Goal: Communication & Community: Share content

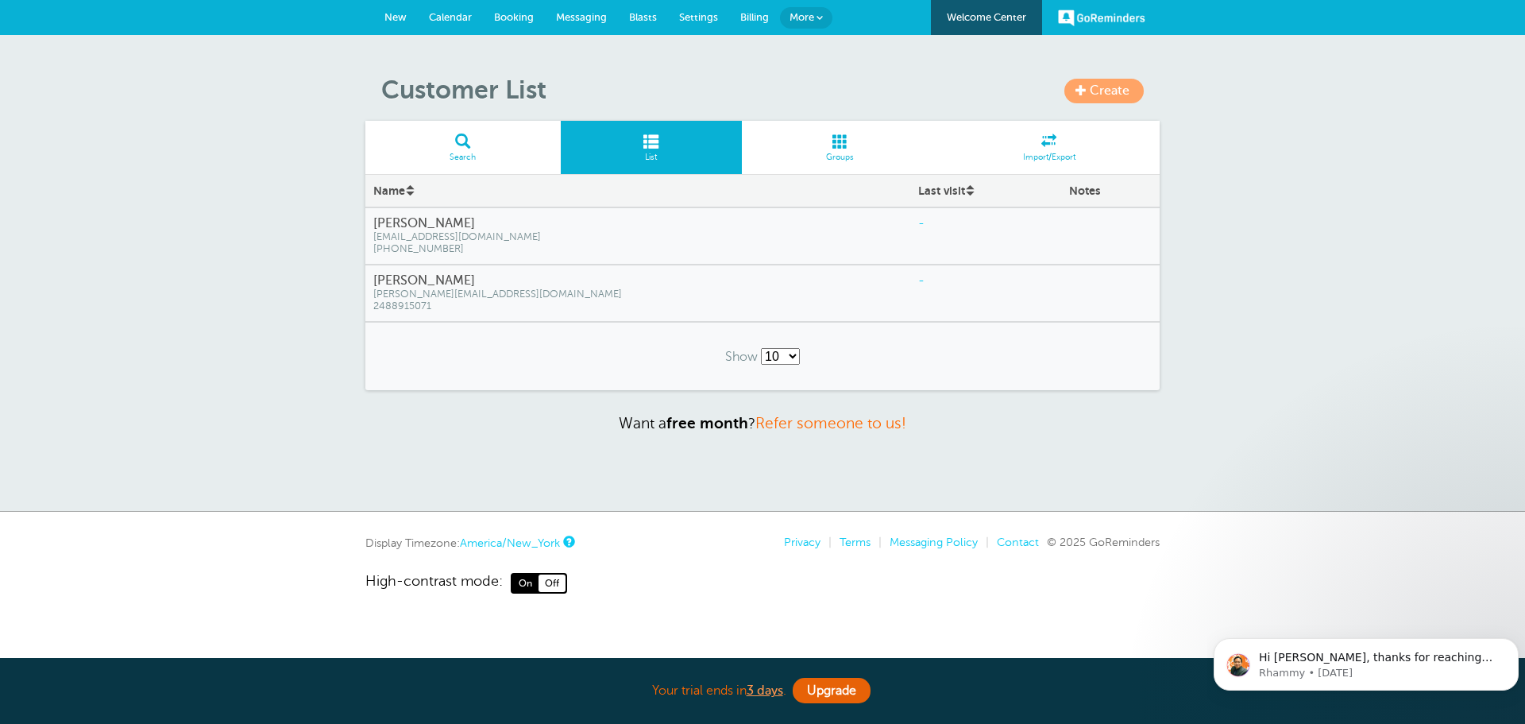
click at [353, 458] on div "Create Customer List Search List Groups Import/Export Name Last visit Notes Ann…" at bounding box center [762, 273] width 1525 height 477
click at [1111, 95] on span "Create" at bounding box center [1110, 90] width 40 height 14
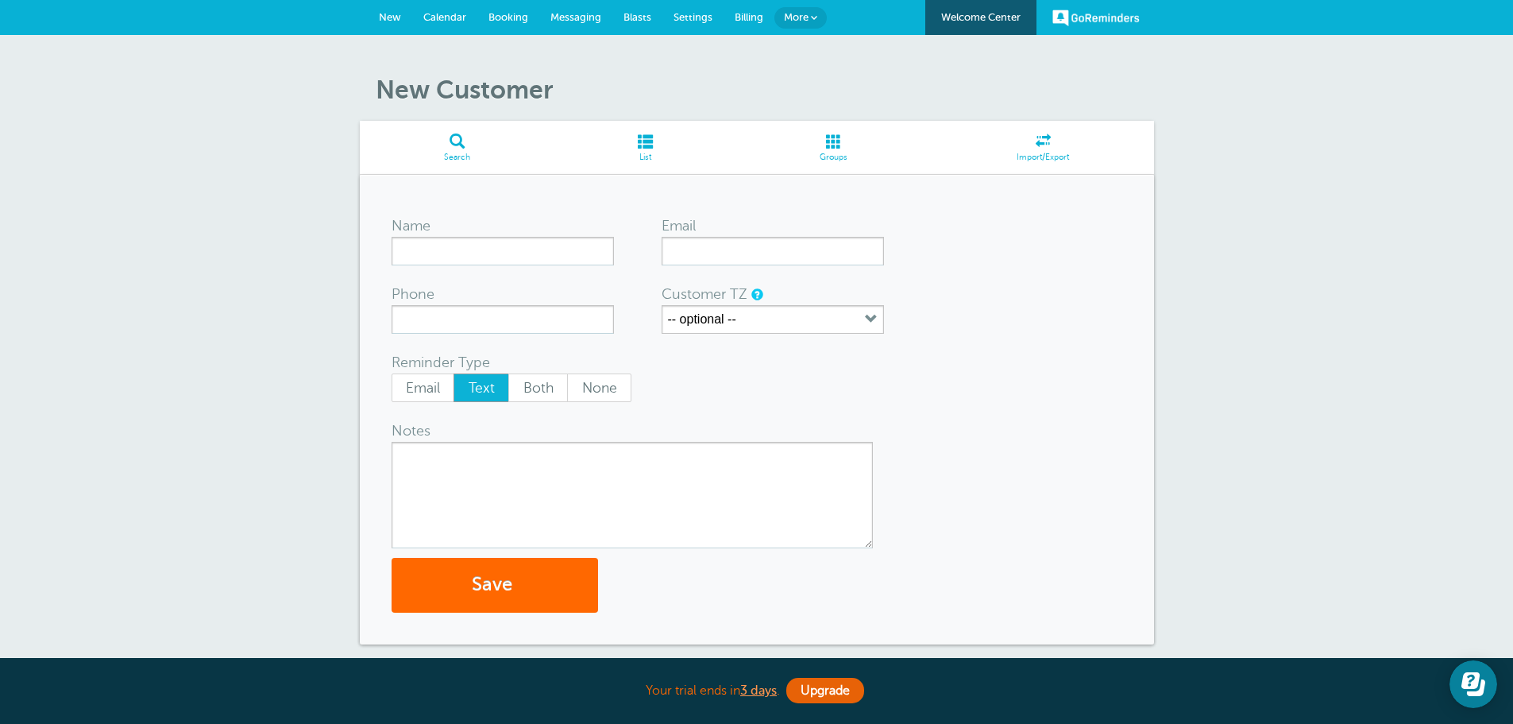
click at [836, 136] on span at bounding box center [834, 140] width 197 height 15
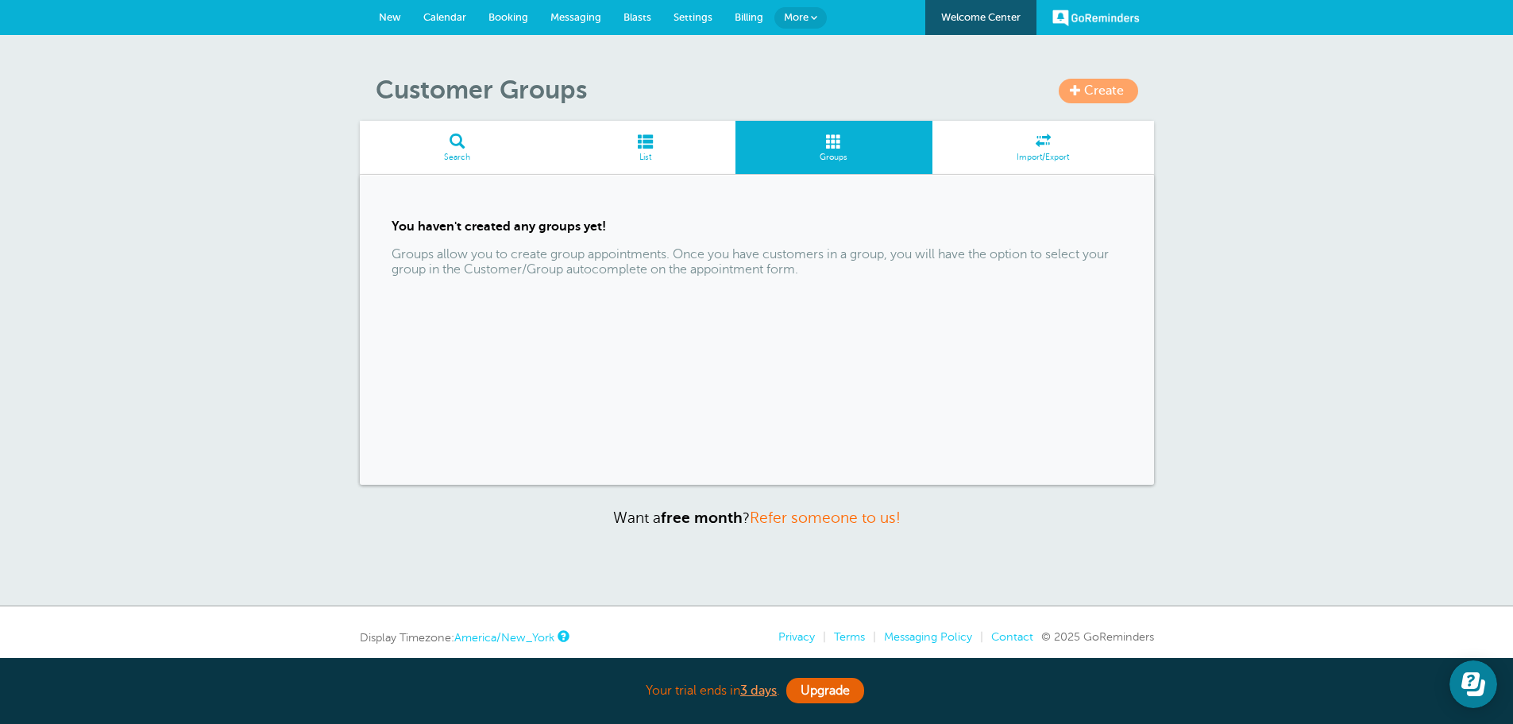
click at [658, 103] on h1 "Customer Groups" at bounding box center [765, 90] width 779 height 30
click at [649, 157] on span "List" at bounding box center [644, 158] width 165 height 10
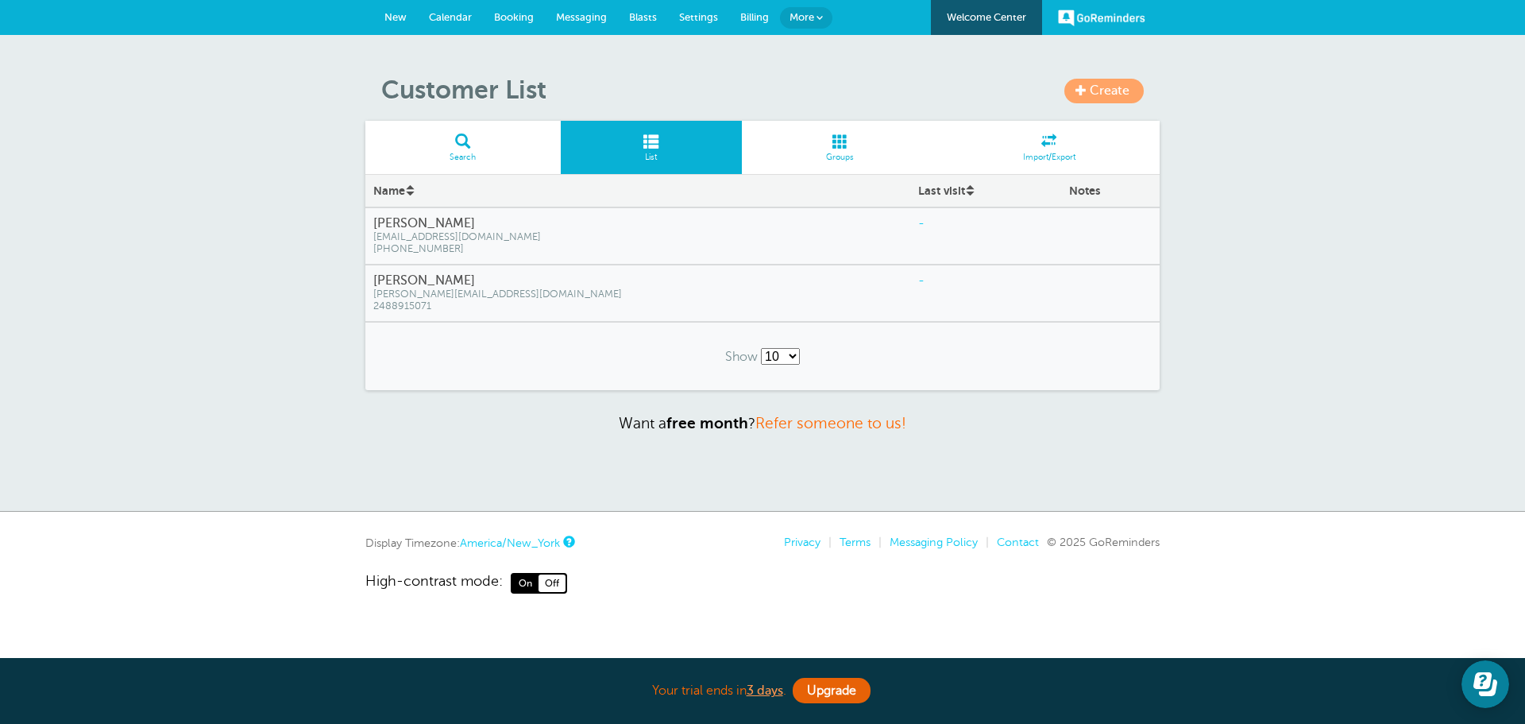
click at [1056, 144] on span at bounding box center [1049, 140] width 222 height 15
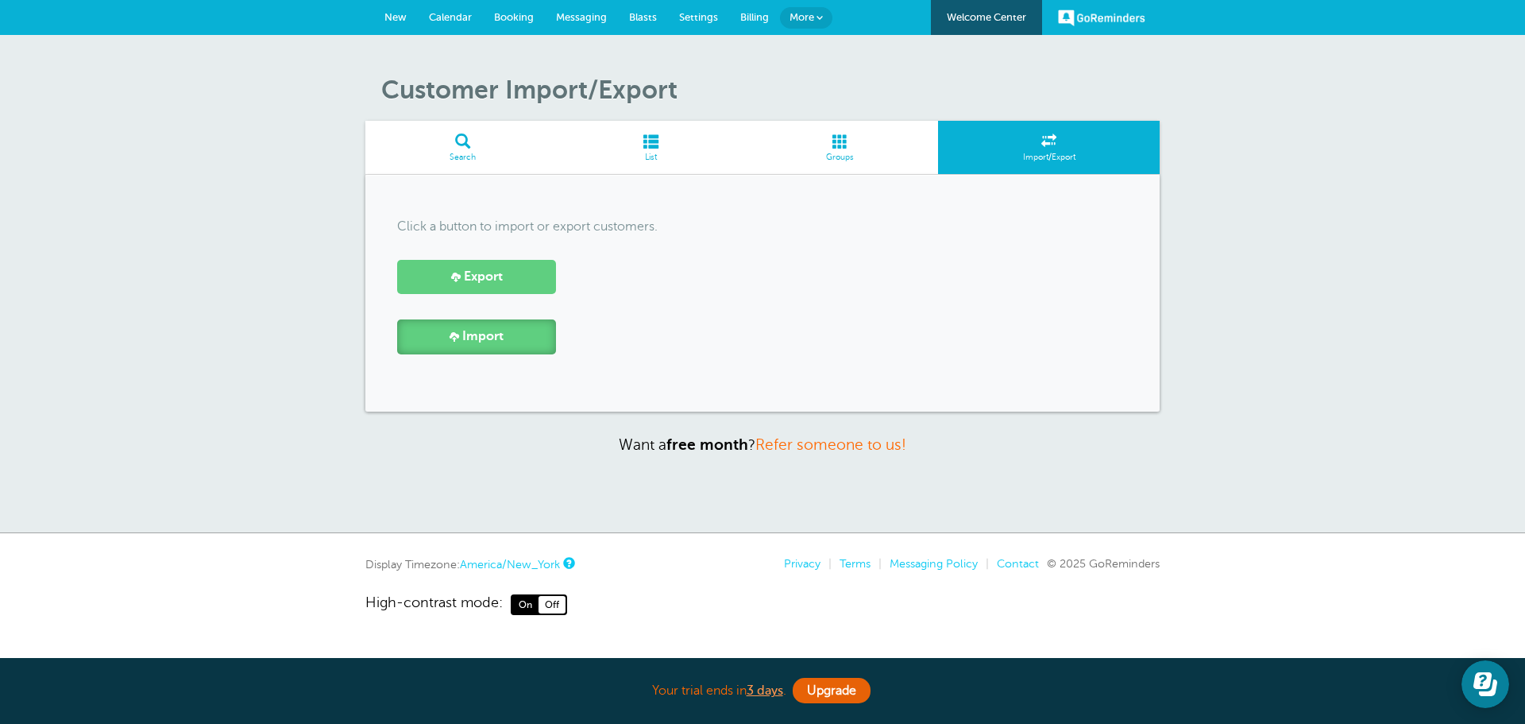
click at [450, 349] on link "Import" at bounding box center [476, 336] width 159 height 34
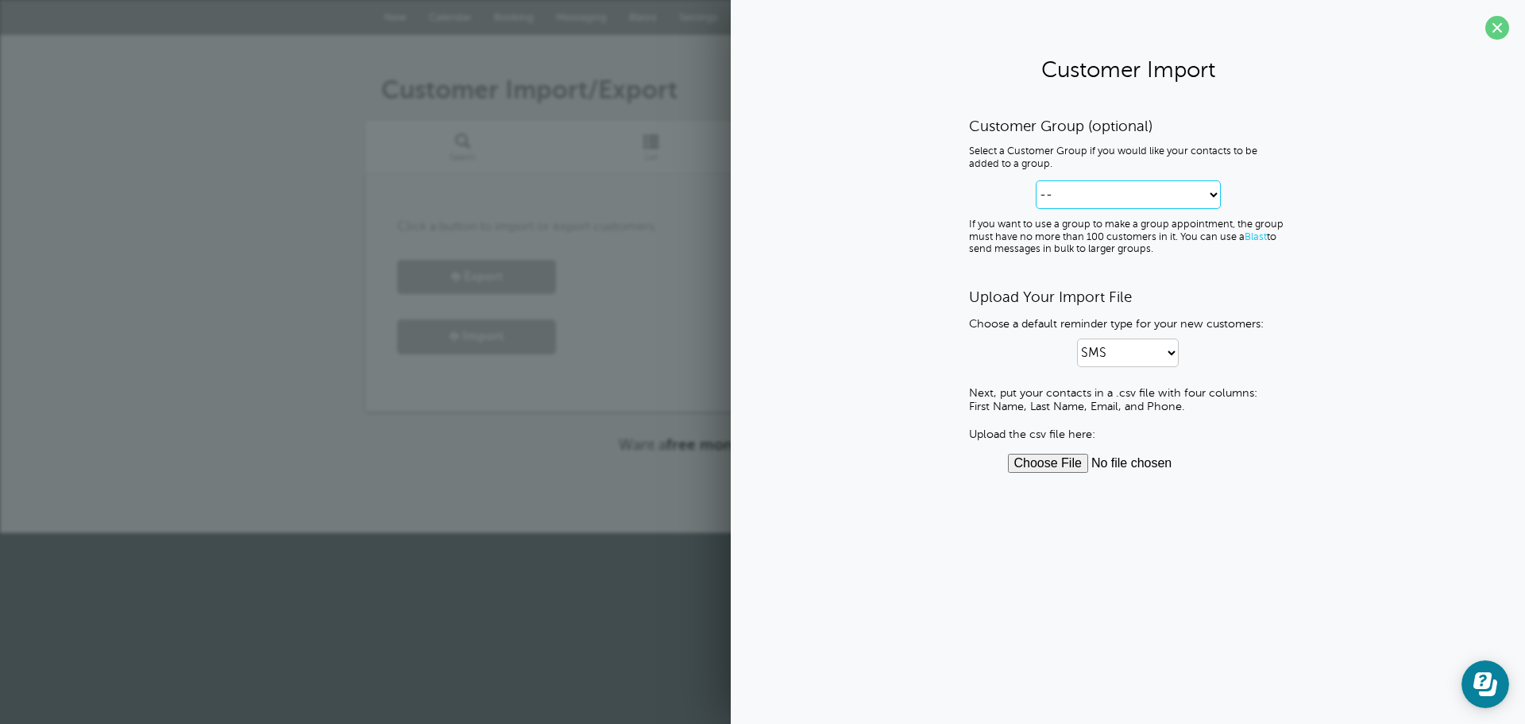
click at [1091, 182] on select "-- Create new Customer Group" at bounding box center [1128, 194] width 185 height 29
select select "--create-new-group--"
click at [1036, 180] on select "-- Create new Customer Group" at bounding box center [1128, 194] width 185 height 29
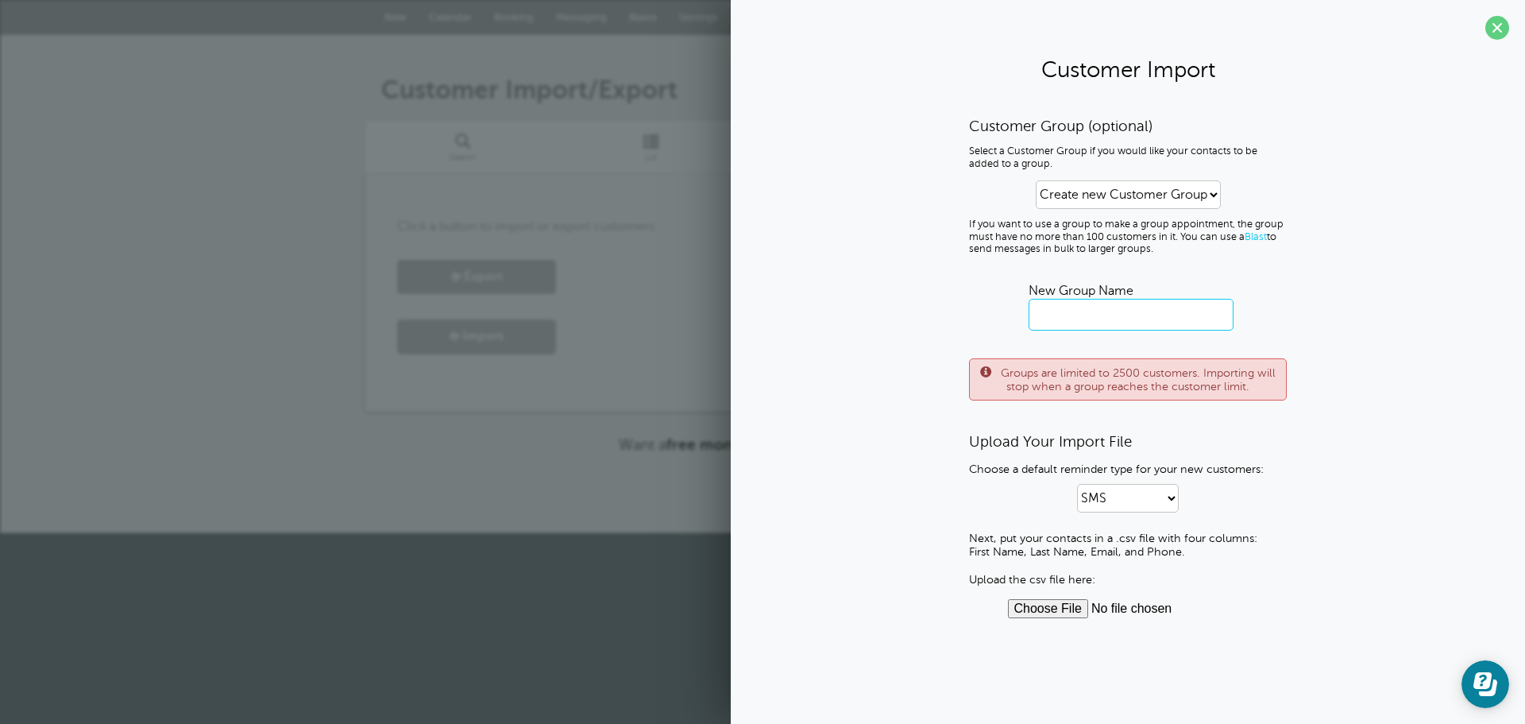
click at [1079, 301] on input "text" at bounding box center [1131, 315] width 205 height 32
type input "Chicane Waitlist 10/2025"
click at [1292, 292] on div "Customer Group (optional) Select a Customer Group if you would like your contac…" at bounding box center [1128, 367] width 763 height 501
click at [1138, 503] on select "SMS Email SMS and Email" at bounding box center [1128, 498] width 102 height 29
select select "3"
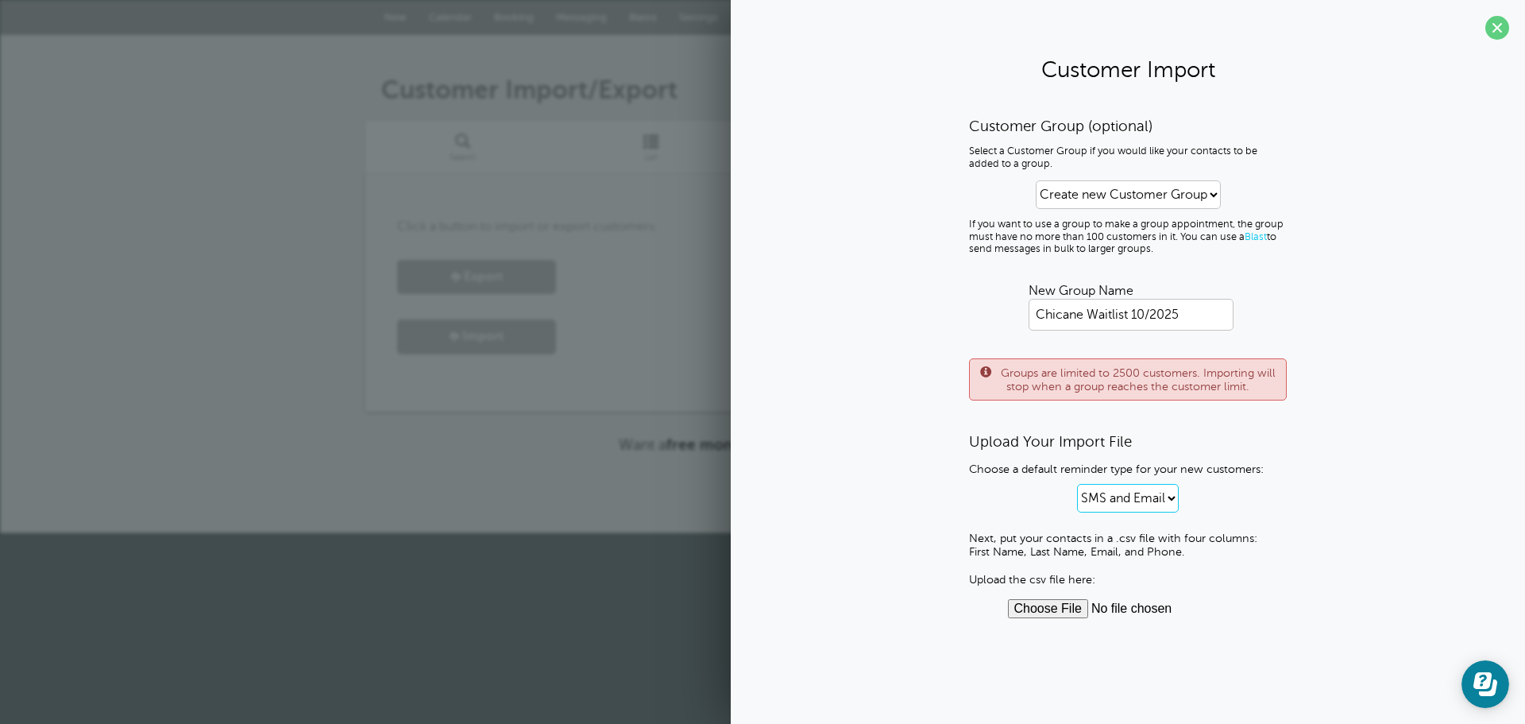
click at [1077, 484] on select "SMS Email SMS and Email" at bounding box center [1128, 498] width 102 height 29
click at [1038, 613] on input "file" at bounding box center [1128, 608] width 241 height 19
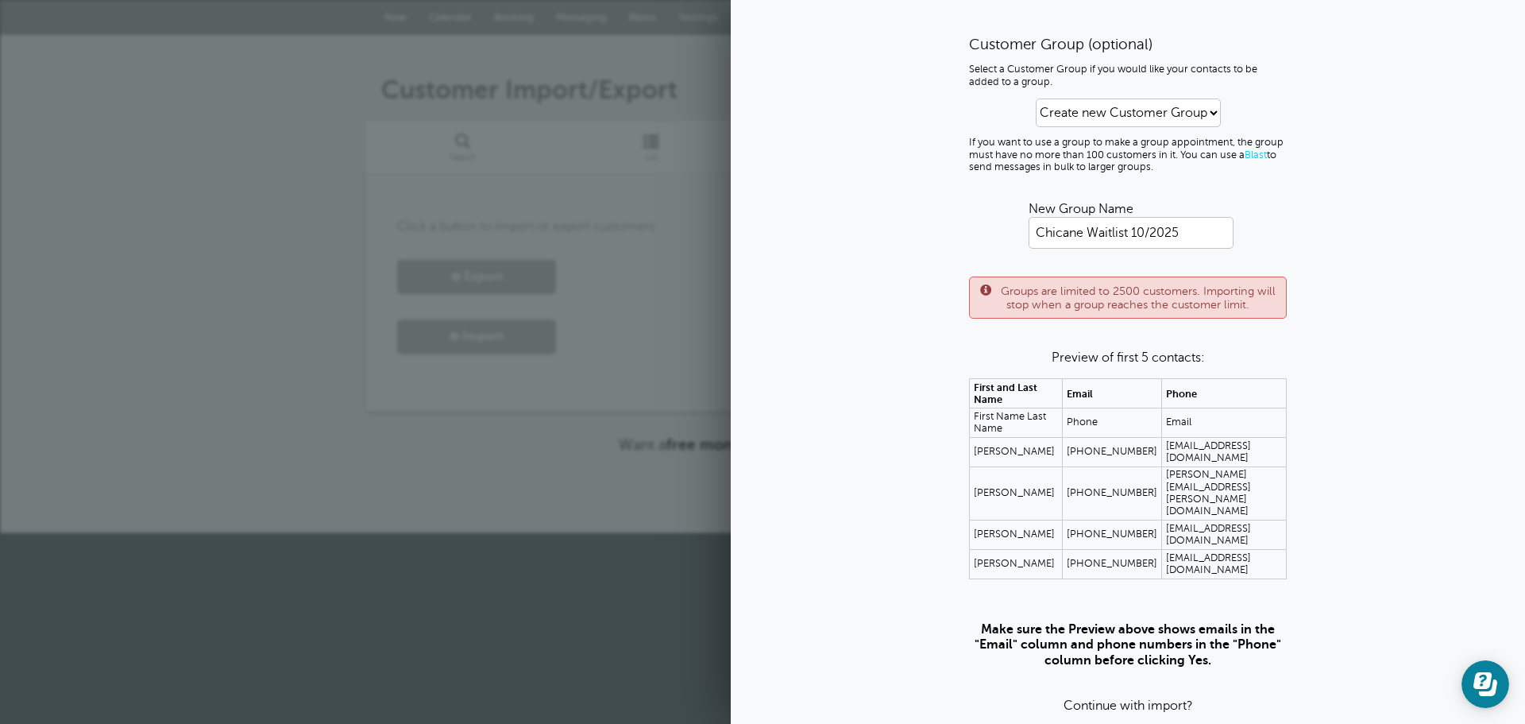
scroll to position [94, 0]
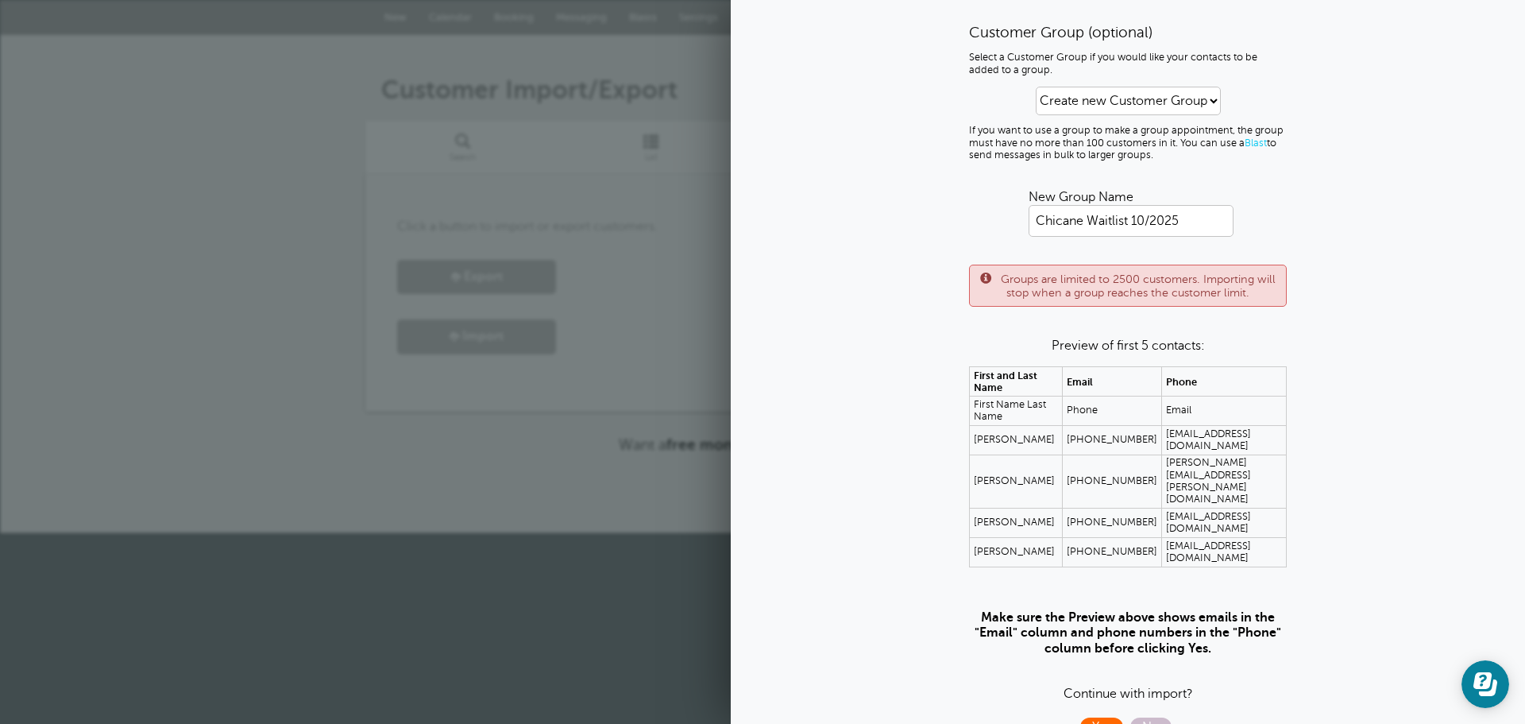
click at [1098, 717] on span "Yes" at bounding box center [1101, 726] width 43 height 19
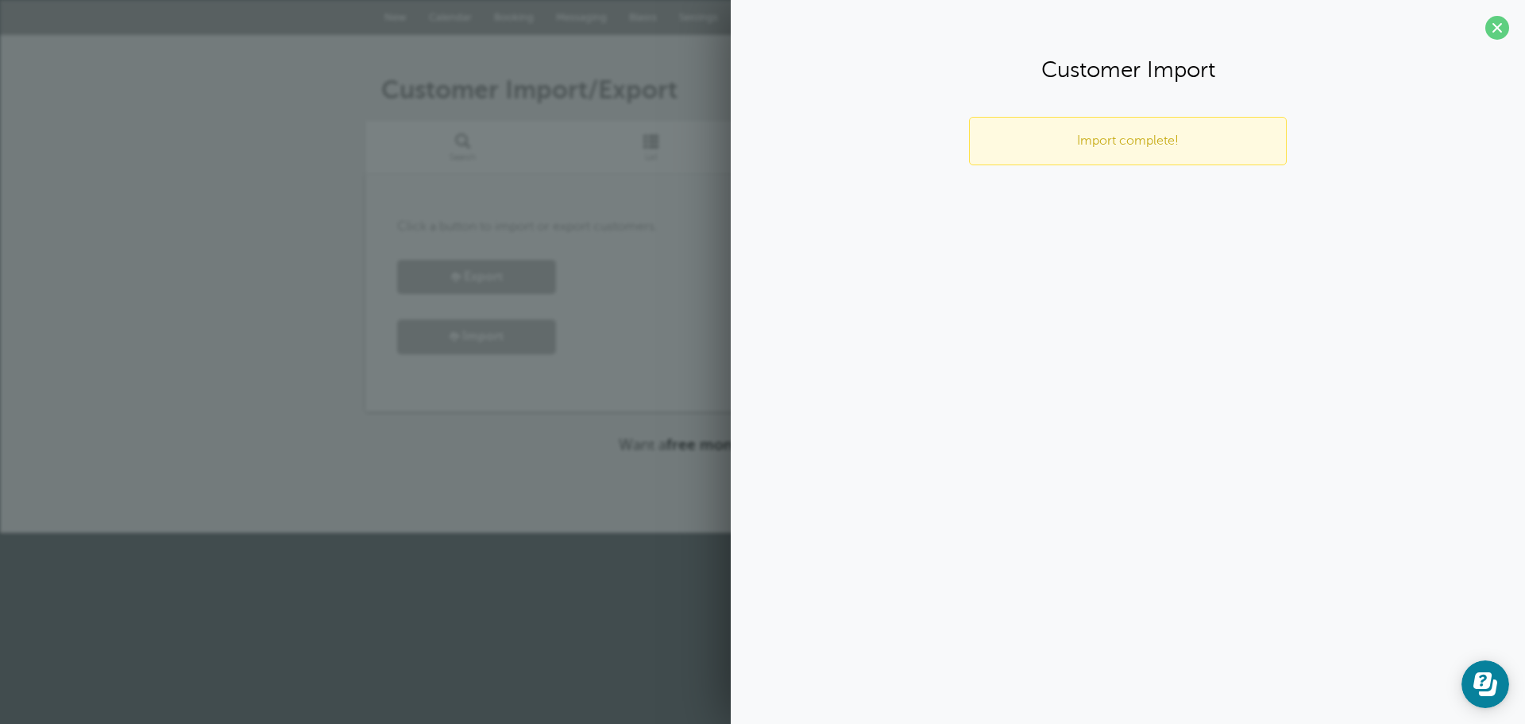
click at [569, 176] on div "Click a button to import or export customers. Export Import" at bounding box center [762, 293] width 794 height 237
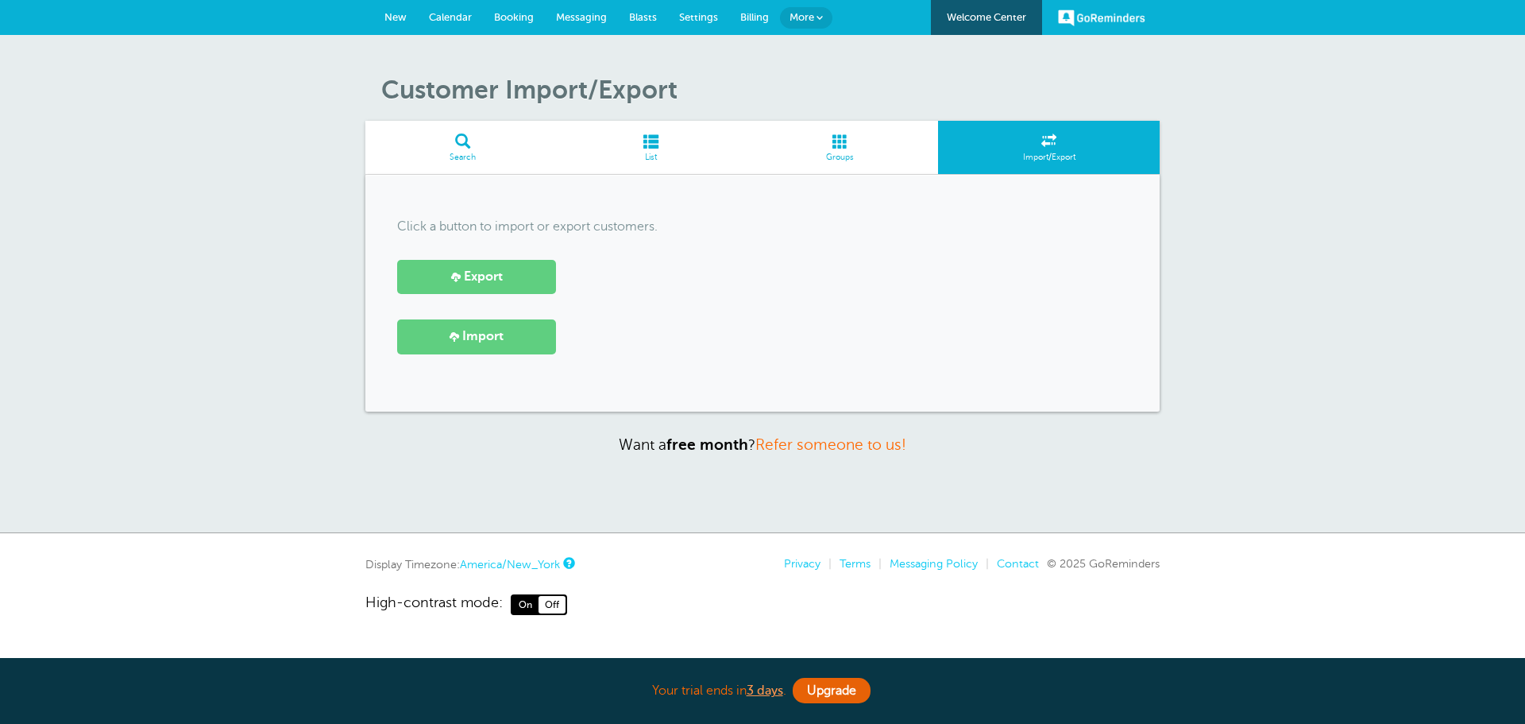
click at [633, 10] on link "Blasts" at bounding box center [643, 17] width 50 height 35
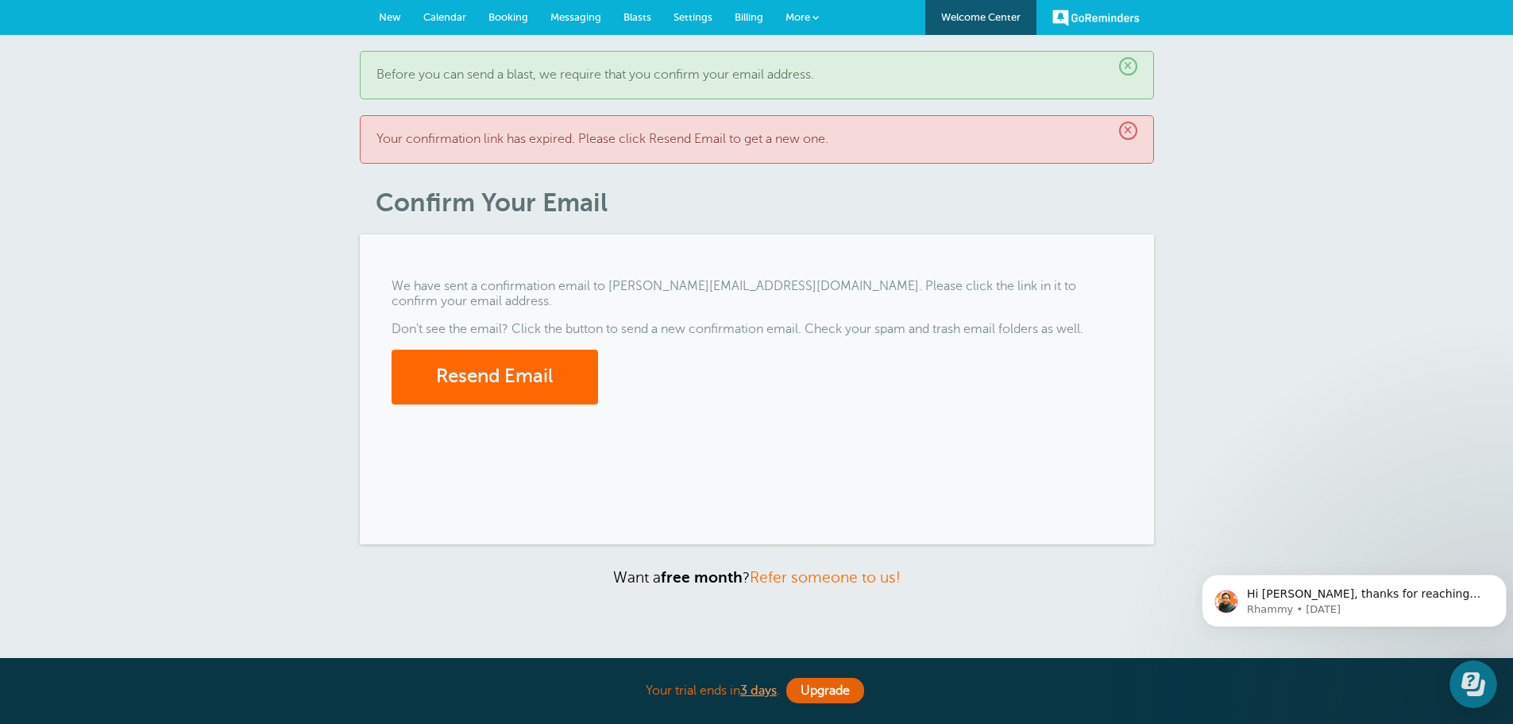
click at [690, 135] on p "Your confirmation link has expired. Please click Resend Email to get a new one." at bounding box center [757, 139] width 761 height 15
click at [495, 353] on button "Resend Email" at bounding box center [495, 377] width 207 height 55
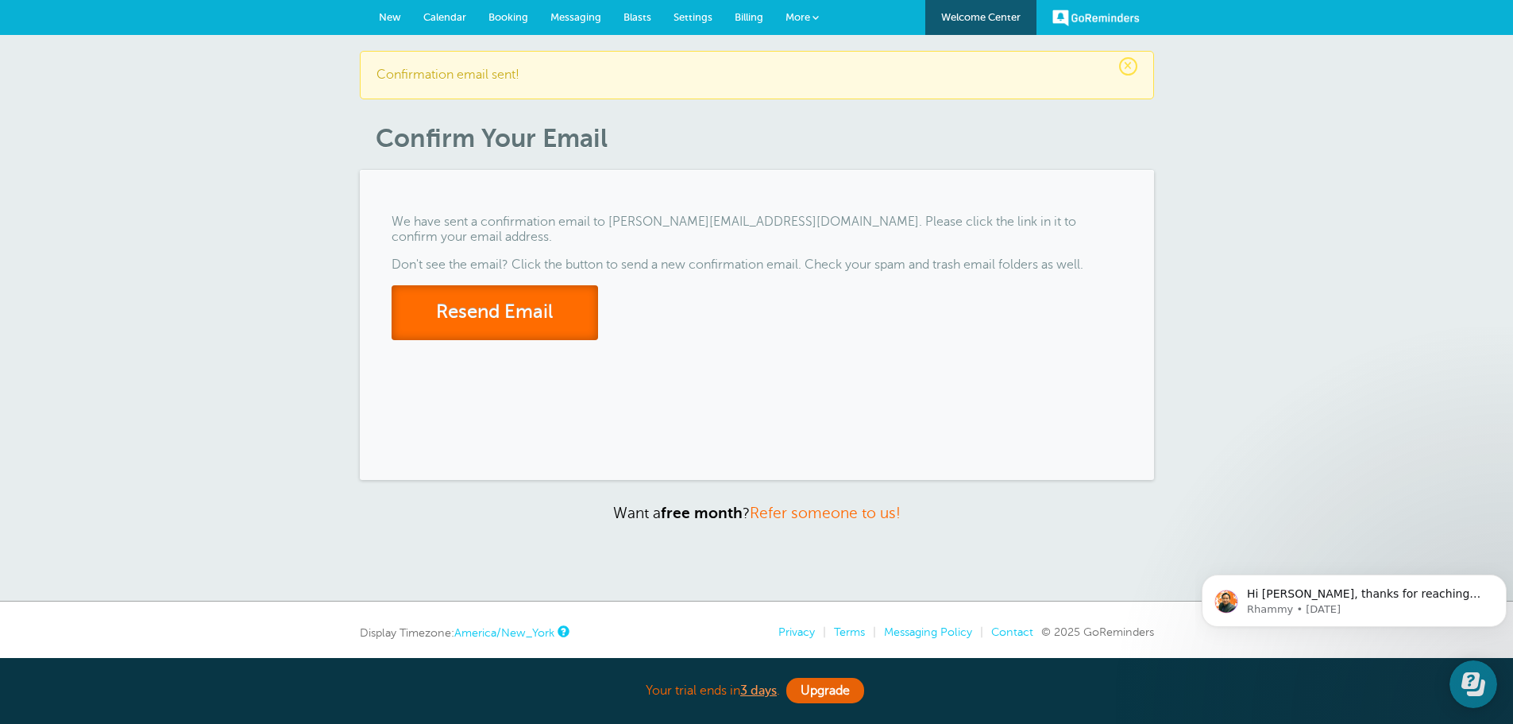
click at [508, 311] on button "Resend Email" at bounding box center [495, 312] width 207 height 55
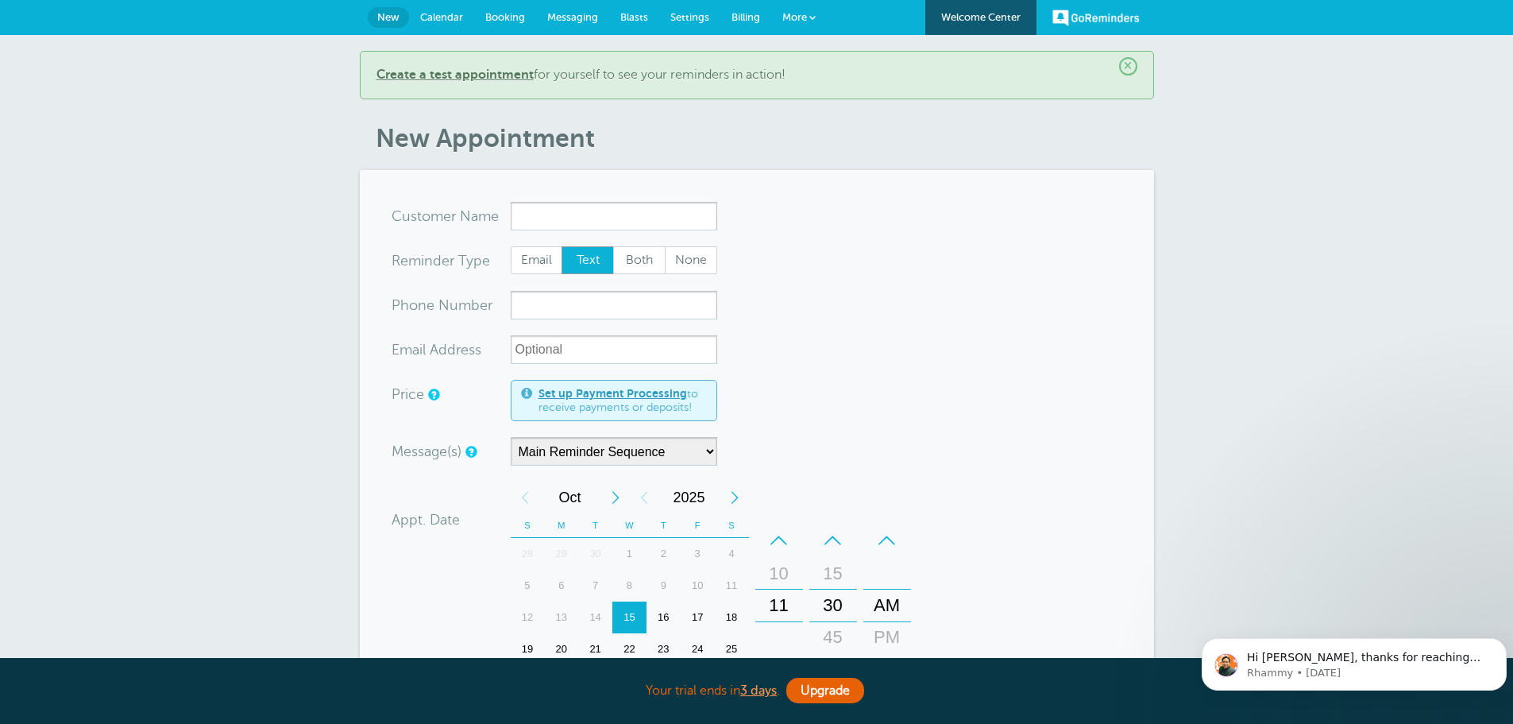
click at [631, 17] on span "Blasts" at bounding box center [634, 17] width 28 height 12
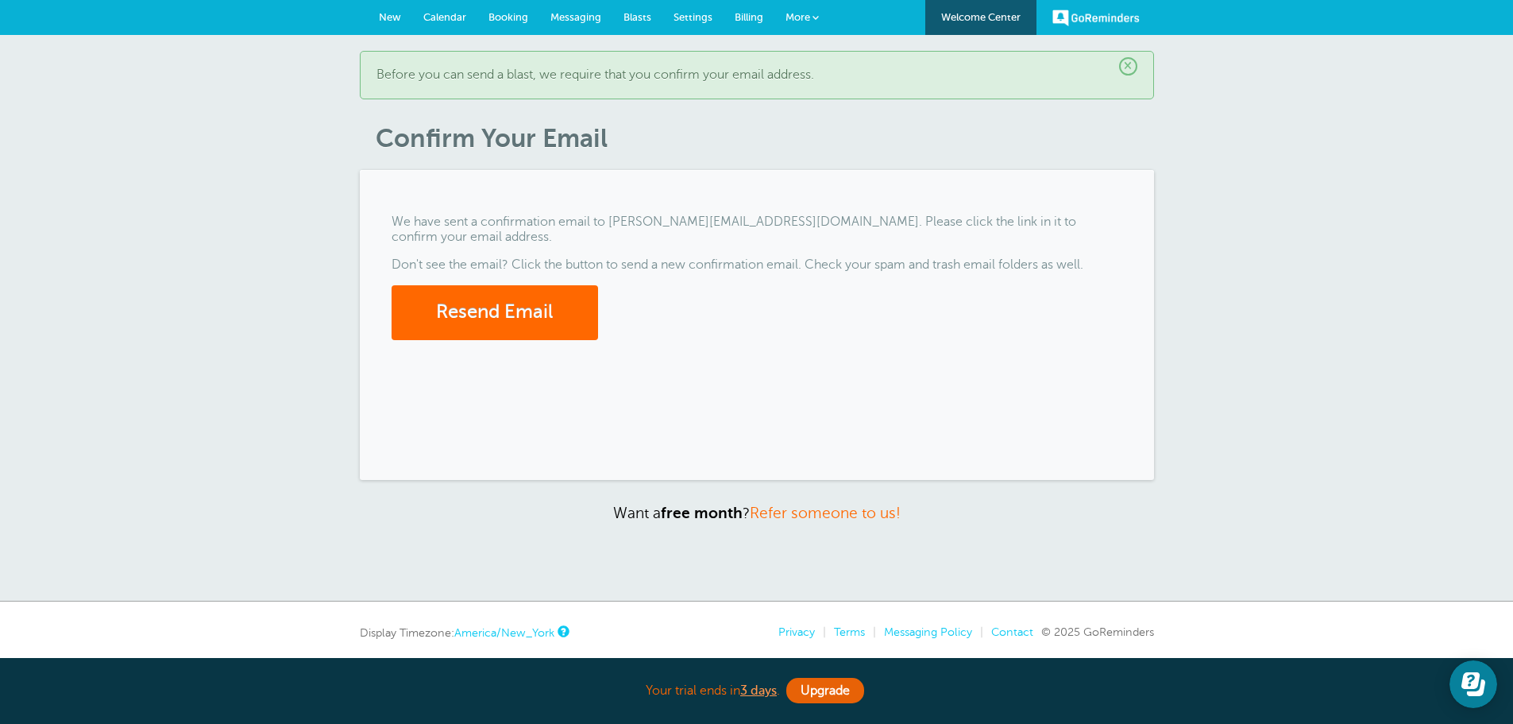
click at [396, 11] on span "New" at bounding box center [390, 17] width 22 height 12
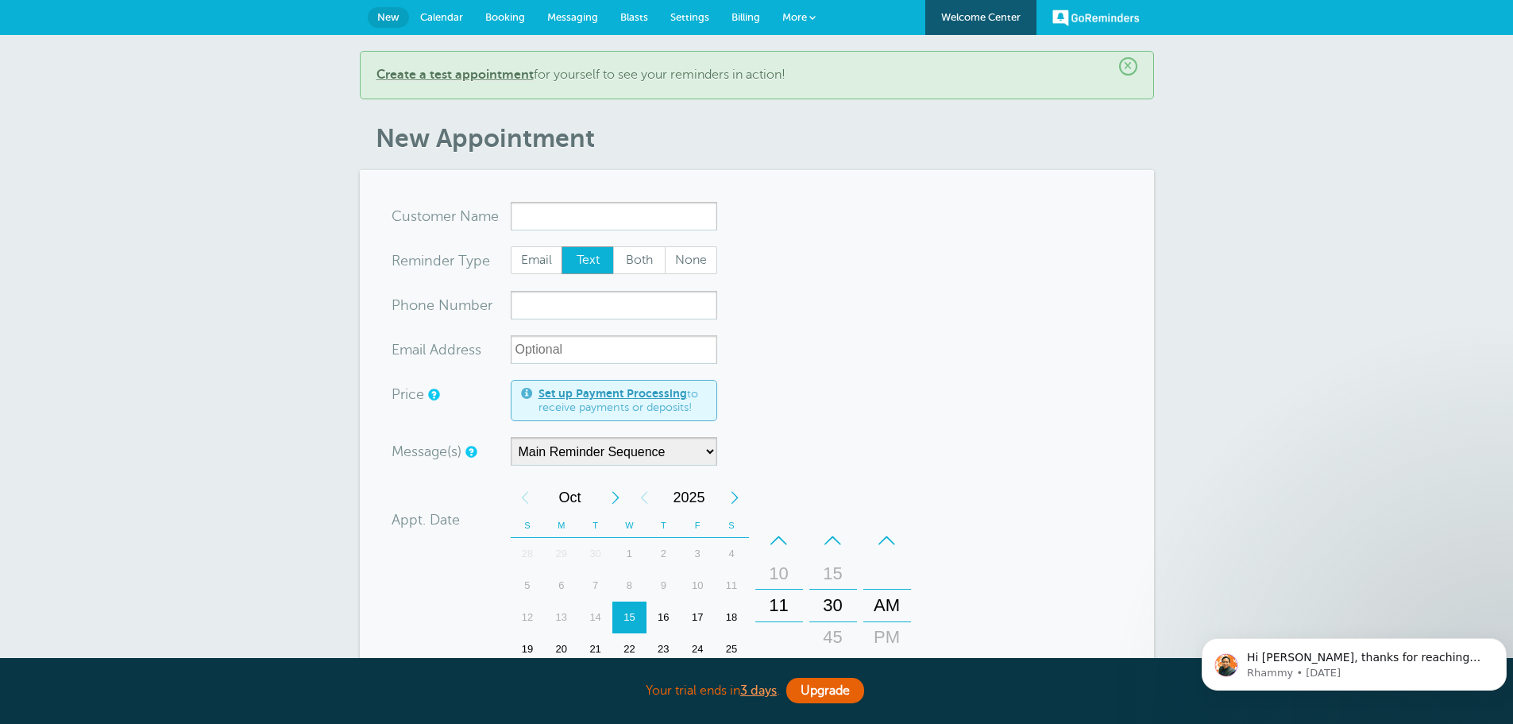
click at [443, 14] on span "Calendar" at bounding box center [441, 17] width 43 height 12
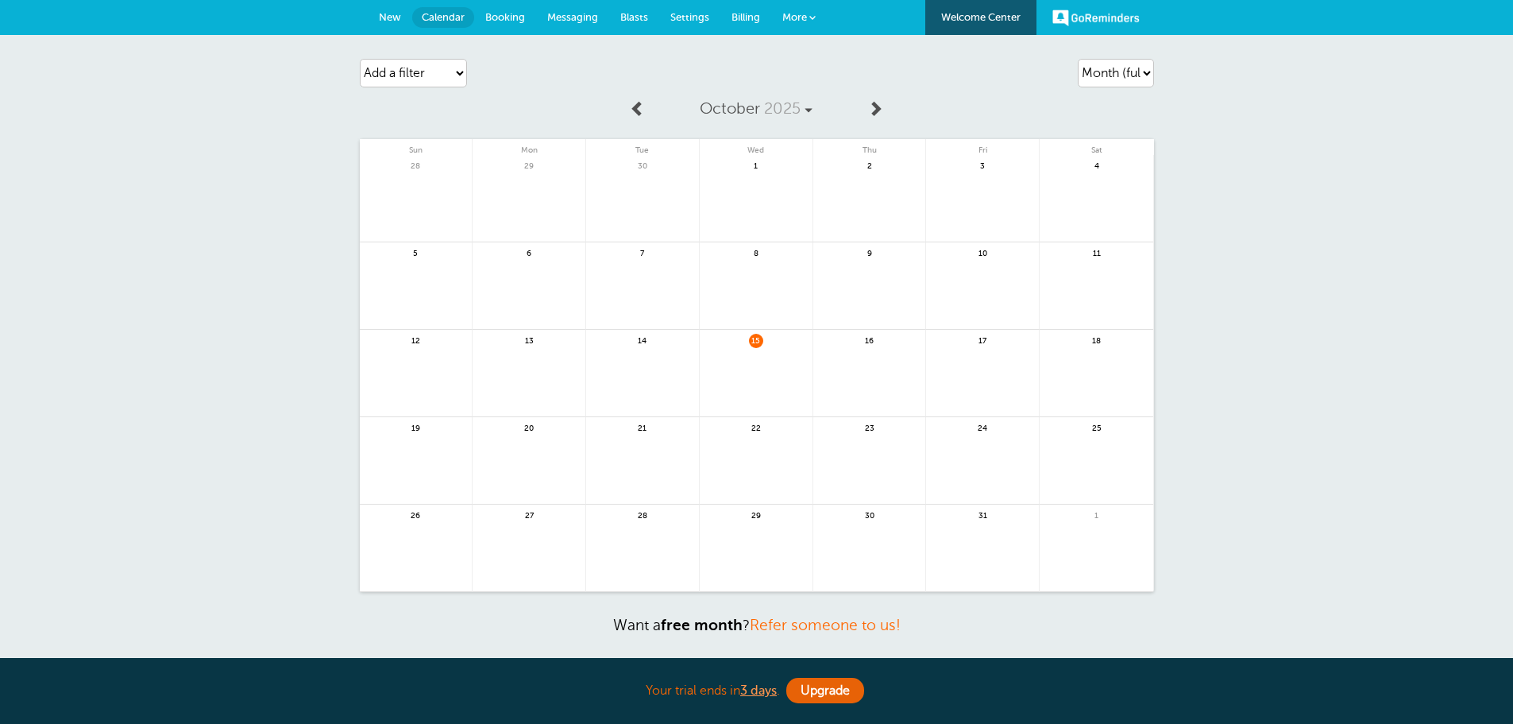
click at [506, 17] on span "Booking" at bounding box center [505, 17] width 40 height 12
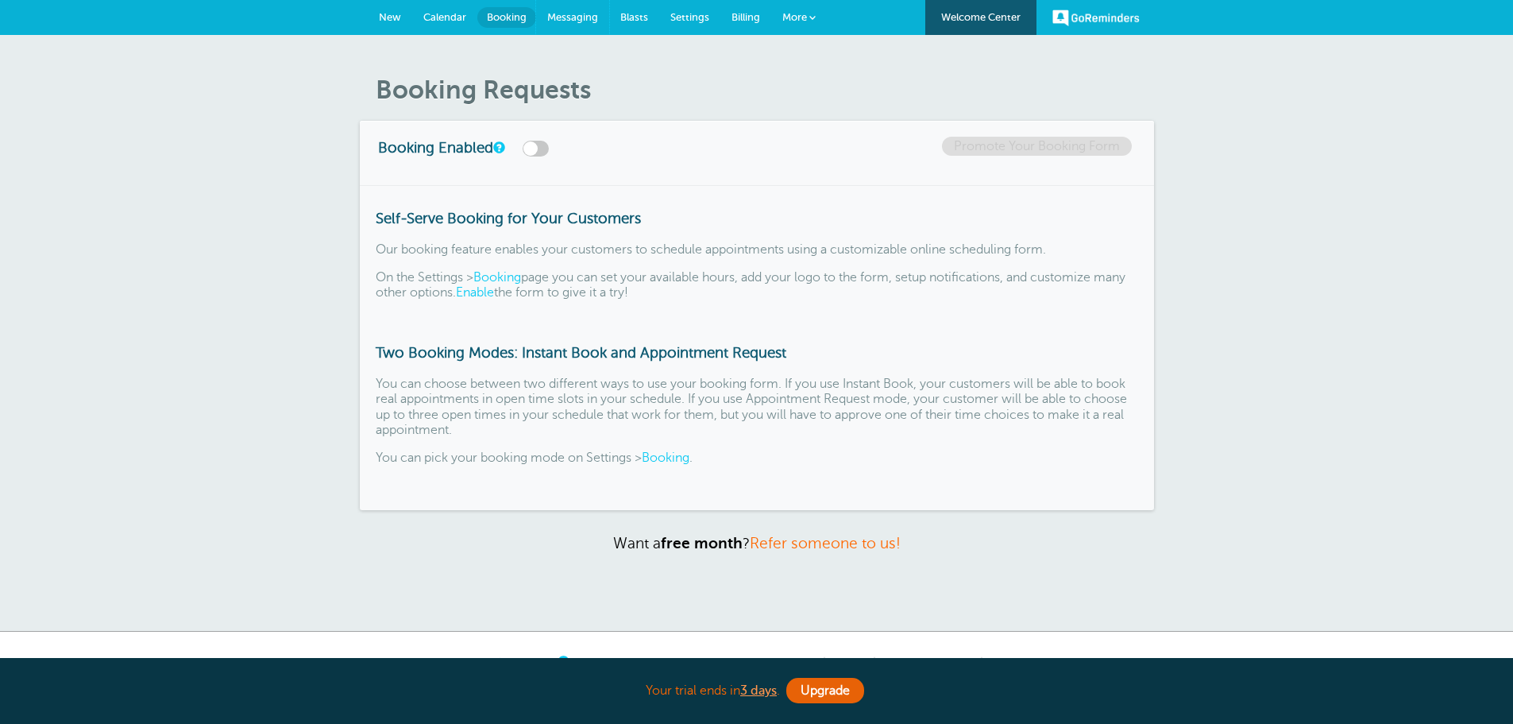
click at [566, 18] on span "Messaging" at bounding box center [572, 17] width 51 height 12
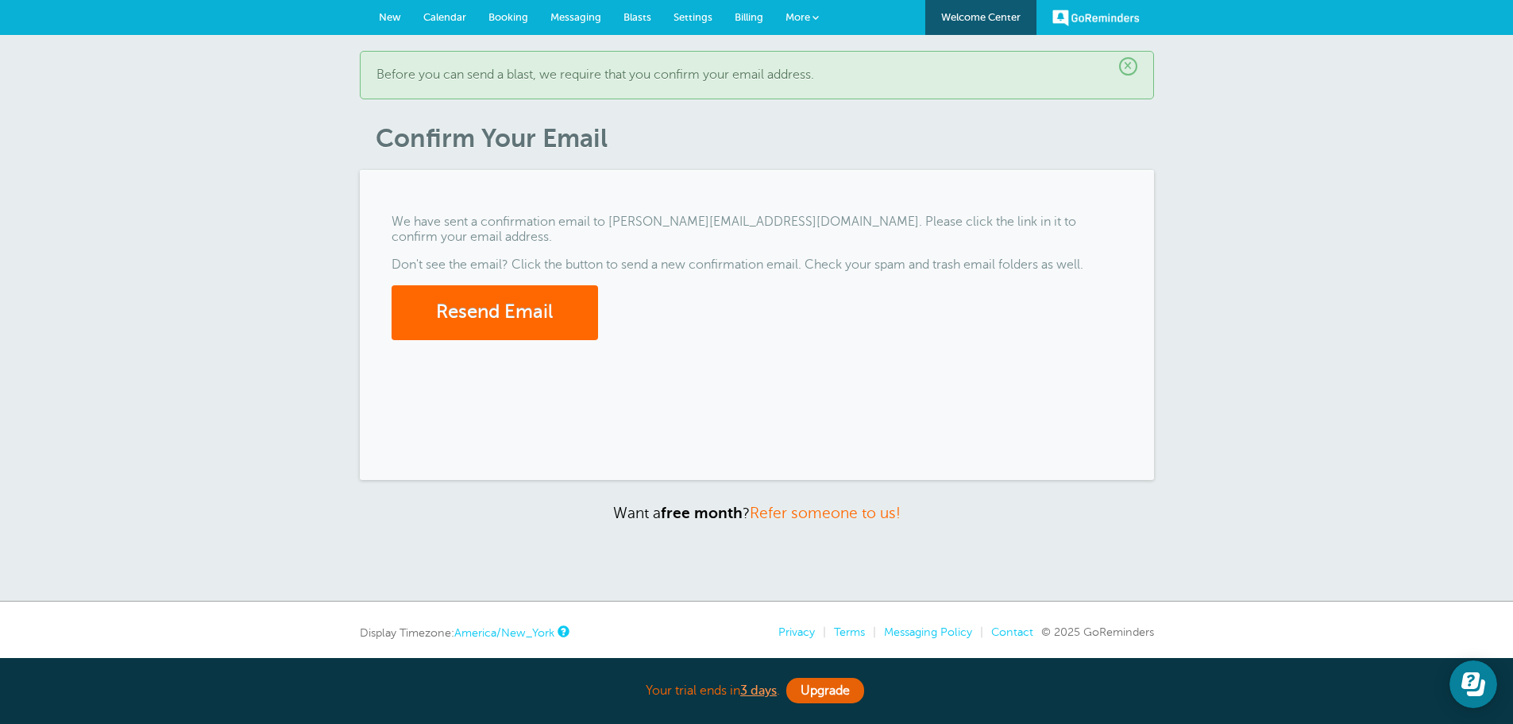
click at [555, 9] on link "Messaging" at bounding box center [575, 17] width 73 height 35
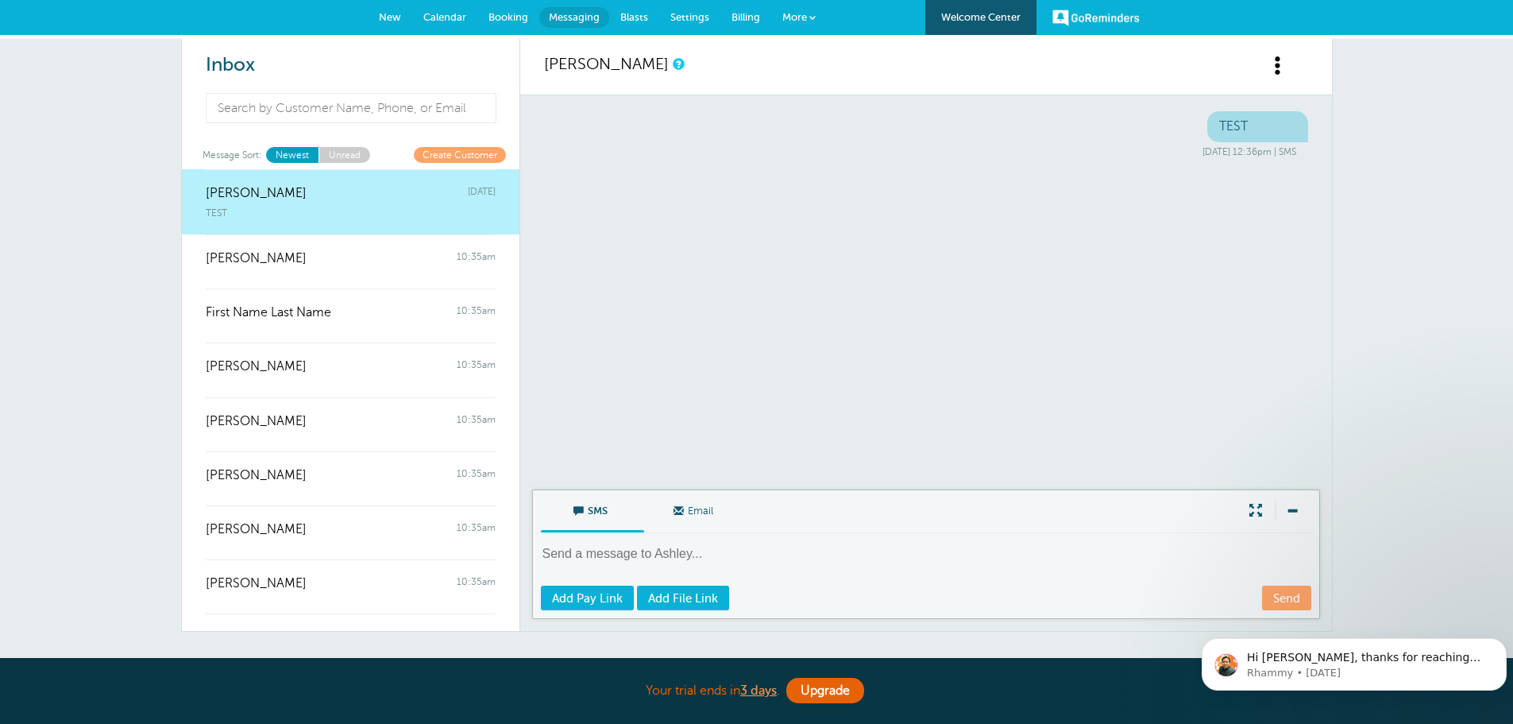
click at [626, 18] on span "Blasts" at bounding box center [634, 17] width 28 height 12
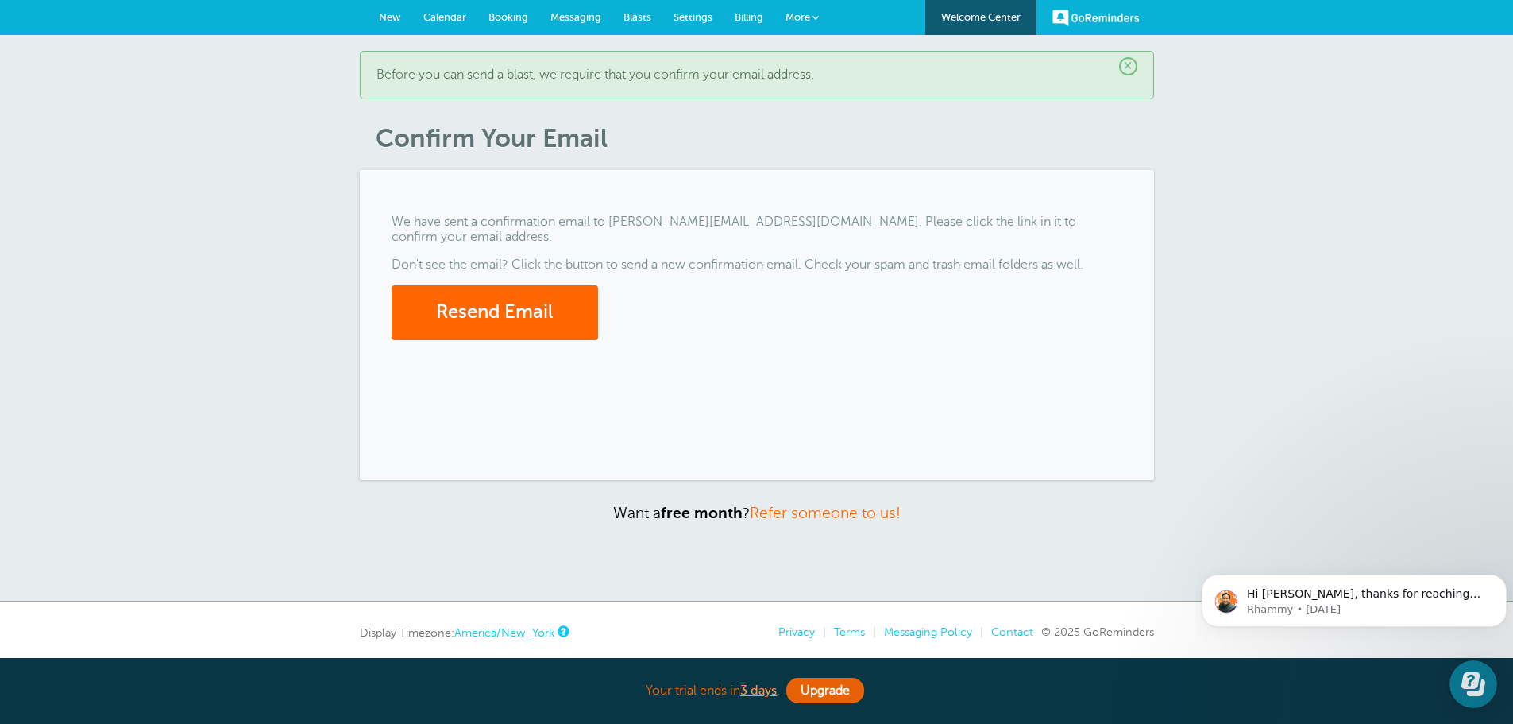
click at [1125, 68] on span "×" at bounding box center [1128, 66] width 18 height 18
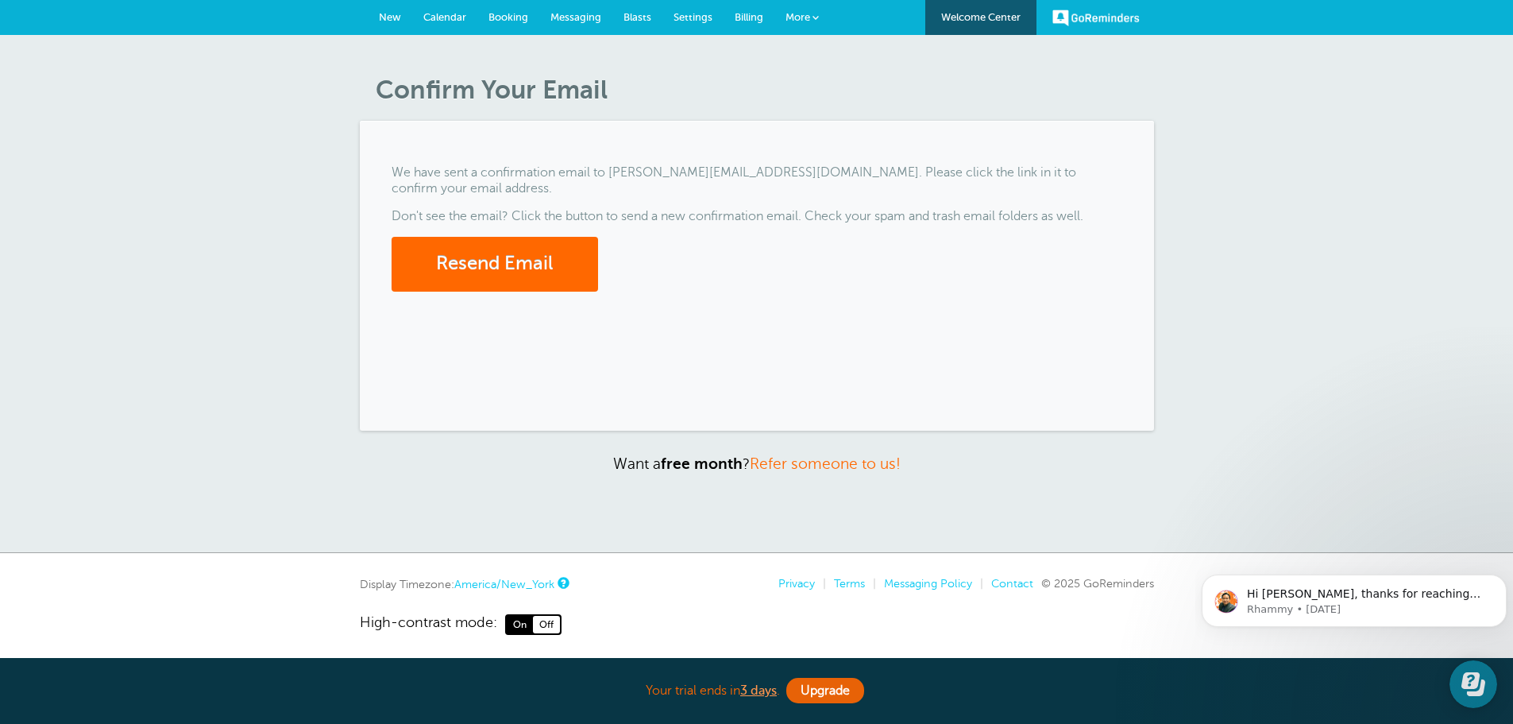
click at [586, 163] on div "We have sent a confirmation email to ashley@mfgwm.com. Please click the link in…" at bounding box center [757, 276] width 794 height 310
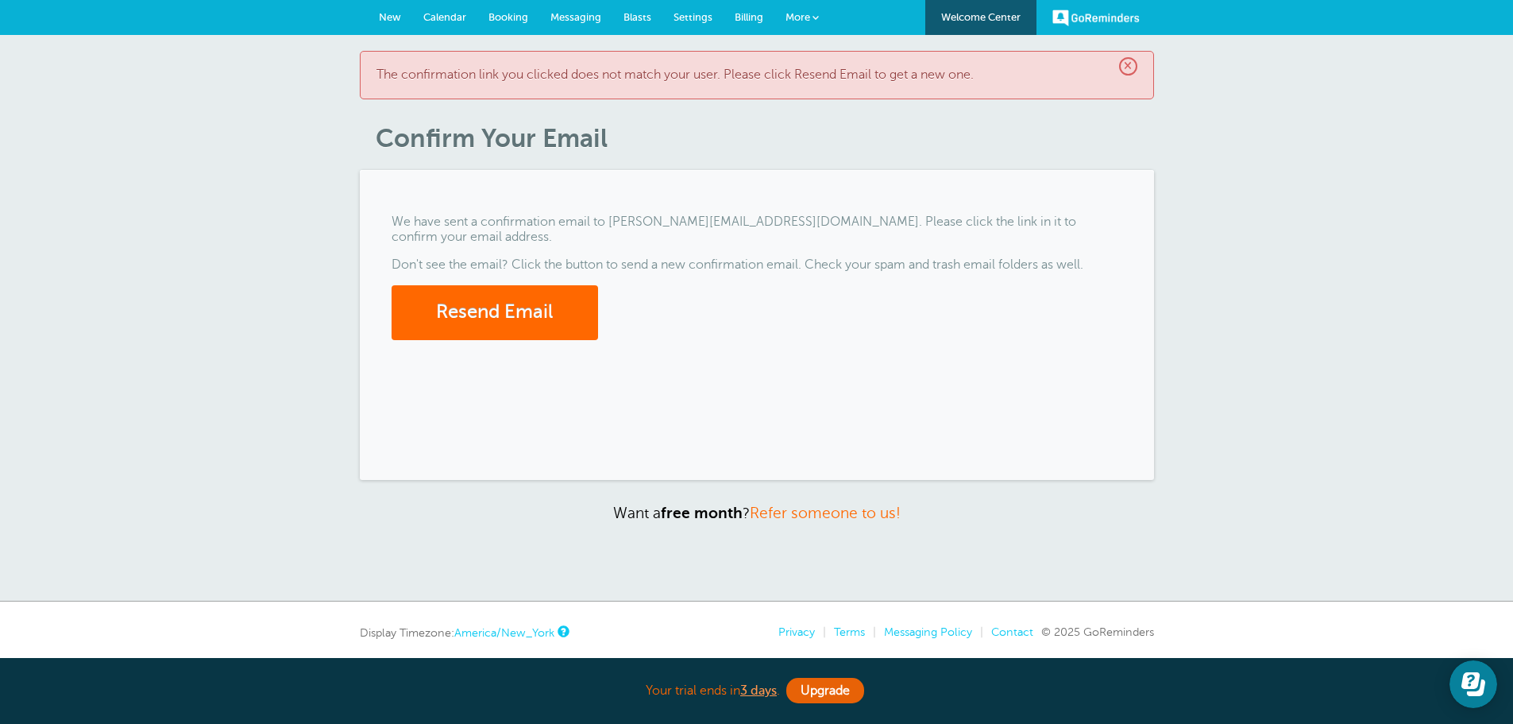
click at [1129, 59] on span "×" at bounding box center [1128, 66] width 18 height 18
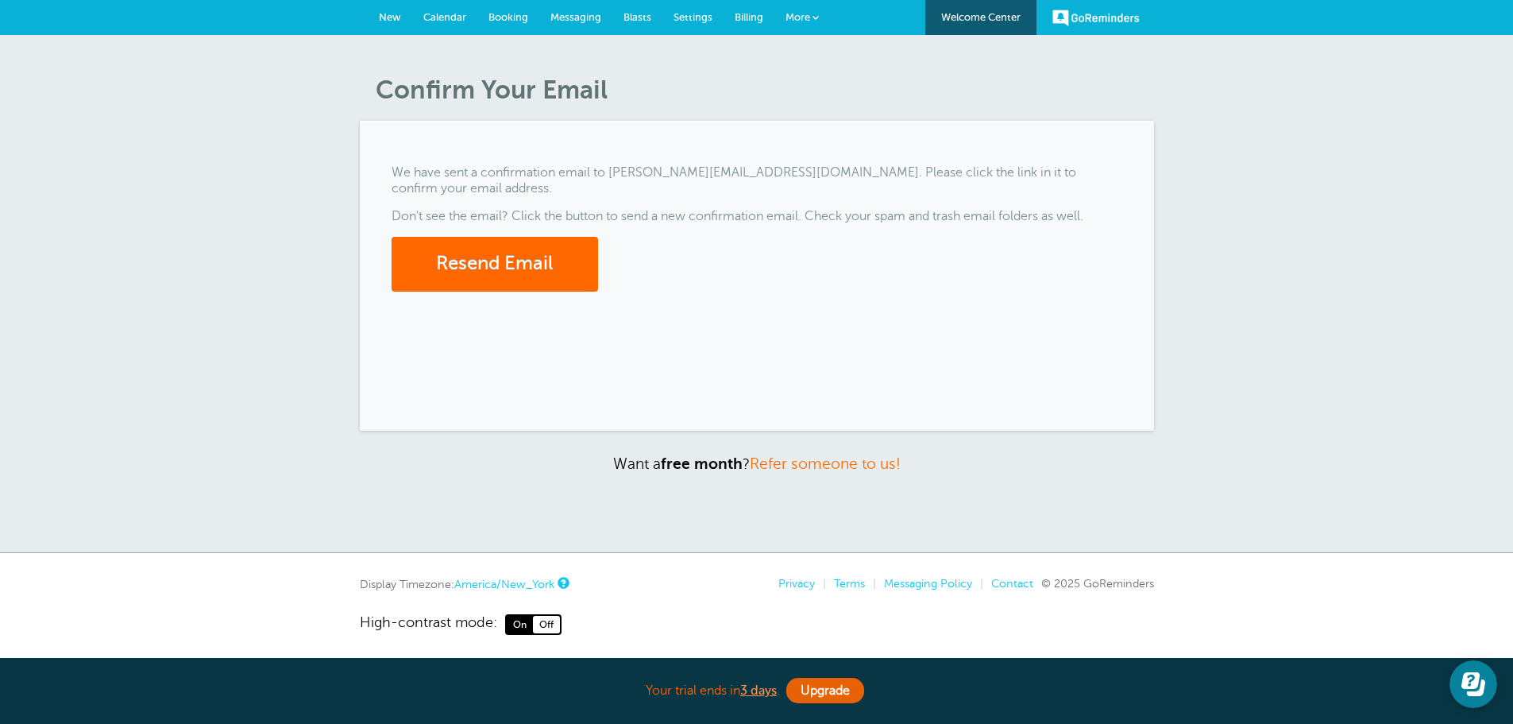
click at [522, 290] on div "We have sent a confirmation email to ashley@mfgwm.com. Please click the link in…" at bounding box center [757, 276] width 794 height 310
click at [512, 243] on button "Resend Email" at bounding box center [495, 264] width 207 height 55
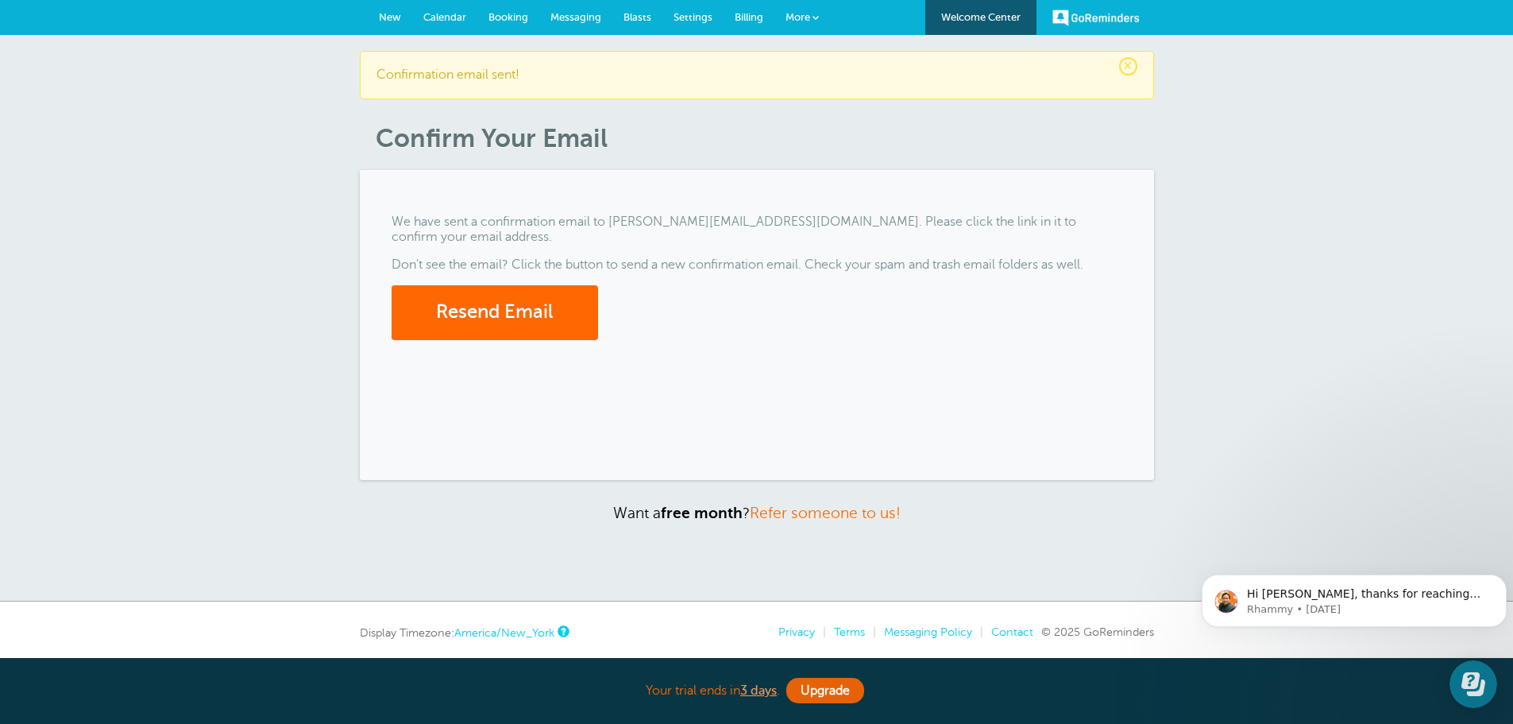
click at [734, 313] on form "Resend Email" at bounding box center [757, 312] width 731 height 55
click at [984, 12] on link "Welcome Center" at bounding box center [981, 17] width 111 height 35
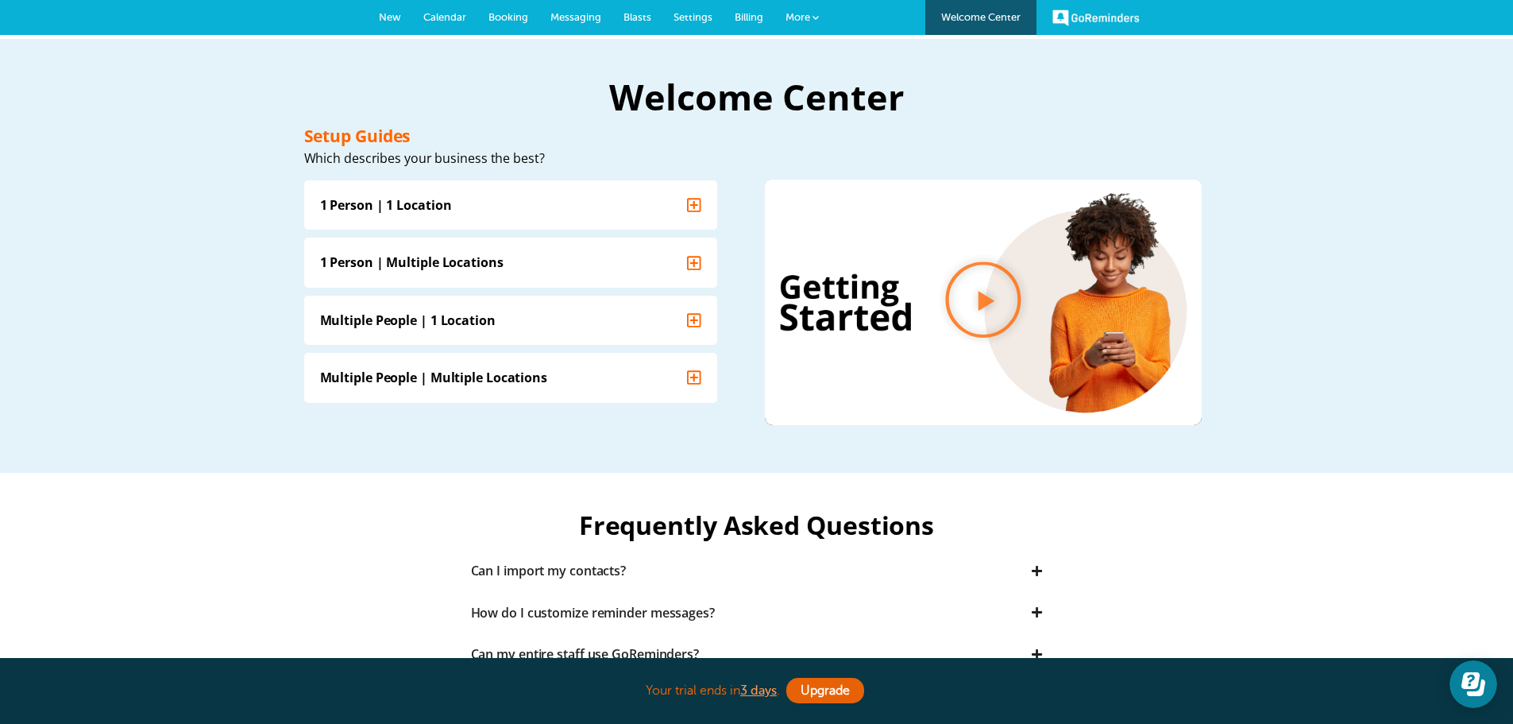
click at [1086, 19] on link "GoReminders" at bounding box center [1096, 17] width 87 height 35
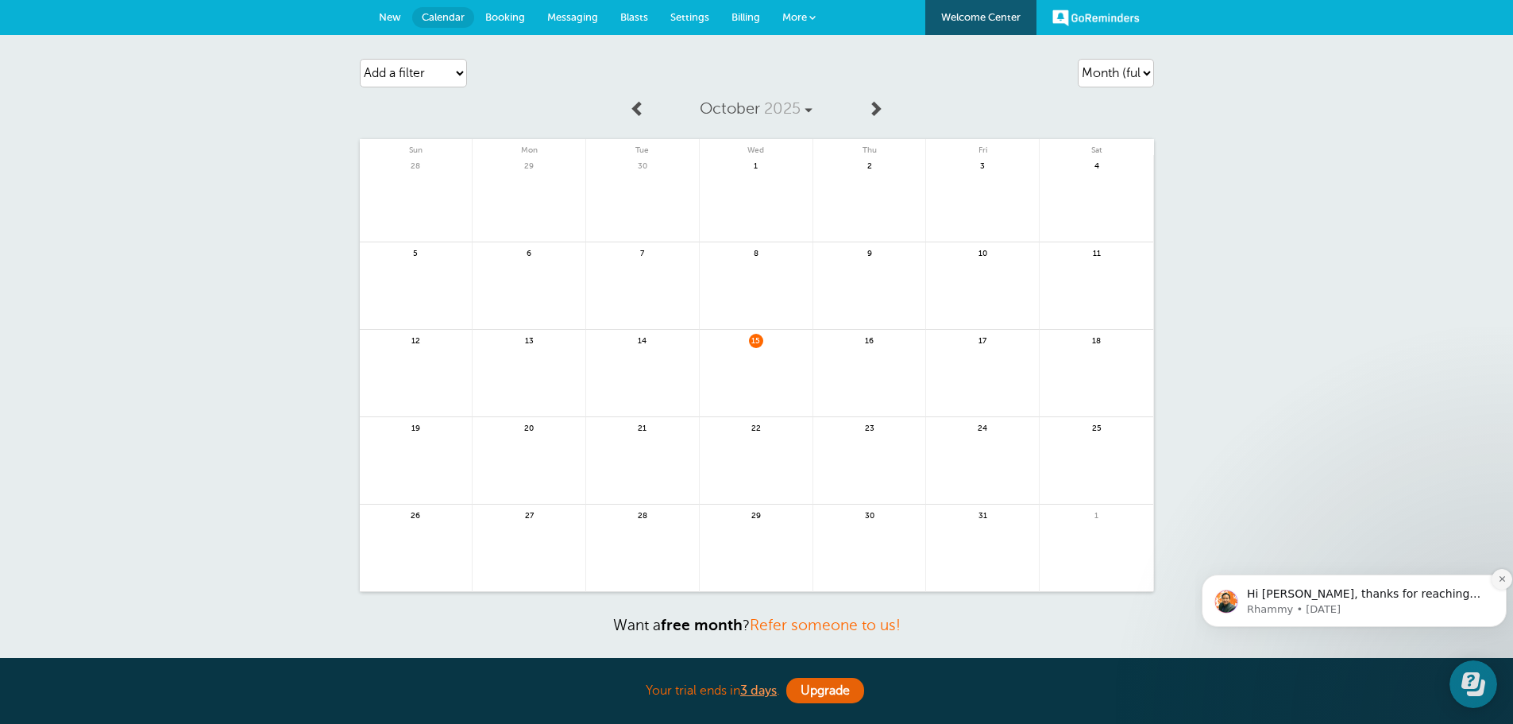
click at [1501, 578] on icon "Dismiss notification" at bounding box center [1502, 578] width 9 height 9
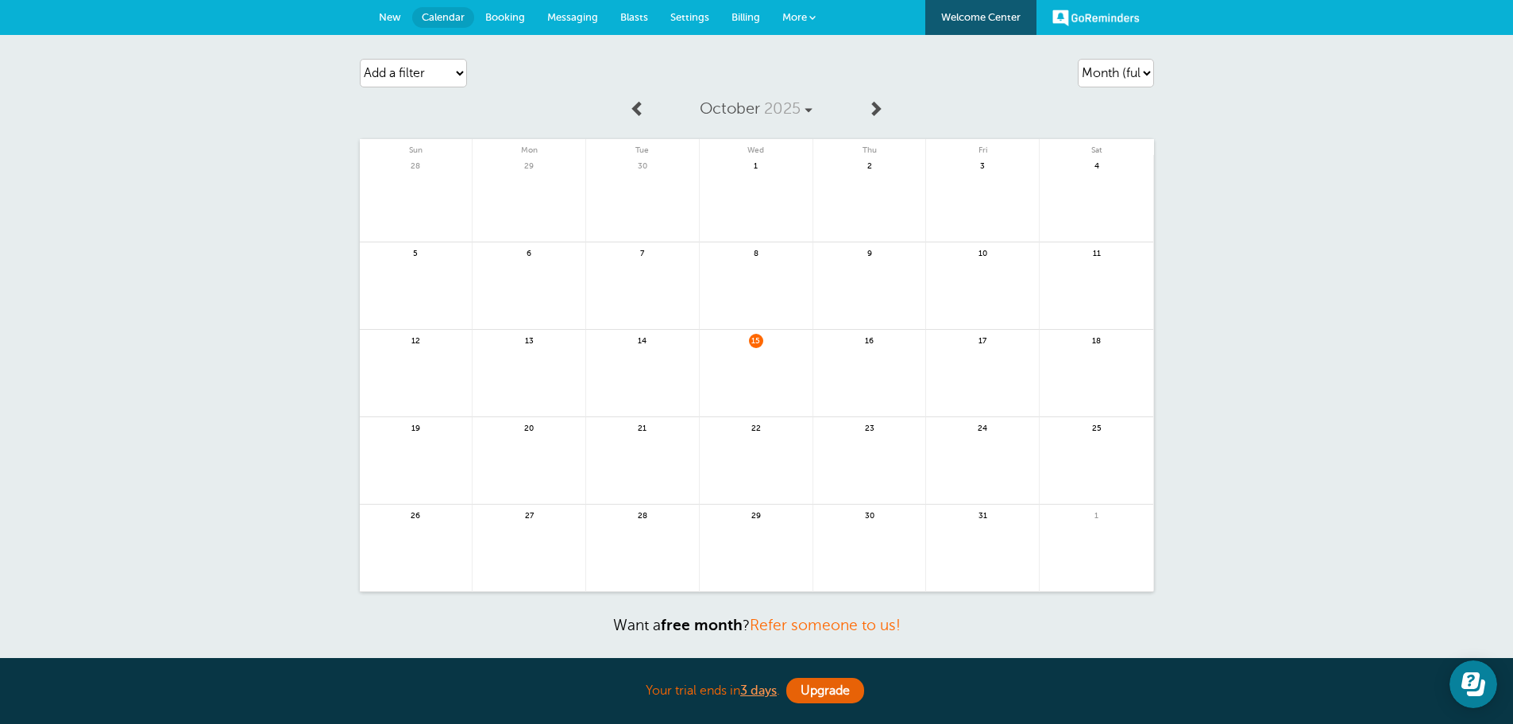
click at [1340, 593] on div "Agenda Day Week Month (full view) Month (condensed) Add a filter Customer Searc…" at bounding box center [756, 374] width 1513 height 678
click at [246, 370] on div "Agenda Day Week Month (full view) Month (condensed) Add a filter Customer Searc…" at bounding box center [756, 374] width 1513 height 678
click at [638, 12] on span "Blasts" at bounding box center [634, 17] width 28 height 12
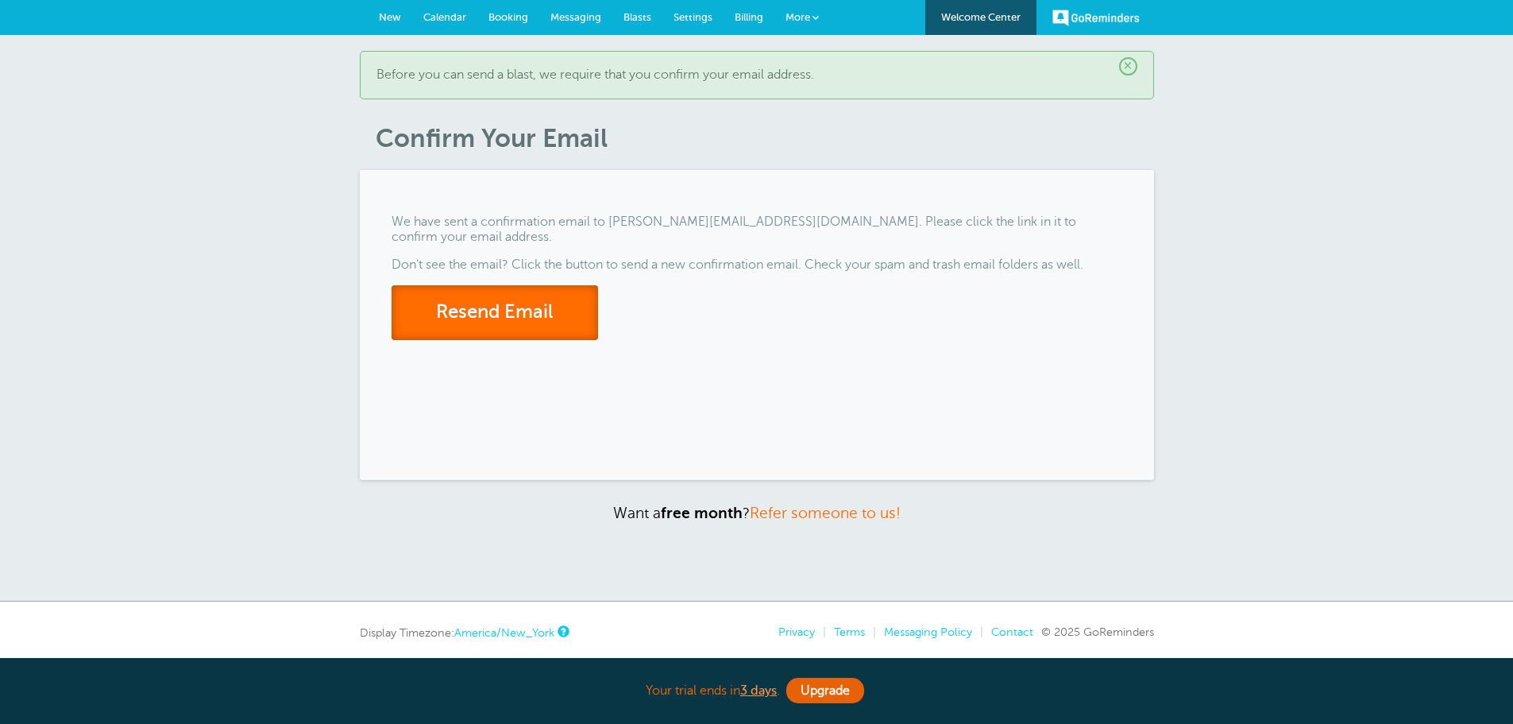
click at [516, 299] on button "Resend Email" at bounding box center [495, 312] width 207 height 55
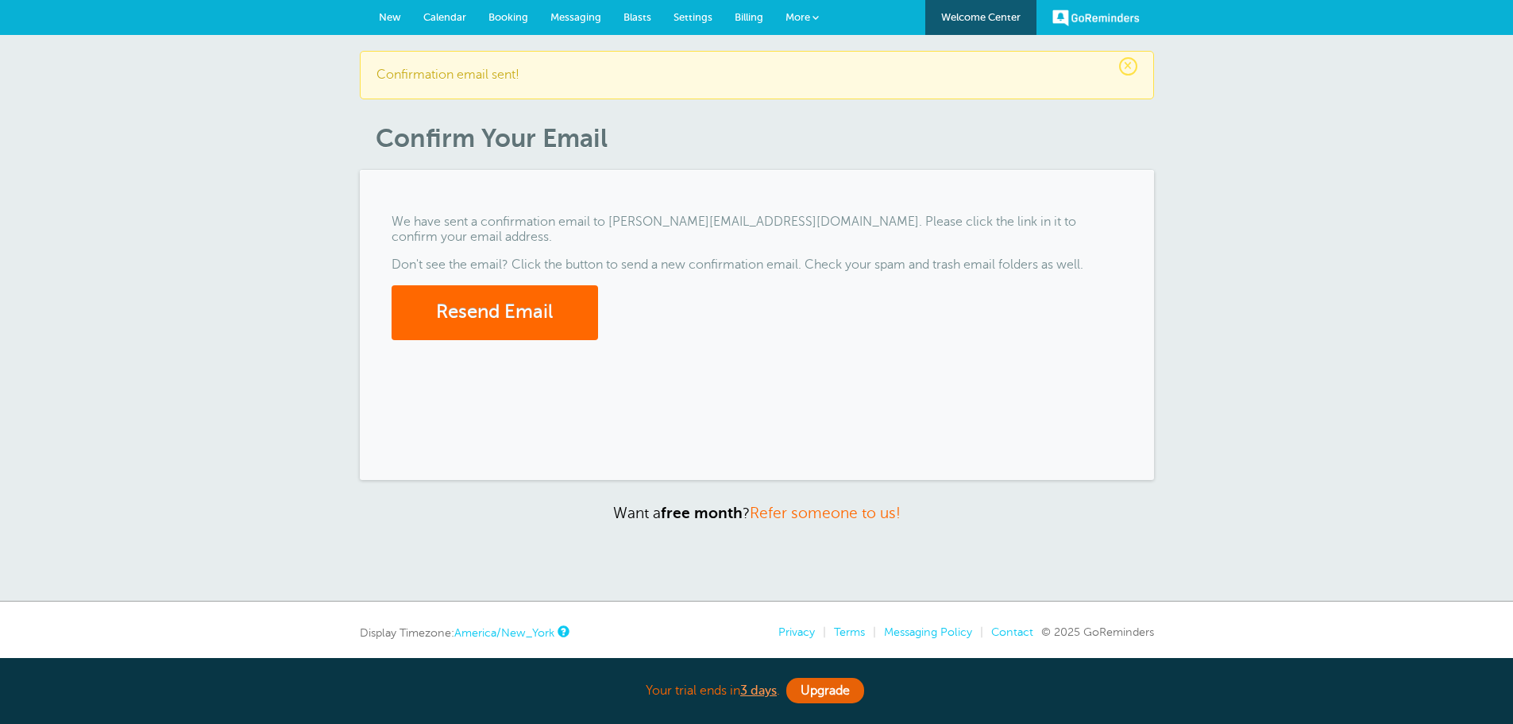
click at [802, 12] on span "More" at bounding box center [798, 17] width 25 height 12
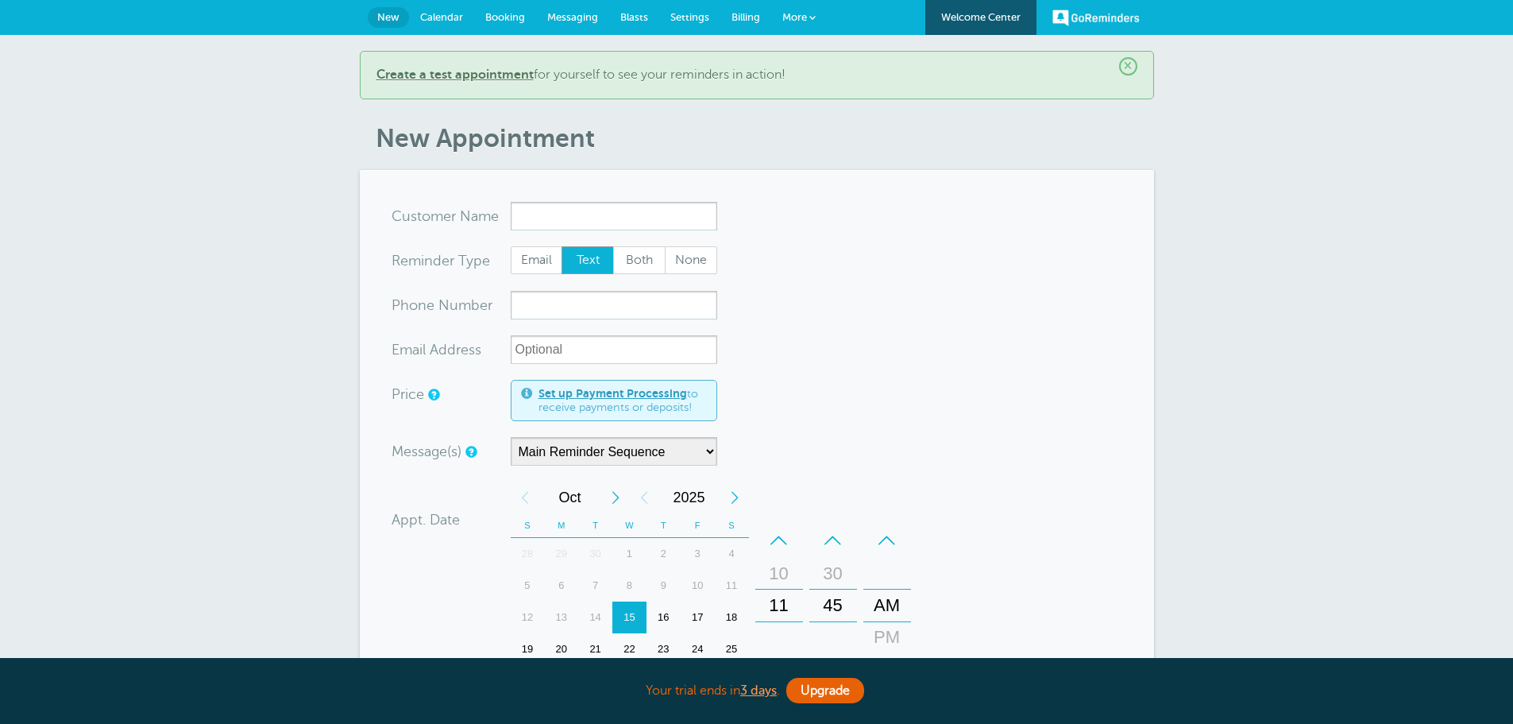
click at [806, 10] on link "More" at bounding box center [799, 18] width 56 height 36
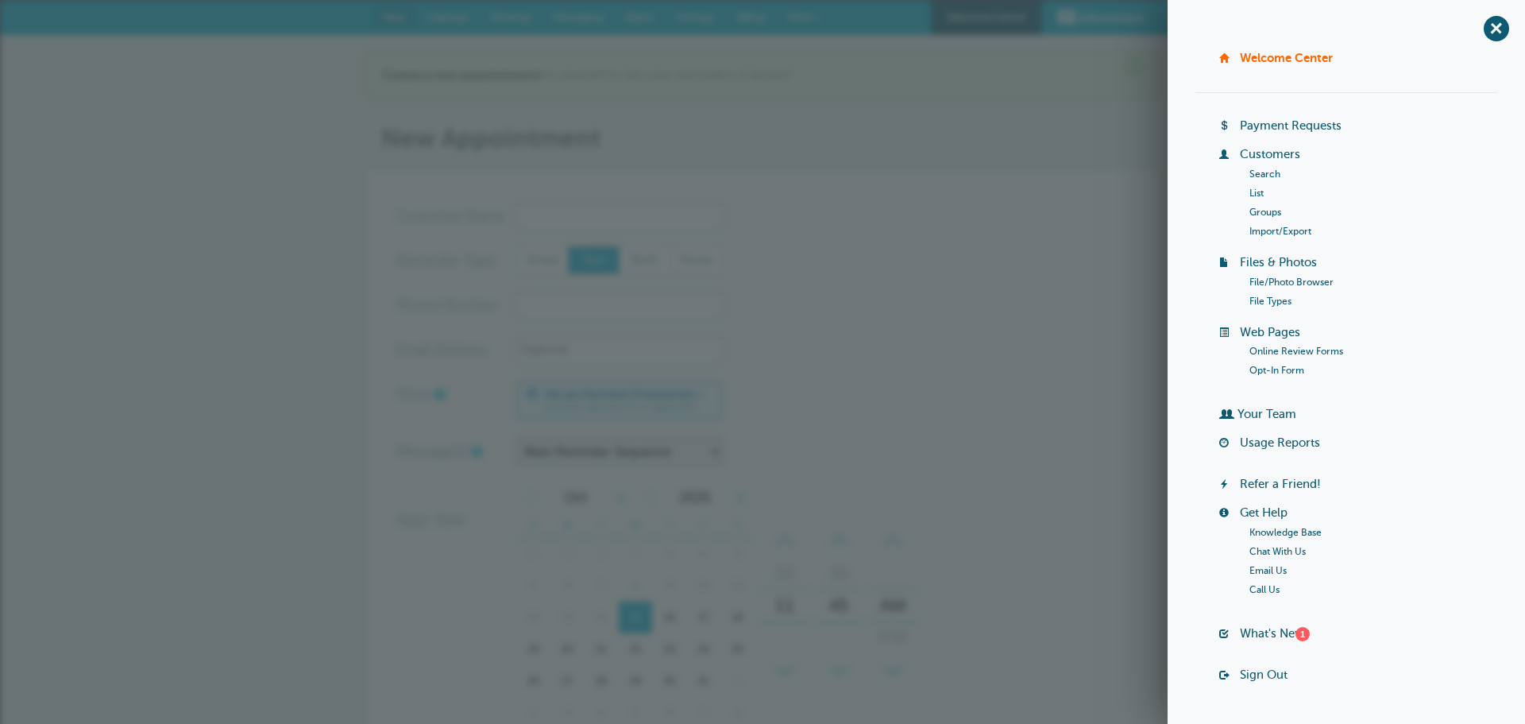
click at [654, 142] on h1 "New Appointment" at bounding box center [770, 138] width 779 height 30
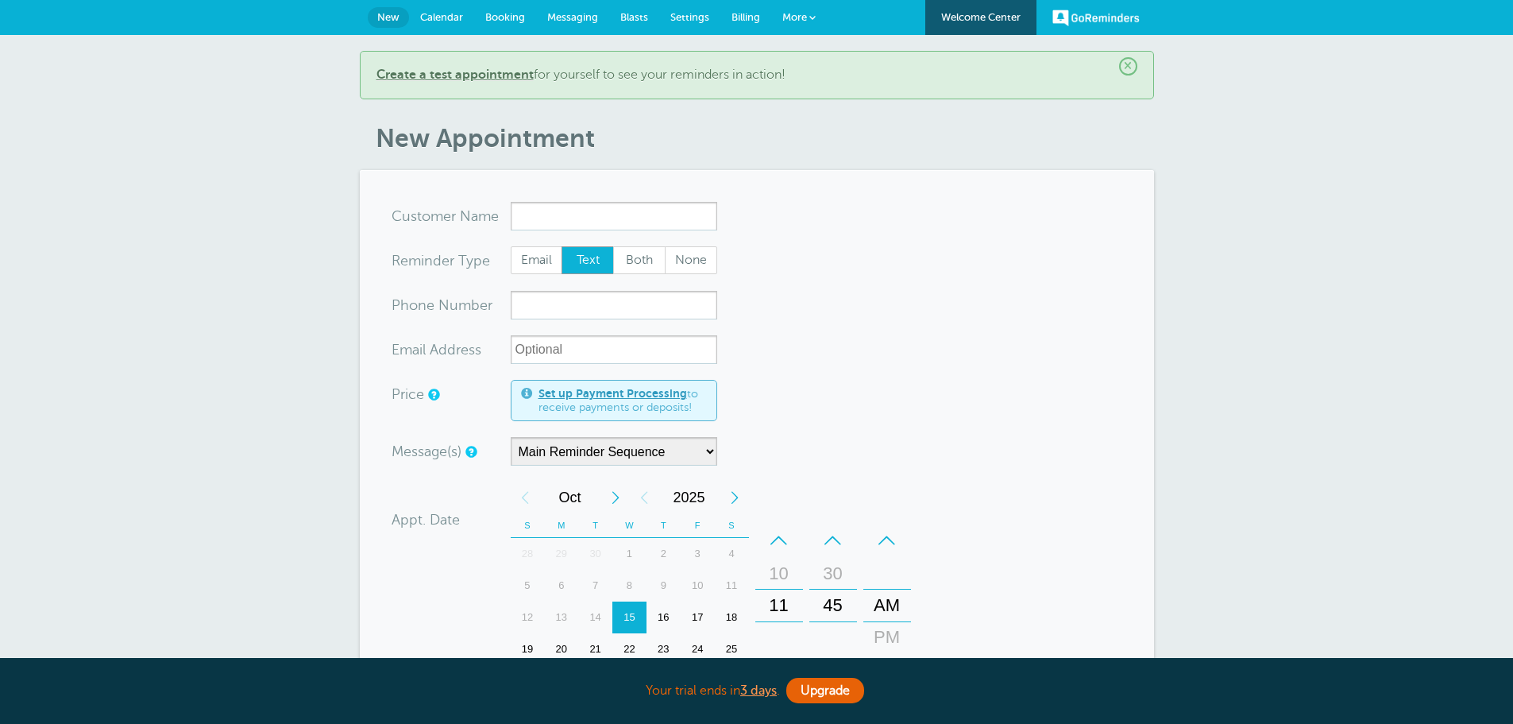
click at [636, 16] on span "Blasts" at bounding box center [634, 17] width 28 height 12
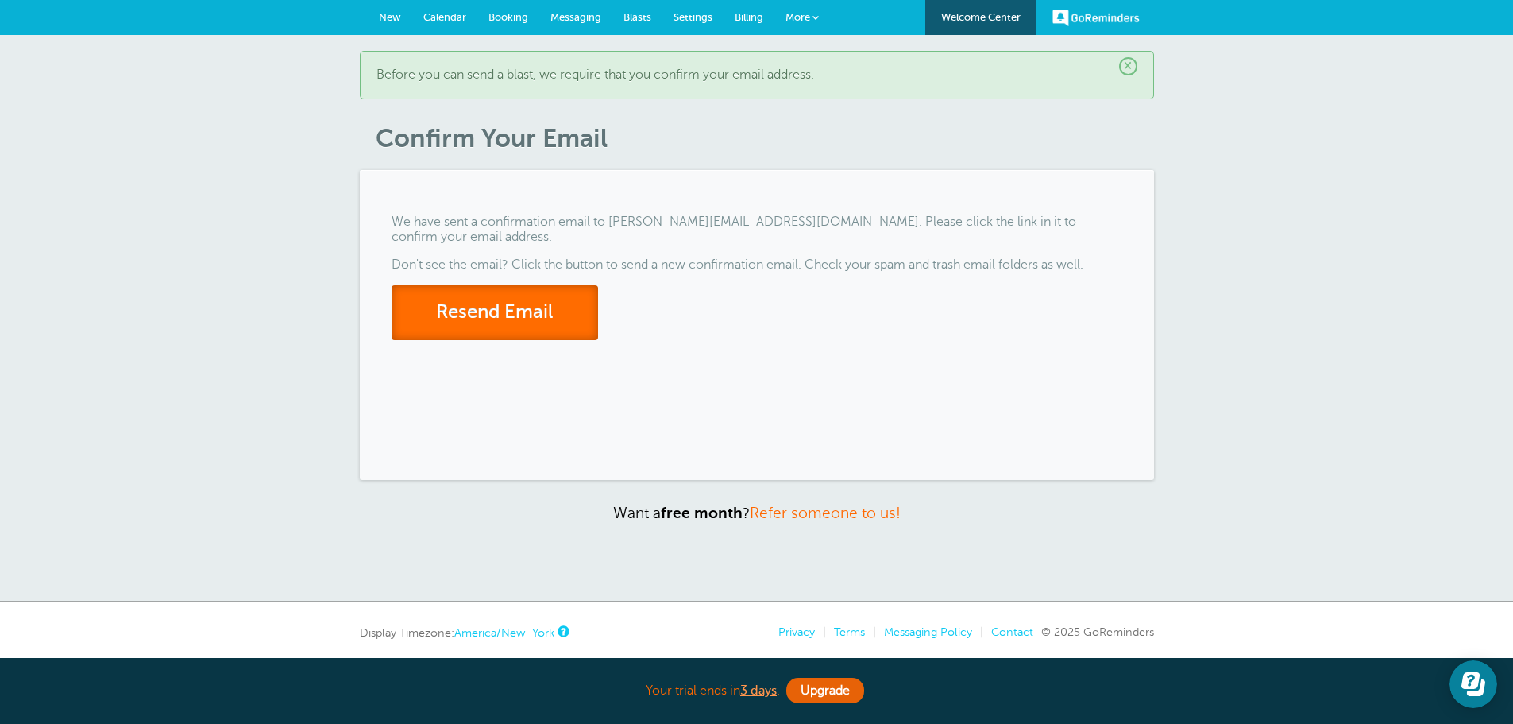
click at [546, 287] on button "Resend Email" at bounding box center [495, 312] width 207 height 55
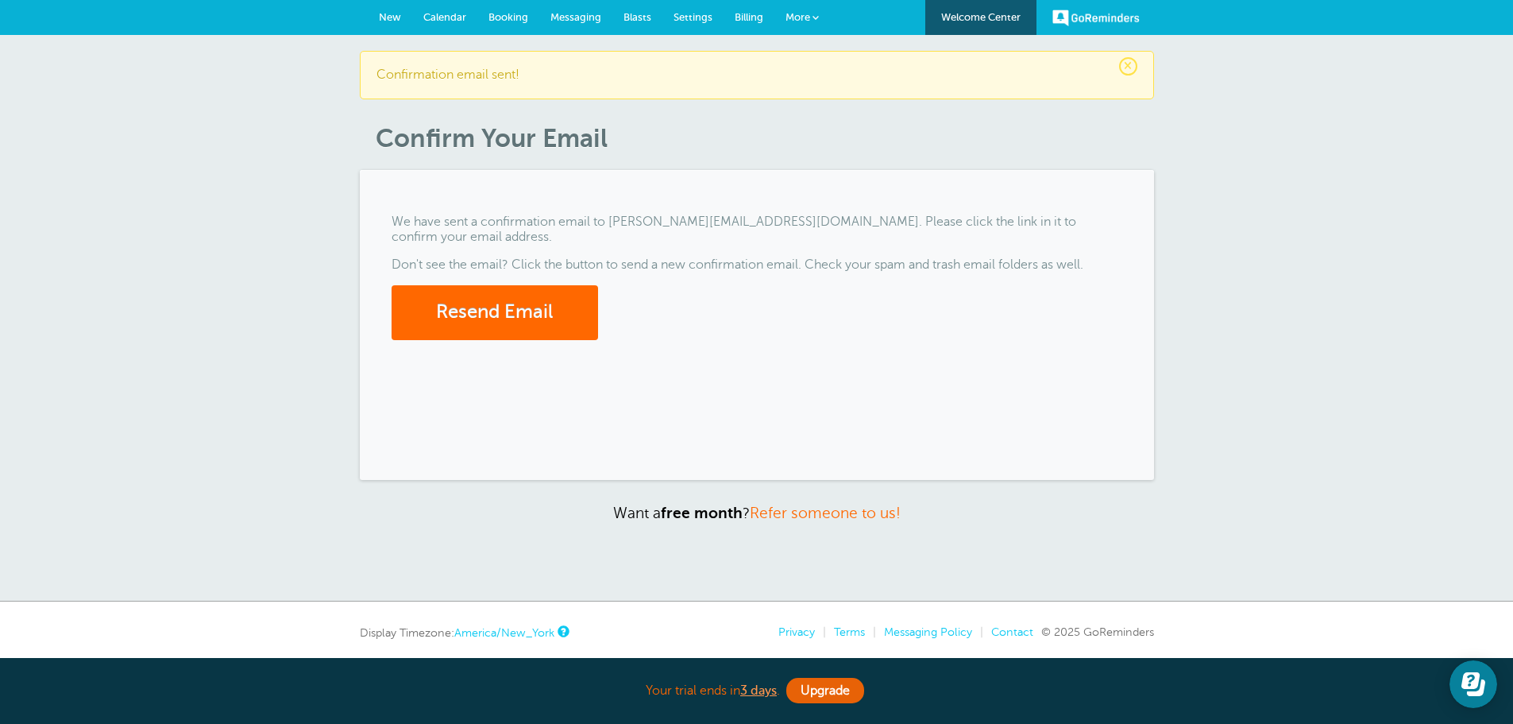
click at [1300, 184] on div "× Confirmation email sent! Confirm Your Email We have sent a confirmation email…" at bounding box center [756, 318] width 1513 height 566
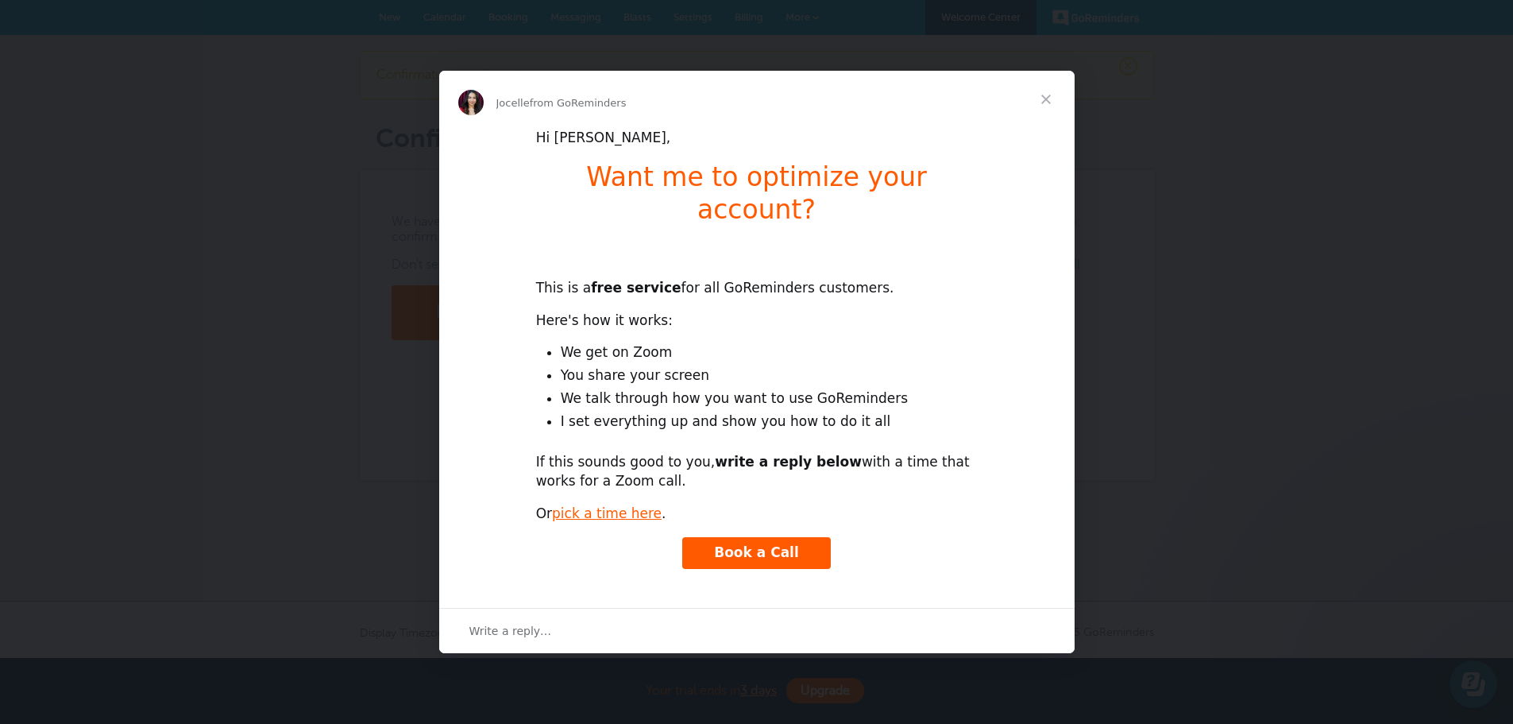
click at [1046, 125] on span "Close" at bounding box center [1046, 99] width 57 height 57
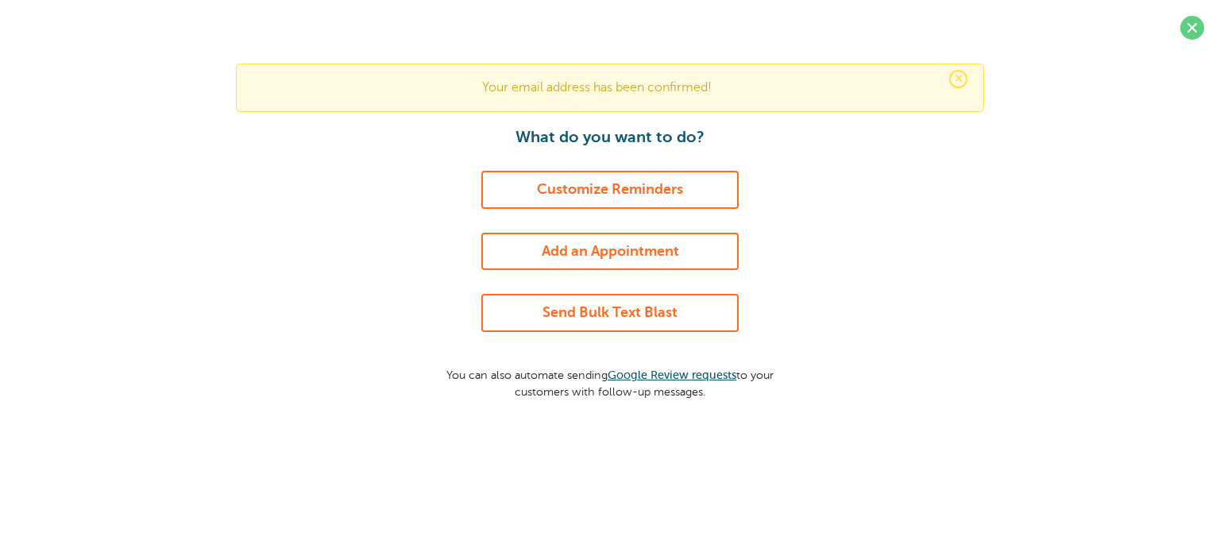
click at [957, 78] on span "×" at bounding box center [958, 79] width 18 height 18
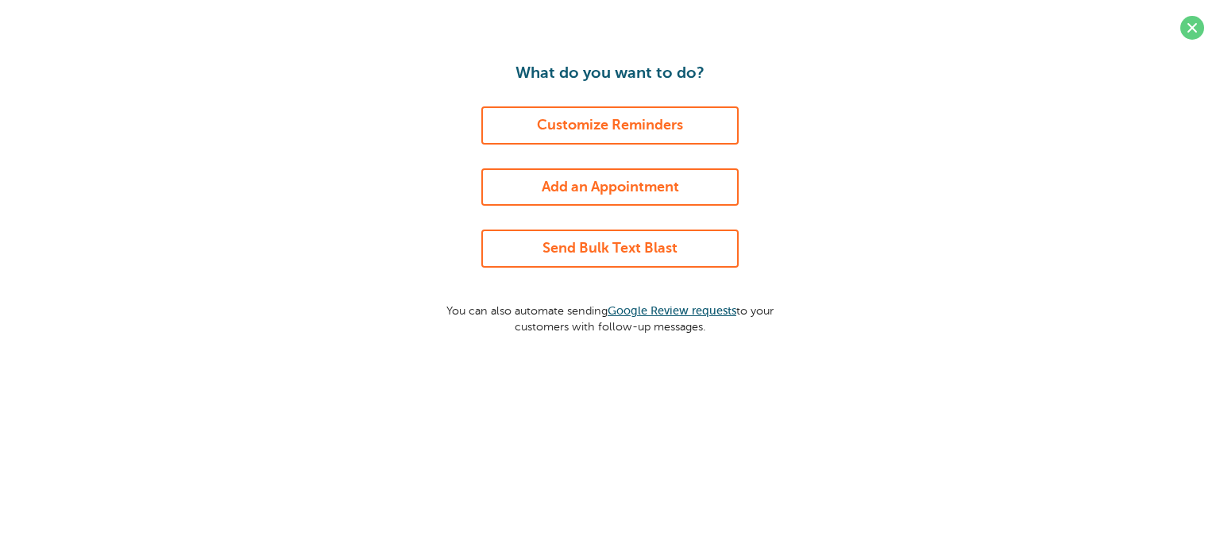
click at [700, 239] on link "Send Bulk Text Blast" at bounding box center [609, 249] width 257 height 38
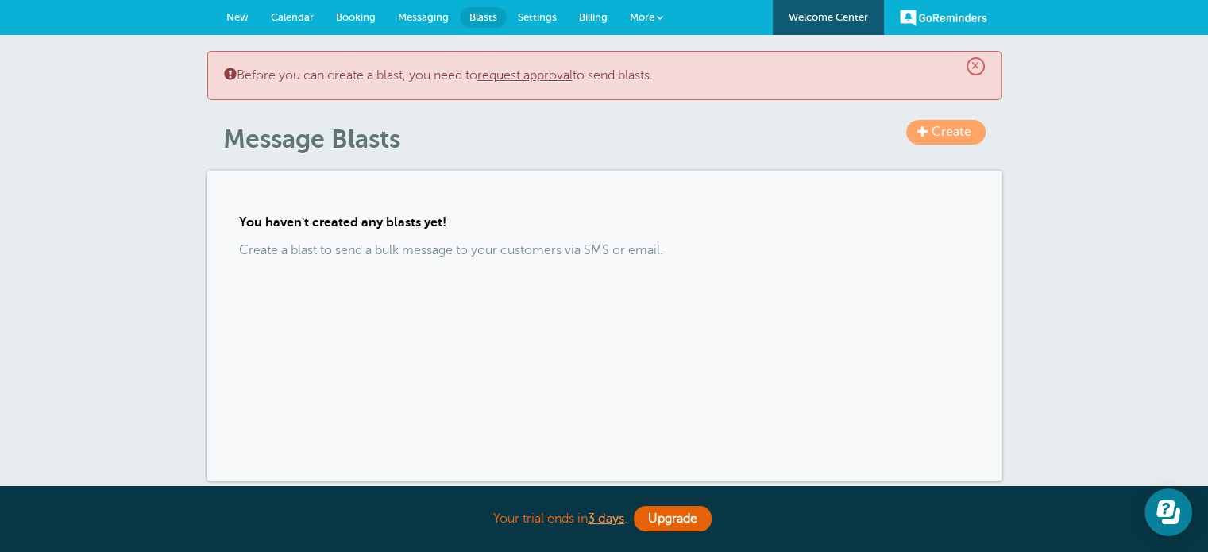
click at [520, 73] on link "request approval" at bounding box center [524, 75] width 95 height 14
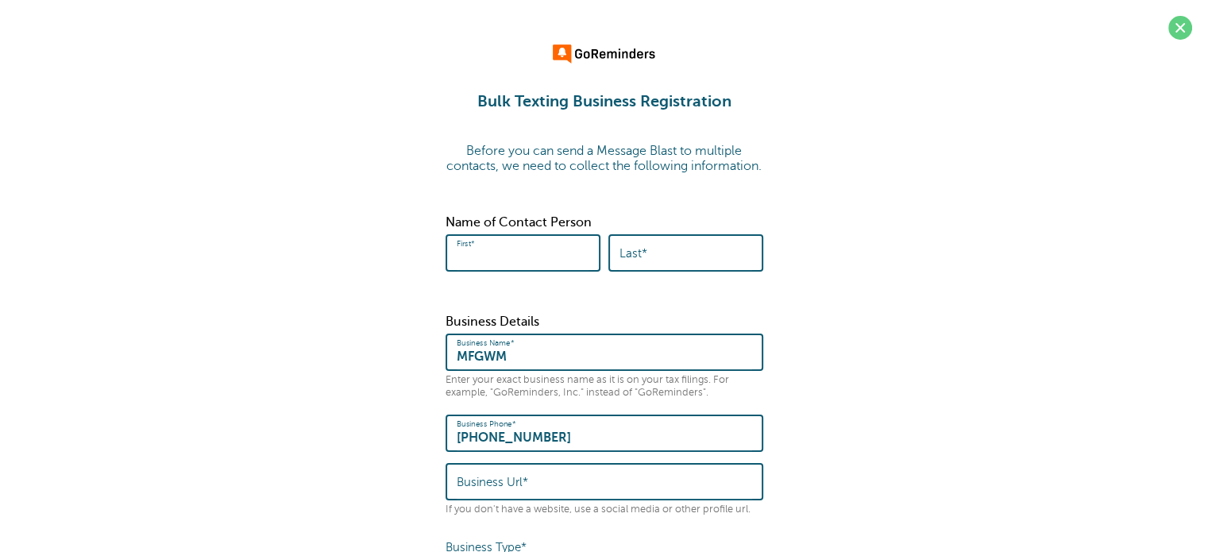
click at [486, 257] on input "First*" at bounding box center [523, 253] width 133 height 34
type input "Ashley"
type input "Glick"
type input "Main Financial Group"
type input "2486766246"
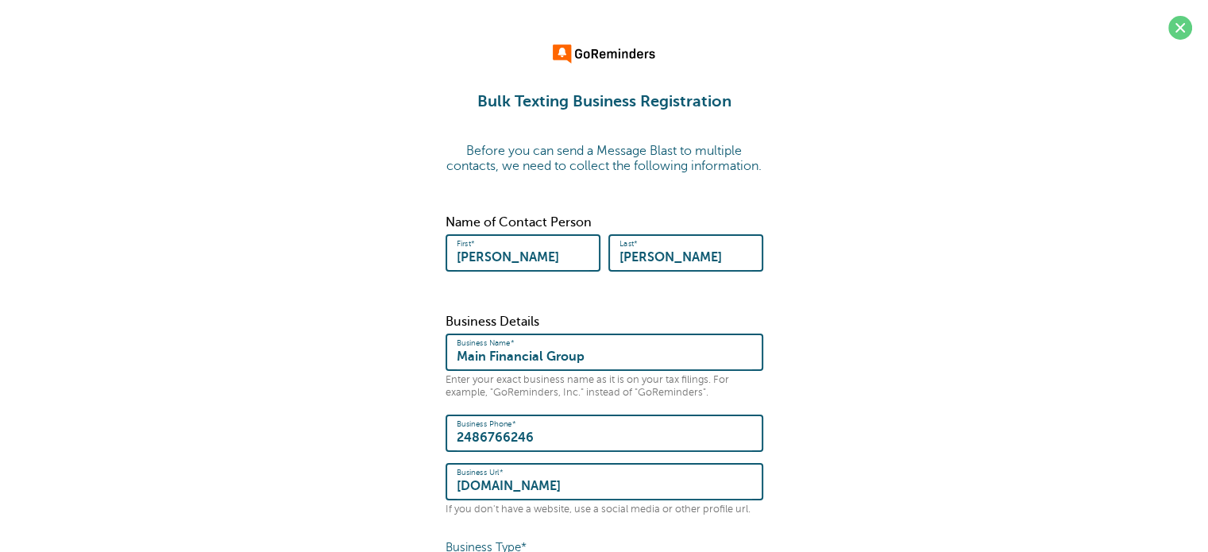
type input "mfgwm.com"
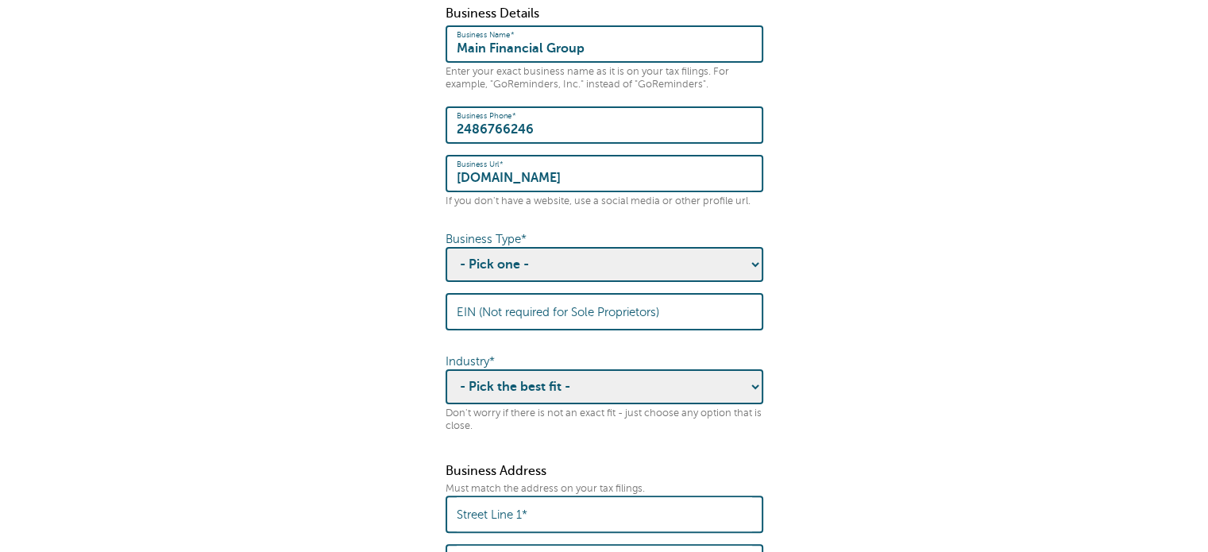
click at [498, 141] on input "2486766246" at bounding box center [605, 125] width 296 height 34
type input "2483476246"
click at [528, 282] on select "- Pick one - Sole Proprietorship Partnership Limited Liability Corporation Co-o…" at bounding box center [605, 264] width 318 height 35
select select "Corporation"
click at [446, 259] on select "- Pick one - Sole Proprietorship Partnership Limited Liability Corporation Co-o…" at bounding box center [605, 264] width 318 height 35
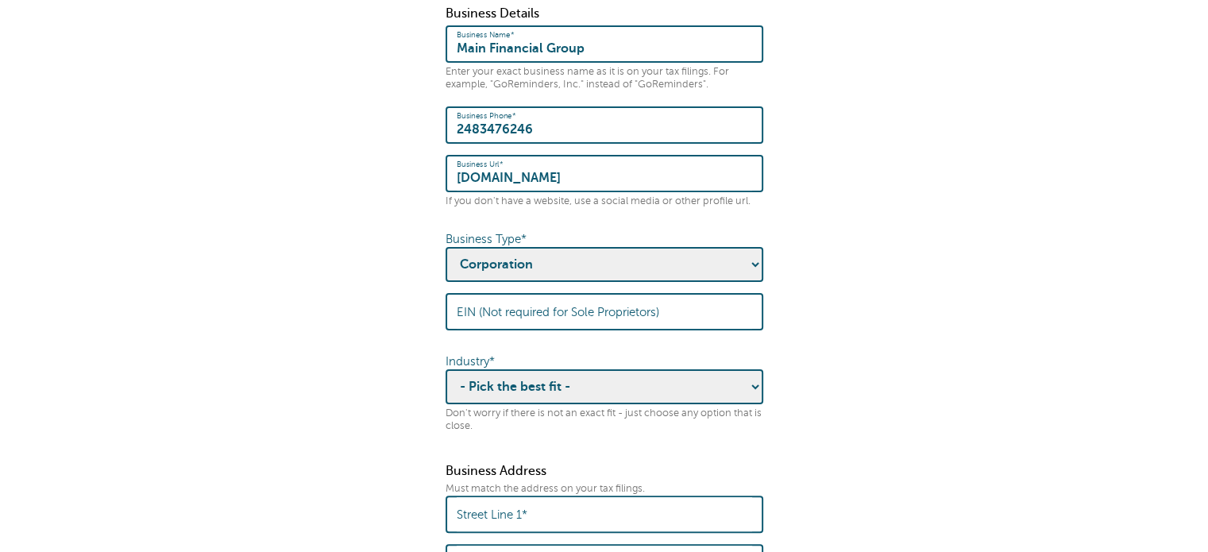
click at [506, 276] on select "- Pick one - Sole Proprietorship Partnership Limited Liability Corporation Co-o…" at bounding box center [605, 264] width 318 height 35
click at [446, 259] on select "- Pick one - Sole Proprietorship Partnership Limited Liability Corporation Co-o…" at bounding box center [605, 264] width 318 height 35
click at [533, 385] on select "- Pick the best fit - Agriculture Automotive Banking Consumer Education Electro…" at bounding box center [605, 386] width 318 height 35
select select "FINANCIAL"
click at [446, 381] on select "- Pick the best fit - Agriculture Automotive Banking Consumer Education Electro…" at bounding box center [605, 386] width 318 height 35
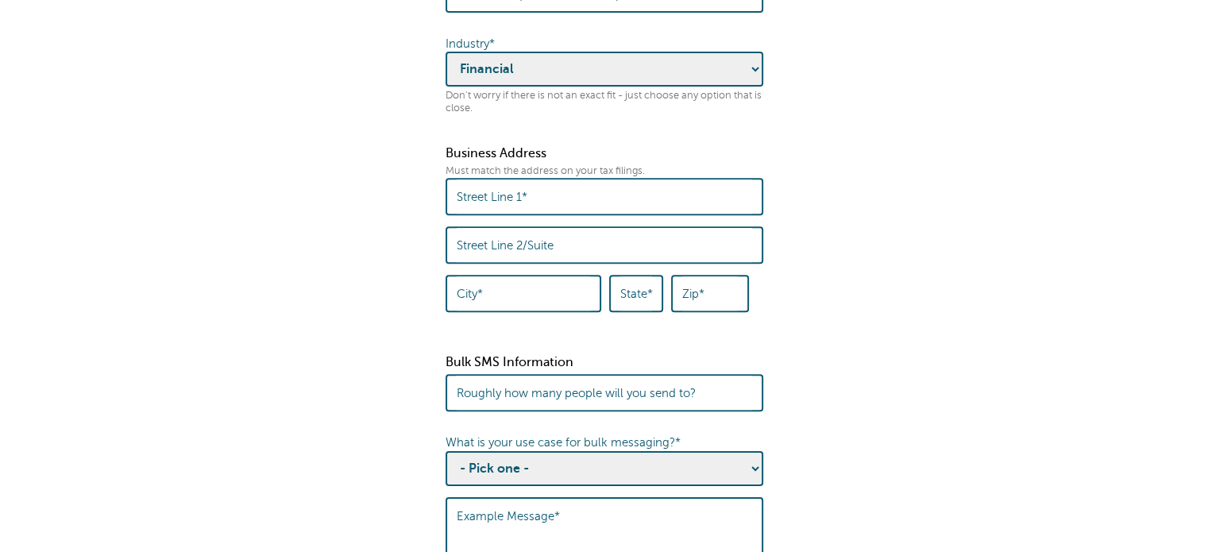
click at [550, 206] on input "Street Line 1*" at bounding box center [605, 197] width 296 height 34
type input "315 W North Street"
type input "Suite C"
type input "Brighton"
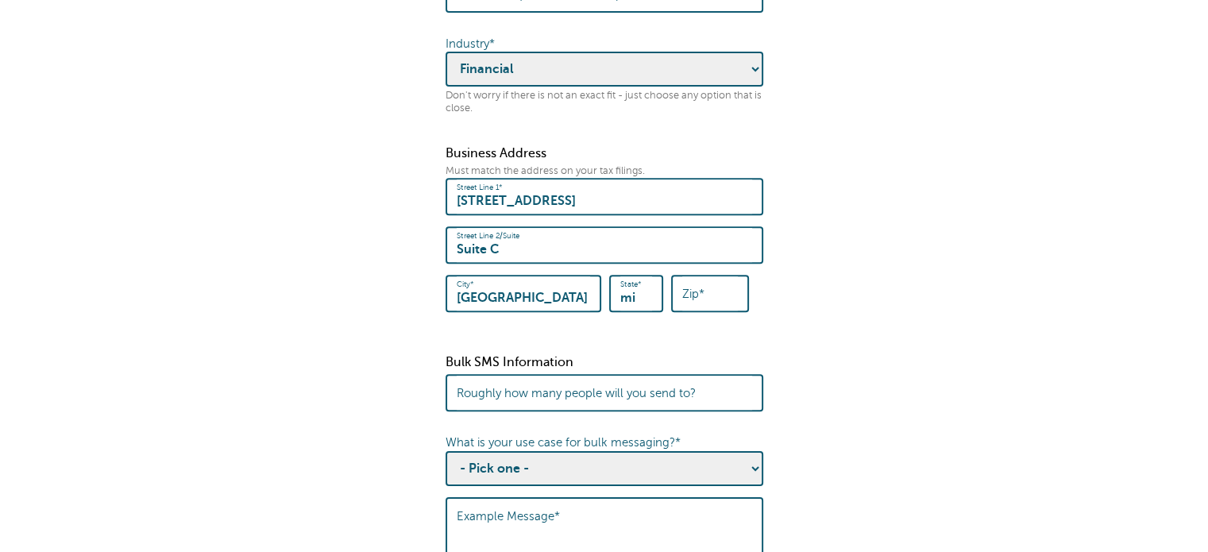
type input "m"
type input "MI"
type input "48116"
type input "0"
type input "10"
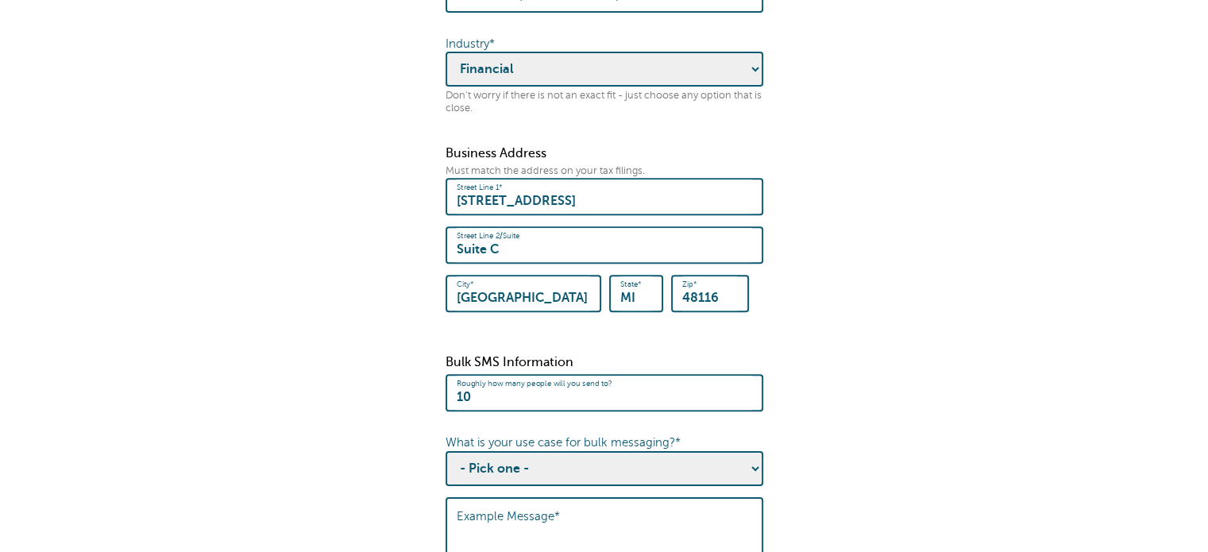
click at [211, 300] on fieldset "Before you can send a Message Blast to multiple contacts, we need to collect th…" at bounding box center [604, 320] width 1177 height 1631
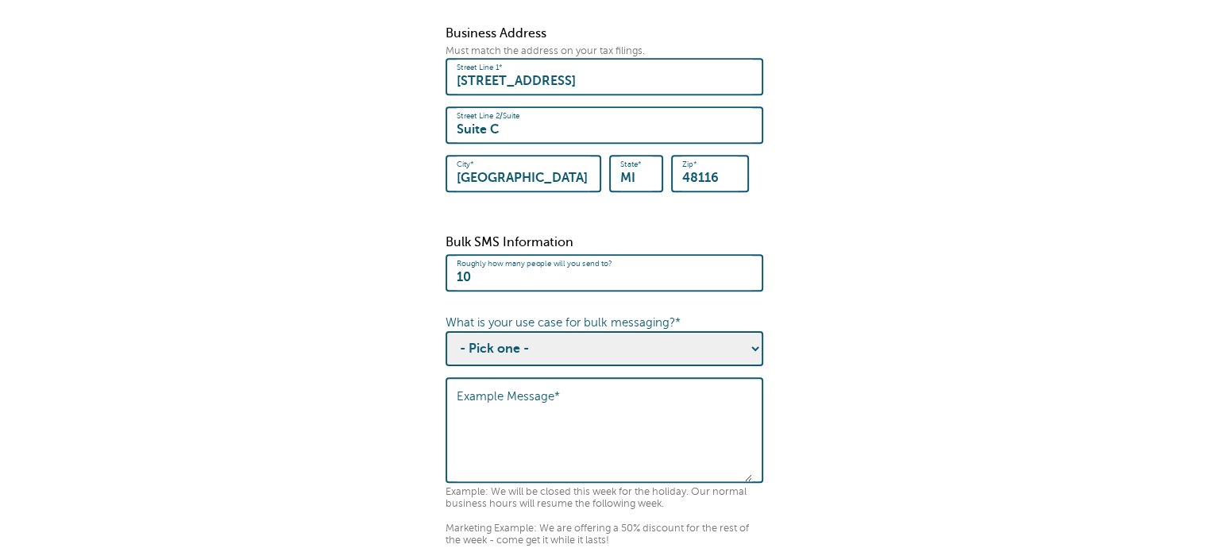
scroll to position [944, 0]
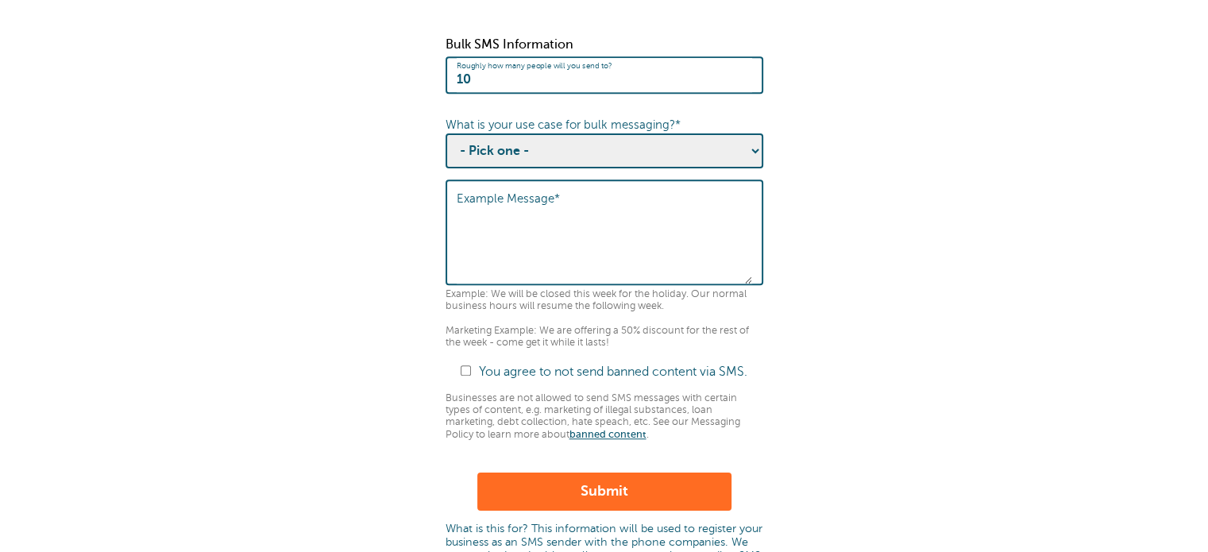
click at [524, 160] on select "- Pick one - Sending notifications of business updates Sending marketing offers…" at bounding box center [605, 150] width 318 height 35
select select "Event Updates"
click at [446, 141] on select "- Pick one - Sending notifications of business updates Sending marketing offers…" at bounding box center [605, 150] width 318 height 35
click at [539, 250] on textarea "Example Message*" at bounding box center [605, 234] width 296 height 99
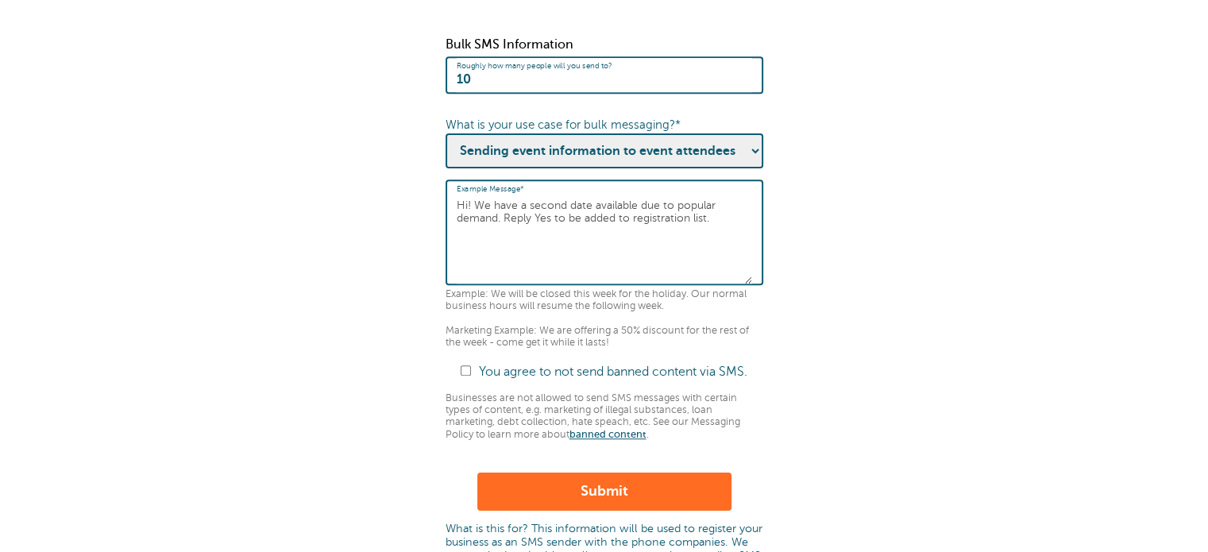
type textarea "Hi! We have a second date available due to popular demand. Reply Yes to be adde…"
click at [459, 380] on div "You agree to not send banned content via SMS." at bounding box center [605, 372] width 318 height 15
click at [463, 374] on input "You agree to not send banned content via SMS." at bounding box center [466, 370] width 10 height 10
checkbox input "true"
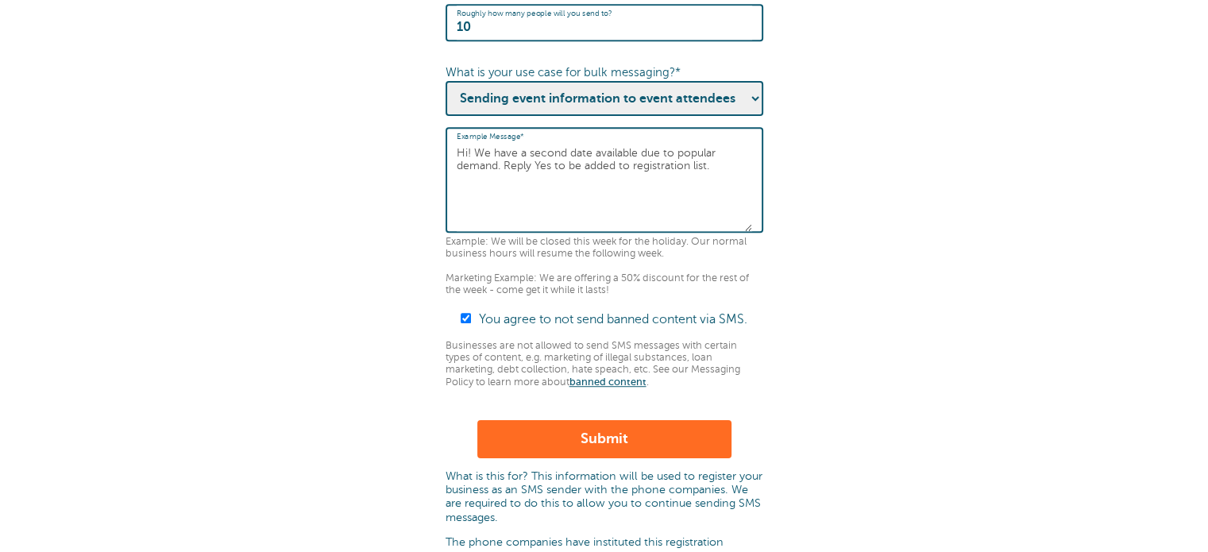
scroll to position [1103, 0]
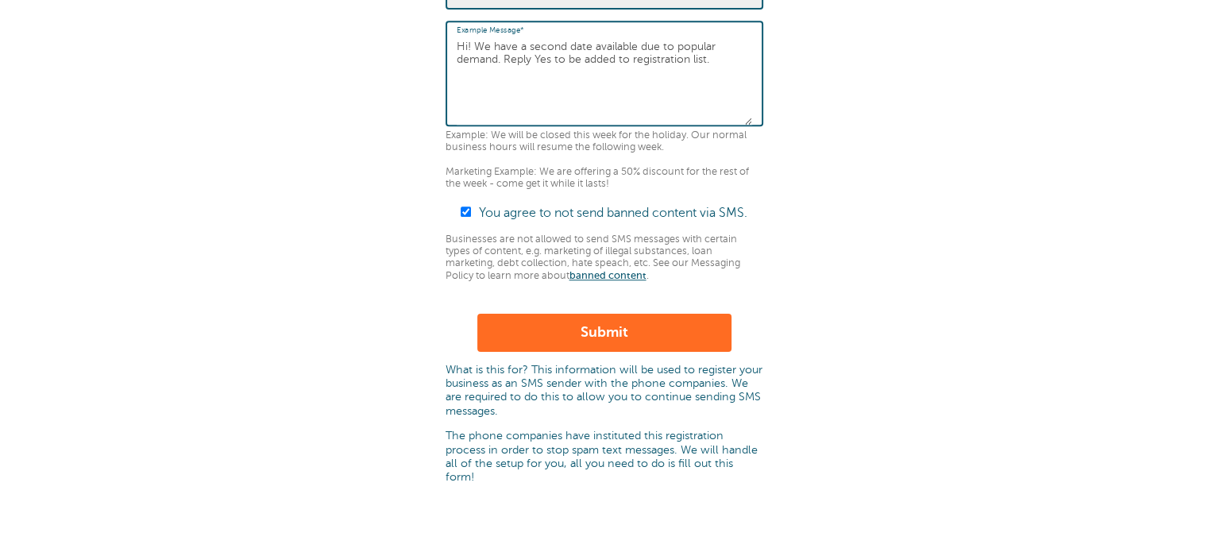
click at [593, 339] on button "Submit" at bounding box center [604, 333] width 254 height 38
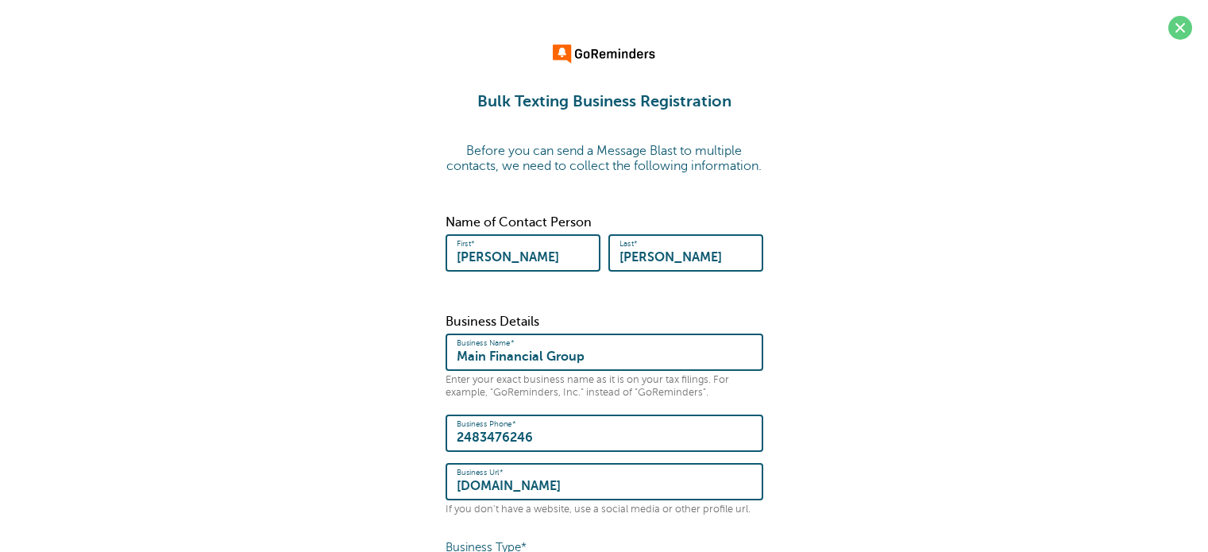
scroll to position [496, 0]
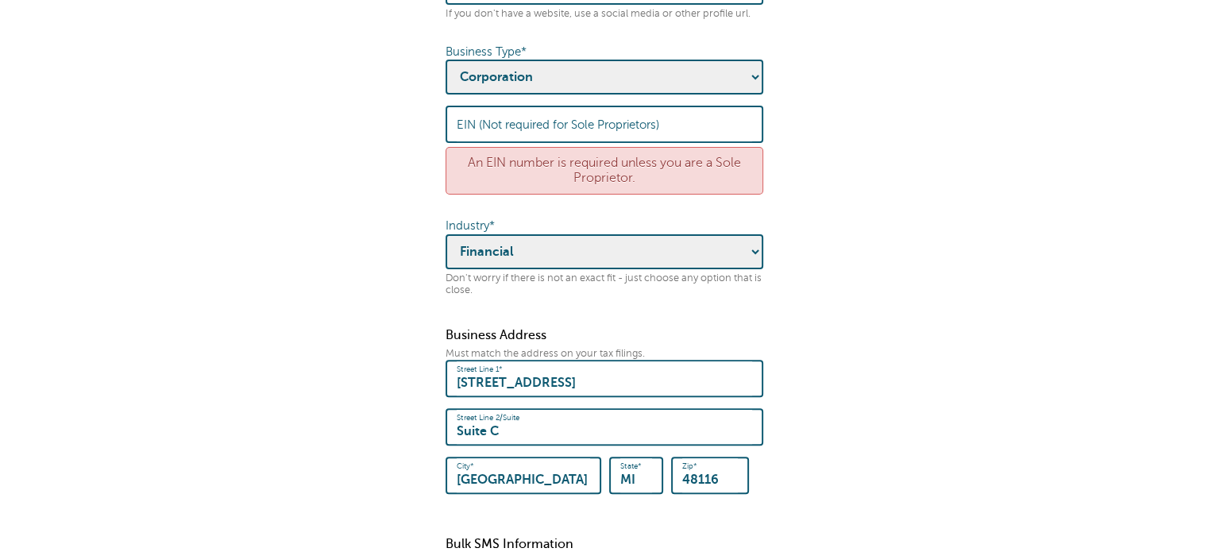
click at [467, 132] on label "EIN (Not required for Sole Proprietors)" at bounding box center [558, 125] width 203 height 14
click at [467, 141] on input "EIN (Not required for Sole Proprietors)" at bounding box center [605, 124] width 296 height 34
click at [483, 82] on select "- Pick one - Sole Proprietorship Partnership Limited Liability Corporation Co-o…" at bounding box center [605, 77] width 318 height 35
select select "Sole Proprietorship"
click at [446, 72] on select "- Pick one - Sole Proprietorship Partnership Limited Liability Corporation Co-o…" at bounding box center [605, 77] width 318 height 35
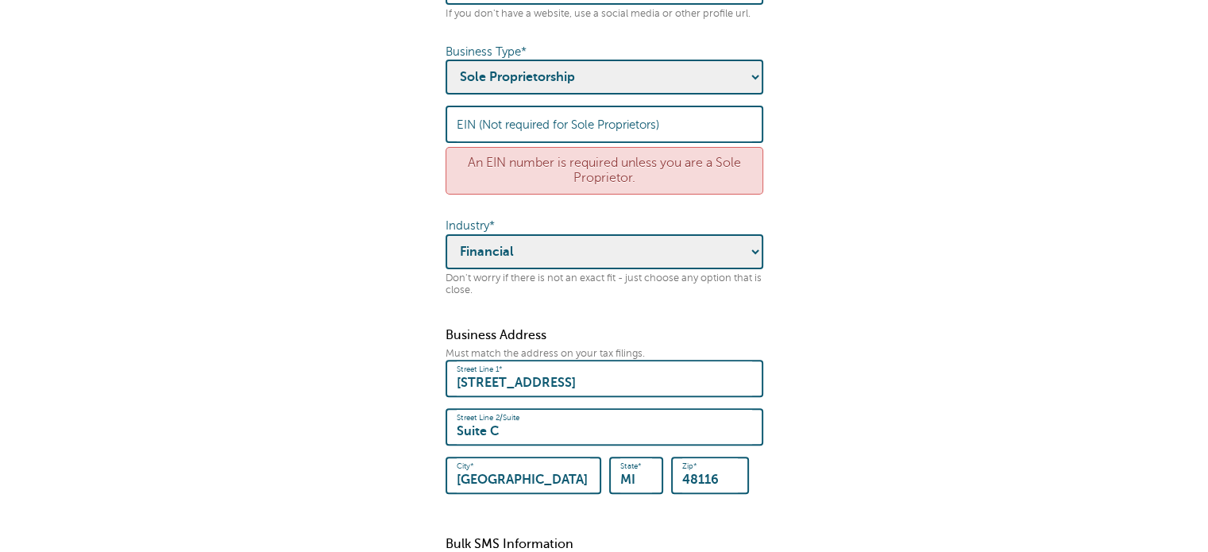
click at [497, 87] on select "- Pick one - Sole Proprietorship Partnership Limited Liability Corporation Co-o…" at bounding box center [605, 77] width 318 height 35
click at [896, 348] on fieldset "Before you can send a Message Blast to multiple contacts, we need to collect th…" at bounding box center [604, 476] width 1177 height 1683
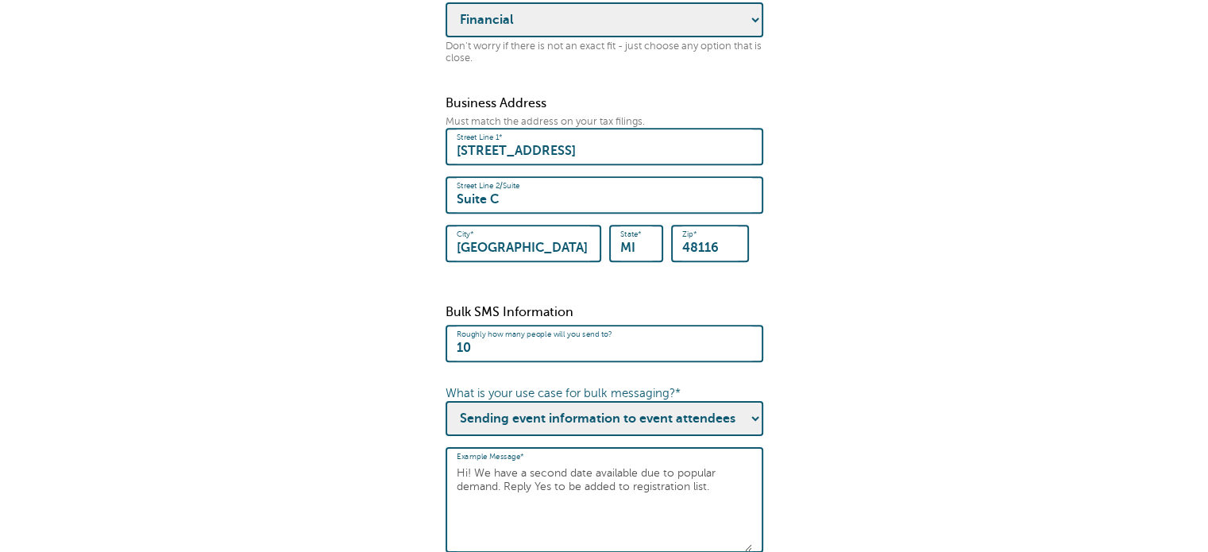
scroll to position [972, 0]
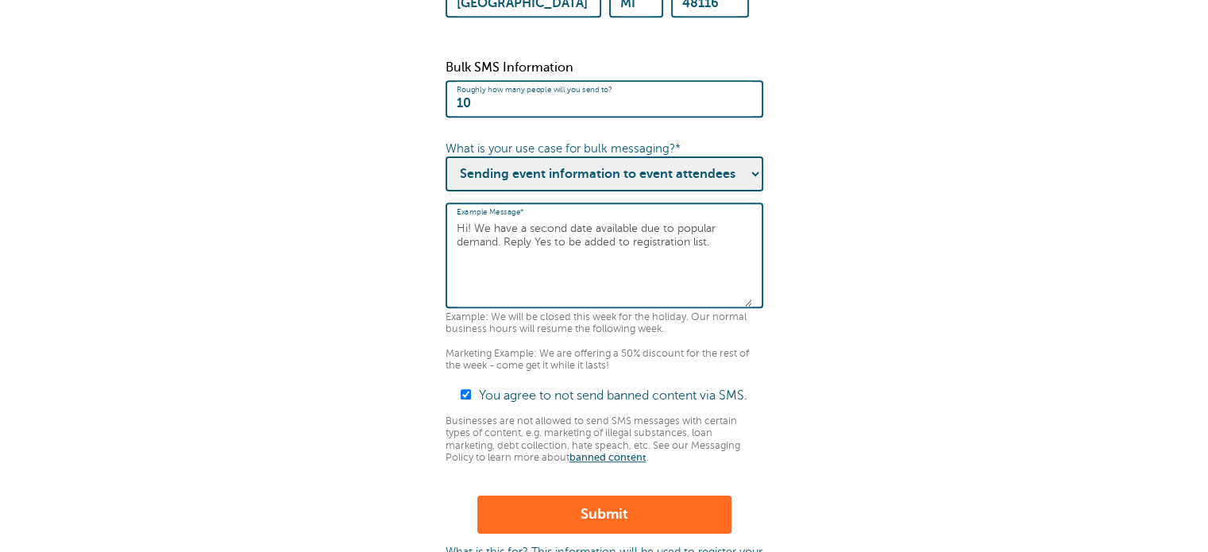
click at [594, 512] on button "Submit" at bounding box center [604, 515] width 254 height 38
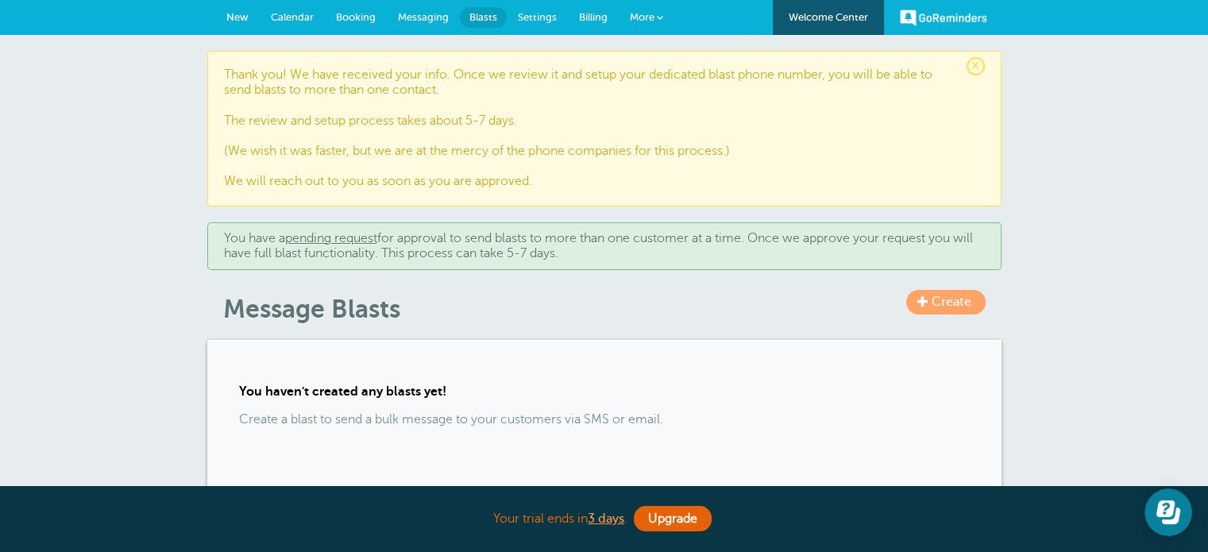
click at [426, 17] on span "Messaging" at bounding box center [423, 17] width 51 height 12
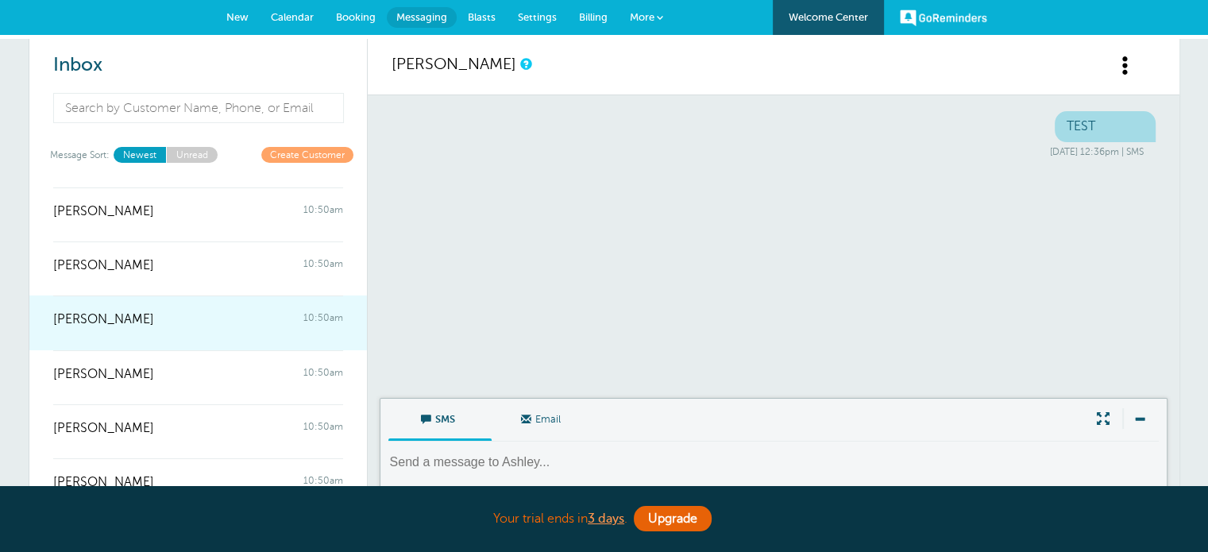
scroll to position [343, 0]
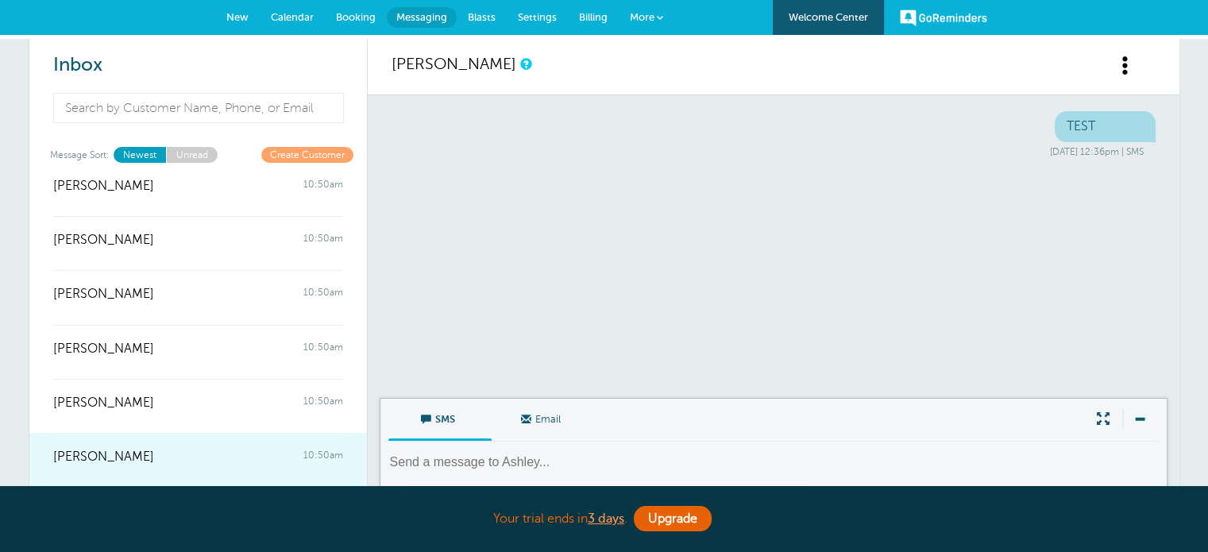
click at [177, 460] on div "[PERSON_NAME] 10:50am" at bounding box center [198, 449] width 290 height 32
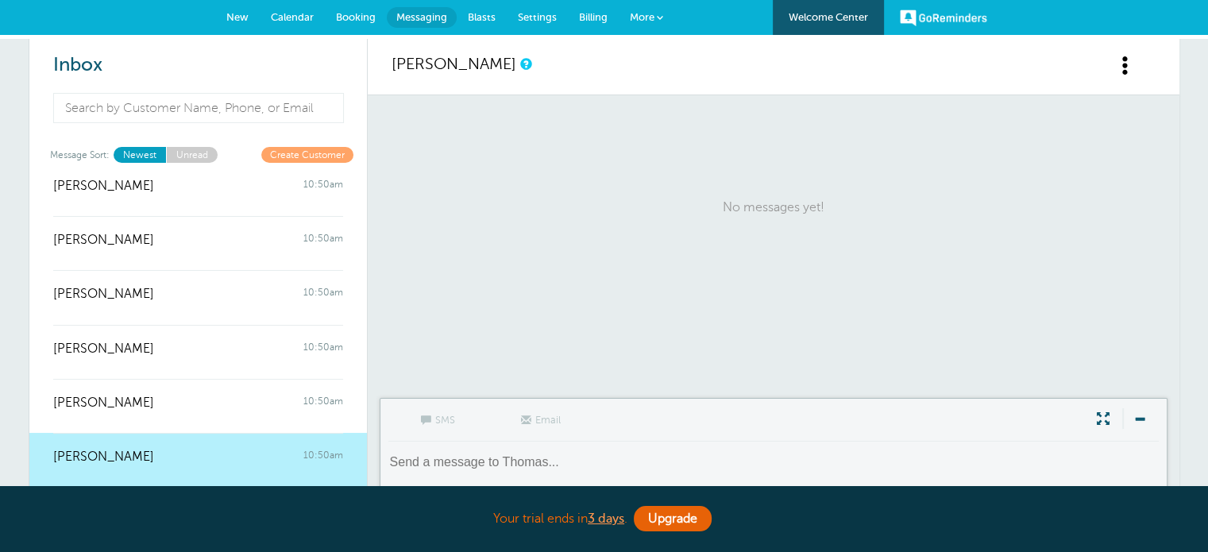
click at [467, 462] on textarea at bounding box center [775, 473] width 774 height 39
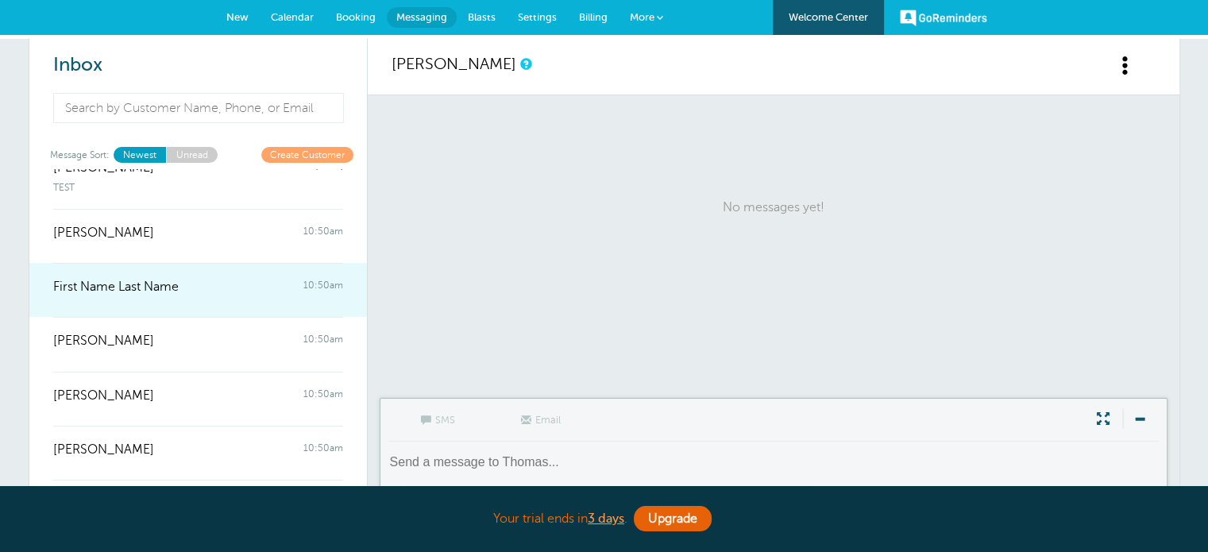
scroll to position [0, 0]
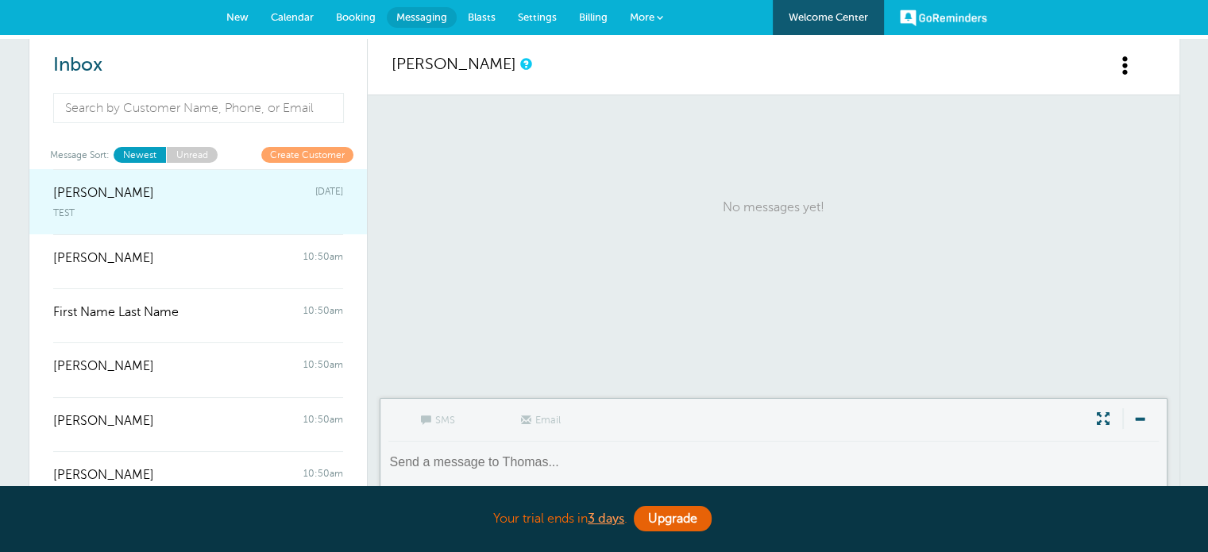
click at [206, 207] on div "TEST" at bounding box center [198, 209] width 290 height 17
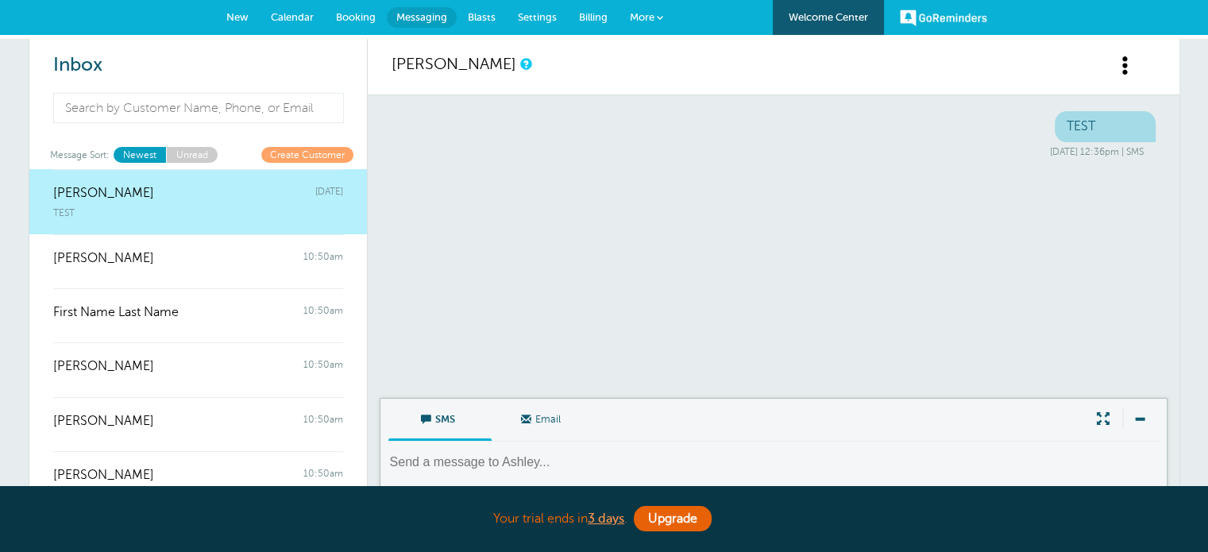
click at [518, 465] on textarea at bounding box center [775, 473] width 774 height 39
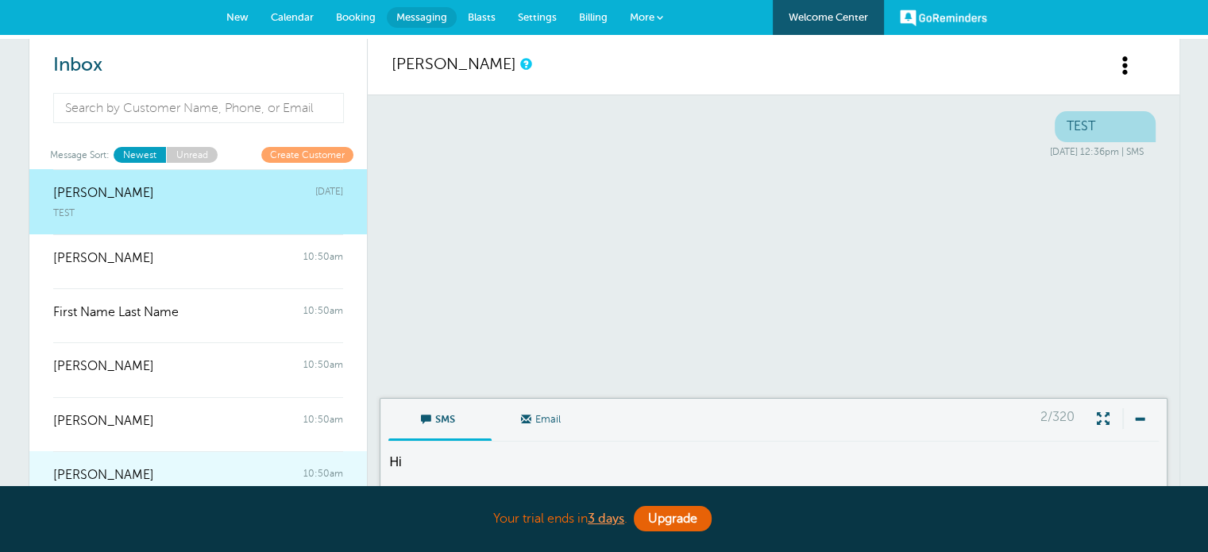
drag, startPoint x: 421, startPoint y: 454, endPoint x: 325, endPoint y: 464, distance: 96.7
click at [325, 464] on div "Inbox Message Sort: Newest Unread Create Customer Ashley Friday TEST Annette Ki…" at bounding box center [605, 289] width 1152 height 501
paste textarea "Due to high demand, we’ve added another Financial Seminar at Chicane in Plymout…"
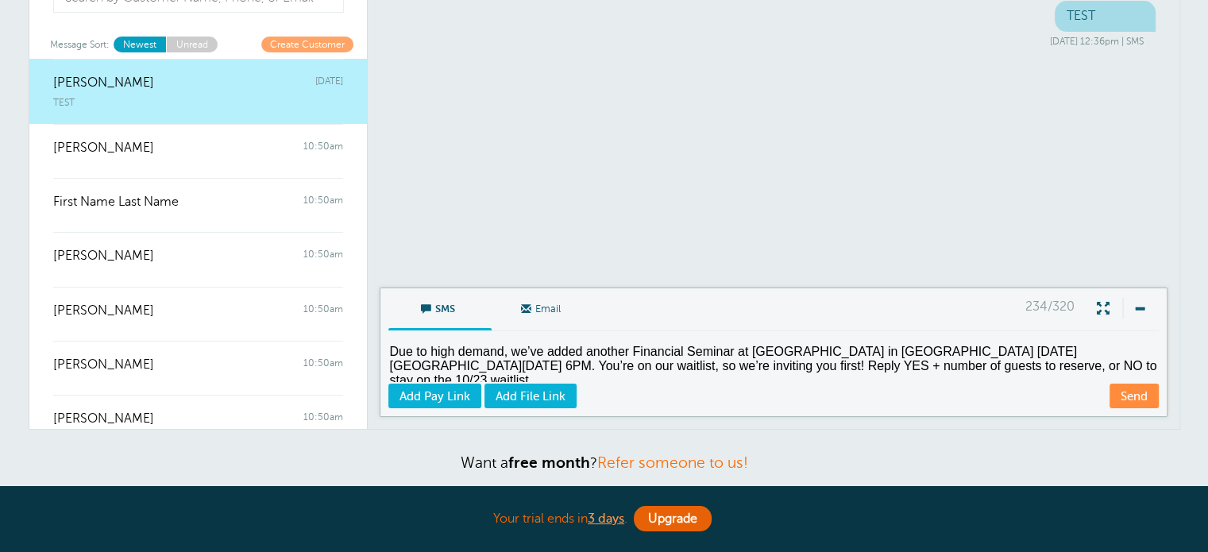
scroll to position [238, 0]
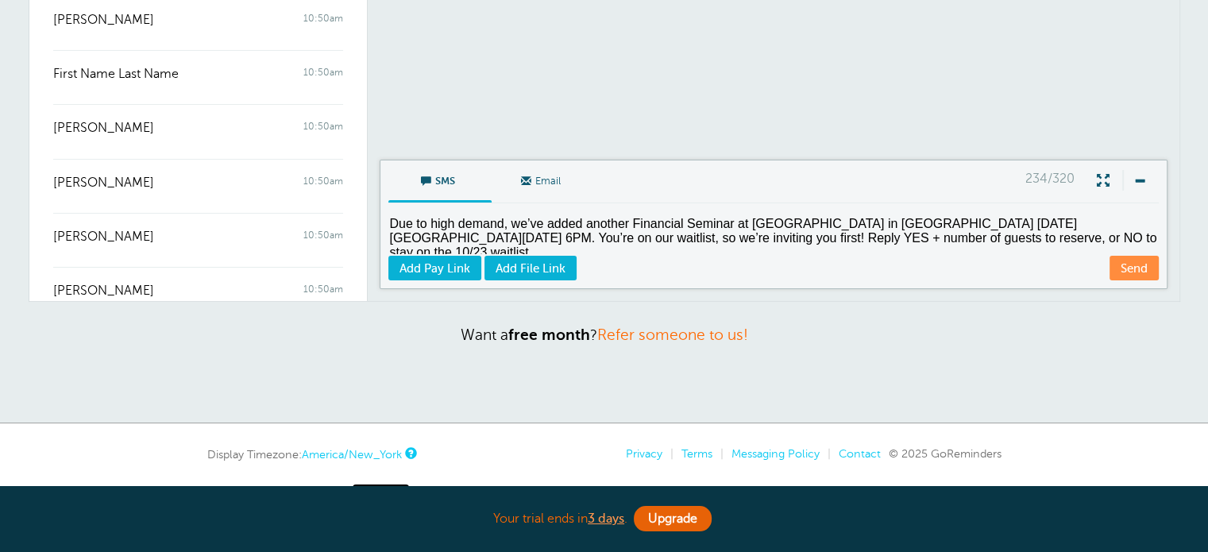
click at [388, 223] on textarea "Due to high demand, we’ve added another Financial Seminar at Chicane in Plymout…" at bounding box center [775, 234] width 774 height 39
drag, startPoint x: 489, startPoint y: 223, endPoint x: 467, endPoint y: 225, distance: 22.3
click at [467, 225] on textarea "Hello! Due to high demand, we’ve added another Financial Seminar at Chicane in …" at bounding box center [775, 234] width 774 height 39
drag, startPoint x: 740, startPoint y: 225, endPoint x: 682, endPoint y: 218, distance: 59.1
click at [682, 218] on textarea "Hello! Due to popular demand, we’ve added another Financial Seminar at Chicane …" at bounding box center [775, 234] width 774 height 39
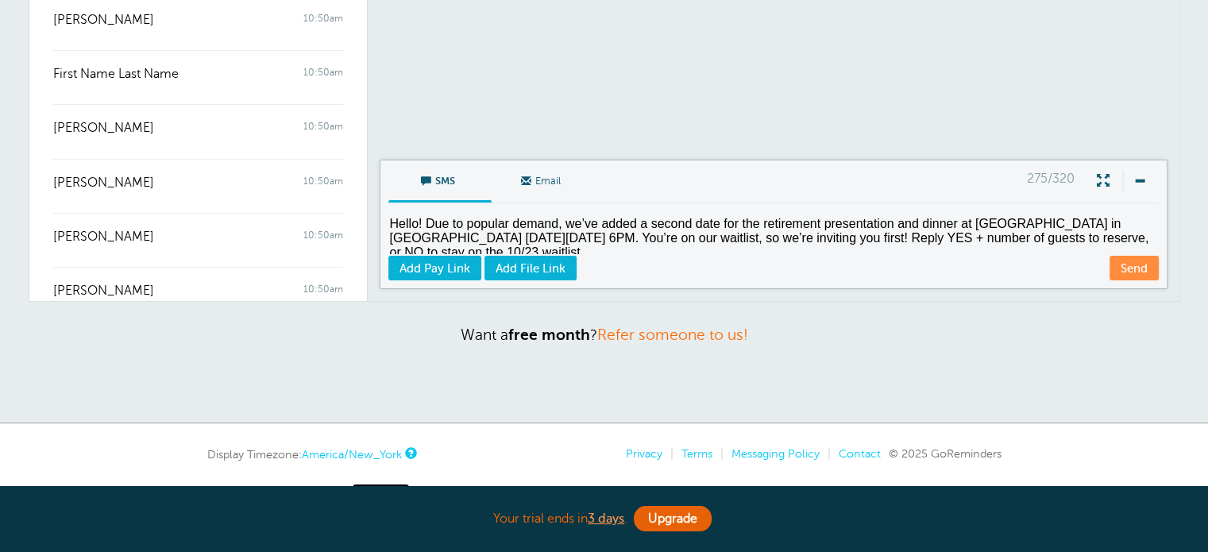
click at [609, 232] on textarea "Hello! Due to popular demand, we’ve added a second date for the retirement pres…" at bounding box center [775, 234] width 774 height 39
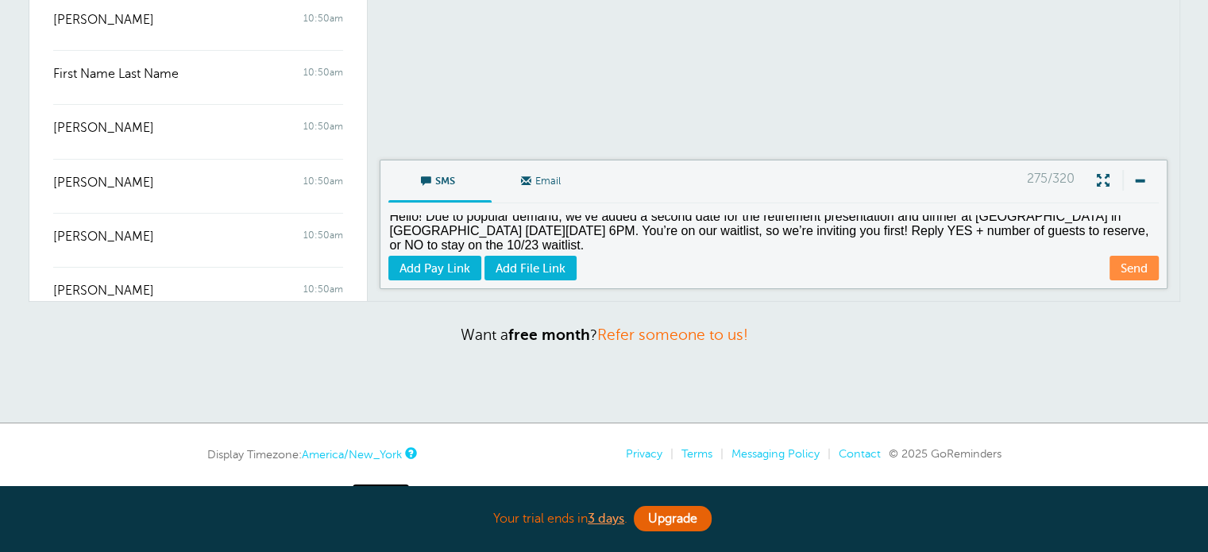
click at [472, 243] on textarea "Hello! Due to popular demand, we’ve added a second date for the retirement pres…" at bounding box center [775, 234] width 774 height 39
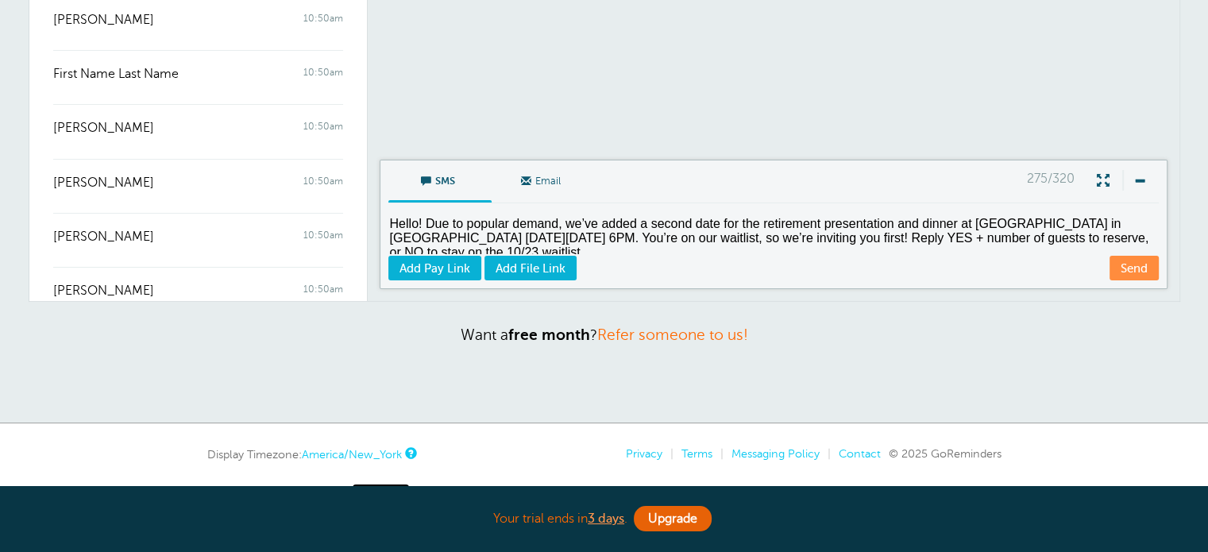
click at [774, 221] on textarea "Hello! Due to popular demand, we’ve added a second date for the retirement pres…" at bounding box center [775, 234] width 774 height 39
click at [1091, 222] on textarea "Hello! Due to popular demand, we’ve added a second date for the retirement pres…" at bounding box center [775, 234] width 774 height 39
drag, startPoint x: 775, startPoint y: 240, endPoint x: 502, endPoint y: 236, distance: 272.5
click at [502, 236] on textarea "Hello! Due to popular demand, we’ve added a second date for the retirement pres…" at bounding box center [775, 234] width 774 height 39
click at [1096, 225] on textarea "Hello! Due to popular demand, we’ve added a second date for the retirement pres…" at bounding box center [775, 234] width 774 height 39
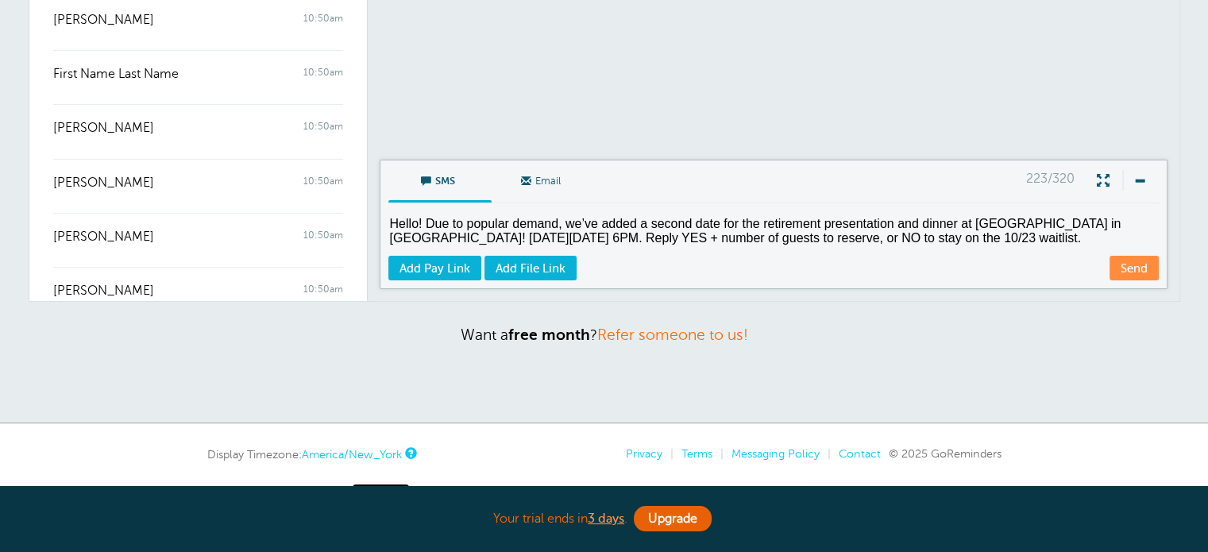
paste textarea "You’re on our waitlist, so we’re inviting you first!"
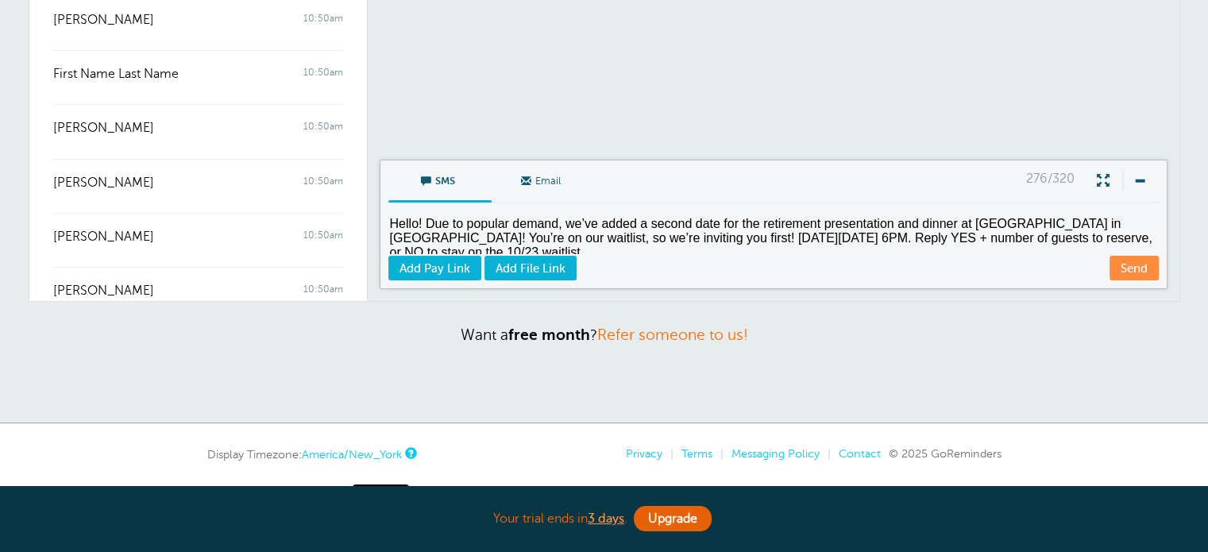
drag, startPoint x: 634, startPoint y: 237, endPoint x: 619, endPoint y: 238, distance: 15.1
click at [619, 238] on textarea "Hello! Due to popular demand, we’ve added a second date for the retirement pres…" at bounding box center [775, 234] width 774 height 39
click at [654, 245] on textarea "Hello! Due to popular demand, we’ve added a second date for the retirement pres…" at bounding box center [775, 234] width 774 height 39
click at [652, 250] on textarea "Hello! Due to popular demand, we’ve added a second date for the retirement pres…" at bounding box center [775, 234] width 774 height 39
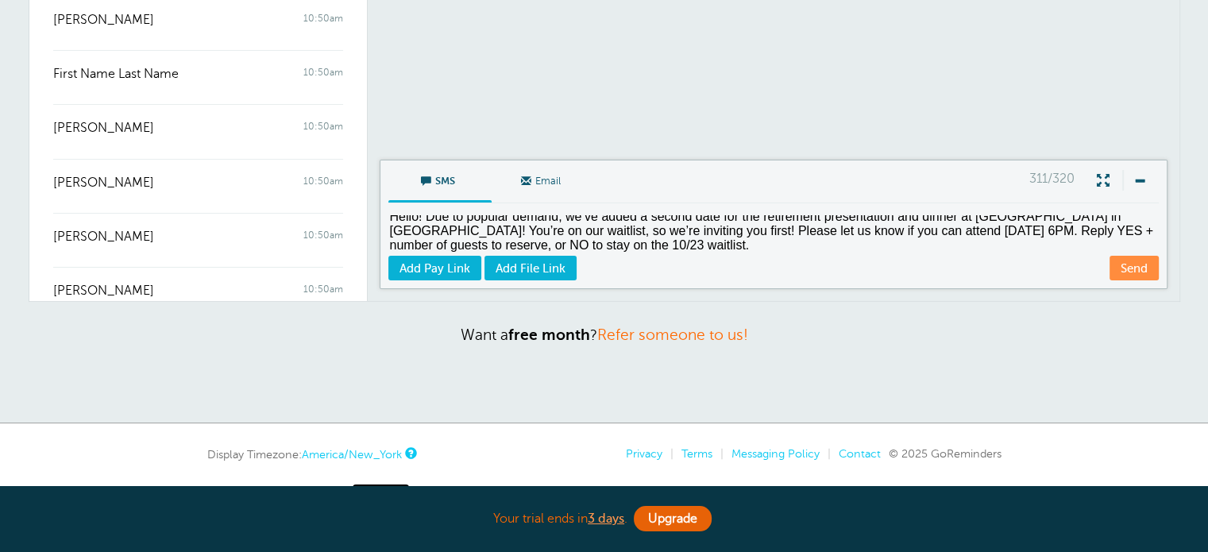
scroll to position [7, 0]
click at [664, 247] on textarea "Hello! Due to popular demand, we’ve added a second date for the retirement pres…" at bounding box center [775, 234] width 774 height 39
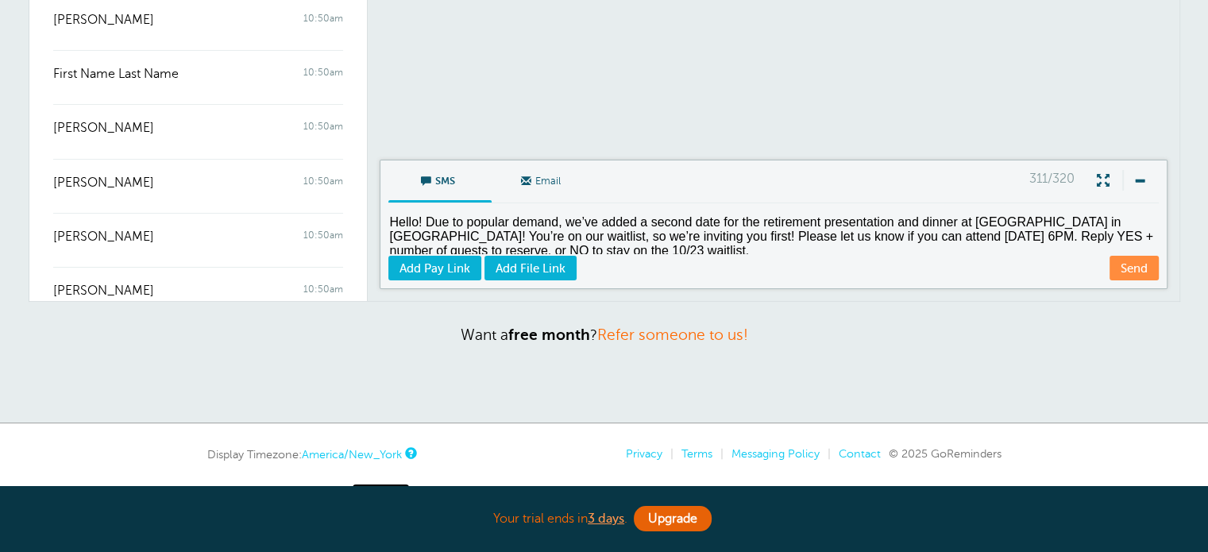
scroll to position [0, 0]
click at [894, 223] on textarea "Hello! Due to popular demand, we’ve added a second date for the retirement pres…" at bounding box center [775, 234] width 774 height 39
click at [924, 223] on textarea "Hello! Due to popular demand, we’ve added a second date for the retirement pres…" at bounding box center [775, 234] width 774 height 39
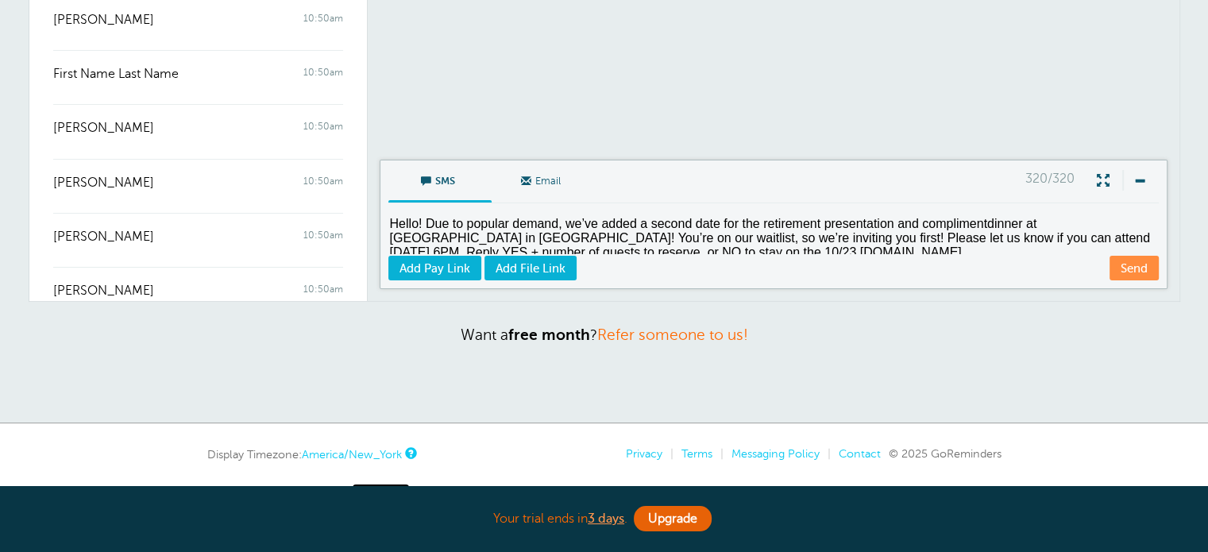
scroll to position [6, 0]
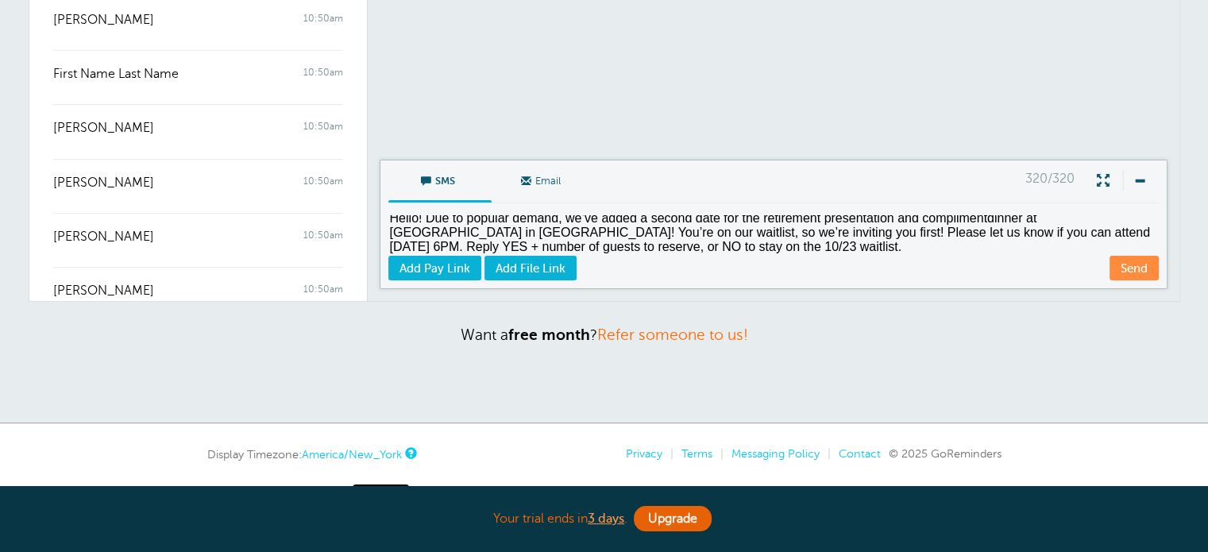
click at [984, 216] on textarea "Hello! Due to popular demand, we’ve added a second date for the retirement pres…" at bounding box center [775, 234] width 774 height 39
click at [555, 234] on textarea "Hello! Due to popular demand, we’ve added a second date for the retirement pres…" at bounding box center [775, 234] width 774 height 39
click at [588, 234] on textarea "Hello! Due to popular demand, we’ve added a second date for the retirement pres…" at bounding box center [775, 234] width 774 height 39
drag, startPoint x: 591, startPoint y: 231, endPoint x: 572, endPoint y: 231, distance: 19.1
click at [572, 231] on textarea "Hello! Due to popular demand, we’ve added a second date for the retirement pres…" at bounding box center [775, 234] width 774 height 39
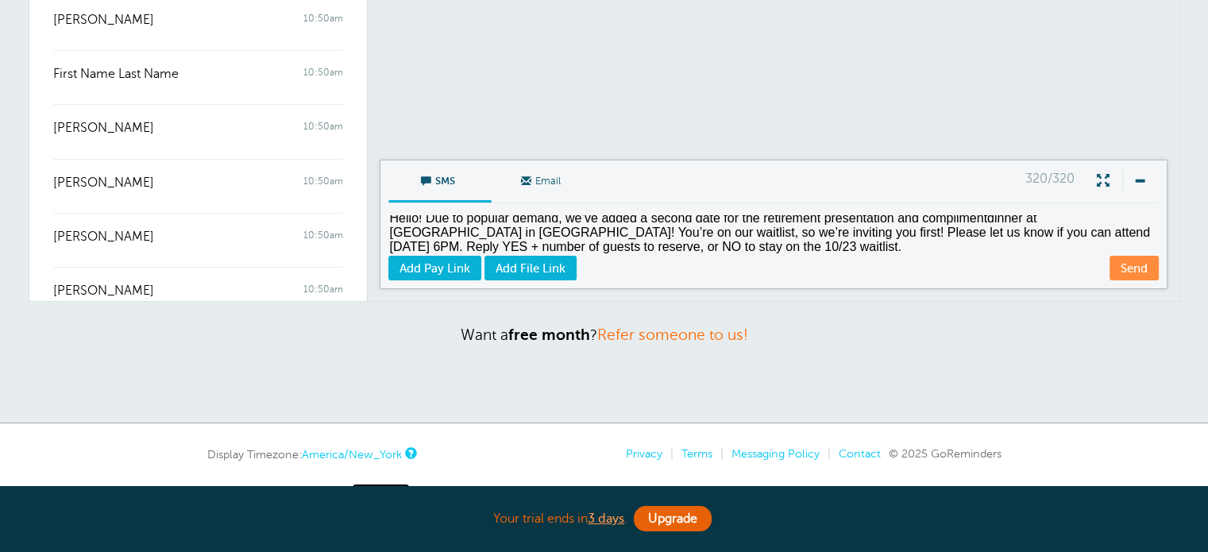
drag, startPoint x: 764, startPoint y: 228, endPoint x: 720, endPoint y: 230, distance: 44.5
click at [720, 230] on textarea "Hello! Due to popular demand, we’ve added a second date for the retirement pres…" at bounding box center [775, 234] width 774 height 39
click at [988, 215] on textarea "Hello! Due to popular demand, we’ve added a second date for the retirement pres…" at bounding box center [775, 234] width 774 height 39
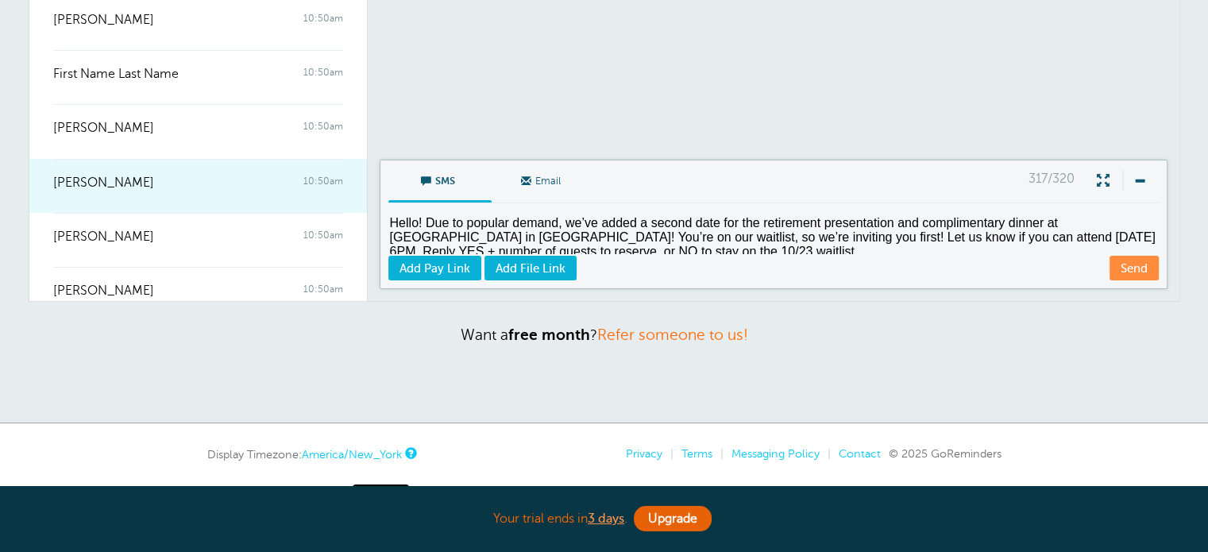
drag, startPoint x: 428, startPoint y: 220, endPoint x: 306, endPoint y: 197, distance: 124.5
click at [317, 203] on div "Inbox Message Sort: Newest Unread Create Customer Ashley Friday TEST Annette Ki…" at bounding box center [605, 51] width 1152 height 501
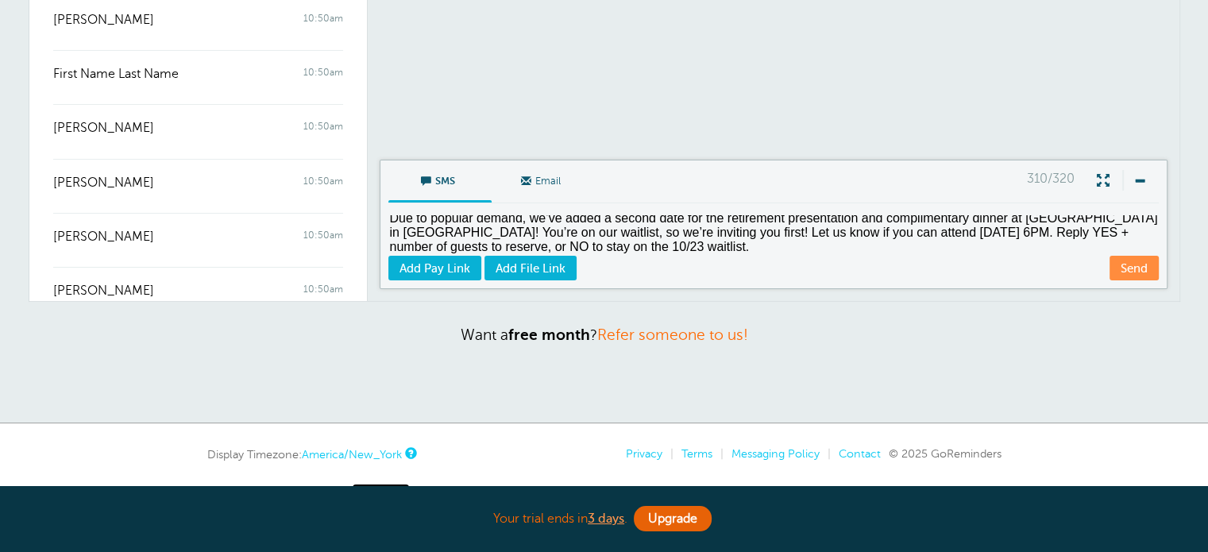
scroll to position [7, 0]
click at [634, 245] on textarea "Due to popular demand, we’ve added a second date for the retirement presentatio…" at bounding box center [775, 234] width 774 height 39
click at [660, 231] on textarea "Due to popular demand, we’ve added a second date for the retirement presentatio…" at bounding box center [775, 234] width 774 height 39
click at [896, 228] on textarea "Due to popular demand, we’ve added a second date for the retirement presentatio…" at bounding box center [775, 234] width 774 height 39
click at [833, 244] on textarea "Due to popular demand, we’ve added a second date for the retirement presentatio…" at bounding box center [775, 234] width 774 height 39
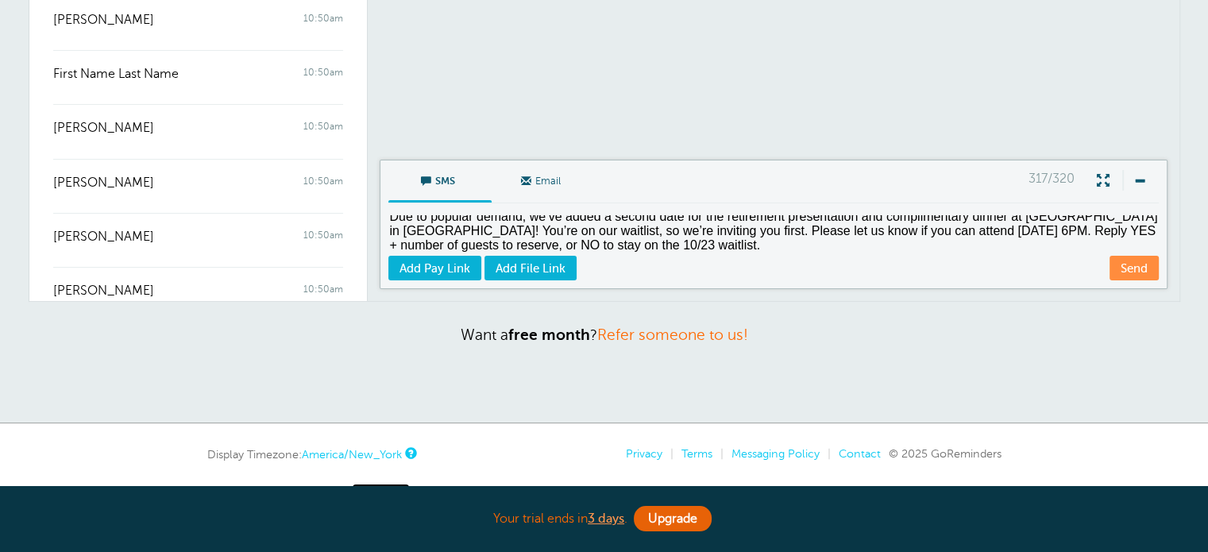
click at [929, 232] on textarea "Due to popular demand, we’ve added a second date for the retirement presentatio…" at bounding box center [775, 234] width 774 height 39
type textarea "Due to popular demand, we’ve added a second date for the retirement presentatio…"
click at [531, 225] on textarea "Due to popular demand, we’ve added a second date for the retirement presentatio…" at bounding box center [775, 234] width 774 height 39
click at [1121, 265] on link "Send" at bounding box center [1134, 268] width 49 height 25
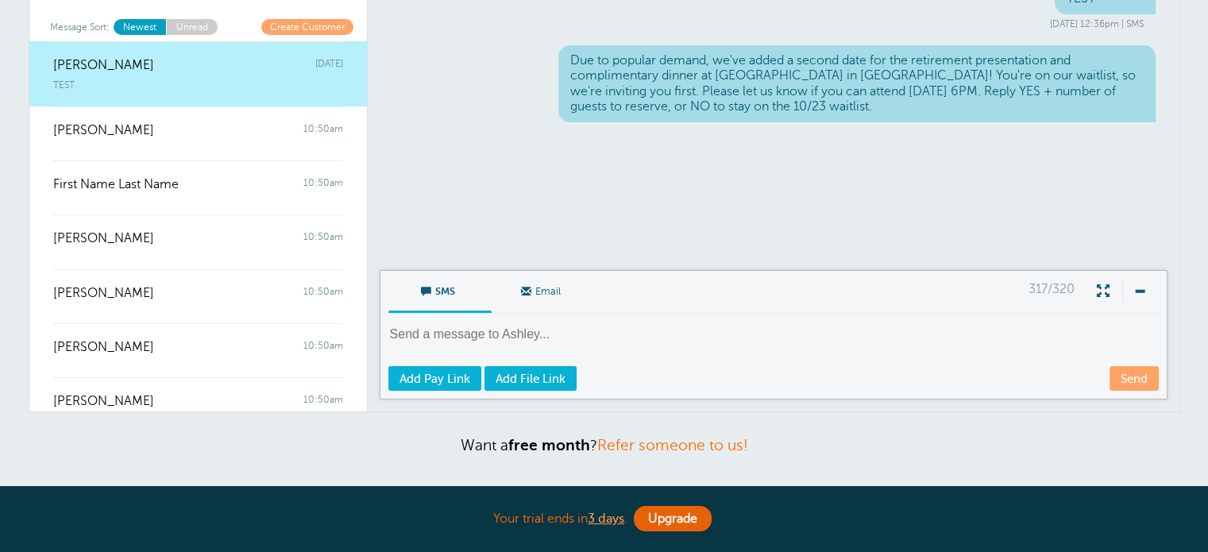
scroll to position [0, 0]
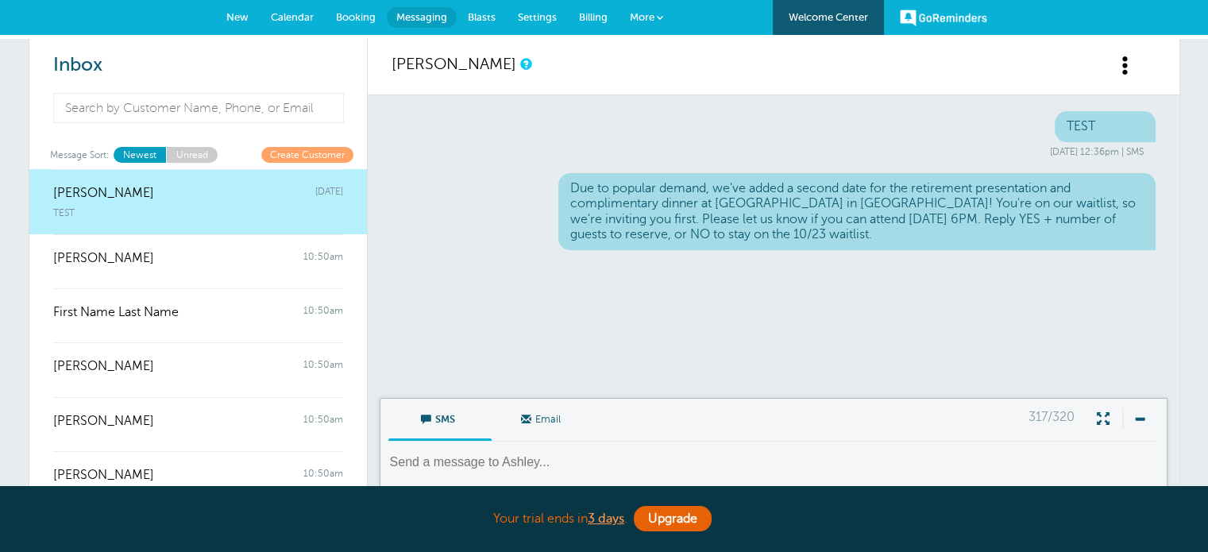
click at [812, 325] on div "TEST Oct. 10, 2025 at 12:36pm | SMS Due to popular demand, we've added a second…" at bounding box center [774, 246] width 812 height 303
drag, startPoint x: 773, startPoint y: 238, endPoint x: 546, endPoint y: 191, distance: 232.2
click at [546, 191] on div "Due to popular demand, we've added a second date for the retirement presentatio…" at bounding box center [774, 213] width 764 height 81
copy div "Due to popular demand, we've added a second date for the retirement presentatio…"
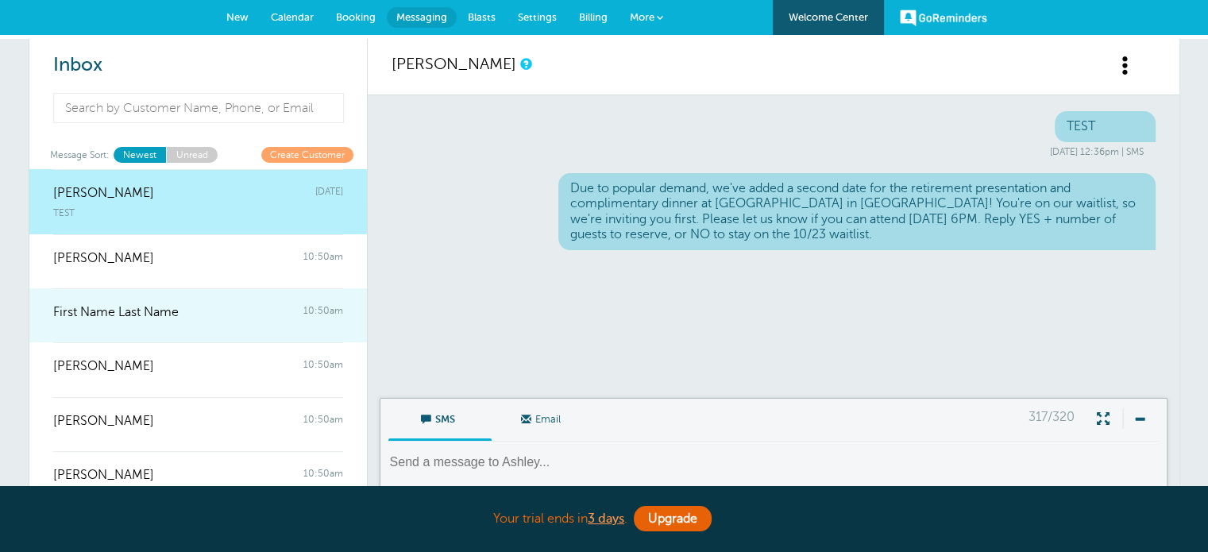
click at [269, 327] on link "First Name Last Name 10:50am" at bounding box center [198, 315] width 338 height 54
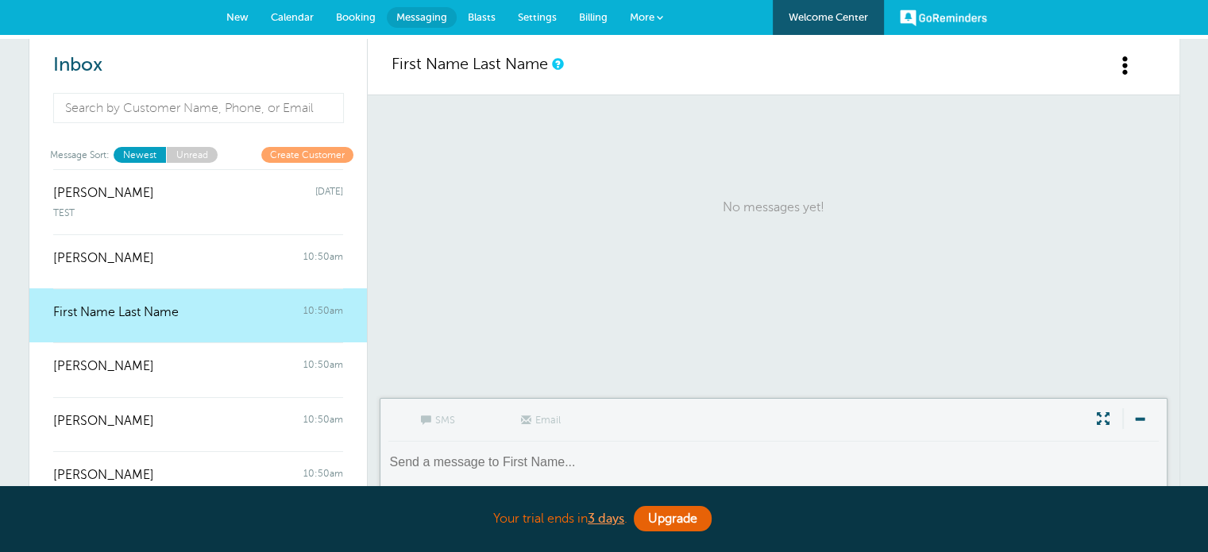
drag, startPoint x: 324, startPoint y: 318, endPoint x: 551, endPoint y: 257, distance: 234.5
click at [551, 257] on p "No messages yet!" at bounding box center [774, 207] width 764 height 193
click at [1127, 58] on span at bounding box center [1126, 66] width 20 height 20
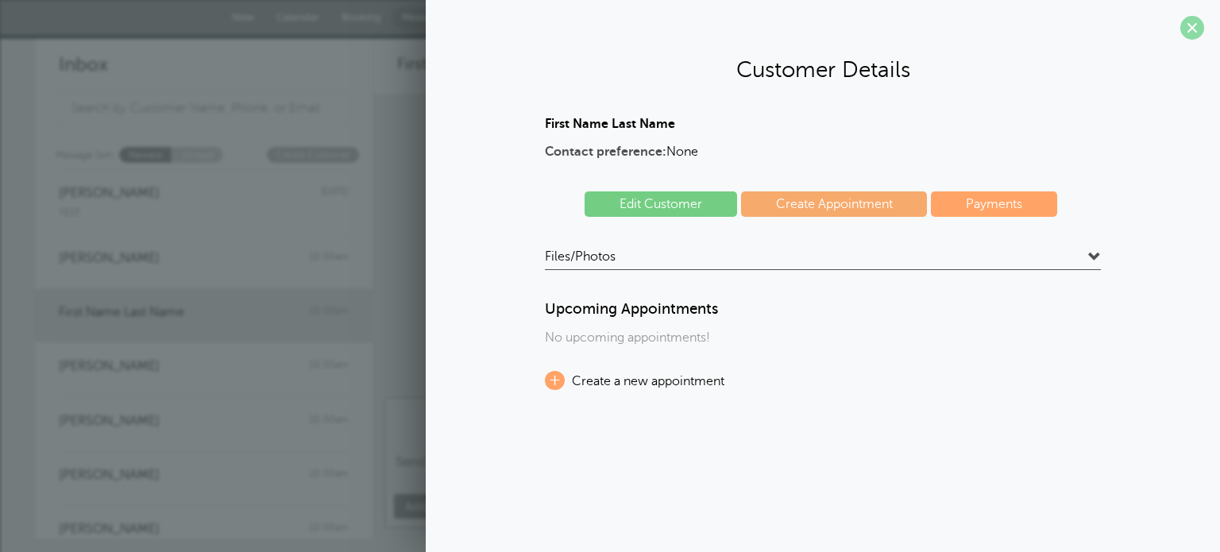
click at [1195, 28] on span at bounding box center [1193, 28] width 24 height 24
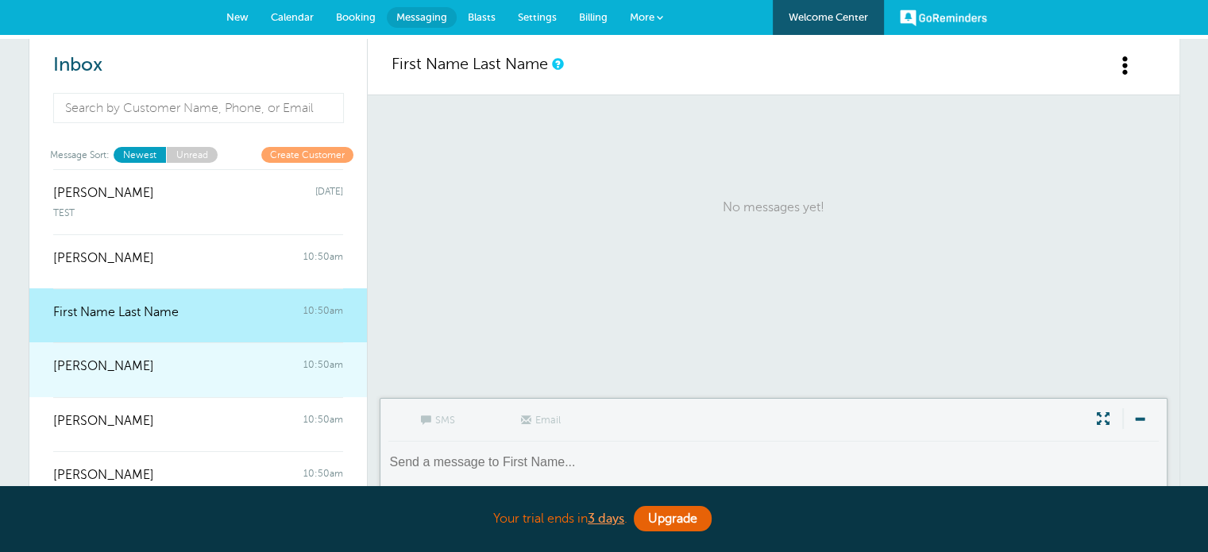
click at [94, 383] on link "Soo Kang 10:50am" at bounding box center [198, 369] width 338 height 54
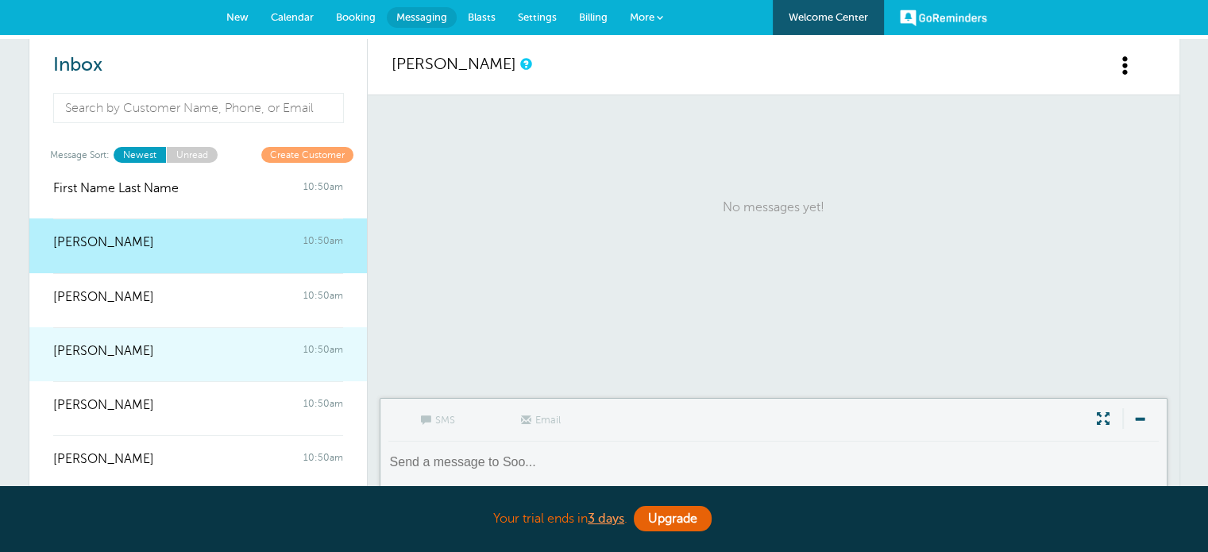
scroll to position [159, 0]
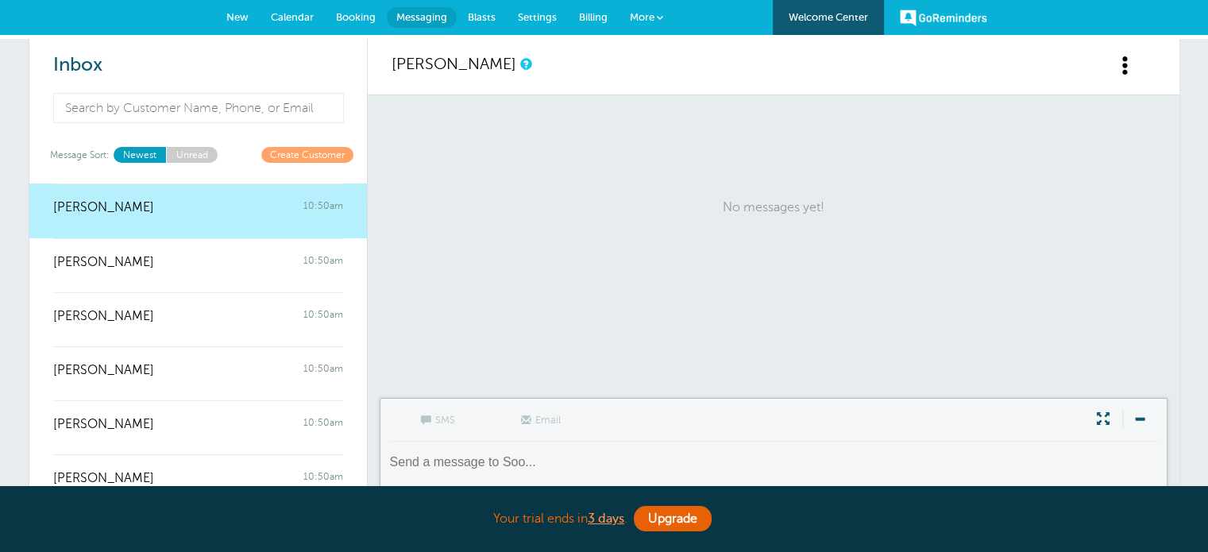
click at [471, 454] on textarea at bounding box center [775, 473] width 774 height 39
paste textarea "Due to popular demand, we've added a second date for the retirement presentatio…"
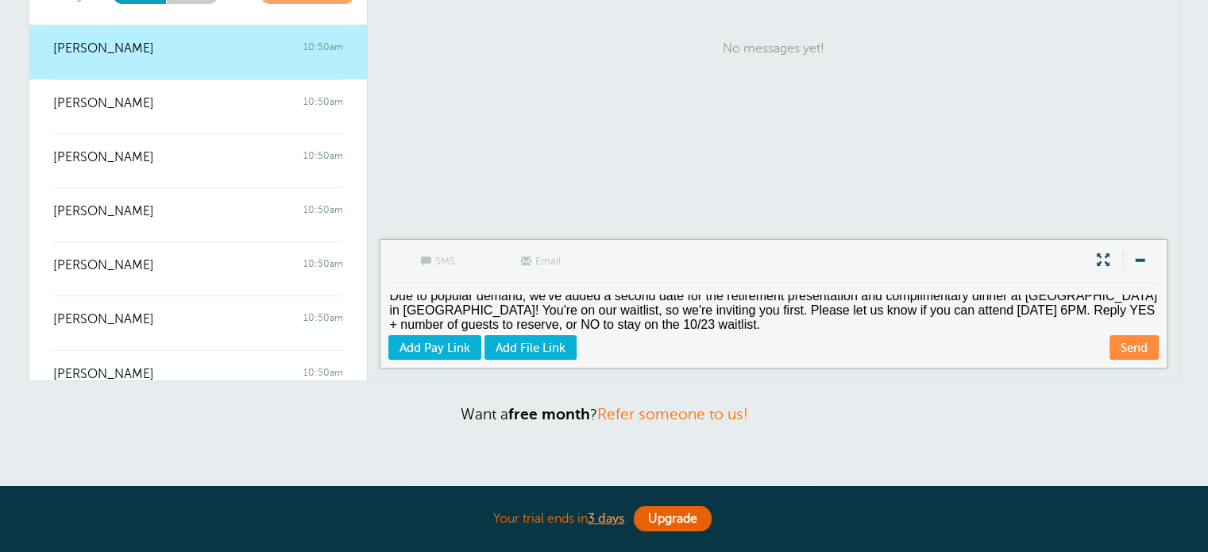
click at [779, 317] on textarea "Due to popular demand, we've added a second date for the retirement presentatio…" at bounding box center [775, 314] width 774 height 39
type textarea "Due to popular demand, we've added a second date for the retirement presentatio…"
click at [1131, 346] on link "Send" at bounding box center [1134, 347] width 49 height 25
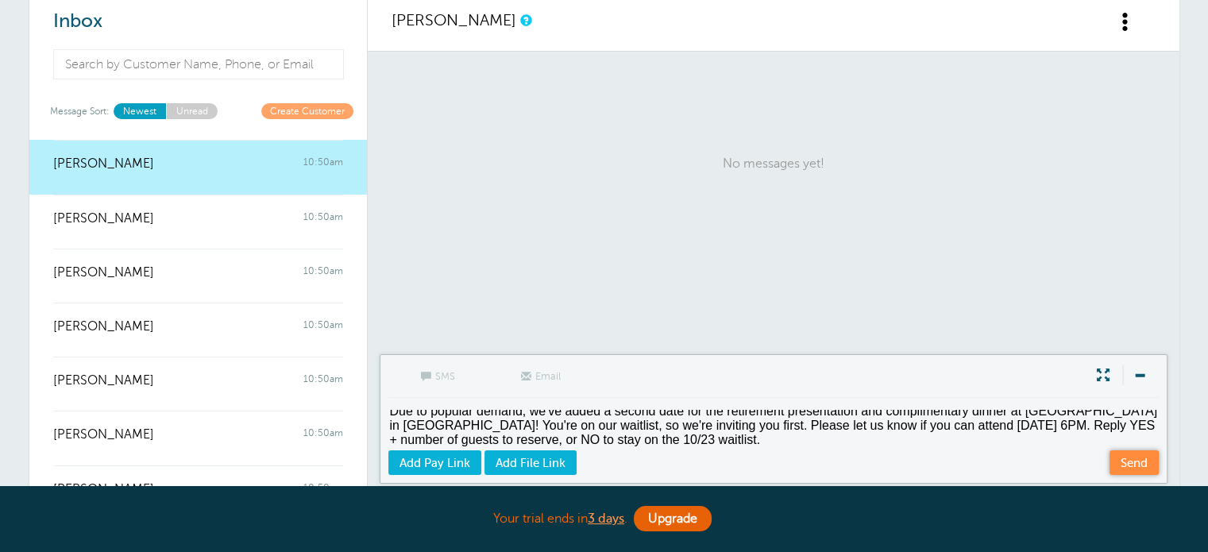
scroll to position [79, 0]
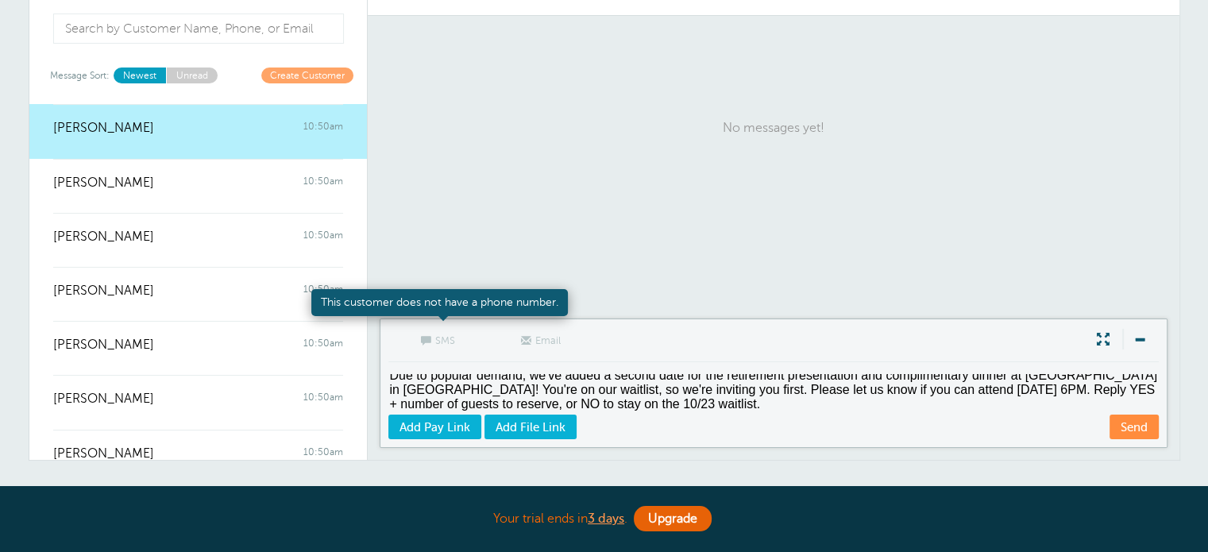
click at [437, 342] on span "SMS" at bounding box center [439, 339] width 79 height 38
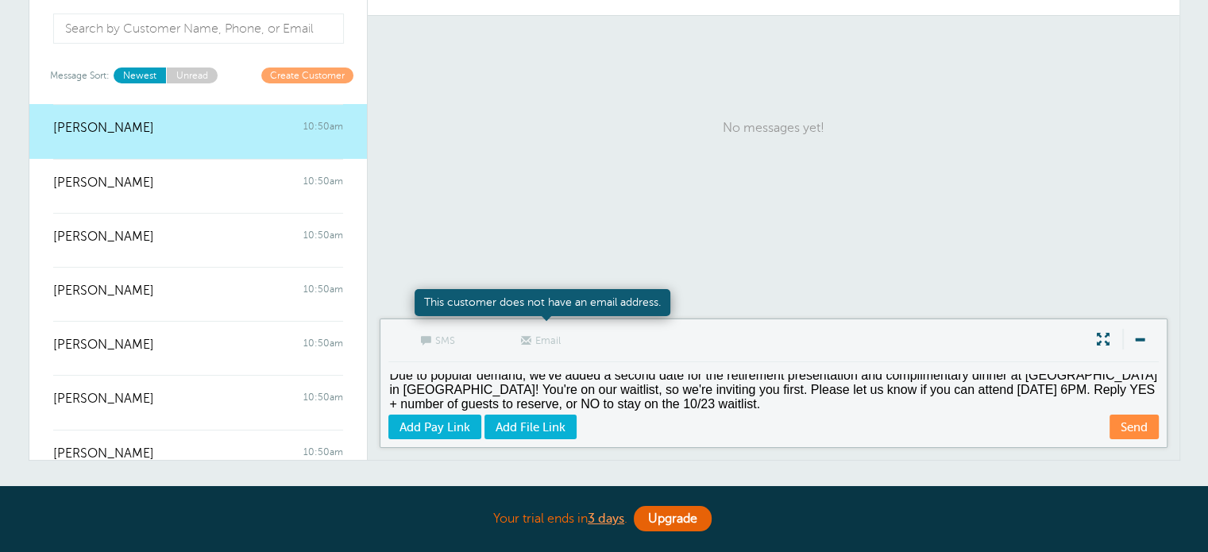
click at [531, 339] on span "Email" at bounding box center [543, 339] width 79 height 38
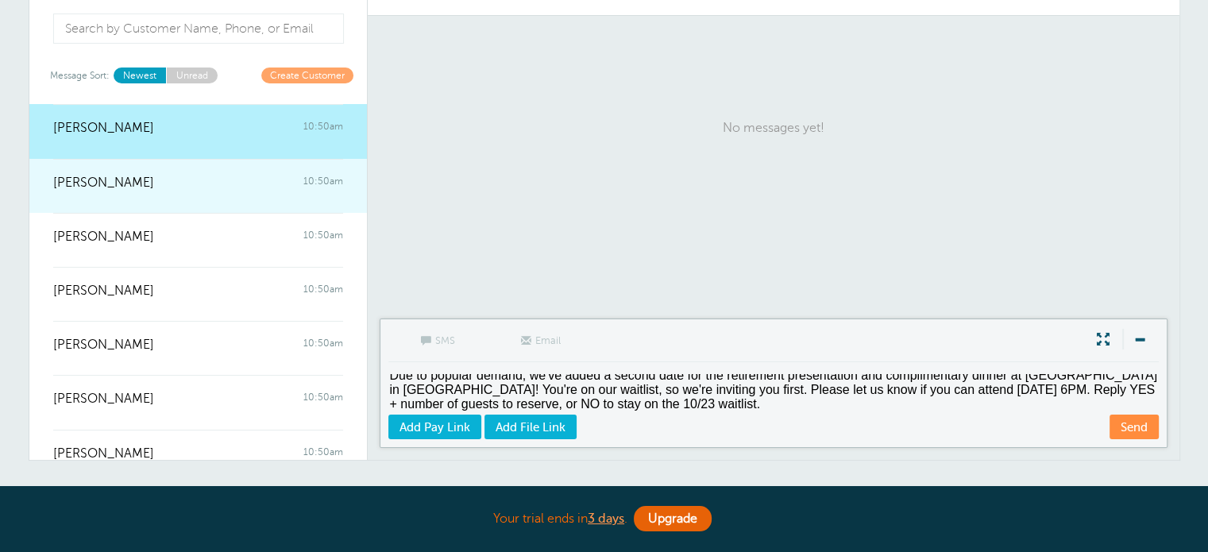
click at [96, 176] on span "[PERSON_NAME]" at bounding box center [103, 183] width 101 height 15
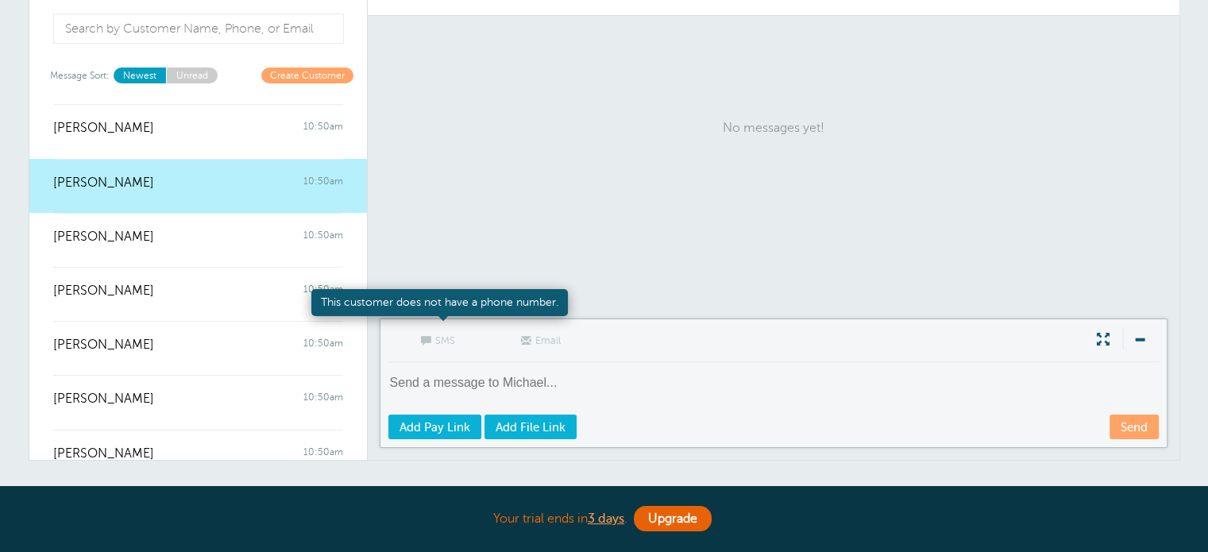
click at [463, 355] on span "SMS" at bounding box center [439, 339] width 79 height 38
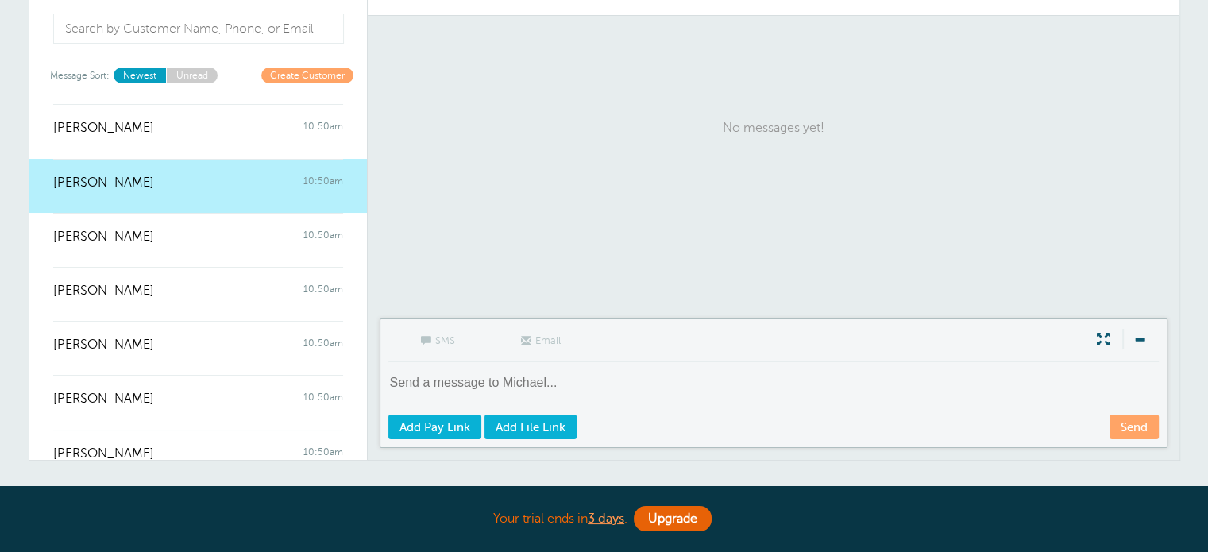
click at [490, 382] on textarea at bounding box center [775, 393] width 774 height 39
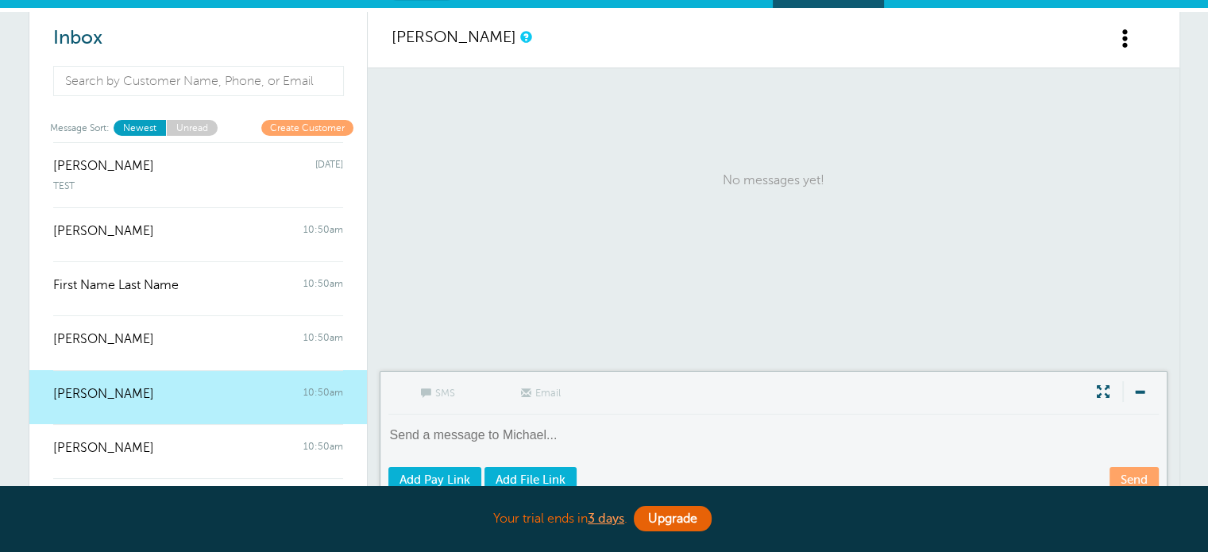
scroll to position [0, 0]
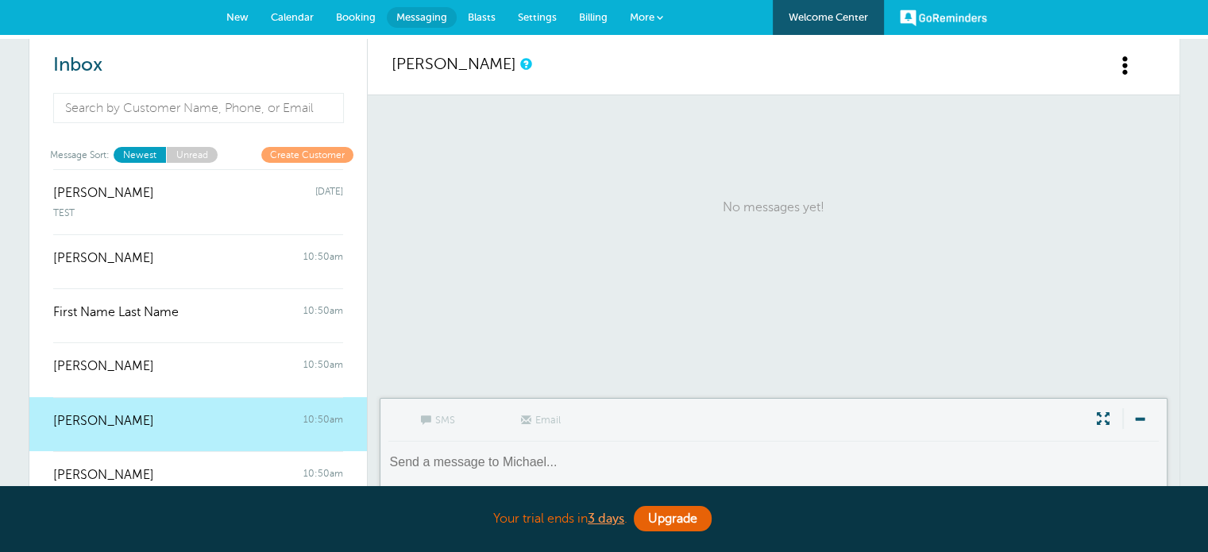
click at [297, 149] on link "Create Customer" at bounding box center [307, 154] width 92 height 15
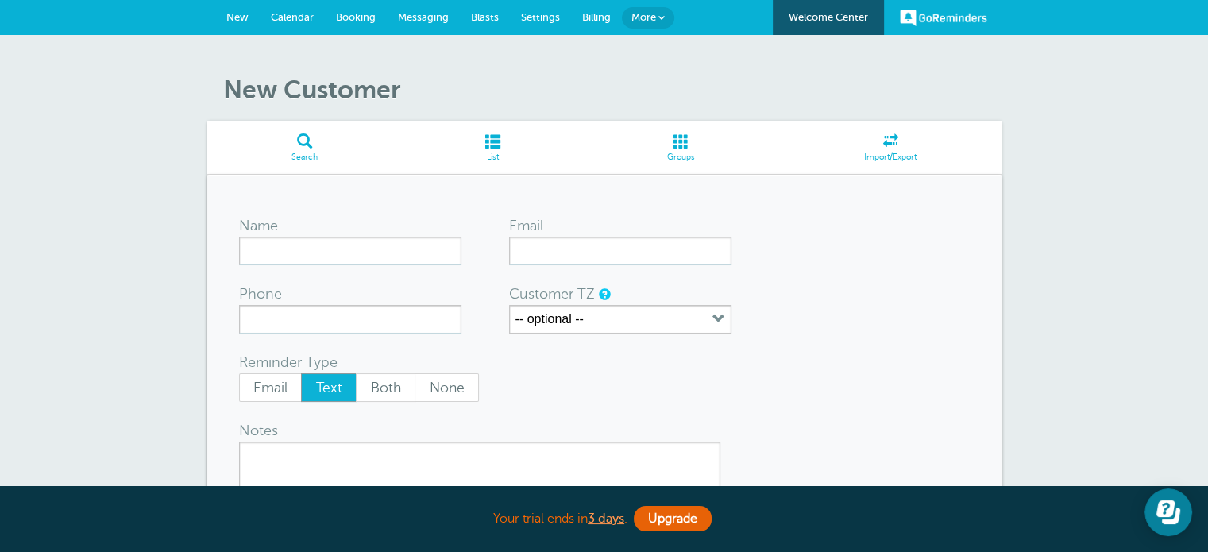
click at [491, 149] on span at bounding box center [492, 140] width 181 height 15
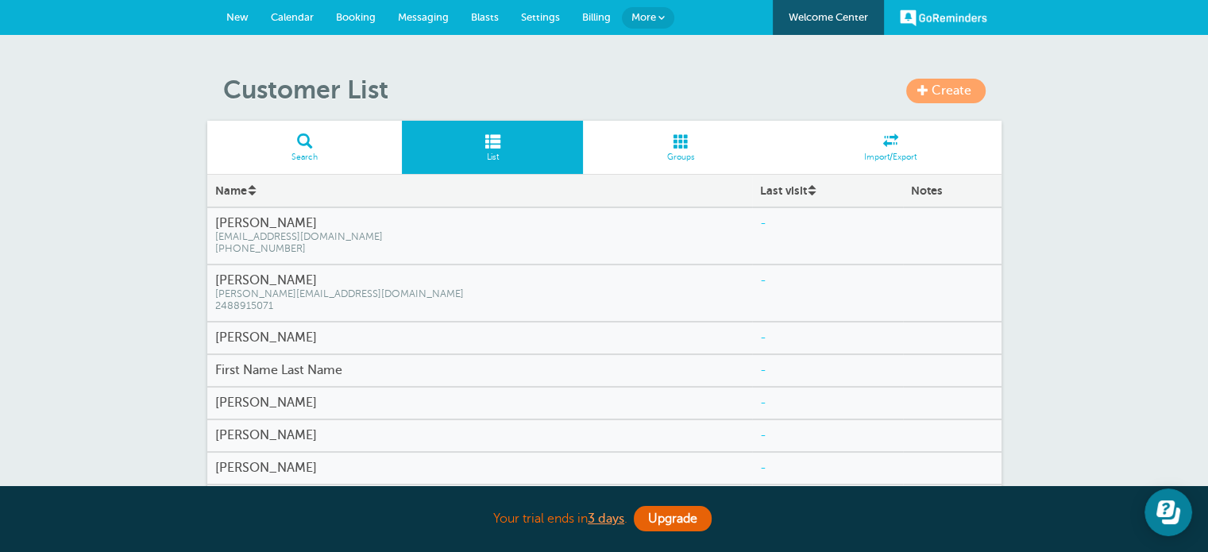
click at [678, 149] on span at bounding box center [681, 140] width 197 height 15
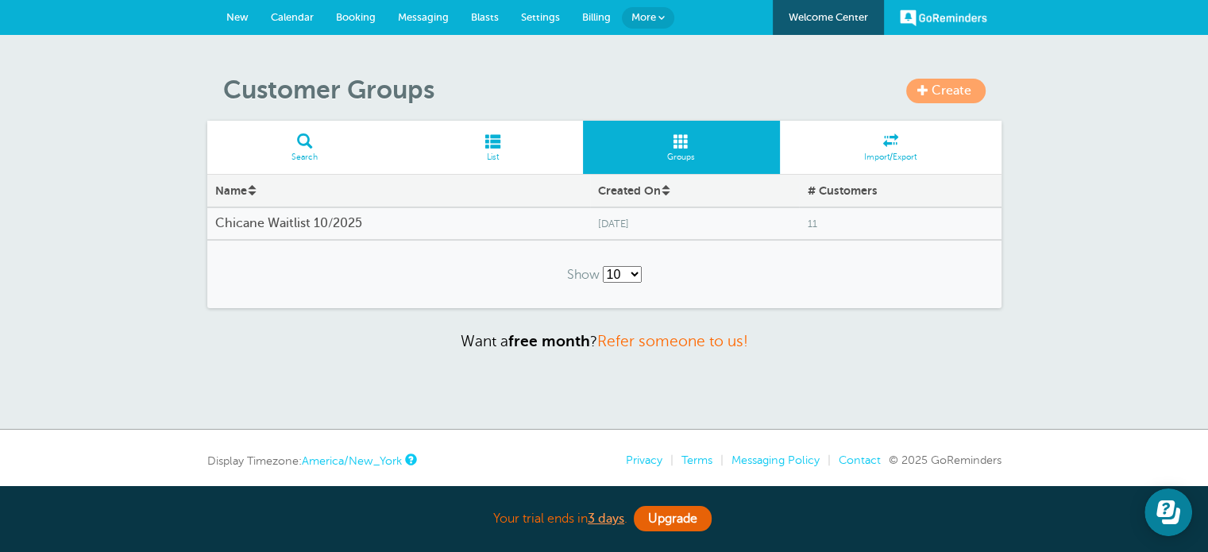
click at [870, 145] on span at bounding box center [891, 140] width 222 height 15
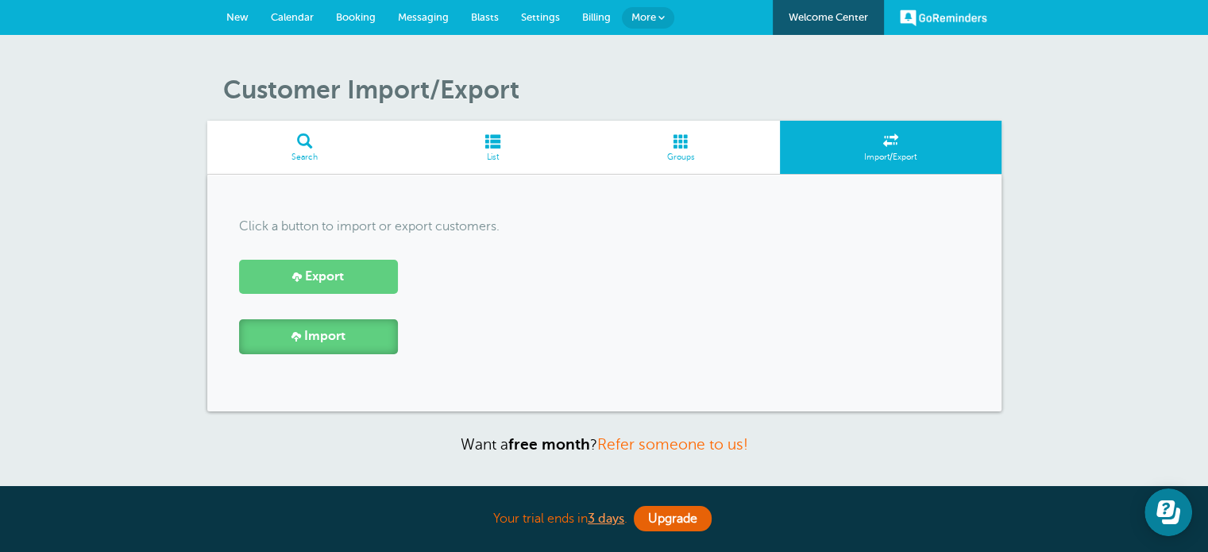
click at [362, 326] on link "Import" at bounding box center [318, 336] width 159 height 34
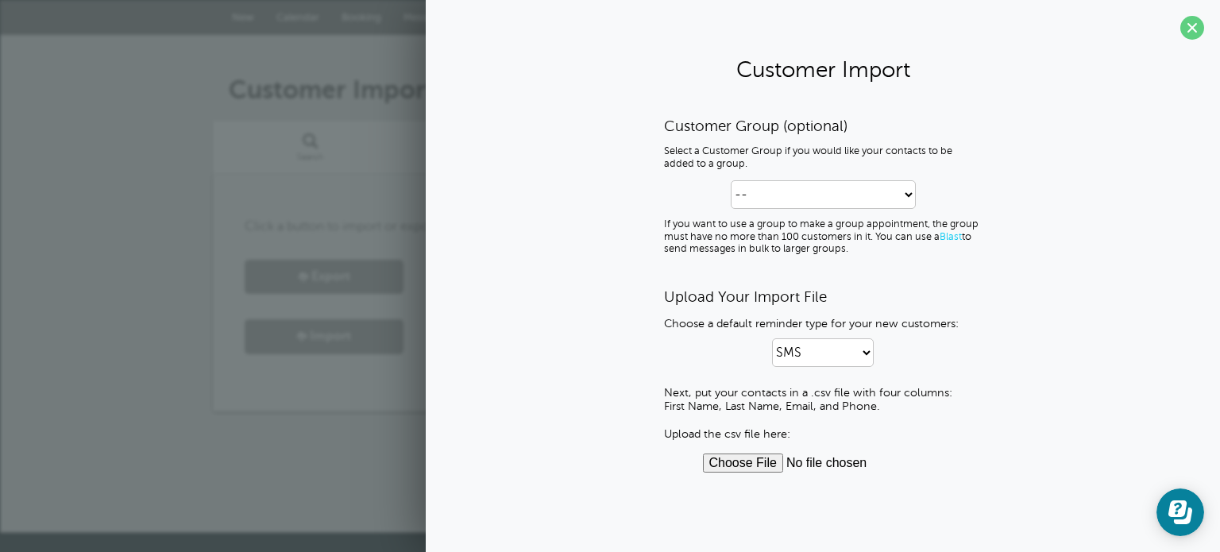
click at [778, 179] on div "Customer Group (optional) Select a Customer Group if you would like your contac…" at bounding box center [823, 186] width 318 height 139
click at [779, 187] on select "-- Create new Customer Group Chicane Waitlist 10/2025" at bounding box center [823, 194] width 185 height 29
select select "64p6deaa74r5m"
click at [731, 180] on select "-- Create new Customer Group Chicane Waitlist 10/2025" at bounding box center [823, 194] width 185 height 29
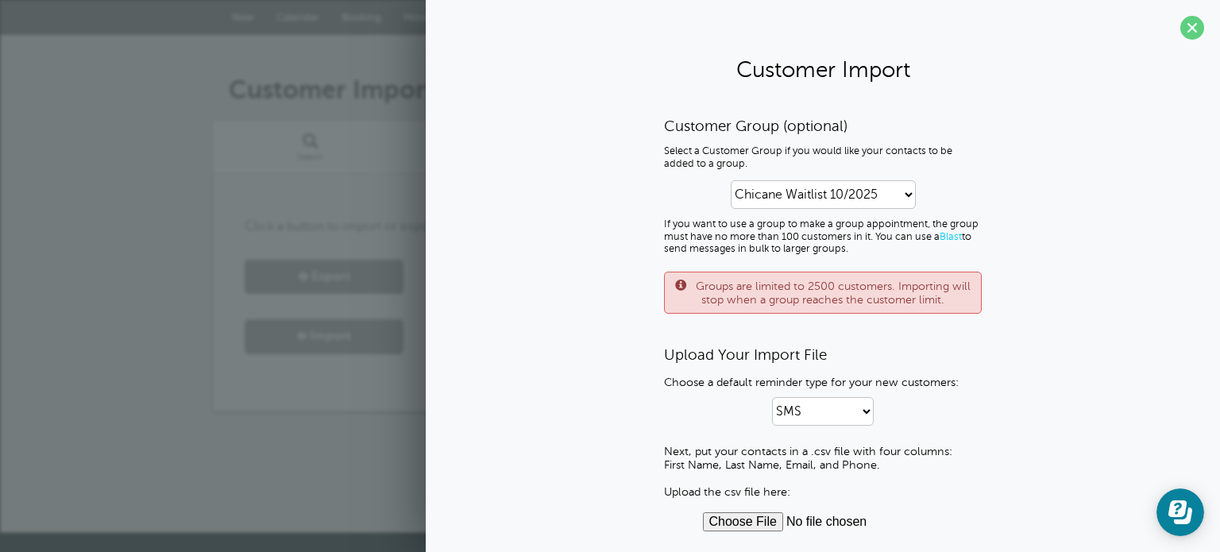
click at [783, 340] on div "Customer Group (optional) Select a Customer Group if you would like your contac…" at bounding box center [823, 324] width 318 height 415
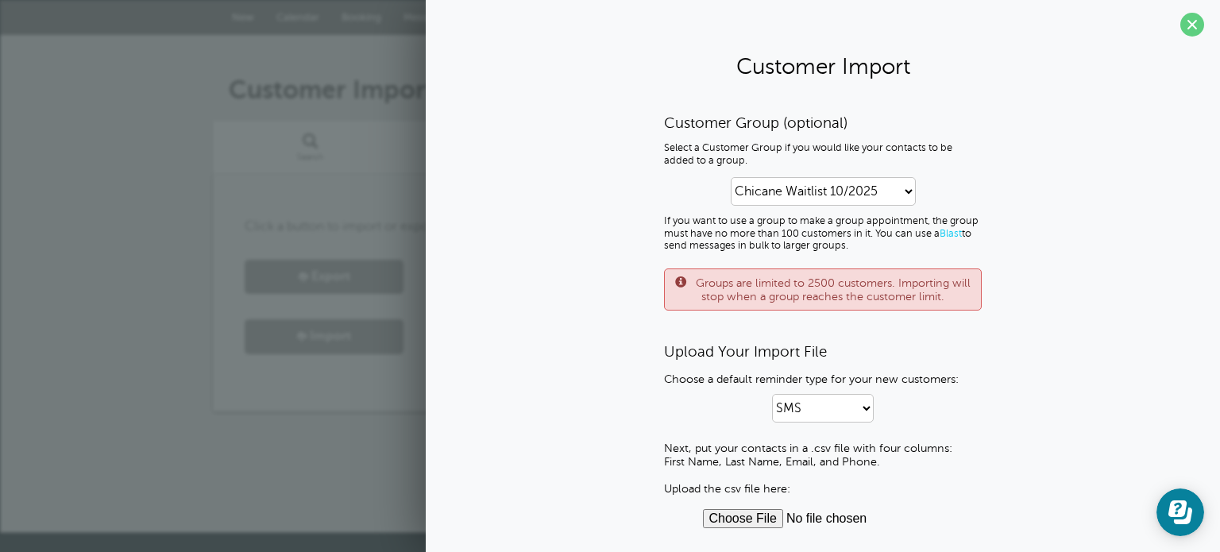
click at [732, 514] on input "file" at bounding box center [823, 518] width 241 height 19
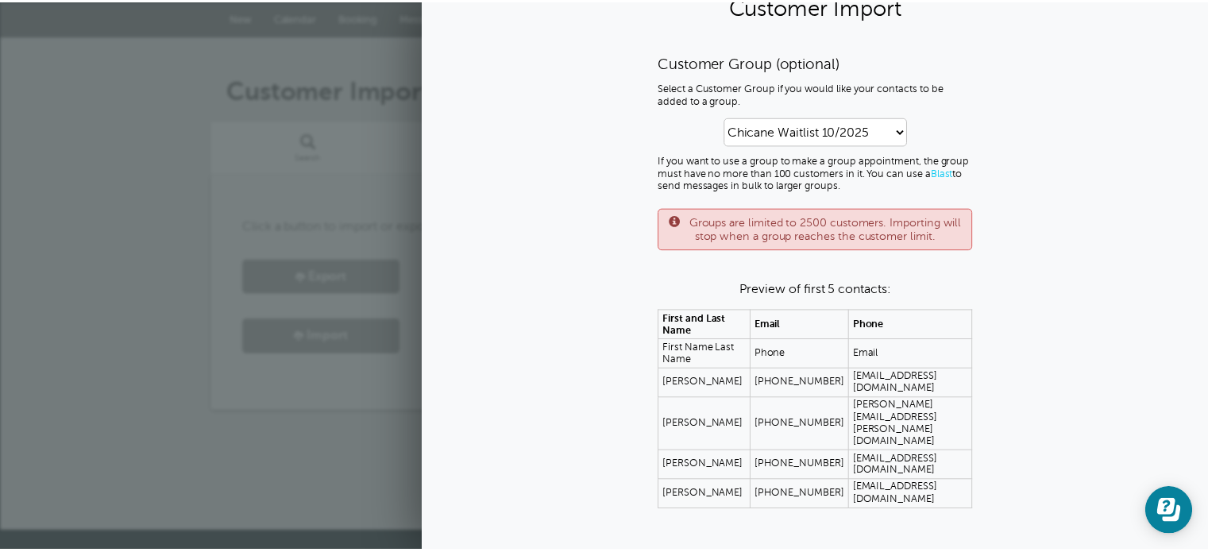
scroll to position [0, 0]
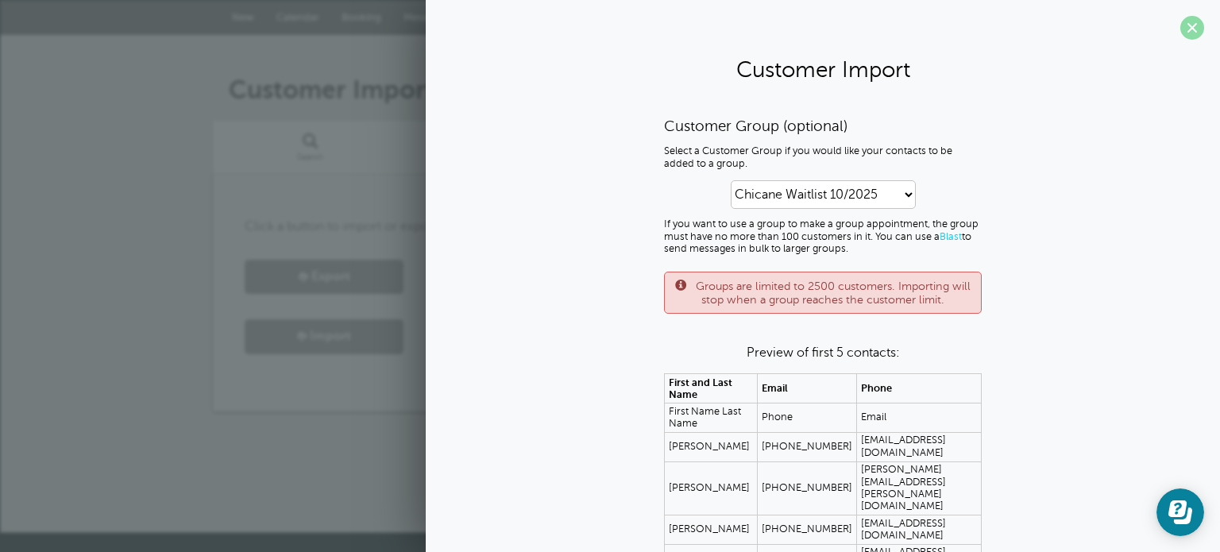
click at [1181, 25] on span at bounding box center [1193, 28] width 24 height 24
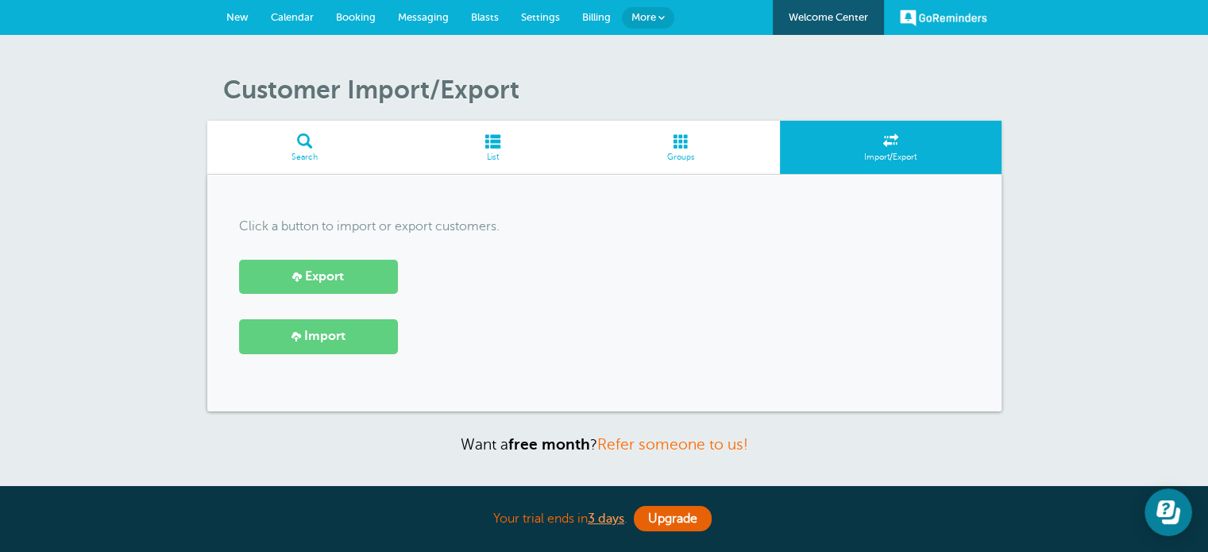
click at [677, 144] on span at bounding box center [681, 140] width 197 height 15
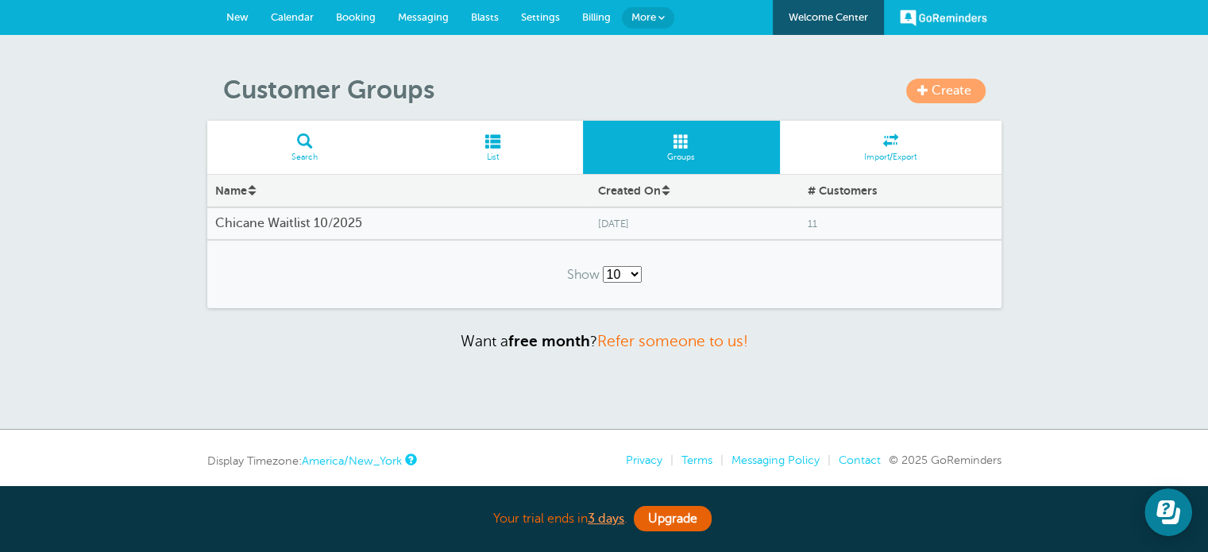
click at [253, 227] on h4 "Chicane Waitlist 10/2025" at bounding box center [398, 223] width 367 height 15
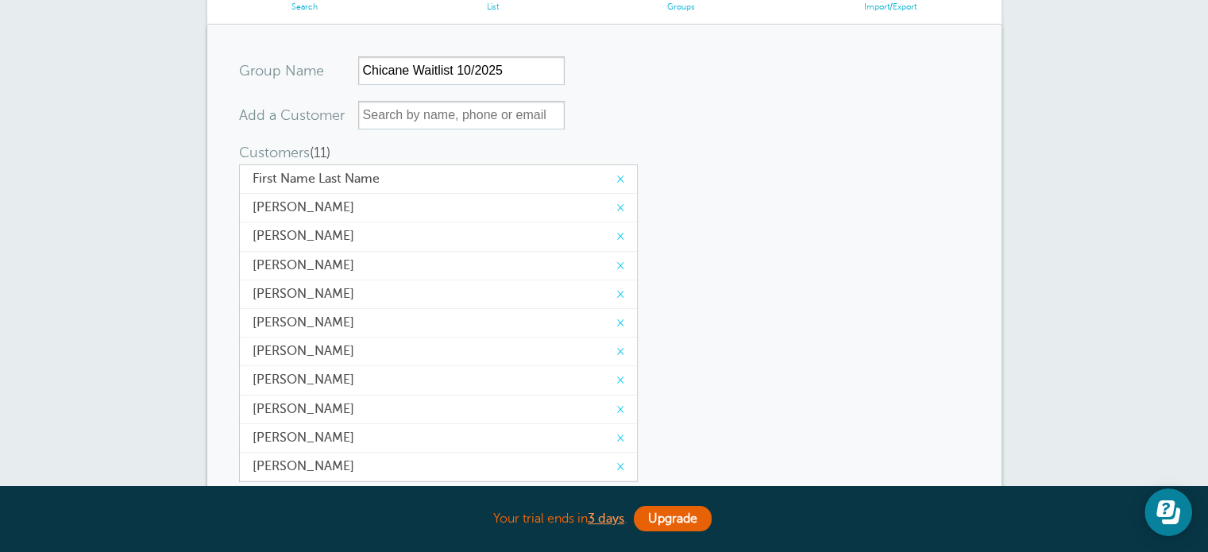
scroll to position [159, 0]
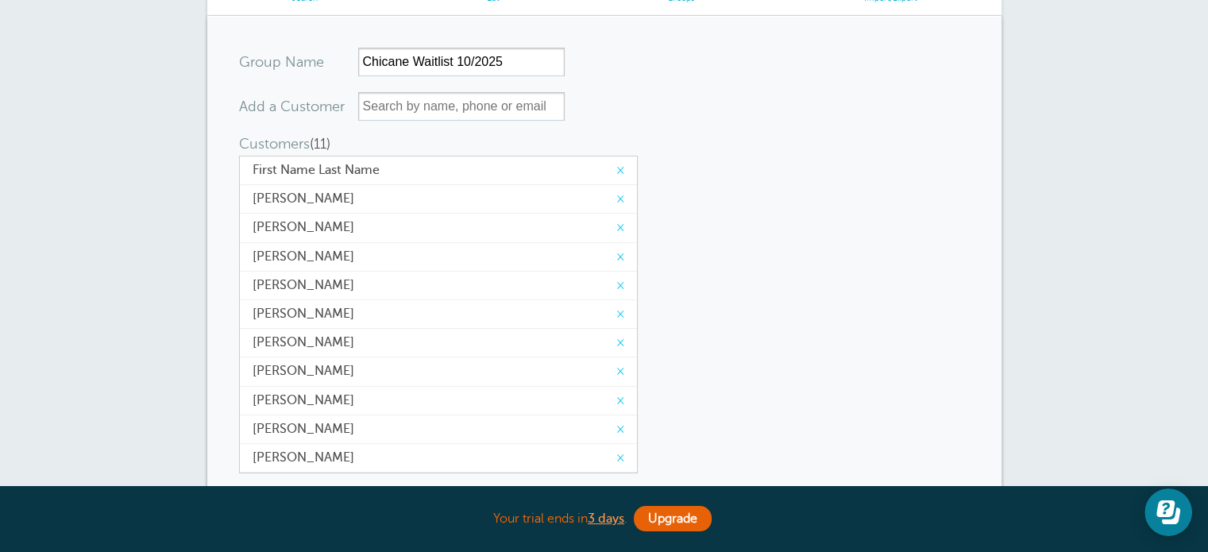
click at [373, 249] on span "[PERSON_NAME]" at bounding box center [439, 256] width 372 height 15
click at [284, 257] on span "[PERSON_NAME]" at bounding box center [439, 256] width 372 height 15
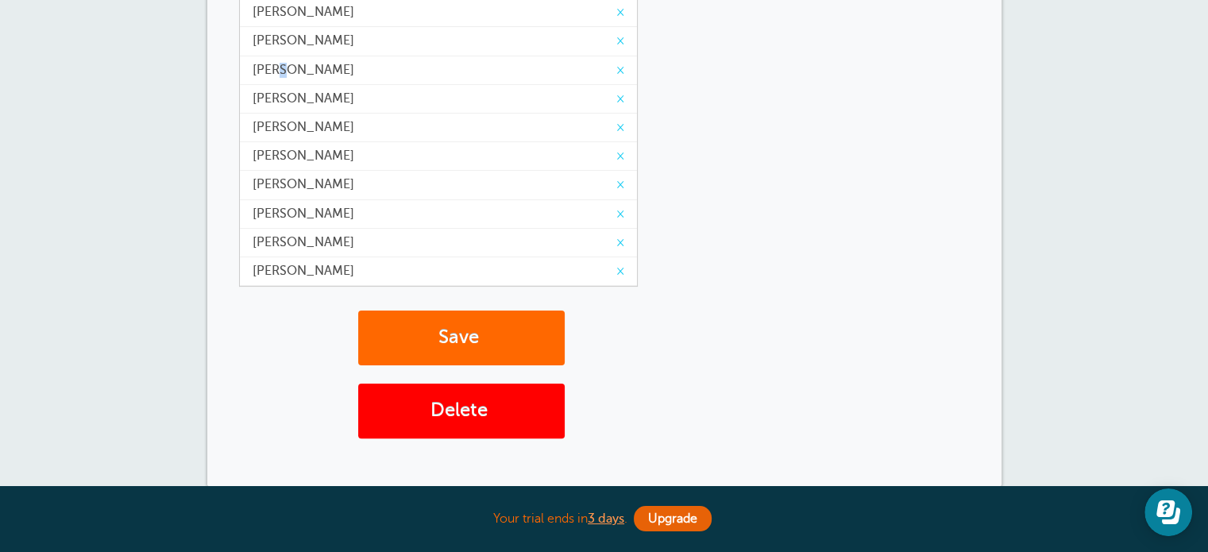
scroll to position [556, 0]
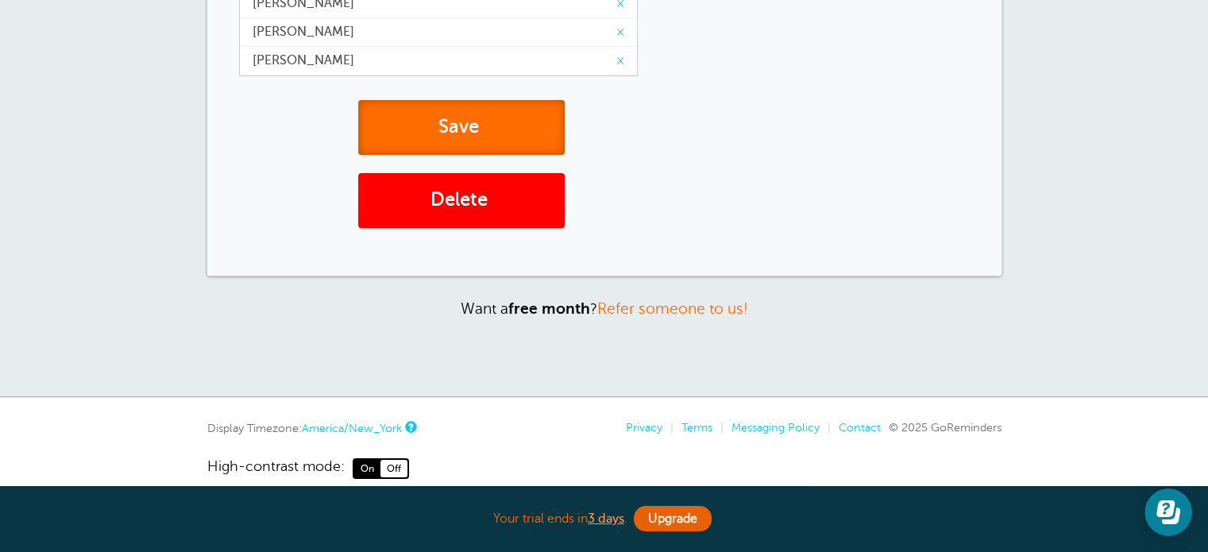
click at [458, 133] on button "Save" at bounding box center [461, 127] width 207 height 55
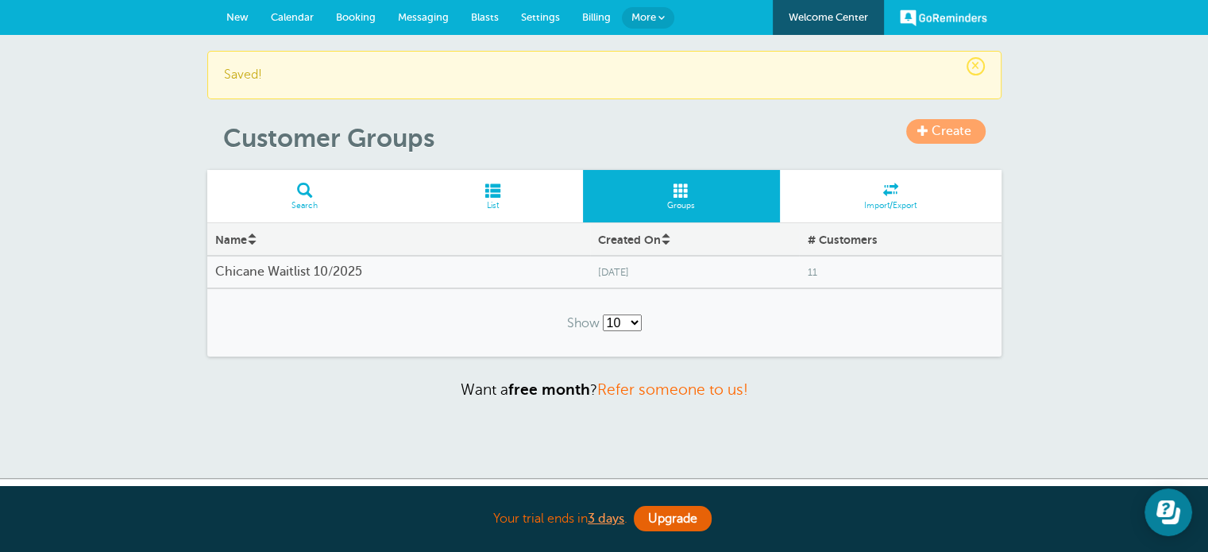
click at [647, 13] on span "More" at bounding box center [644, 17] width 25 height 12
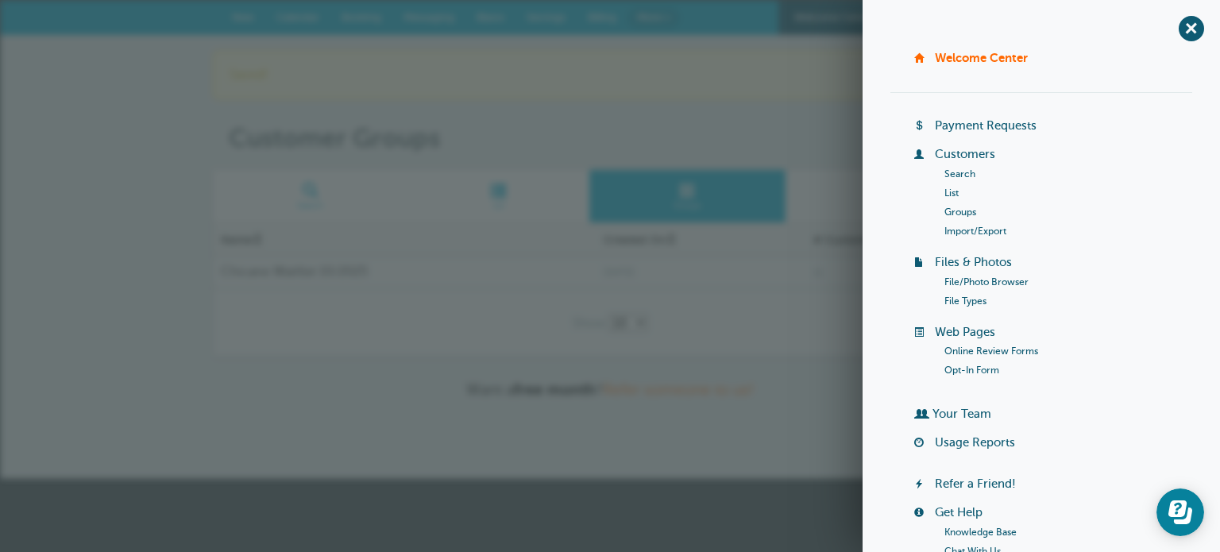
click at [964, 174] on link "Search" at bounding box center [960, 173] width 31 height 11
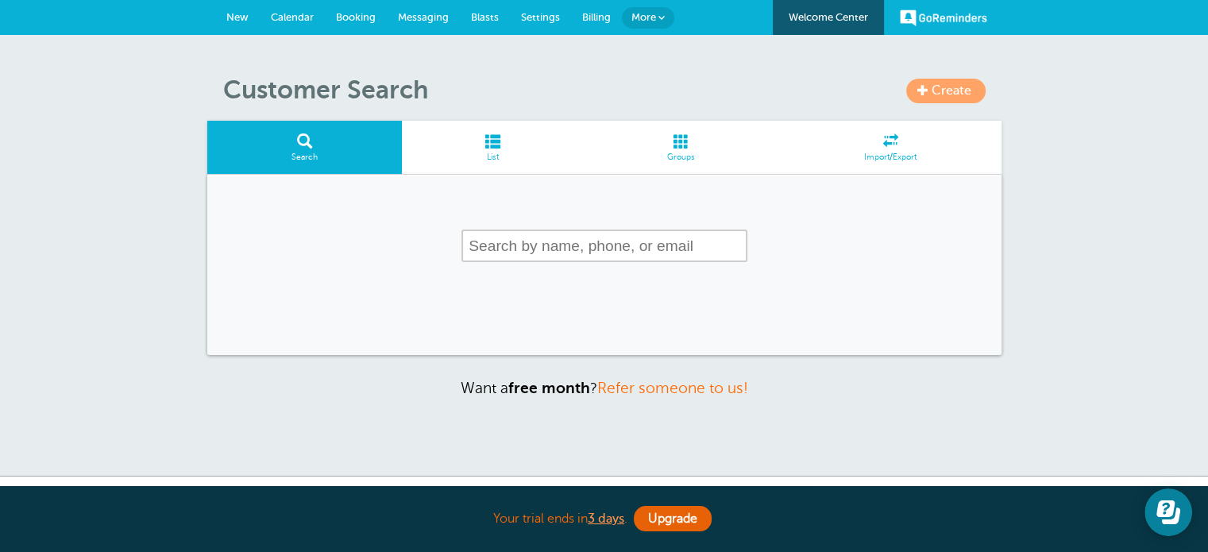
click at [508, 252] on input "text" at bounding box center [605, 246] width 286 height 33
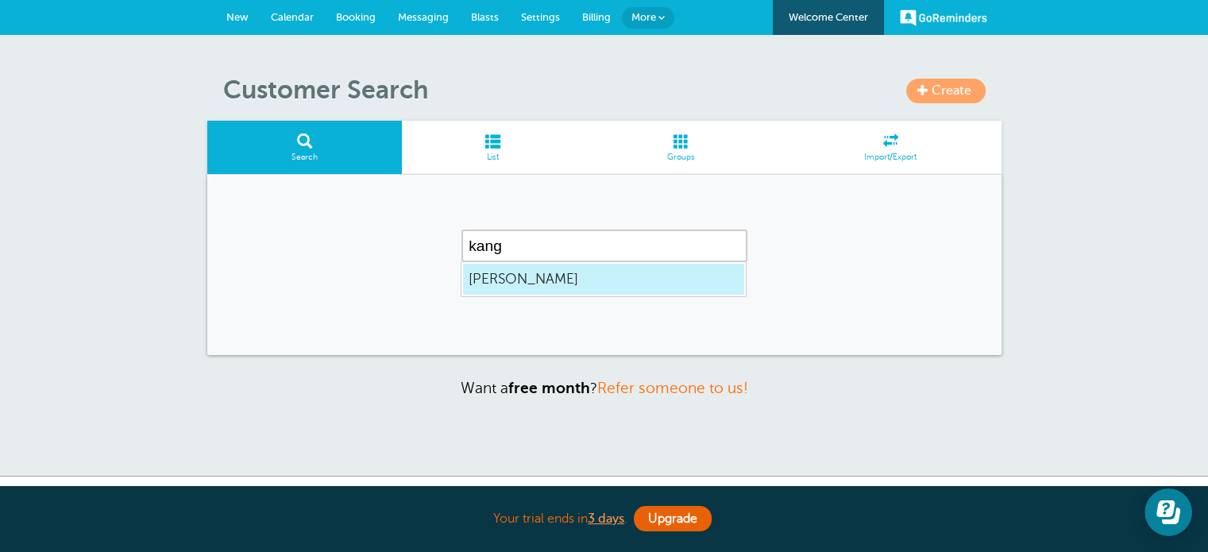
type input "[PERSON_NAME]"
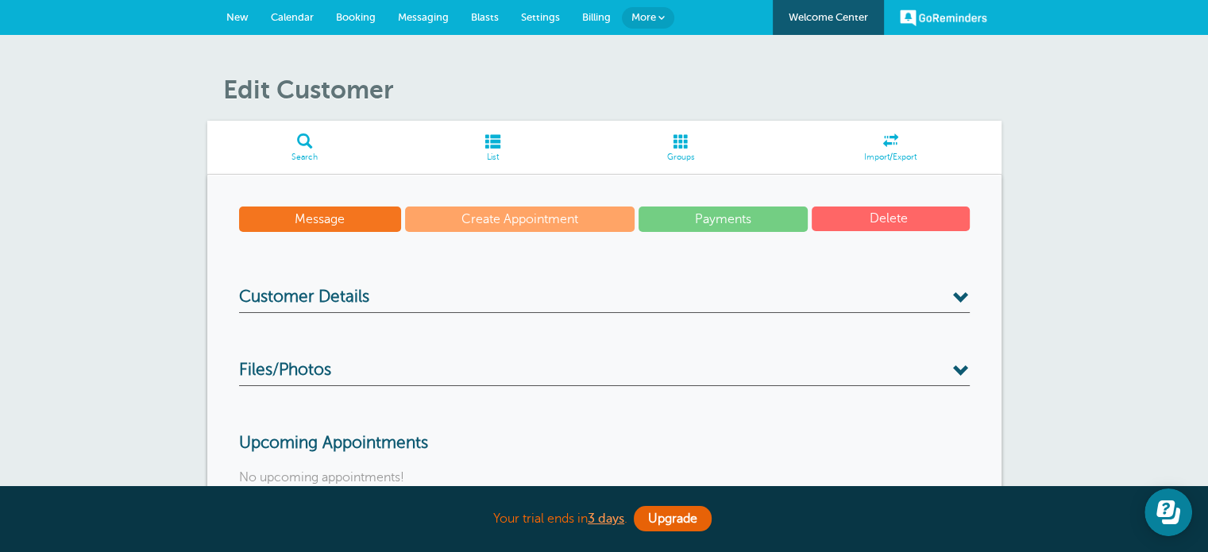
click at [353, 218] on link "Message" at bounding box center [320, 219] width 163 height 25
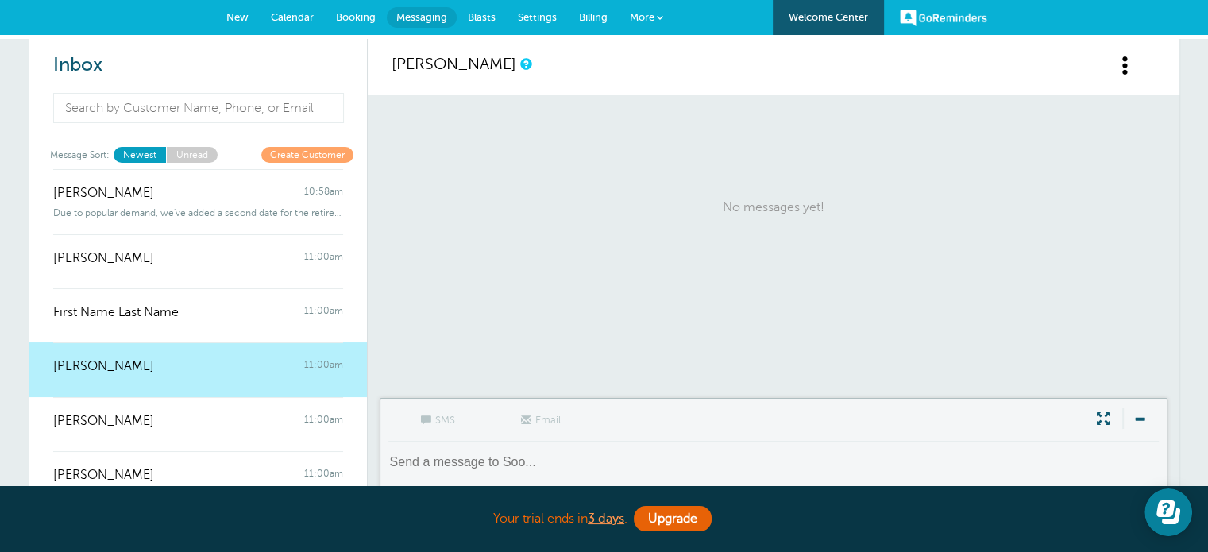
click at [184, 365] on div "Soo Kang 11:00am" at bounding box center [198, 358] width 290 height 32
click at [1128, 65] on span at bounding box center [1126, 66] width 20 height 20
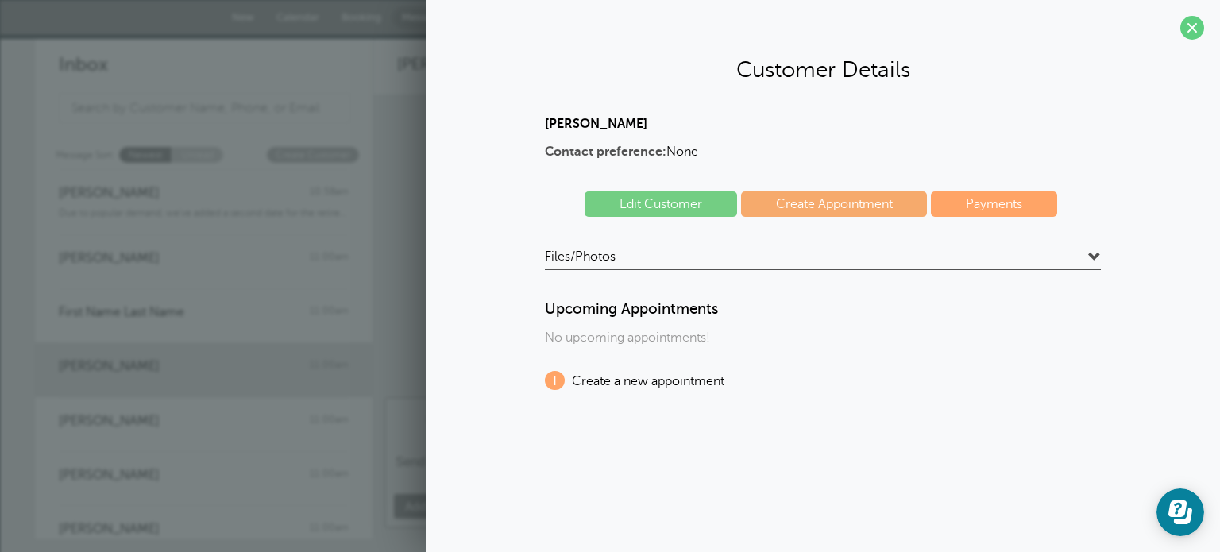
click at [629, 210] on link "Edit Customer" at bounding box center [661, 203] width 153 height 25
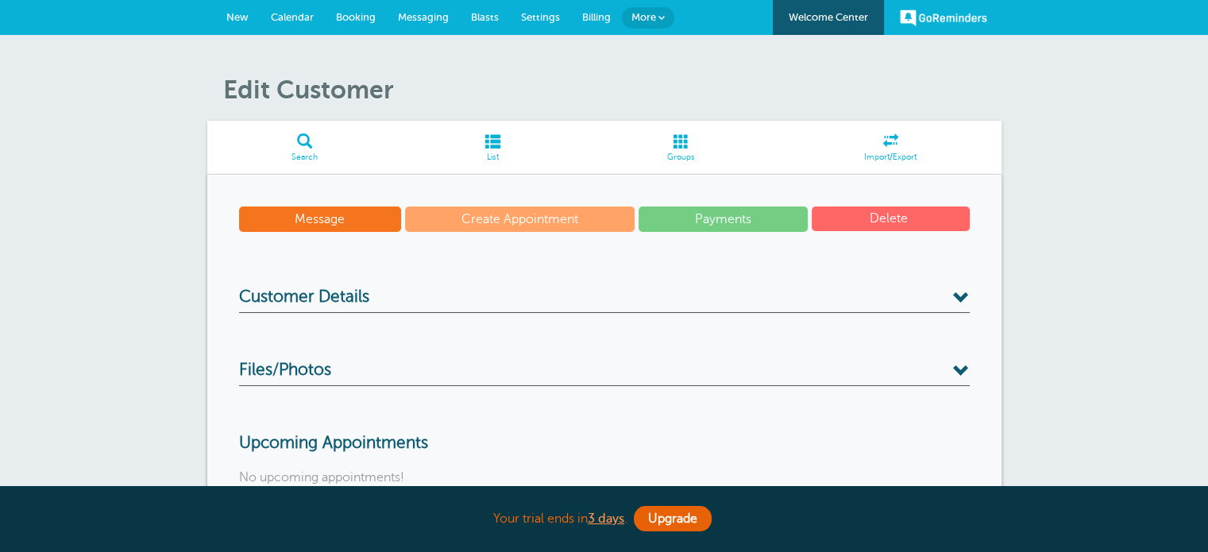
click at [419, 288] on h3 "Customer Details" at bounding box center [604, 300] width 731 height 25
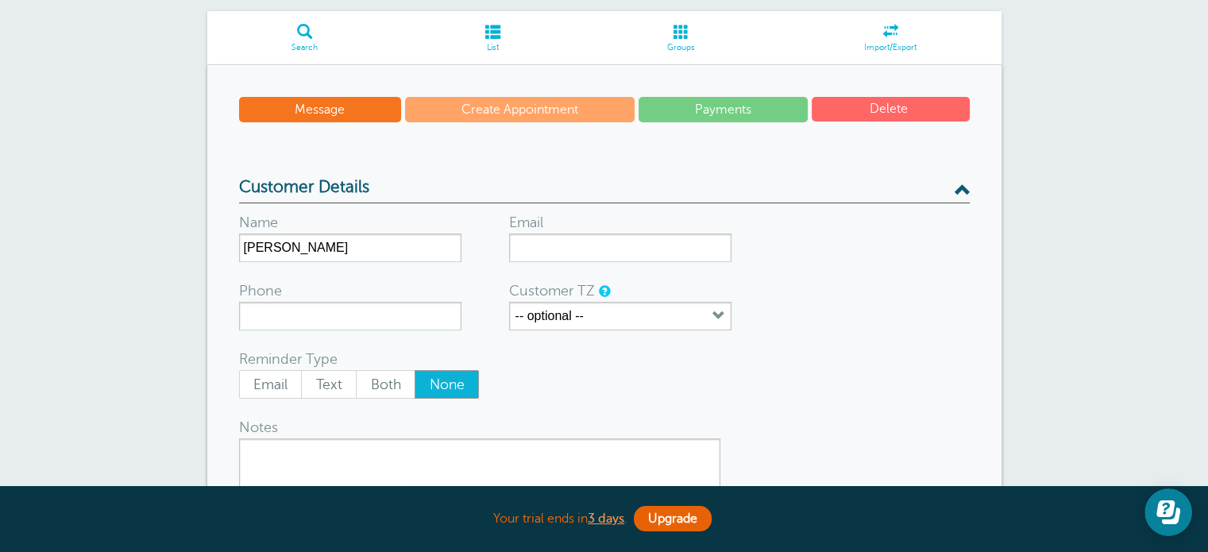
scroll to position [238, 0]
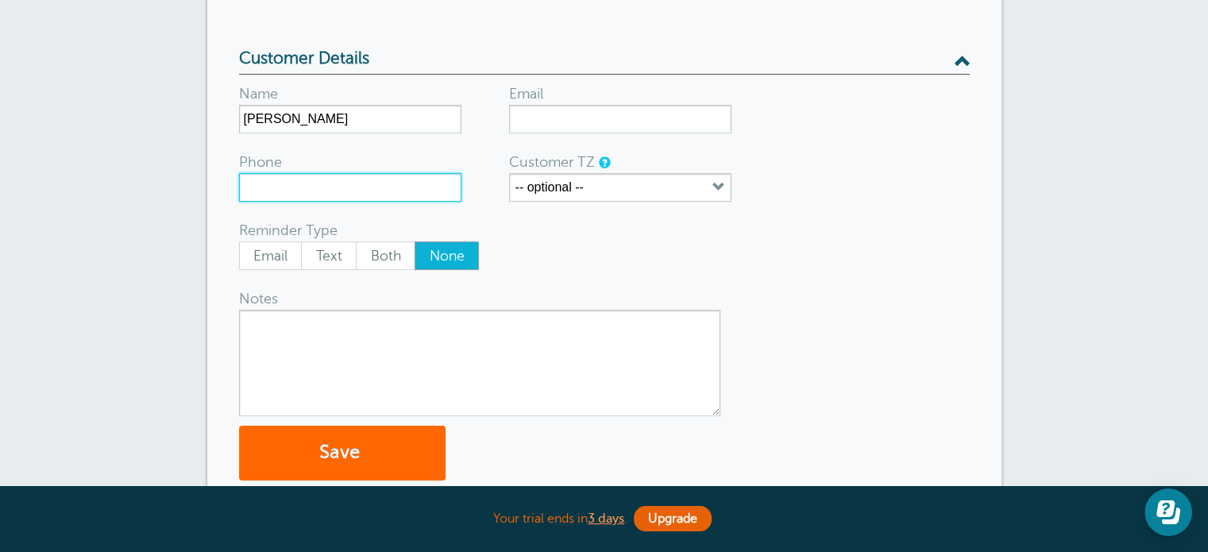
click at [351, 195] on input "Phone" at bounding box center [350, 187] width 222 height 29
type input "2482385358"
click at [324, 253] on span "Text" at bounding box center [329, 255] width 54 height 27
click at [301, 242] on input "Text" at bounding box center [300, 241] width 1 height 1
radio input "true"
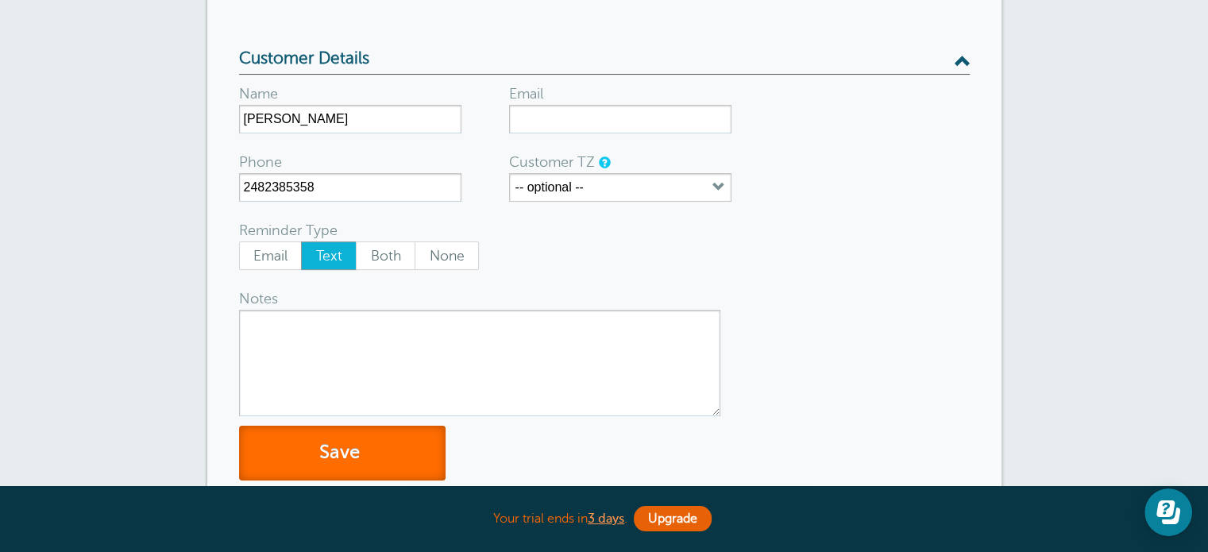
click at [303, 458] on button "Save" at bounding box center [342, 453] width 207 height 55
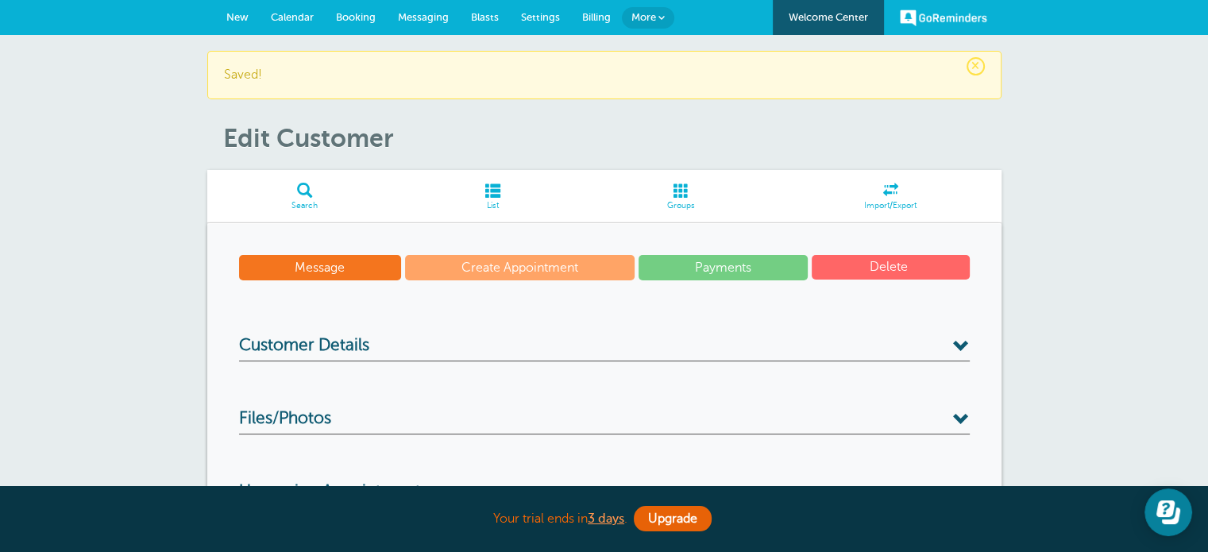
click at [300, 194] on span at bounding box center [304, 190] width 195 height 15
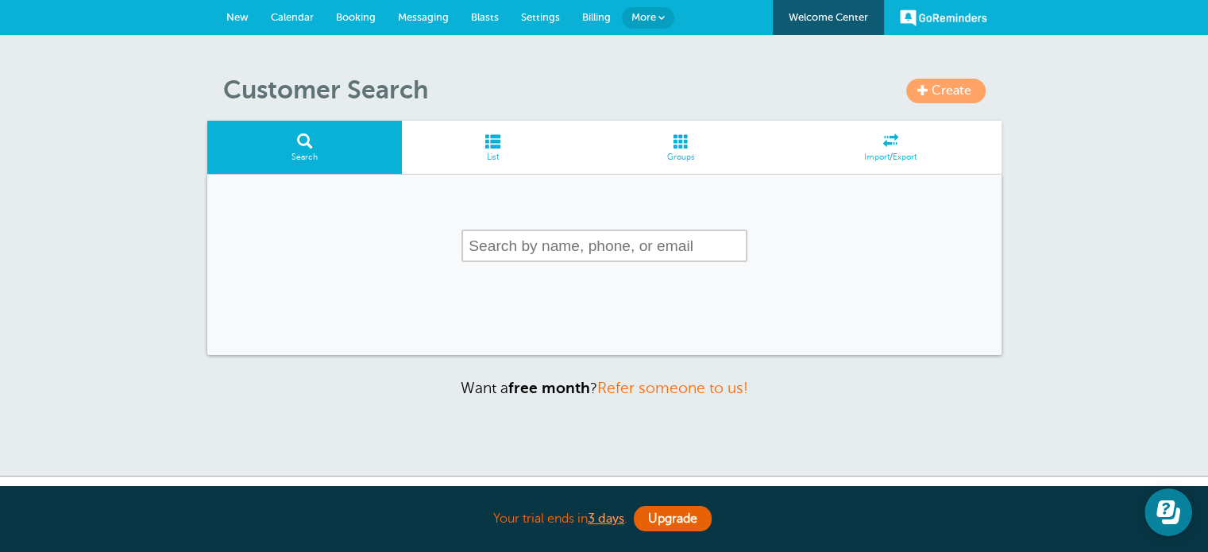
click at [512, 244] on input "text" at bounding box center [605, 246] width 286 height 33
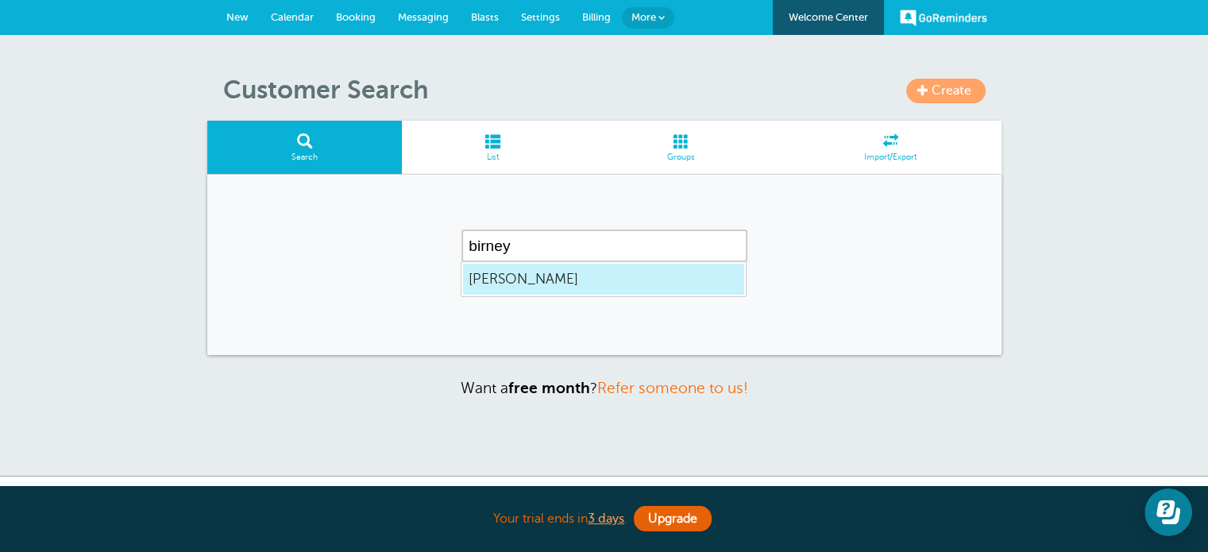
type input "[PERSON_NAME]"
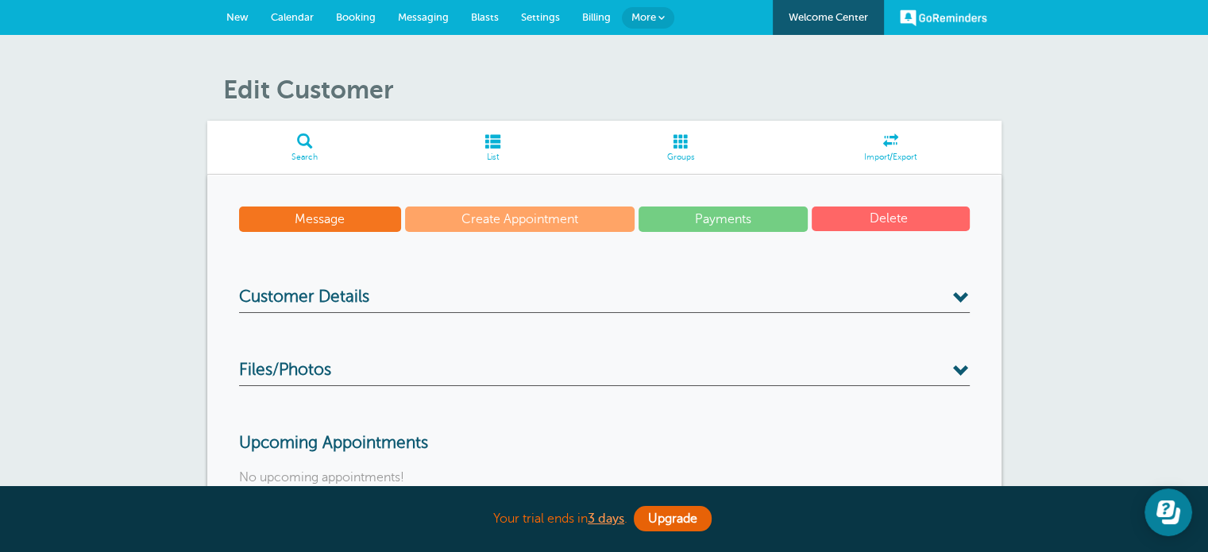
click at [458, 292] on h3 "Customer Details" at bounding box center [604, 300] width 731 height 25
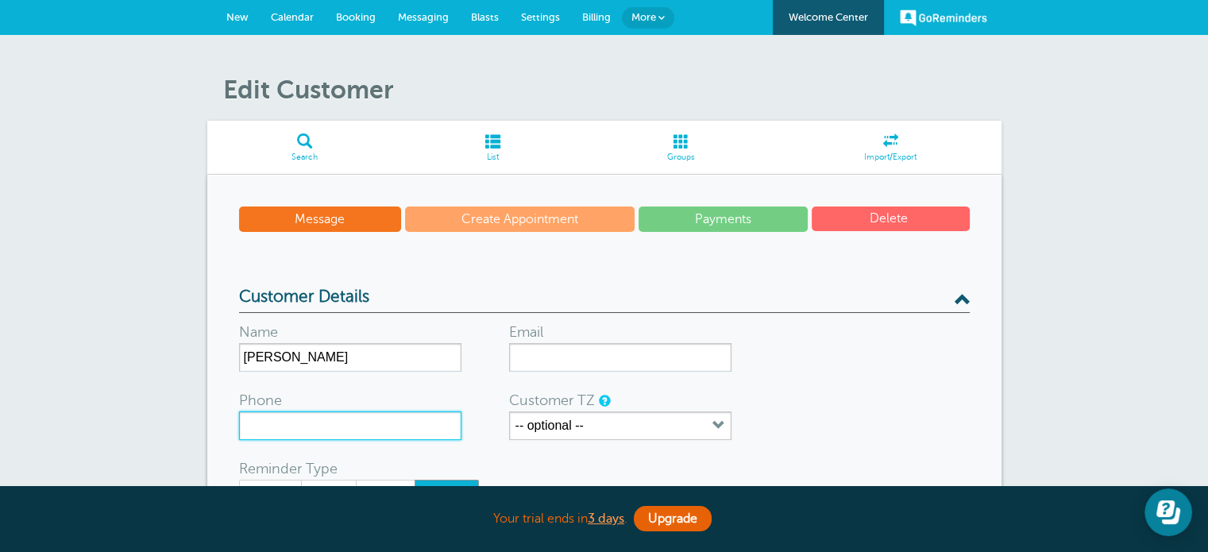
click at [350, 422] on input "Phone" at bounding box center [350, 426] width 222 height 29
type input "2483208581"
click at [848, 366] on form "Name [PERSON_NAME] Email Phone [PHONE_NUMBER] Customer TZ -- optional -- Time z…" at bounding box center [604, 516] width 731 height 406
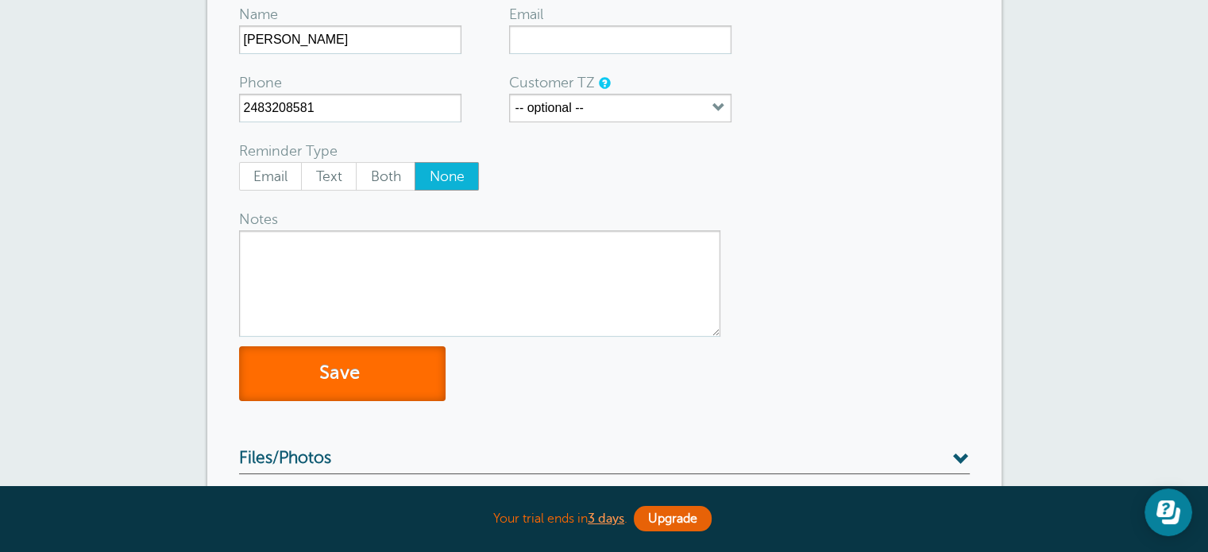
click at [341, 377] on button "Save" at bounding box center [342, 373] width 207 height 55
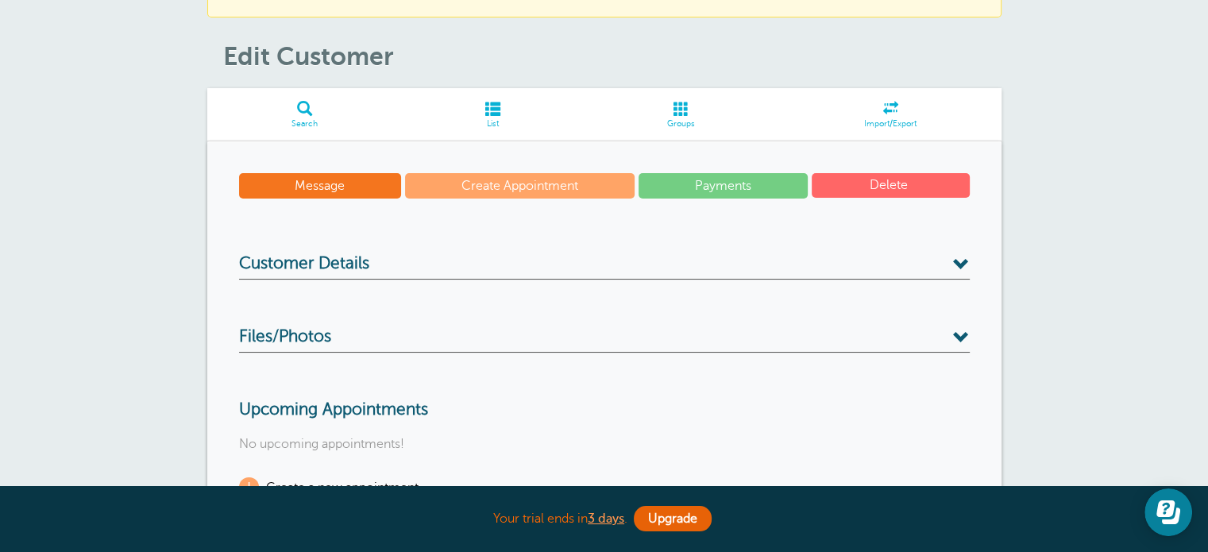
scroll to position [79, 0]
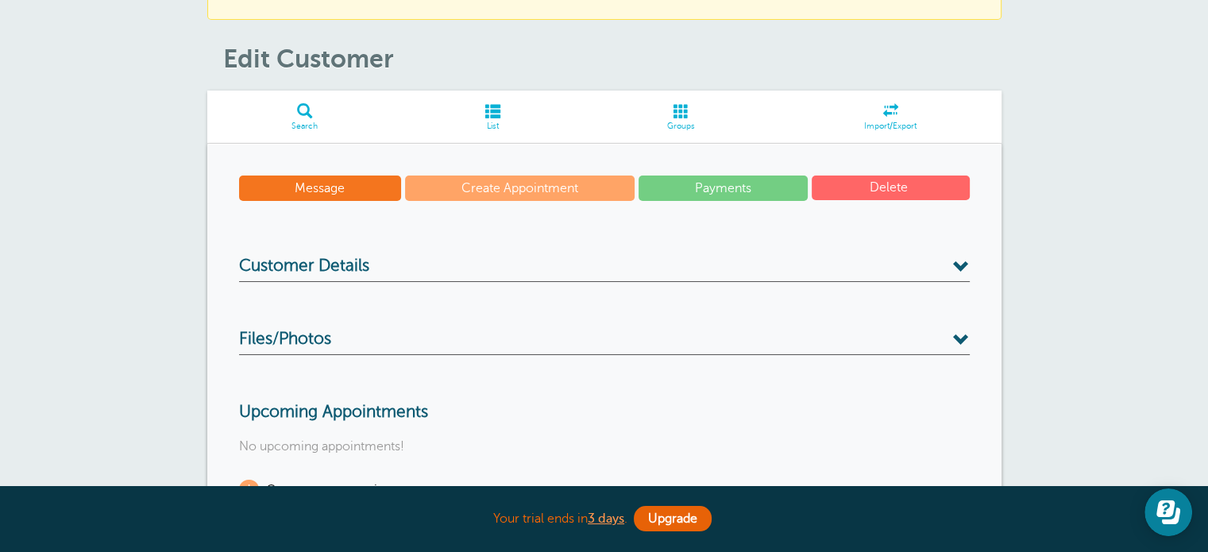
click at [303, 114] on span at bounding box center [304, 110] width 195 height 15
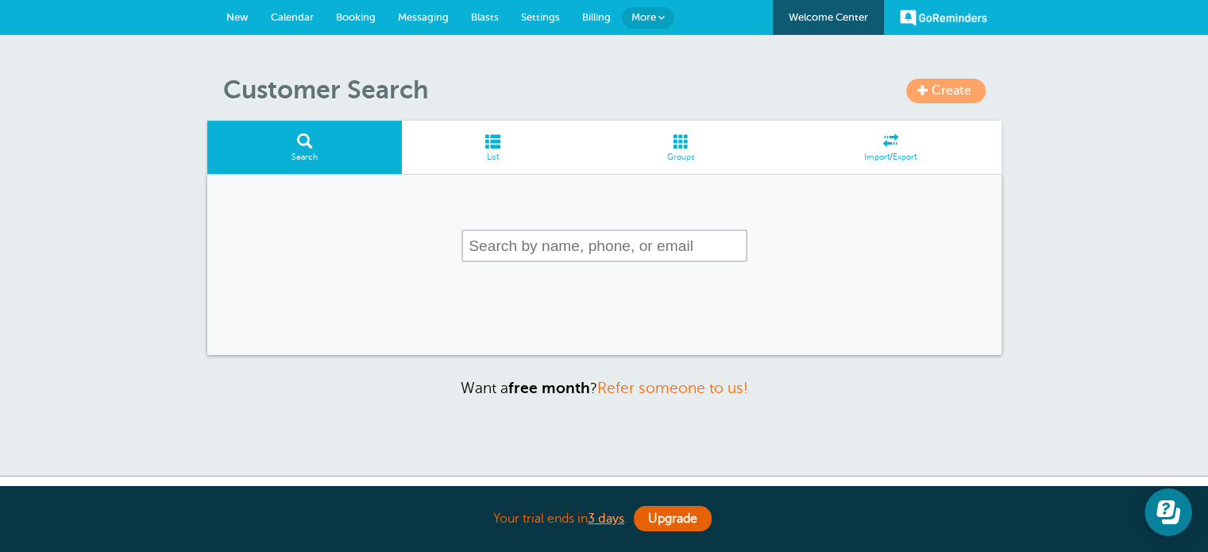
click at [559, 251] on input "text" at bounding box center [605, 246] width 286 height 33
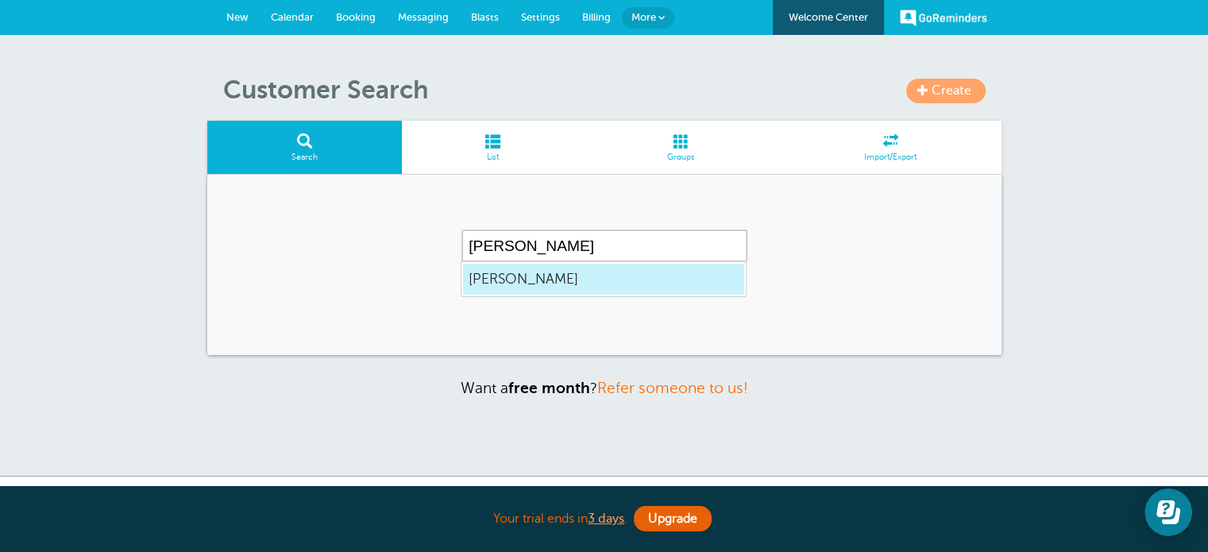
type input "[PERSON_NAME]"
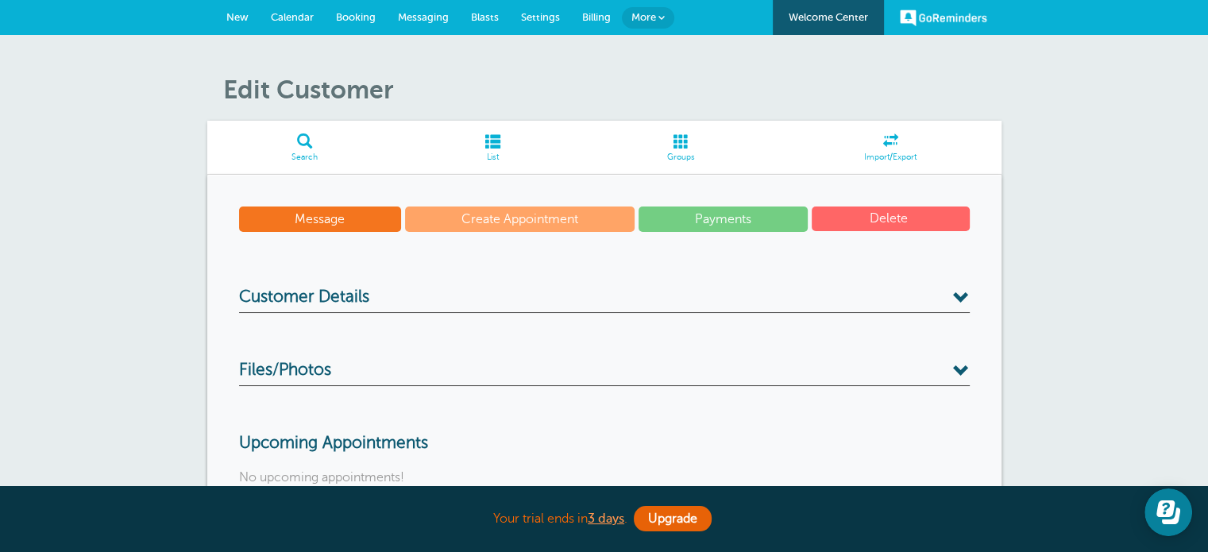
click at [427, 291] on h3 "Customer Details" at bounding box center [604, 300] width 731 height 25
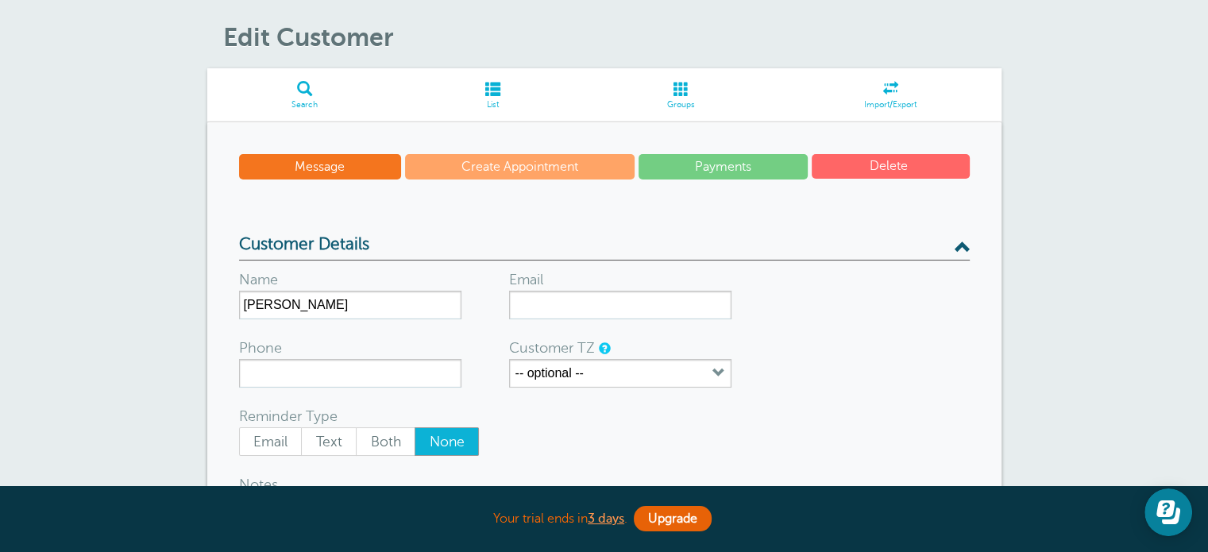
scroll to position [159, 0]
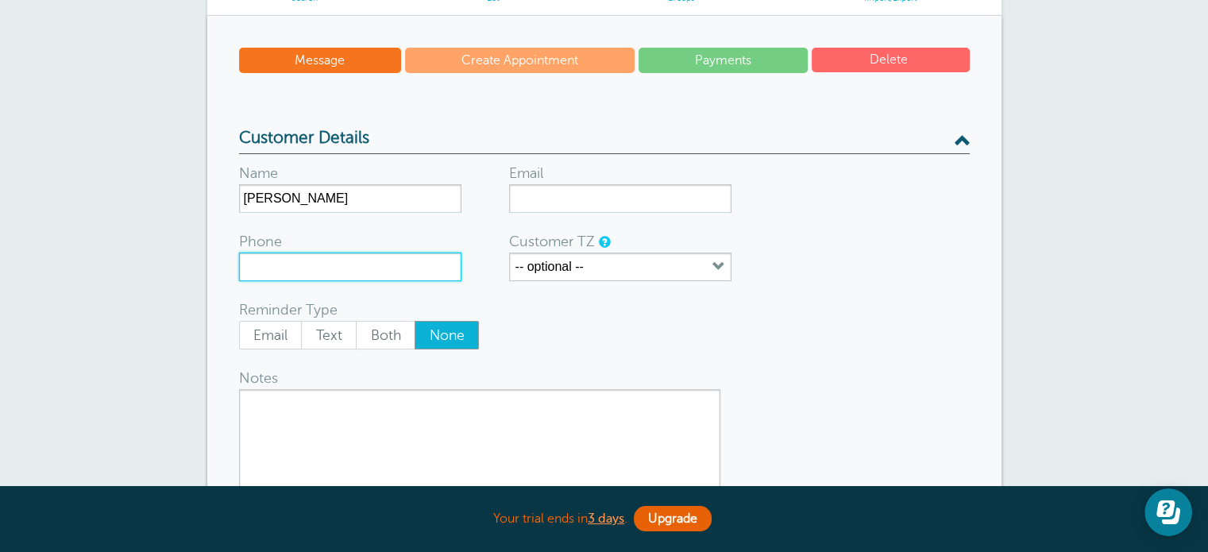
click at [350, 263] on input "Phone" at bounding box center [350, 267] width 222 height 29
type input "2489749350"
click at [317, 333] on span "Text" at bounding box center [329, 335] width 54 height 27
click at [301, 321] on input "Text" at bounding box center [300, 320] width 1 height 1
radio input "true"
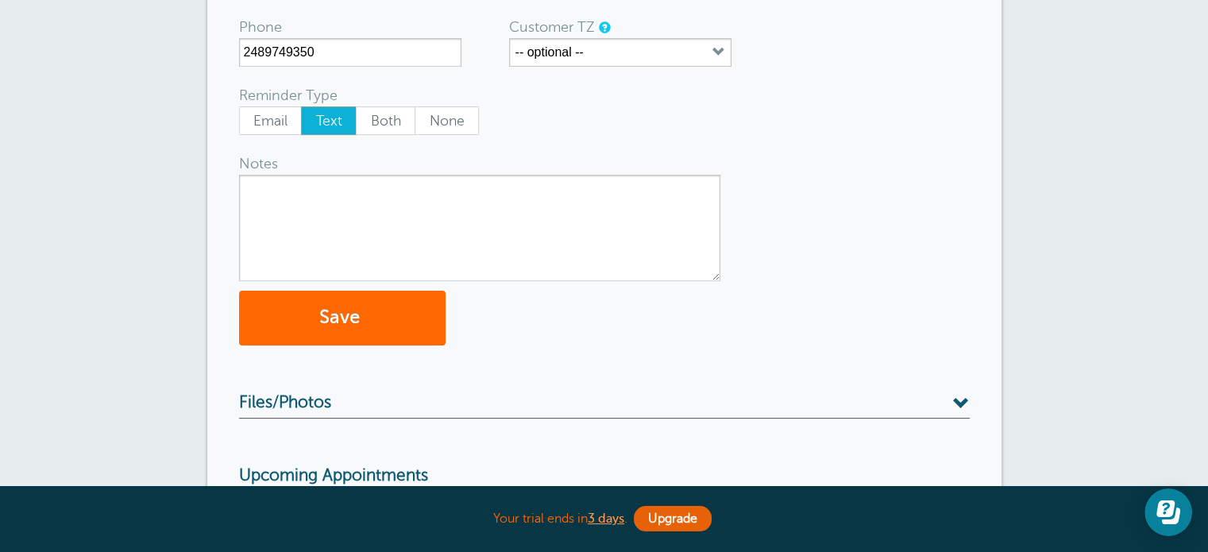
scroll to position [636, 0]
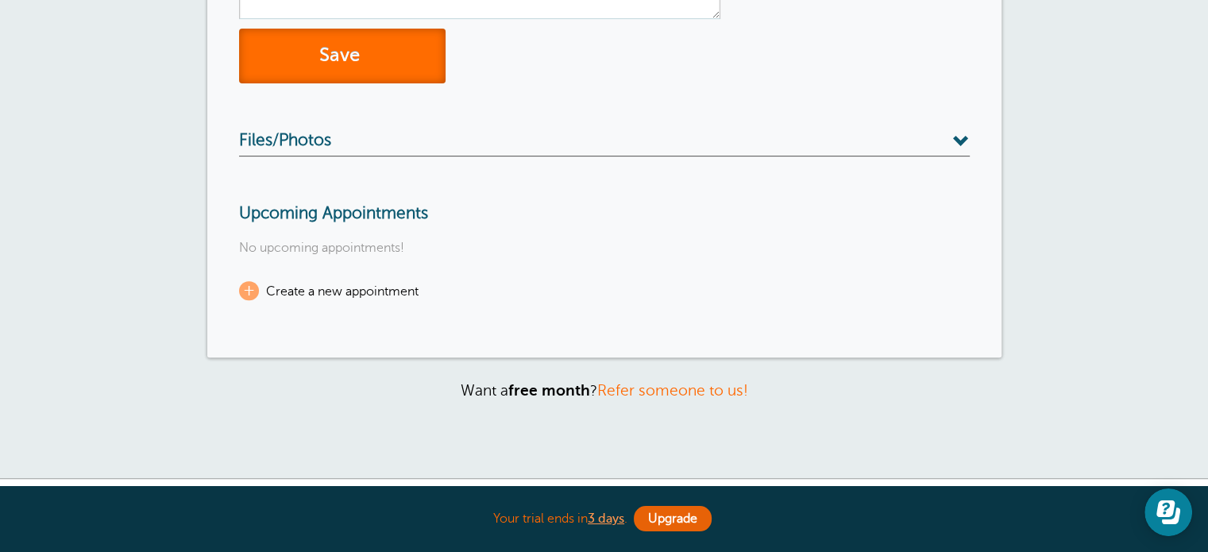
click at [340, 65] on button "Save" at bounding box center [342, 56] width 207 height 55
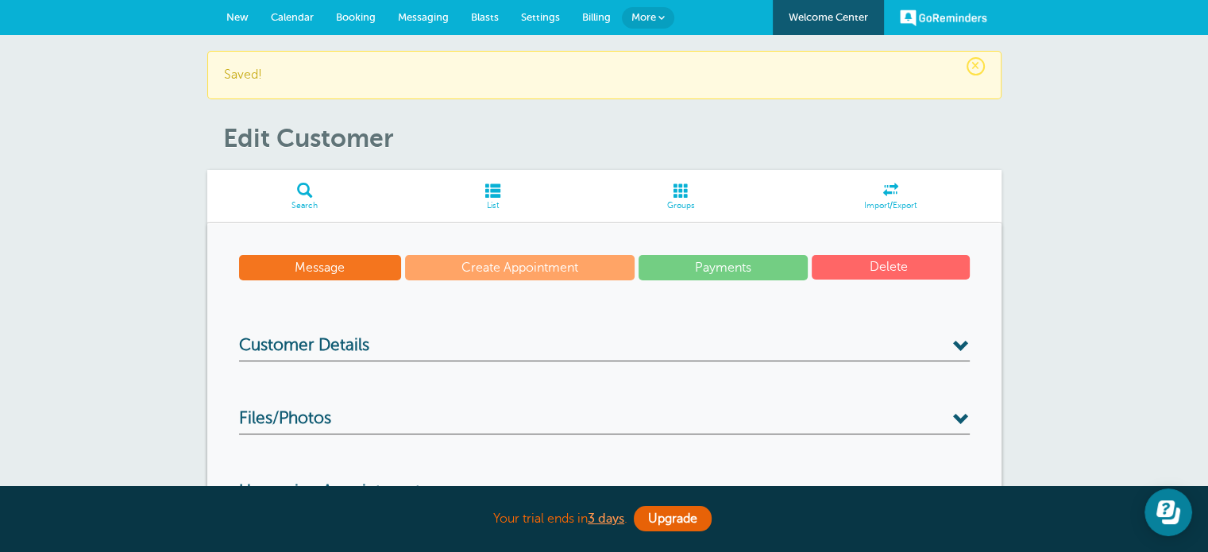
click at [315, 192] on span at bounding box center [304, 190] width 195 height 15
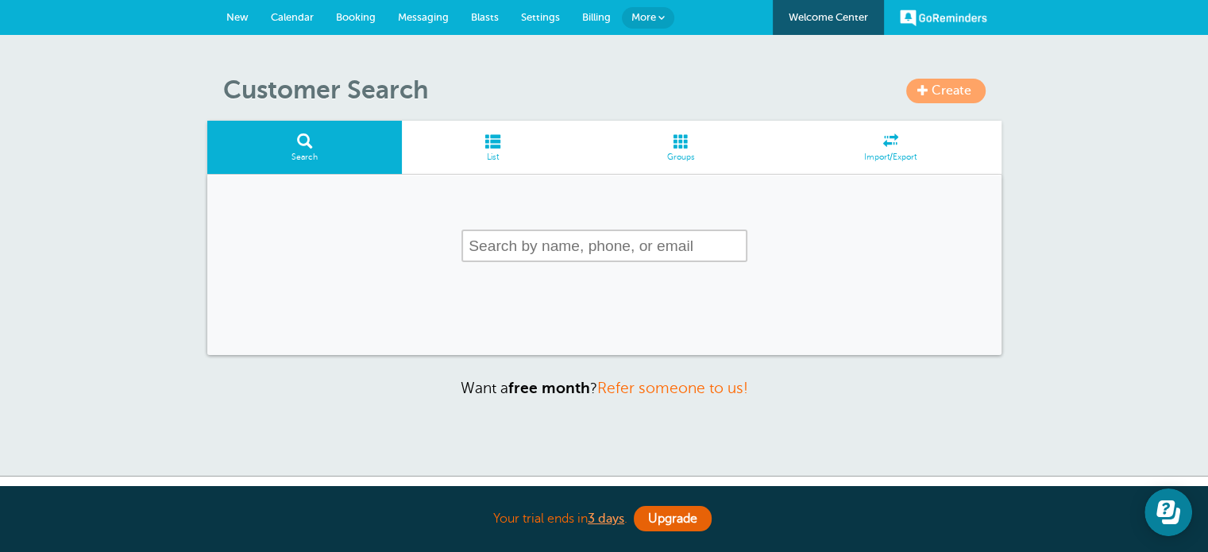
click at [531, 243] on input "text" at bounding box center [605, 246] width 286 height 33
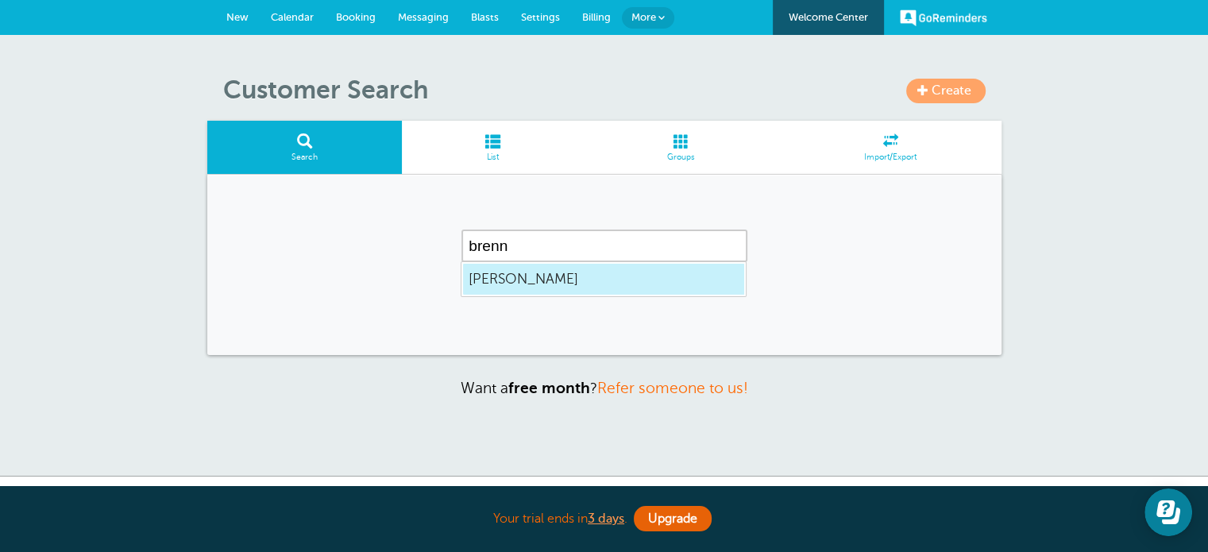
type input "[PERSON_NAME]"
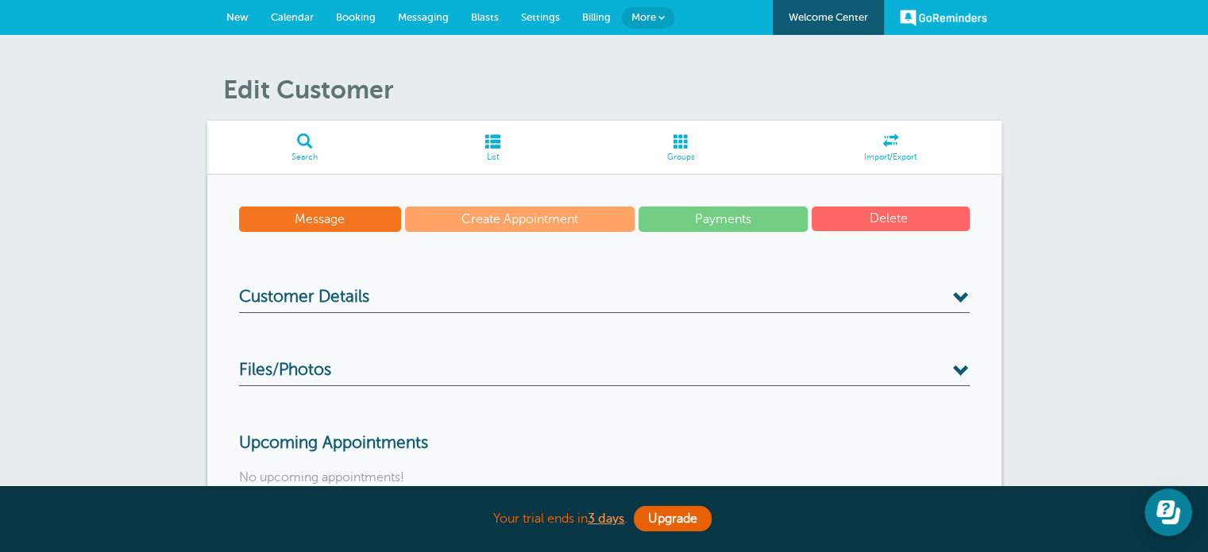
click at [524, 292] on h3 "Customer Details" at bounding box center [604, 300] width 731 height 25
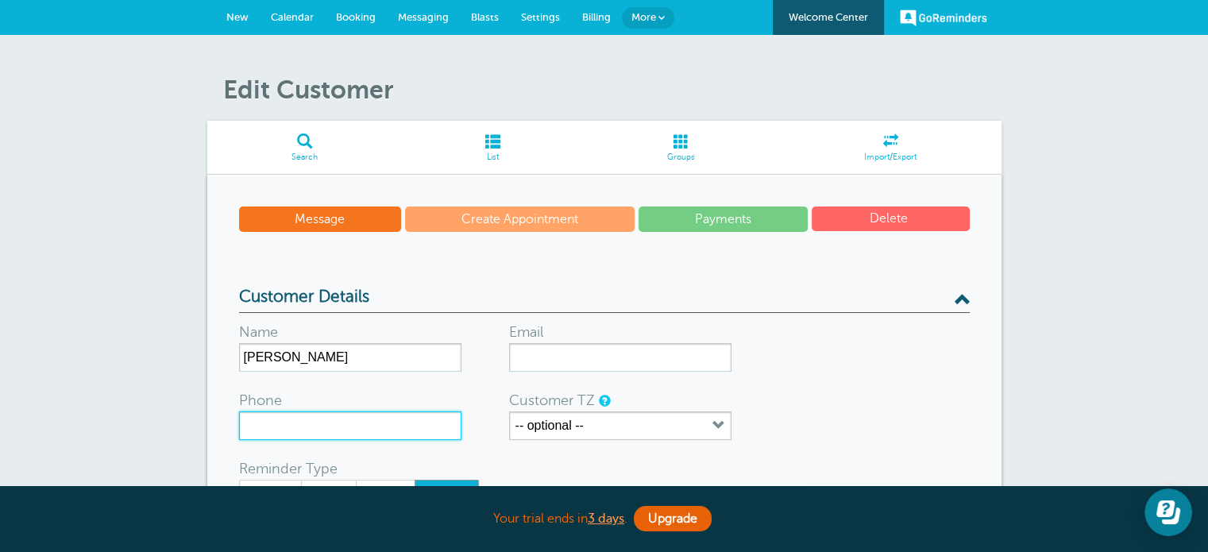
click at [378, 419] on input "Phone" at bounding box center [350, 426] width 222 height 29
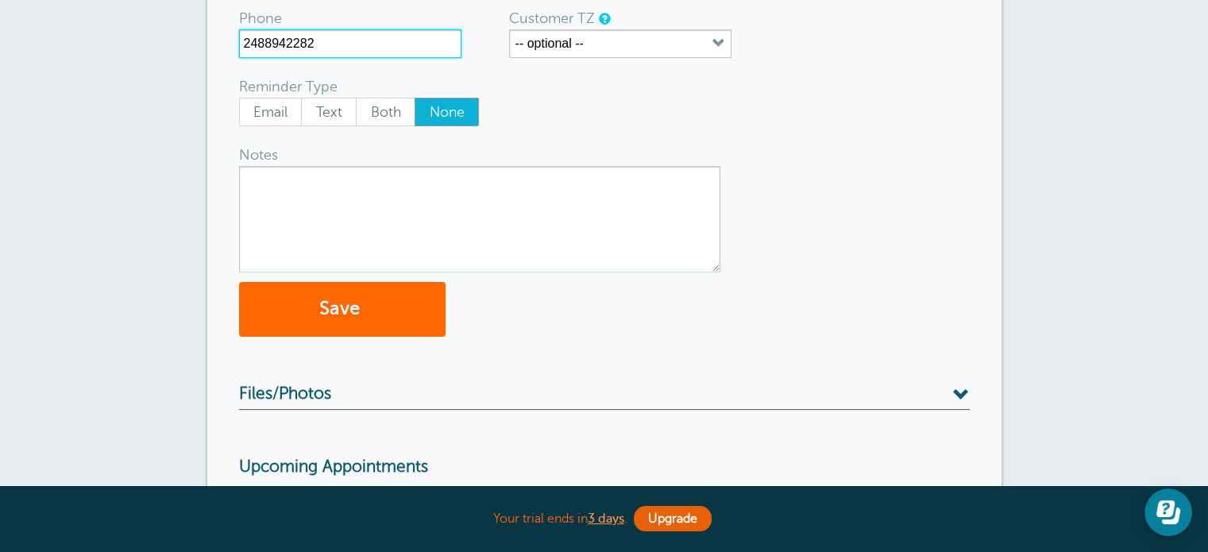
scroll to position [397, 0]
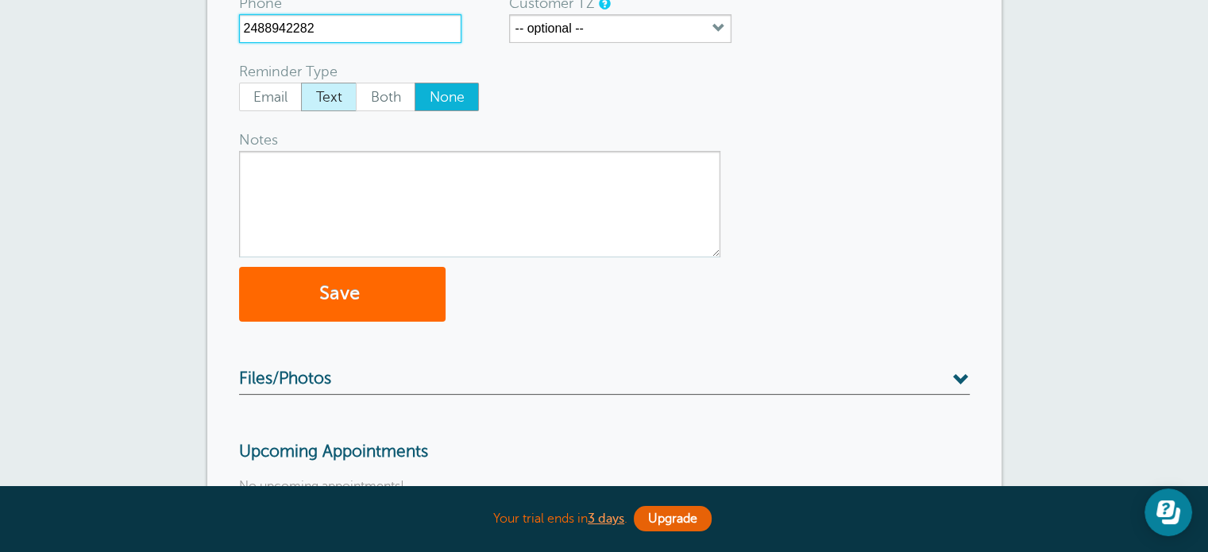
type input "2488942282"
click at [330, 96] on span "Text" at bounding box center [329, 96] width 54 height 27
click at [301, 83] on input "Text" at bounding box center [300, 82] width 1 height 1
radio input "true"
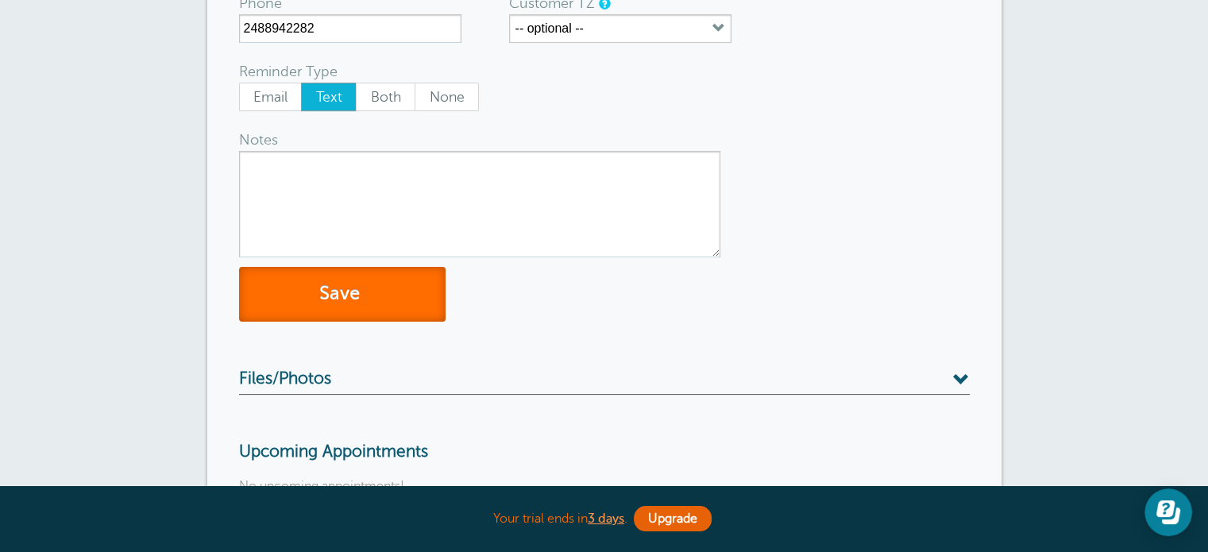
click at [314, 297] on button "Save" at bounding box center [342, 294] width 207 height 55
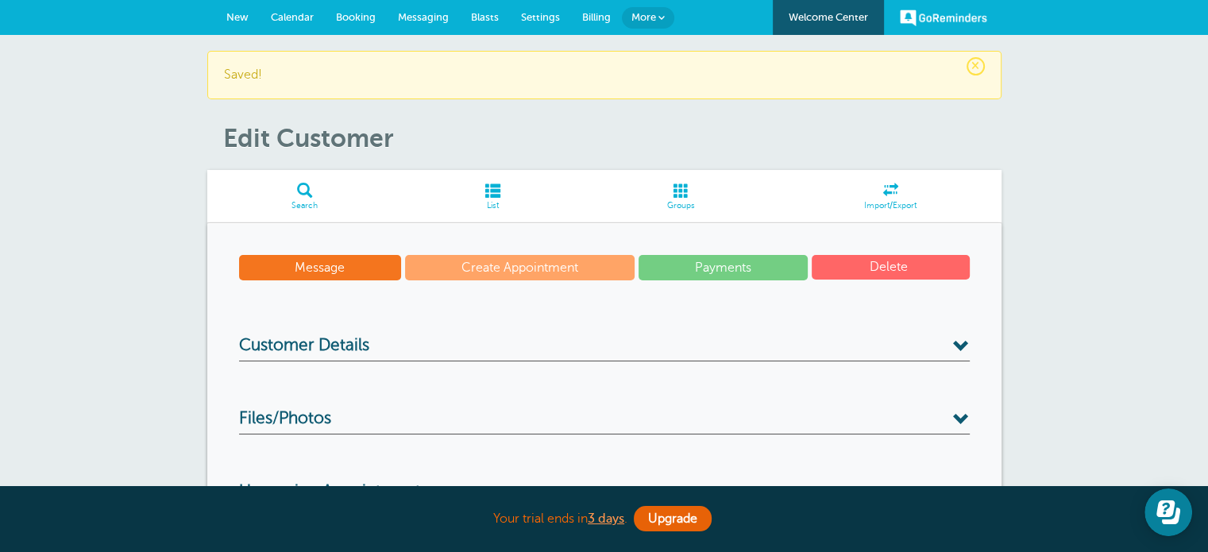
click at [311, 199] on link "Search" at bounding box center [304, 196] width 195 height 53
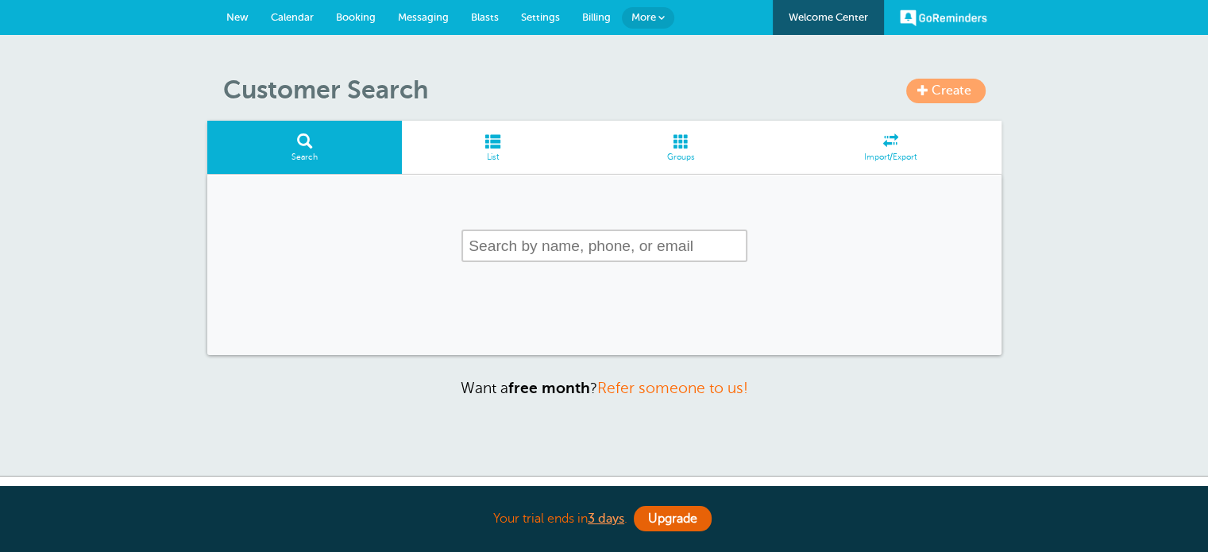
click at [480, 242] on input "text" at bounding box center [605, 246] width 286 height 33
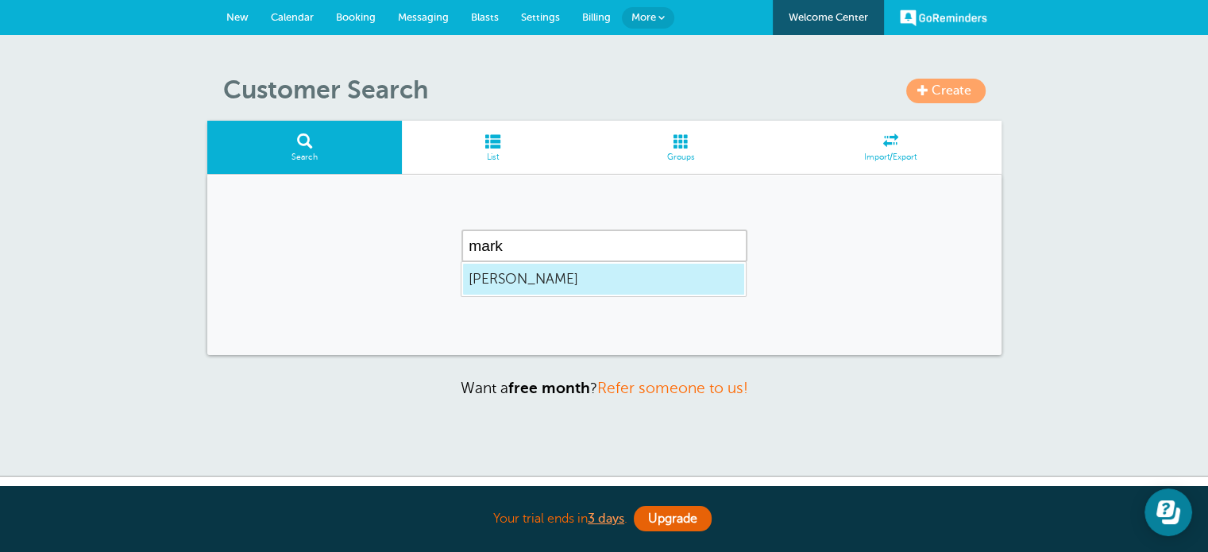
type input "[PERSON_NAME]"
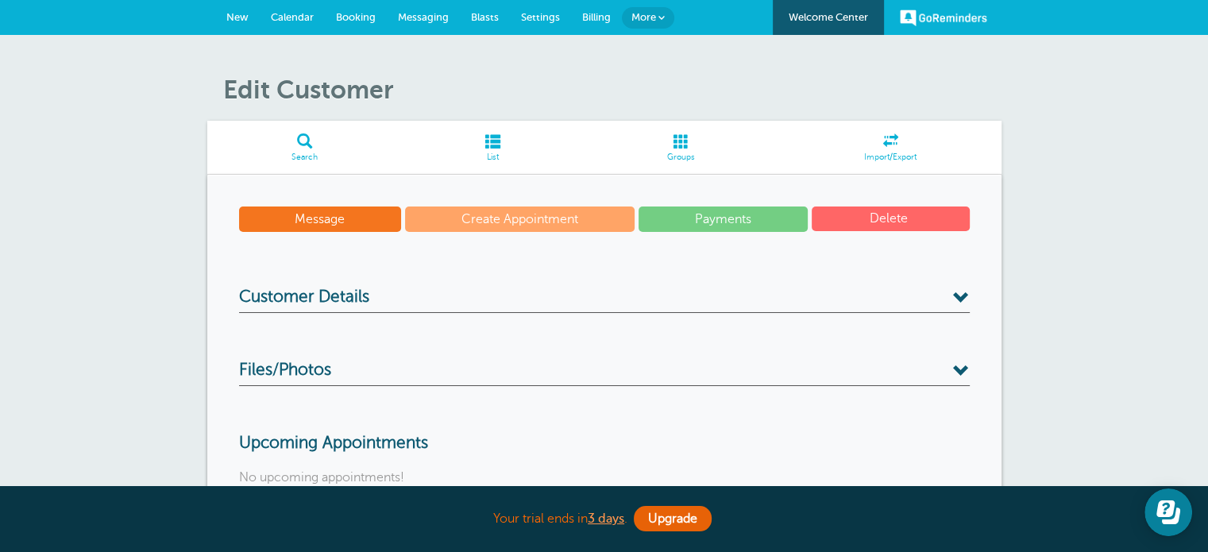
click at [405, 299] on h3 "Customer Details" at bounding box center [604, 300] width 731 height 25
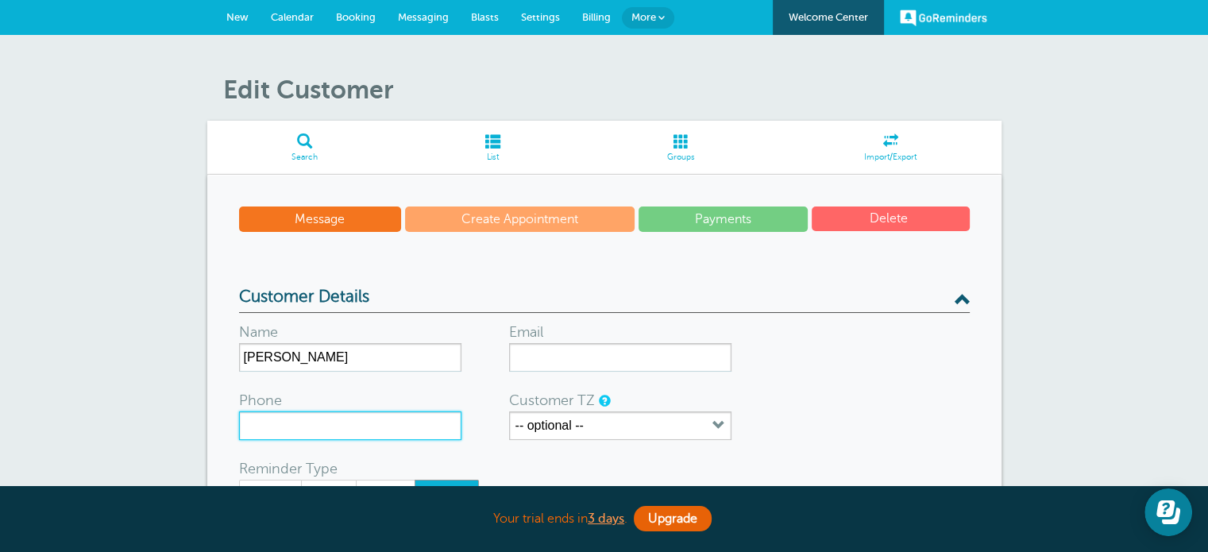
click at [372, 428] on input "Phone" at bounding box center [350, 426] width 222 height 29
type input "7343551728"
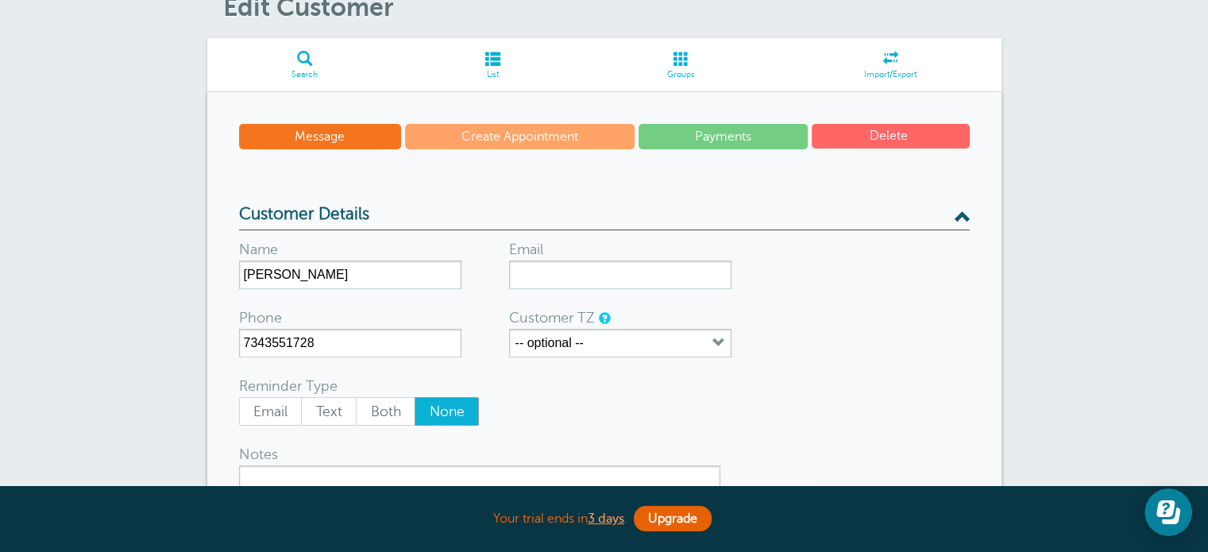
scroll to position [238, 0]
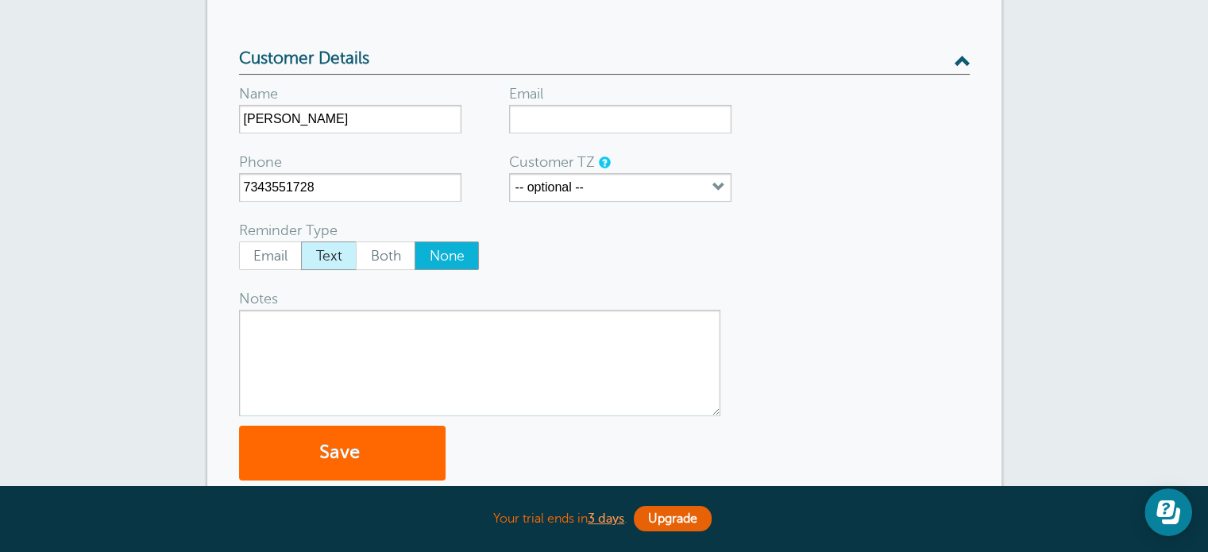
click at [331, 264] on span "Text" at bounding box center [329, 255] width 54 height 27
click at [301, 242] on input "Text" at bounding box center [300, 241] width 1 height 1
radio input "true"
click at [323, 450] on button "Save" at bounding box center [342, 453] width 207 height 55
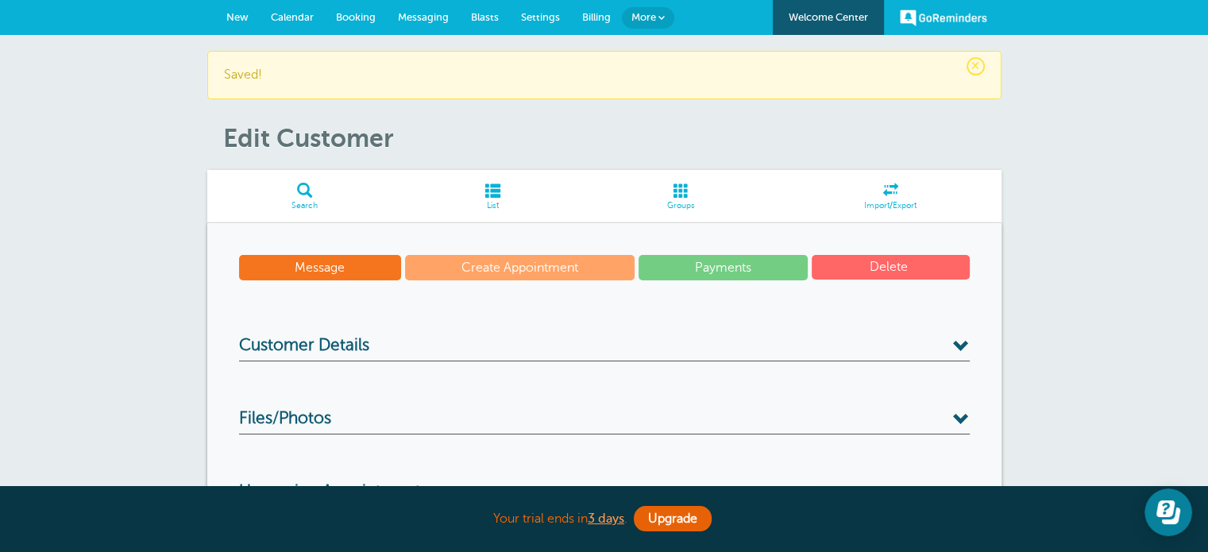
click at [307, 195] on span at bounding box center [304, 190] width 195 height 15
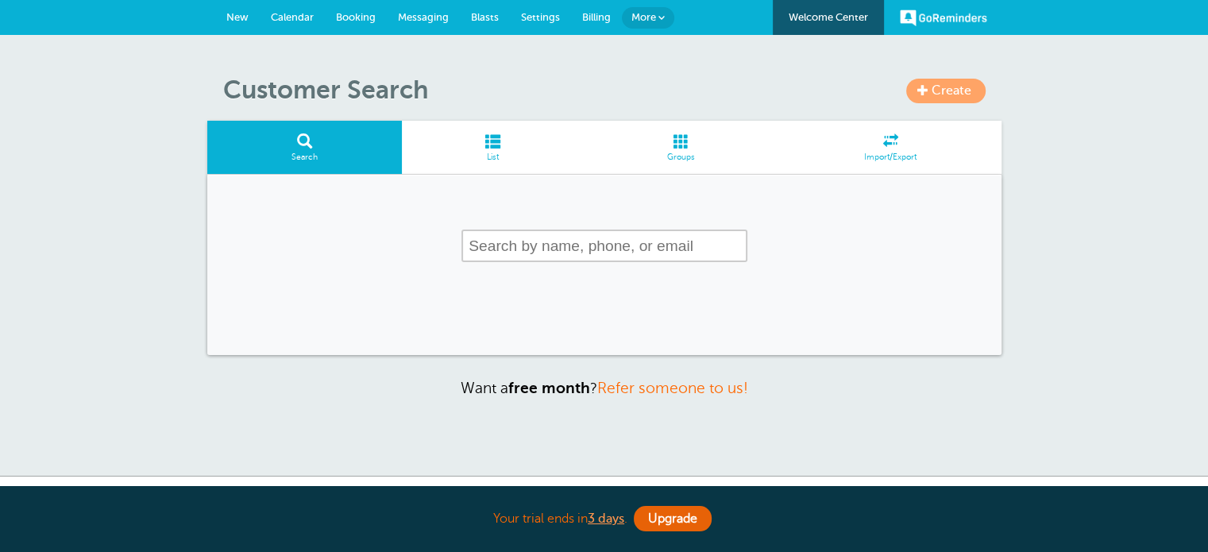
click at [497, 240] on input "text" at bounding box center [605, 246] width 286 height 33
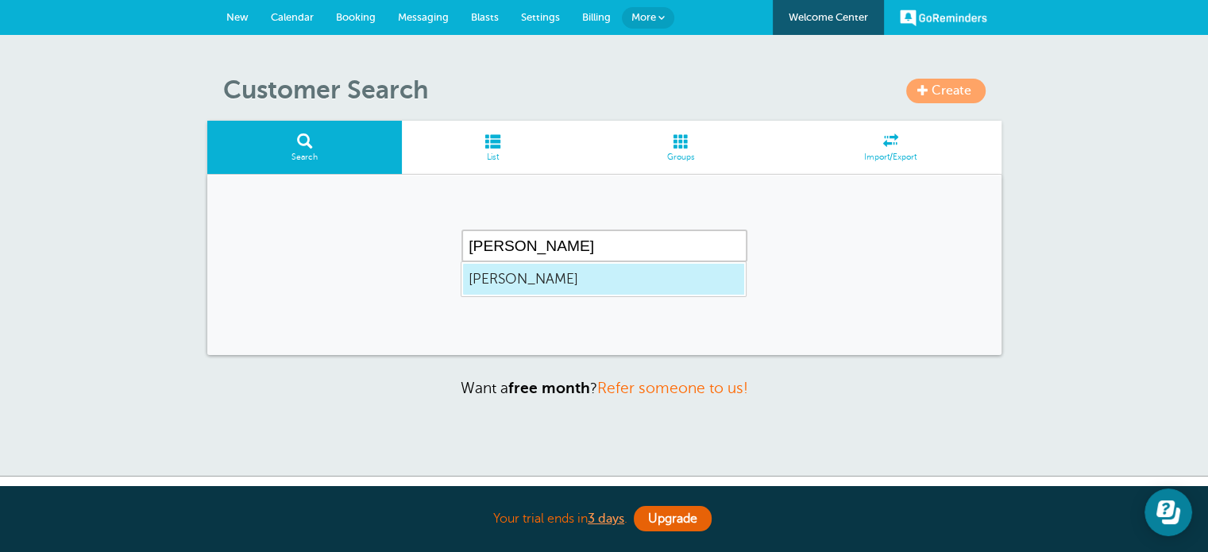
type input "[PERSON_NAME]"
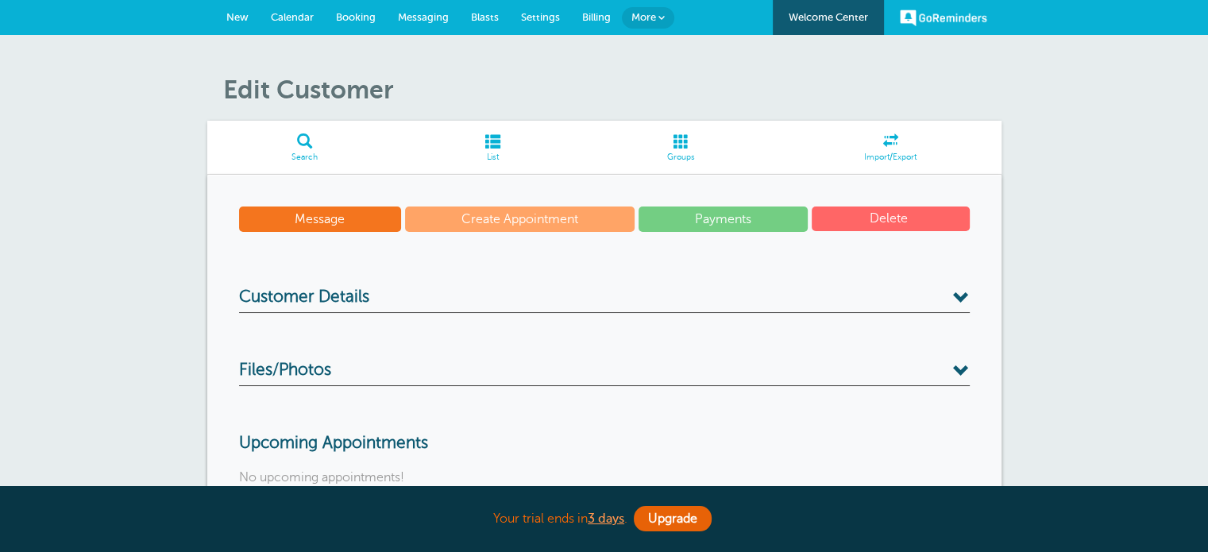
click at [412, 295] on h3 "Customer Details" at bounding box center [604, 300] width 731 height 25
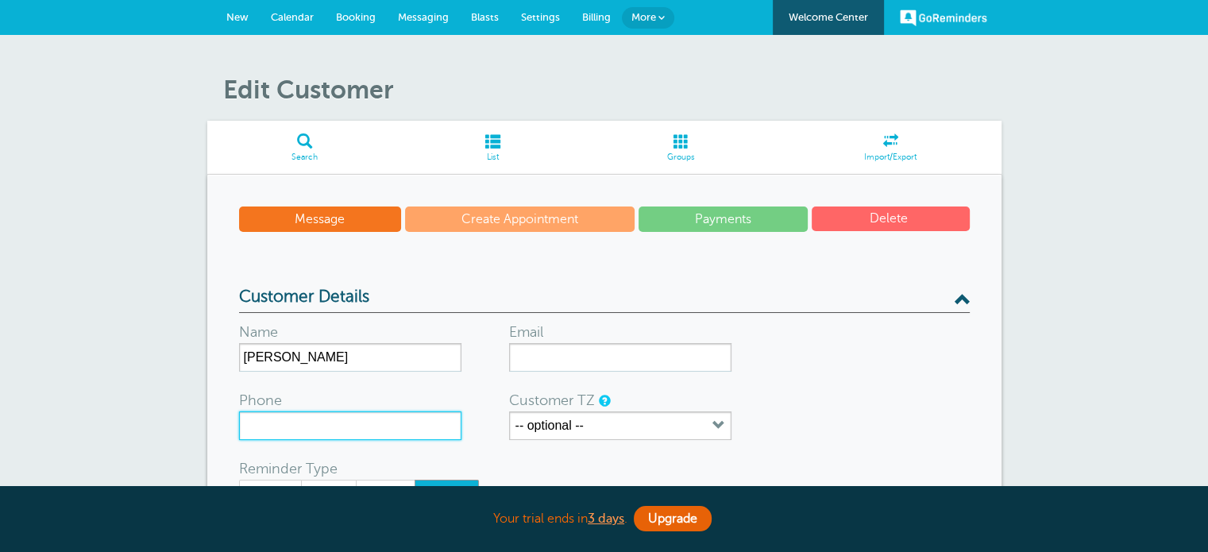
click at [346, 439] on input "Phone" at bounding box center [350, 426] width 222 height 29
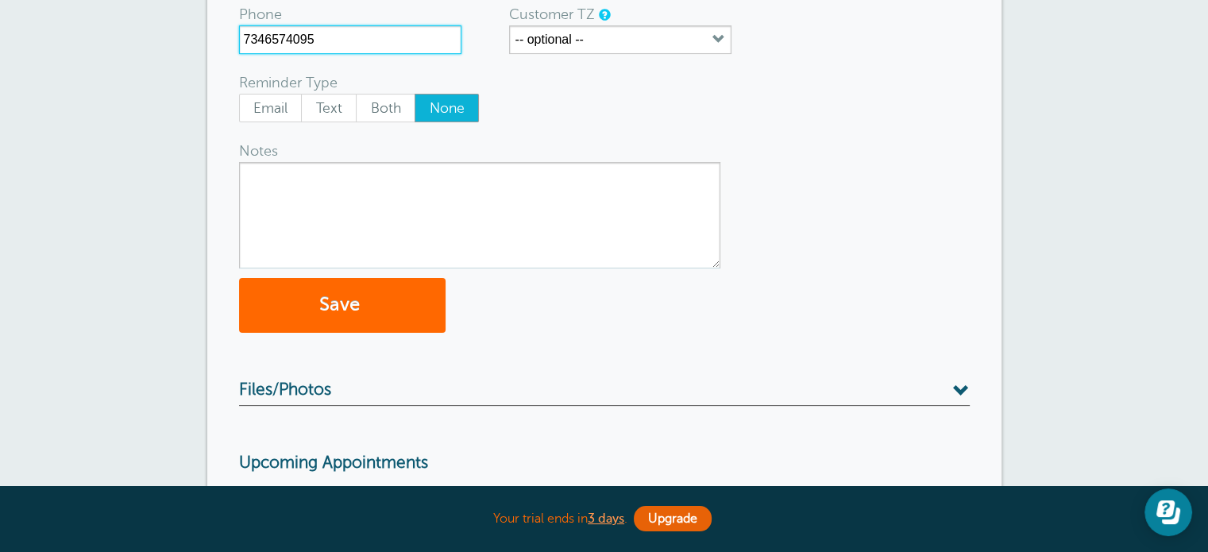
scroll to position [397, 0]
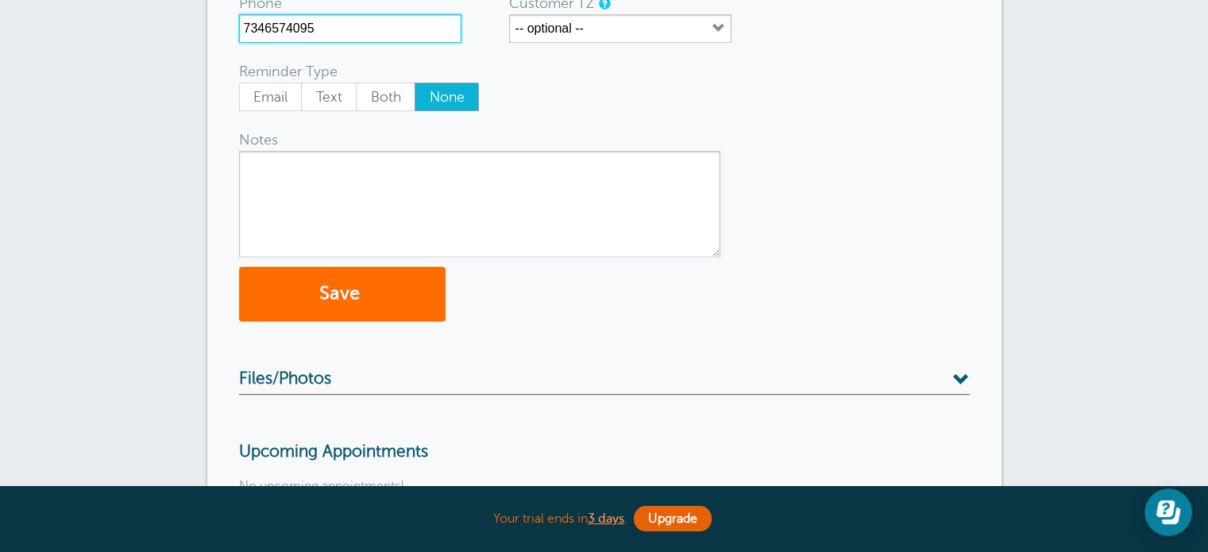
type input "7346574095"
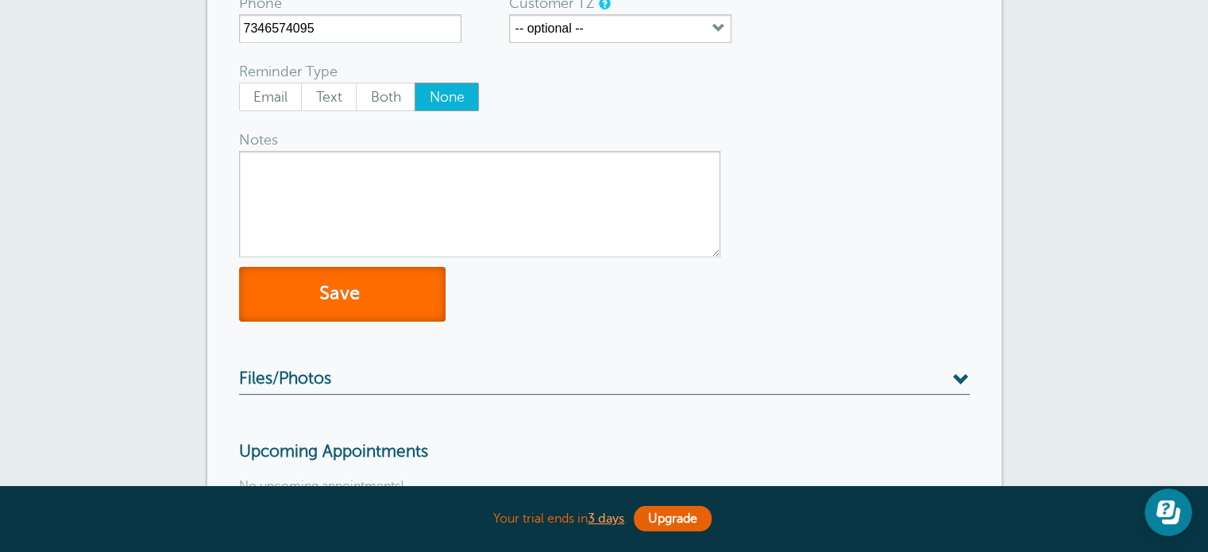
click at [322, 290] on button "Save" at bounding box center [342, 294] width 207 height 55
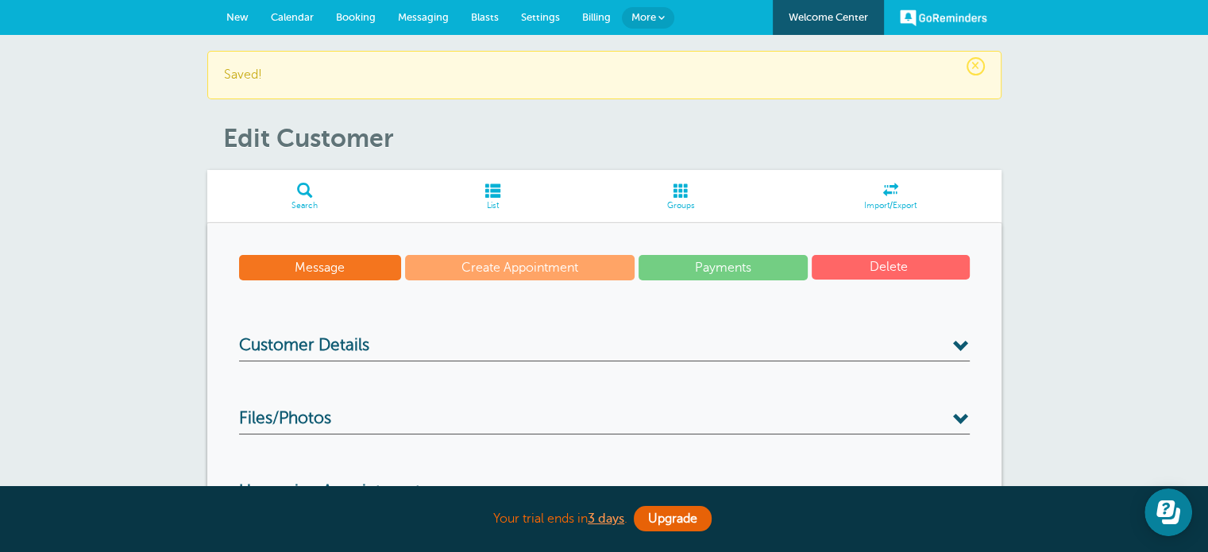
click at [305, 201] on span "Search" at bounding box center [305, 206] width 180 height 10
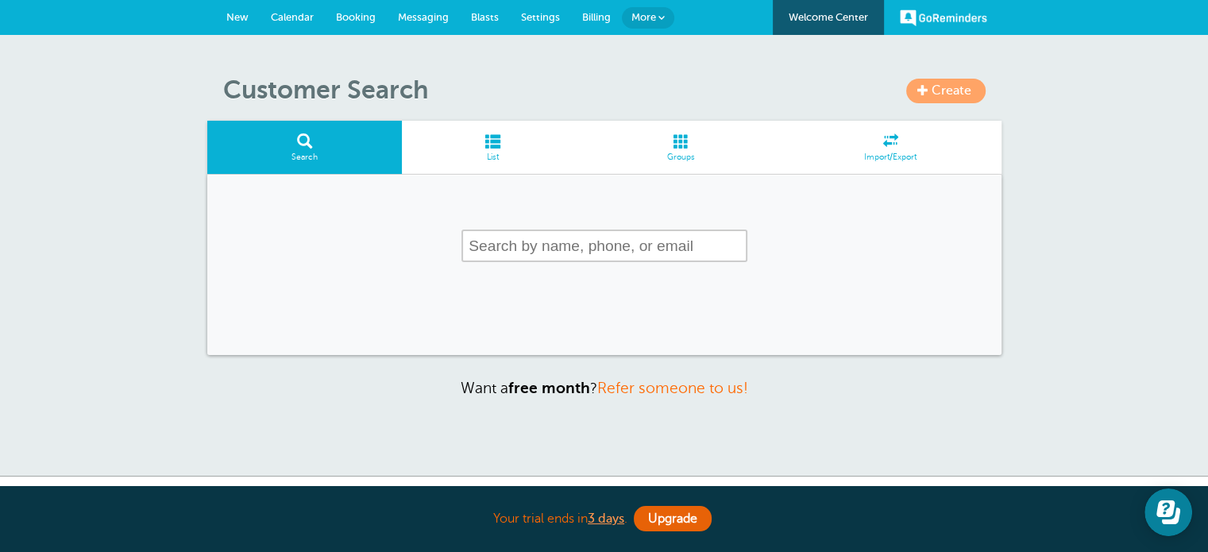
click at [515, 247] on input "text" at bounding box center [605, 246] width 286 height 33
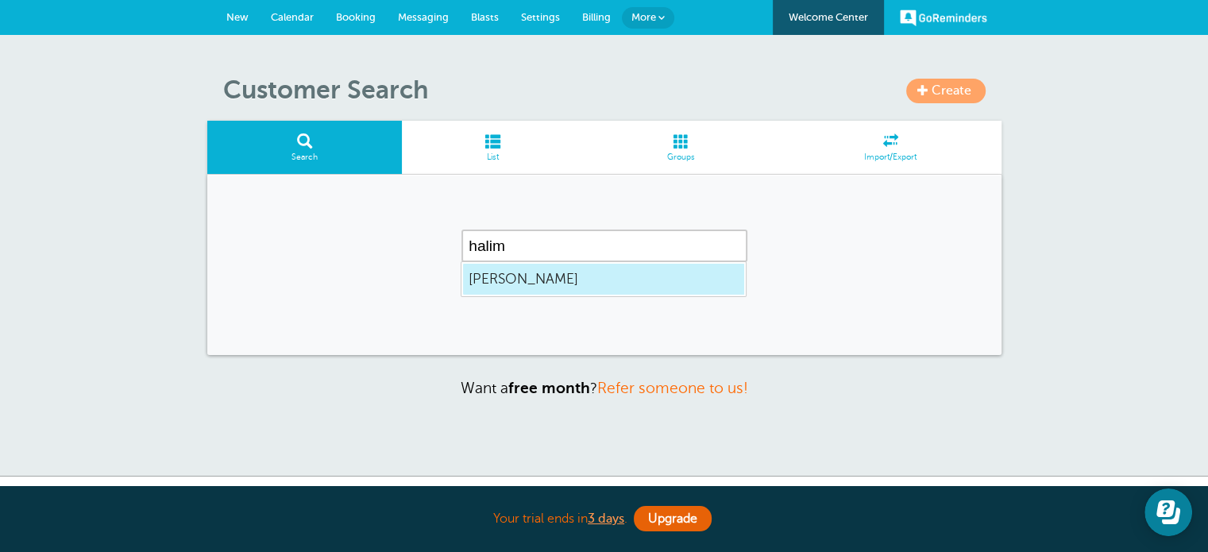
click at [527, 281] on span "[PERSON_NAME]" at bounding box center [604, 279] width 270 height 20
type input "[PERSON_NAME]"
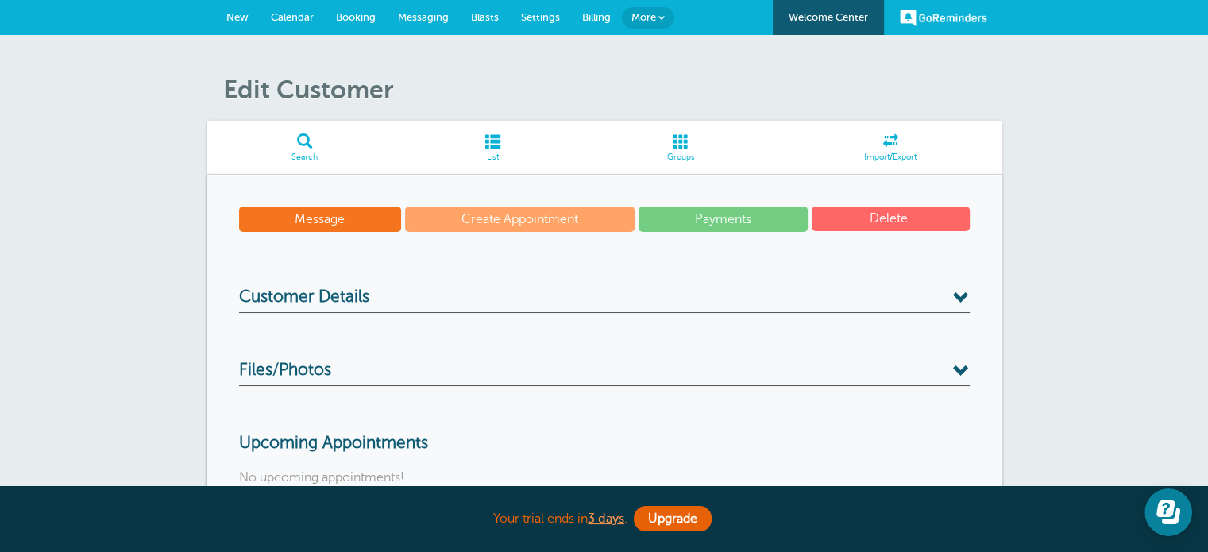
click at [423, 284] on div "Message Create Appointment Payments [GEOGRAPHIC_DATA] Customer Details Name [PE…" at bounding box center [604, 381] width 794 height 412
click at [362, 301] on span "Customer Details" at bounding box center [304, 298] width 130 height 20
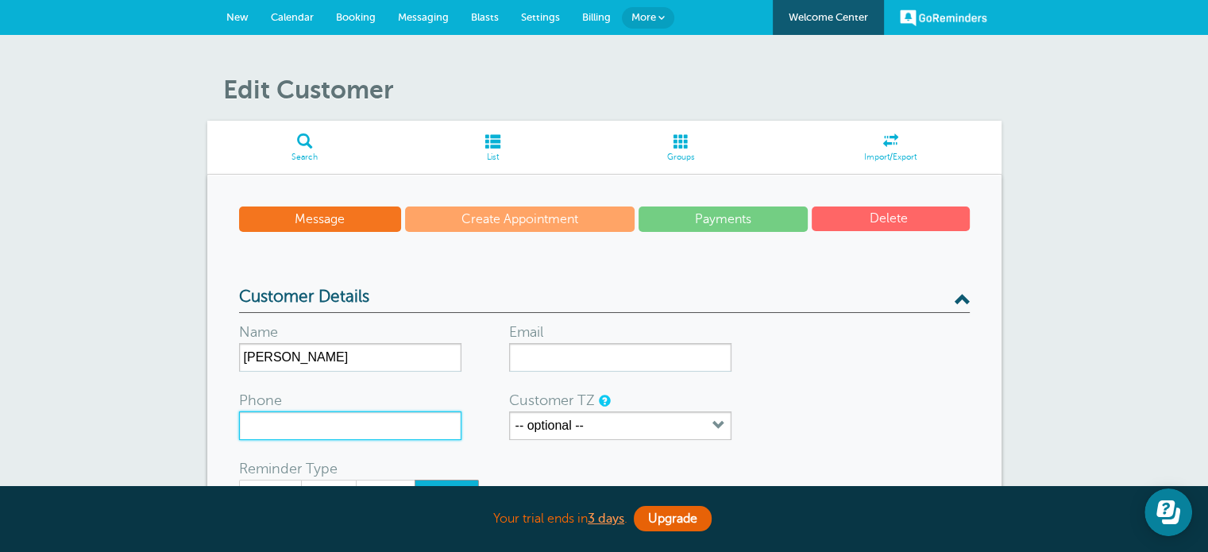
click at [313, 435] on input "Phone" at bounding box center [350, 426] width 222 height 29
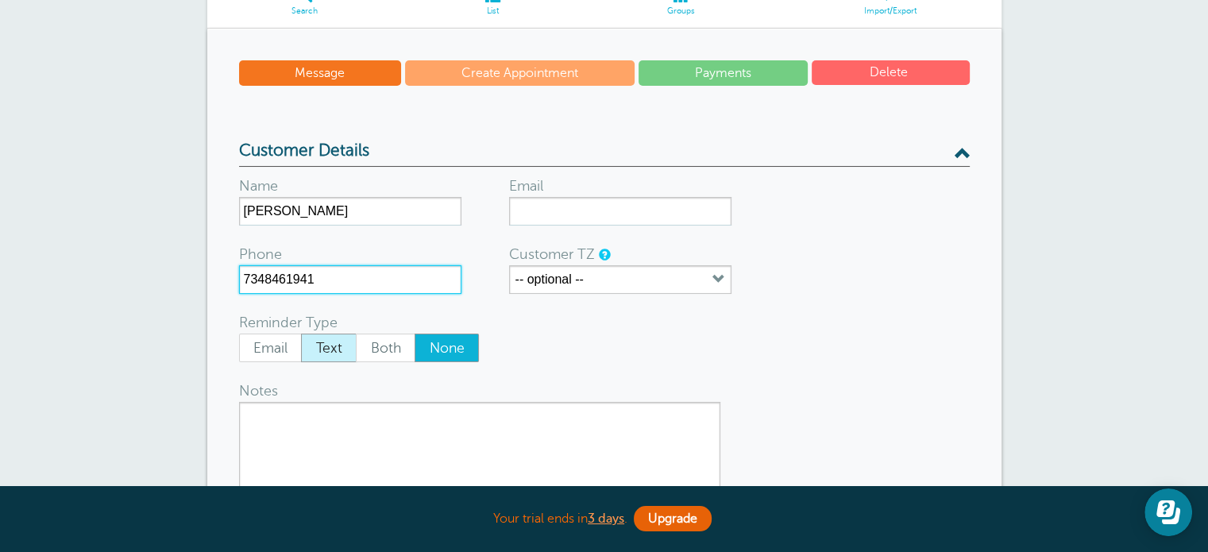
scroll to position [238, 0]
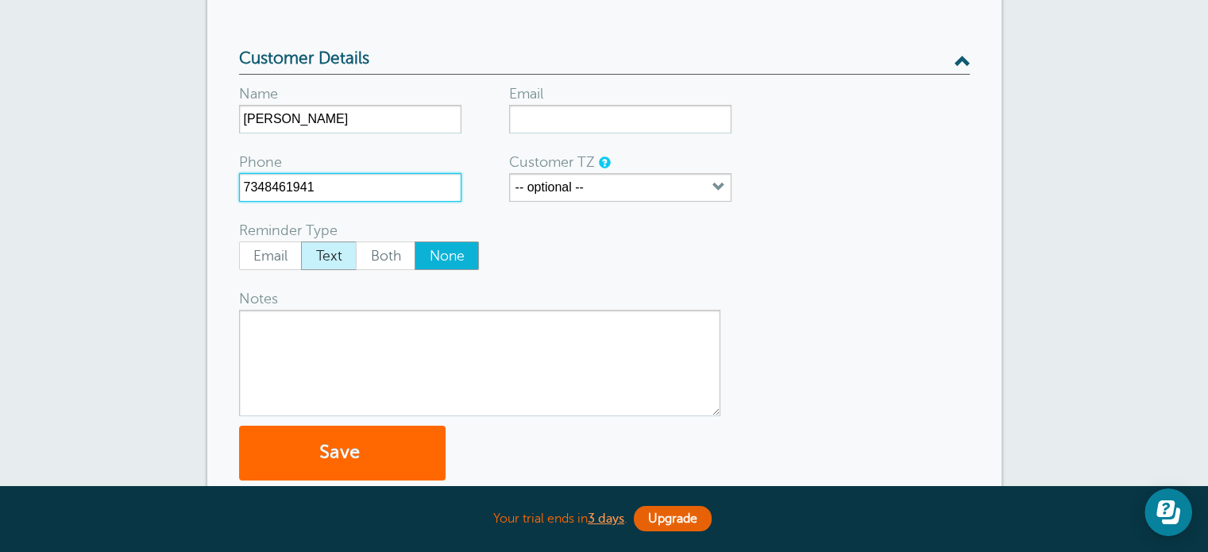
type input "7348461941"
click at [324, 263] on span "Text" at bounding box center [329, 255] width 54 height 27
click at [334, 250] on span "Text" at bounding box center [329, 255] width 54 height 27
click at [301, 242] on input "Text" at bounding box center [300, 241] width 1 height 1
radio input "true"
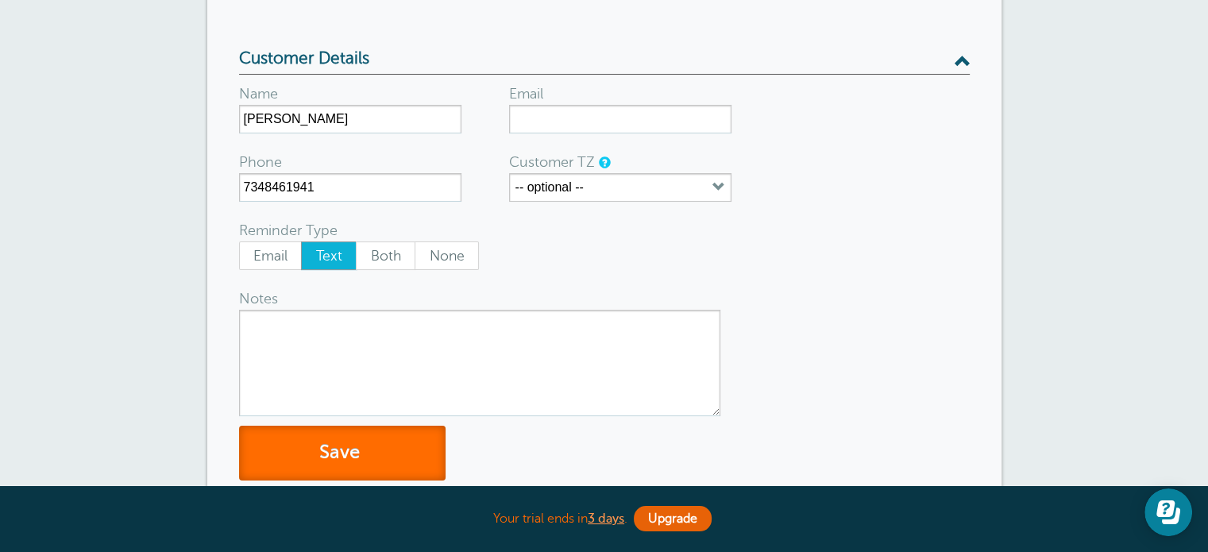
click at [311, 463] on button "Save" at bounding box center [342, 453] width 207 height 55
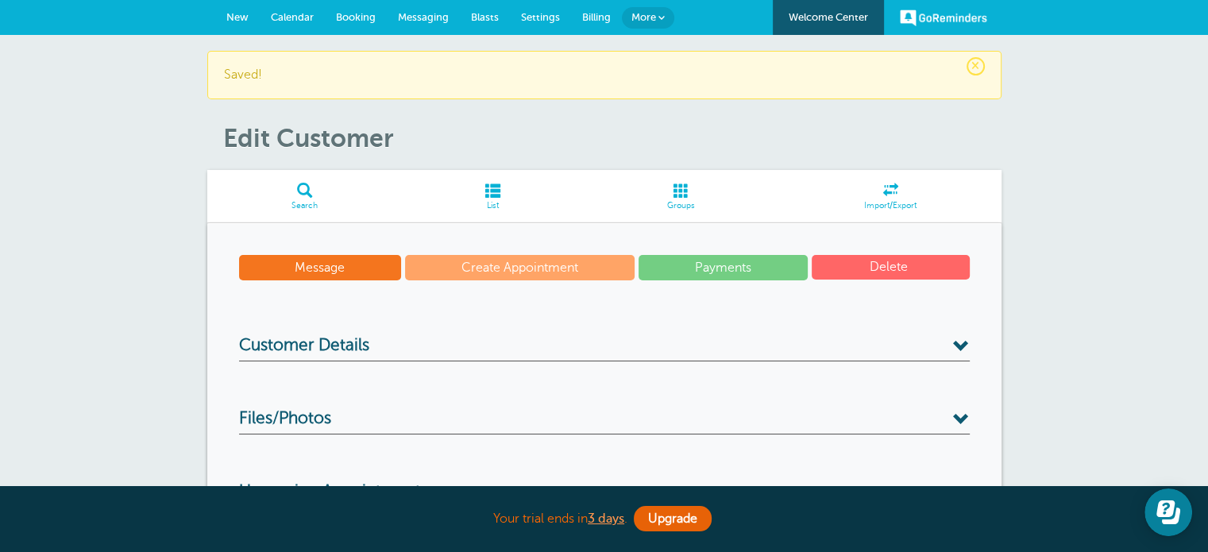
click at [326, 199] on link "Search" at bounding box center [304, 196] width 195 height 53
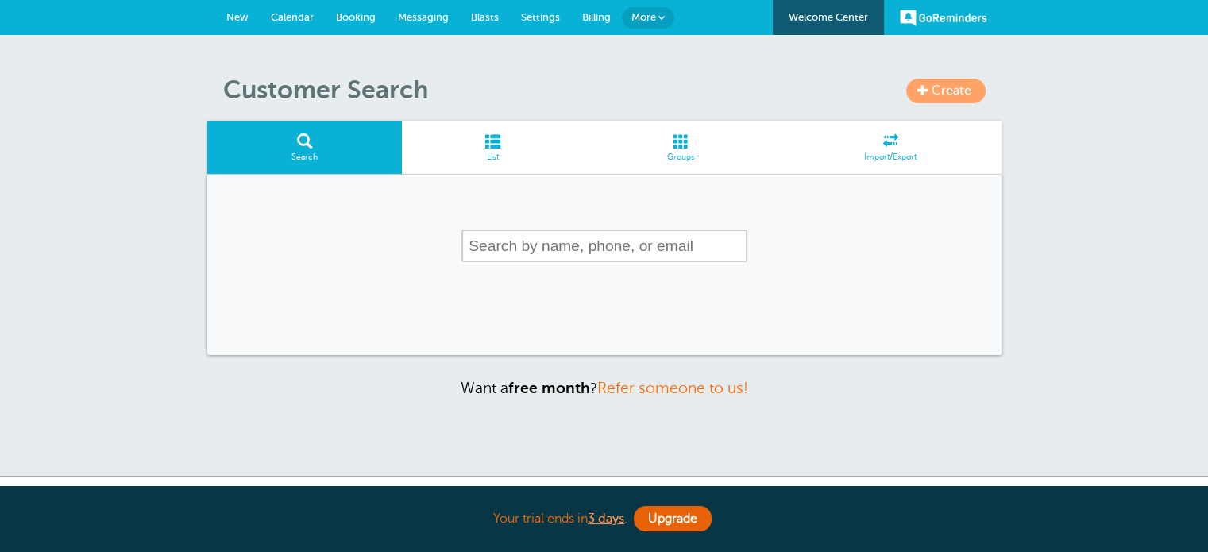
click at [495, 247] on input "text" at bounding box center [605, 246] width 286 height 33
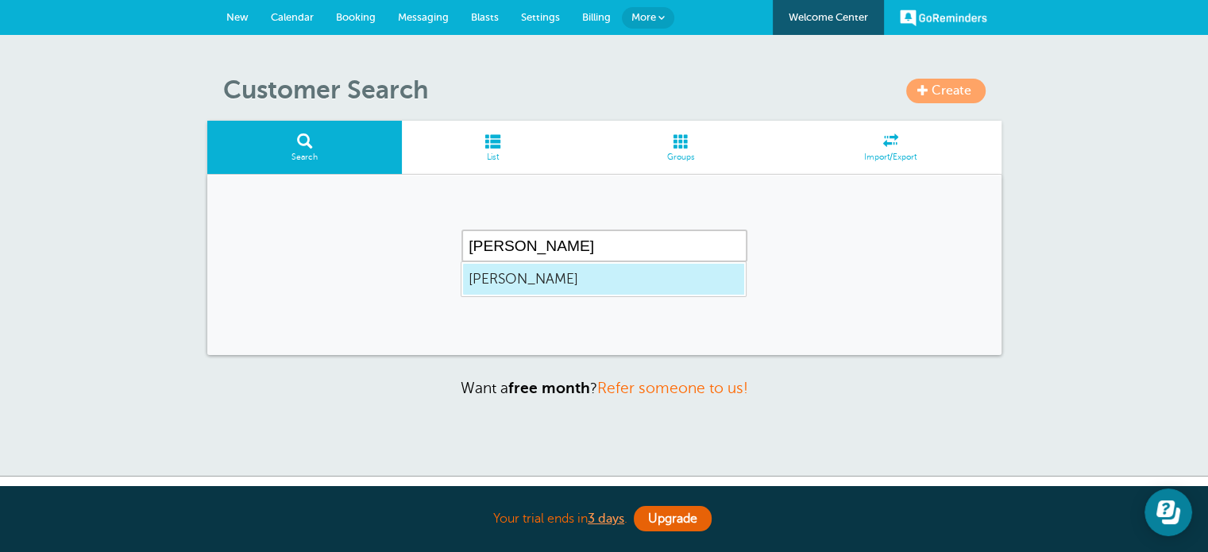
type input "[PERSON_NAME]"
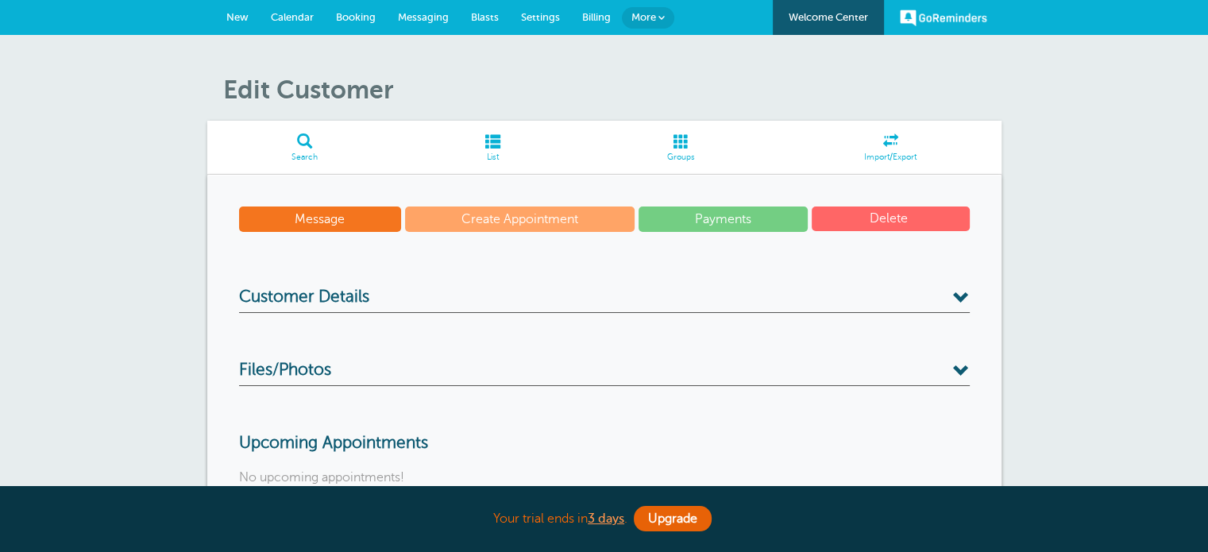
click at [382, 284] on div "Message Create Appointment Payments [GEOGRAPHIC_DATA] Customer Details Name [PE…" at bounding box center [604, 381] width 794 height 412
click at [374, 304] on h3 "Customer Details" at bounding box center [604, 300] width 731 height 25
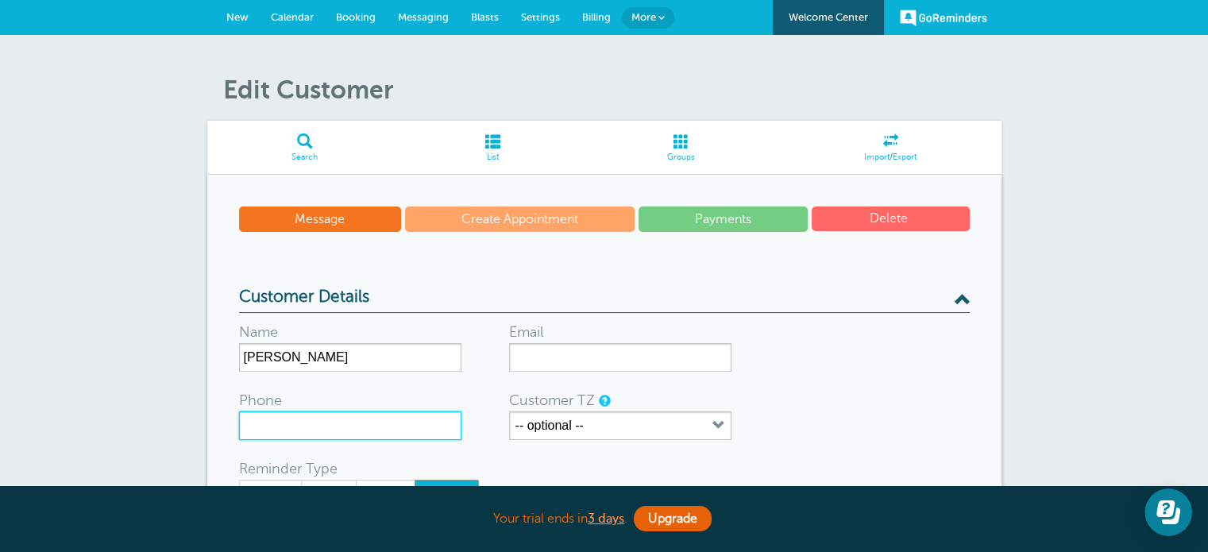
click at [346, 422] on input "Phone" at bounding box center [350, 426] width 222 height 29
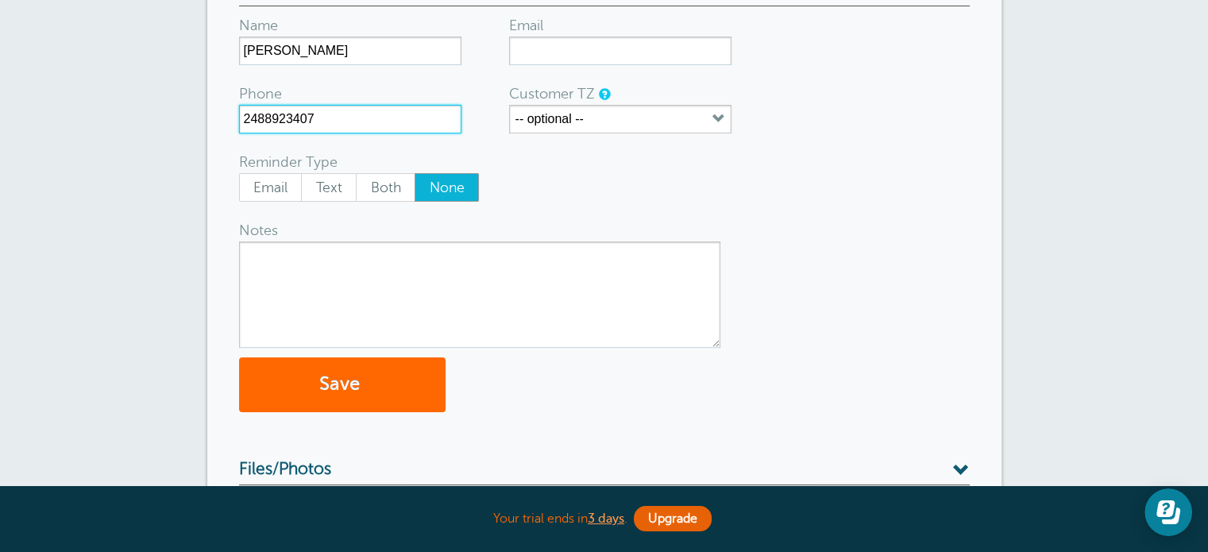
scroll to position [318, 0]
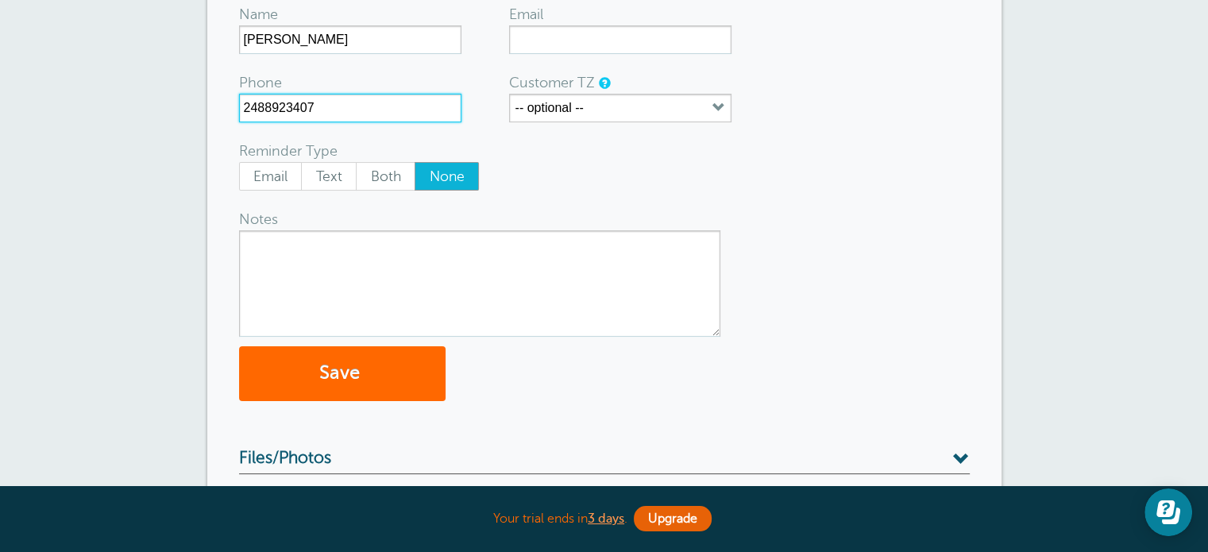
type input "2488923407"
click at [318, 178] on span "Text" at bounding box center [329, 176] width 54 height 27
click at [320, 385] on button "Save" at bounding box center [342, 373] width 207 height 55
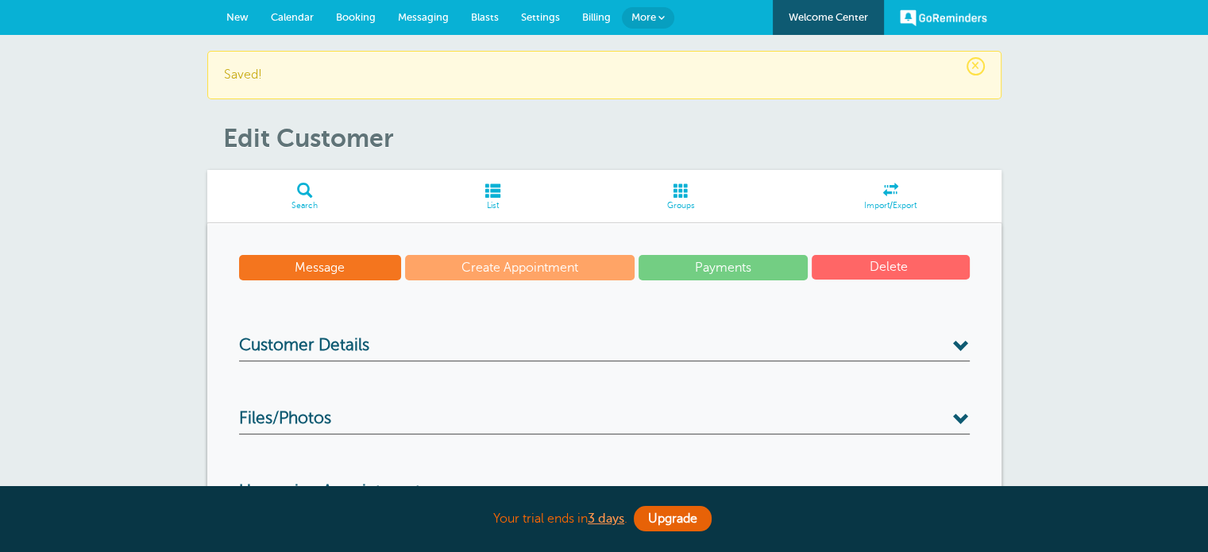
click at [315, 206] on span "Search" at bounding box center [305, 206] width 180 height 10
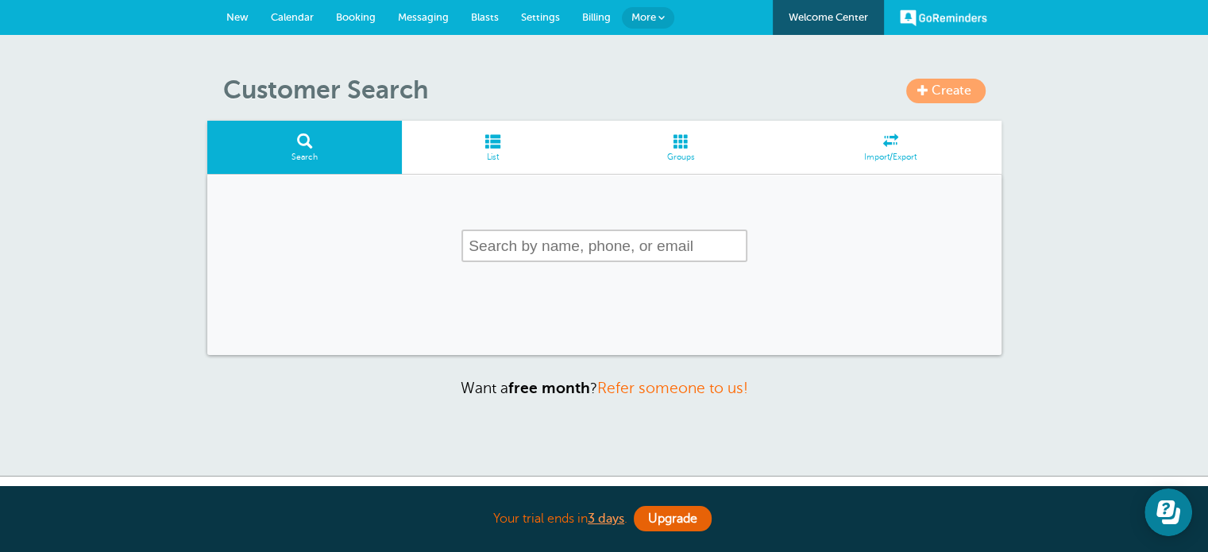
click at [492, 250] on input "text" at bounding box center [605, 246] width 286 height 33
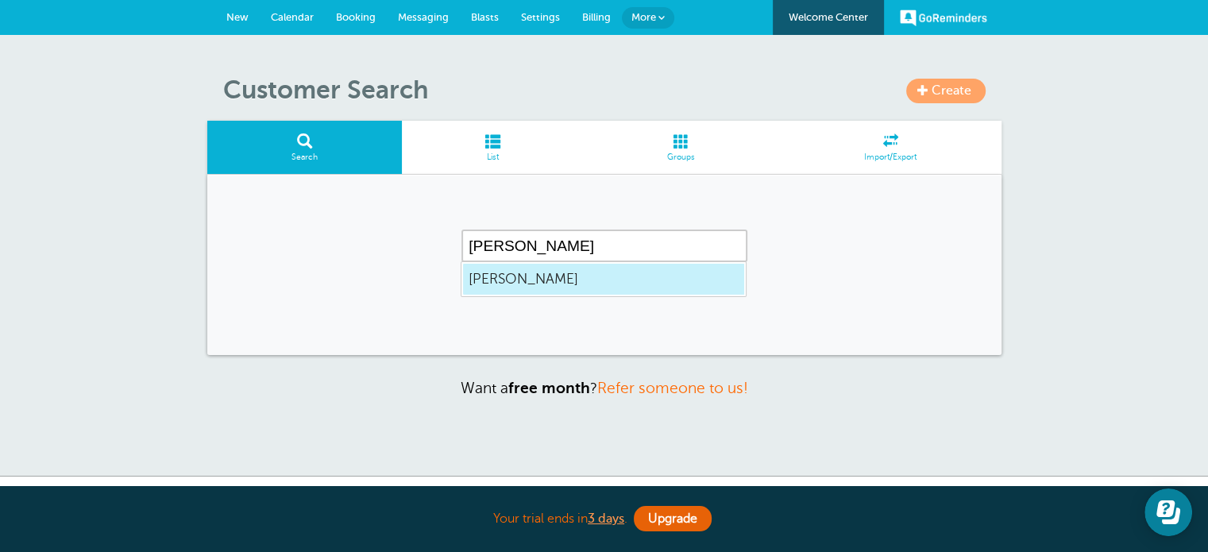
click at [498, 281] on span "[PERSON_NAME]" at bounding box center [604, 279] width 270 height 20
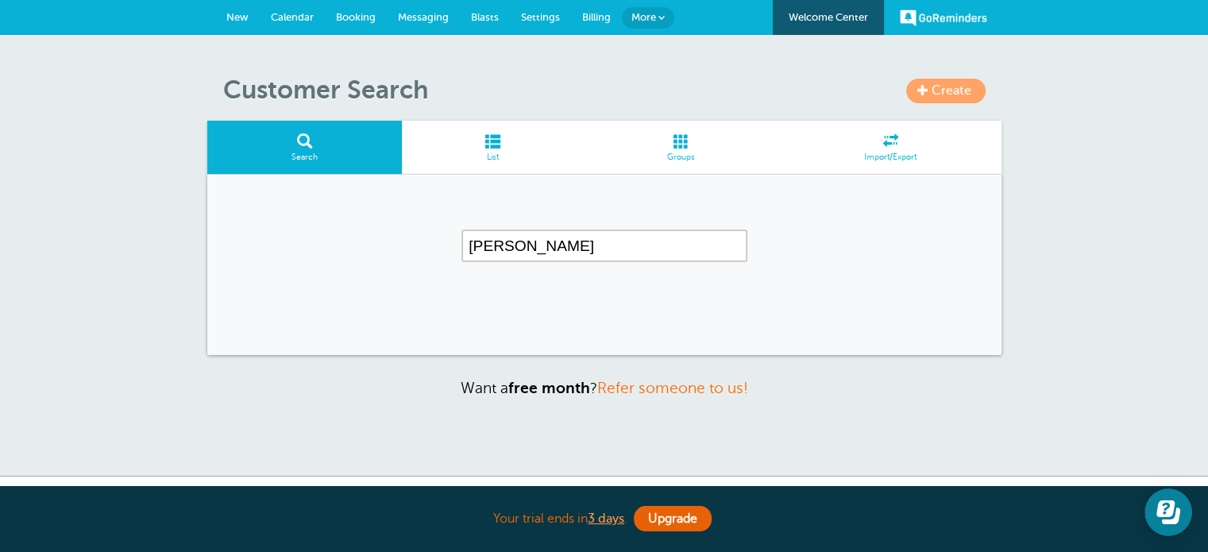
click at [562, 245] on input "[PERSON_NAME]" at bounding box center [605, 246] width 286 height 33
click at [855, 266] on div "Thomas Rhea 1 result is available, use up and down arrow keys to navigate." at bounding box center [604, 265] width 794 height 180
drag, startPoint x: 651, startPoint y: 244, endPoint x: 264, endPoint y: 230, distance: 387.9
click at [264, 230] on div "Thomas Rhea 1 result is available, use up and down arrow keys to navigate." at bounding box center [604, 265] width 794 height 180
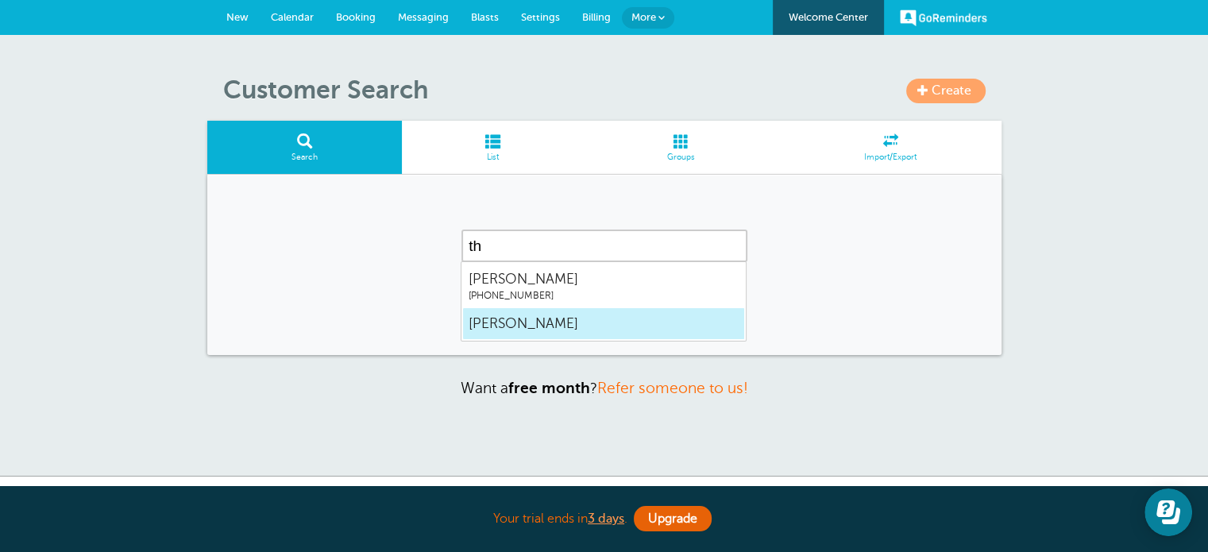
click at [484, 314] on span "[PERSON_NAME]" at bounding box center [604, 324] width 270 height 20
type input "[PERSON_NAME]"
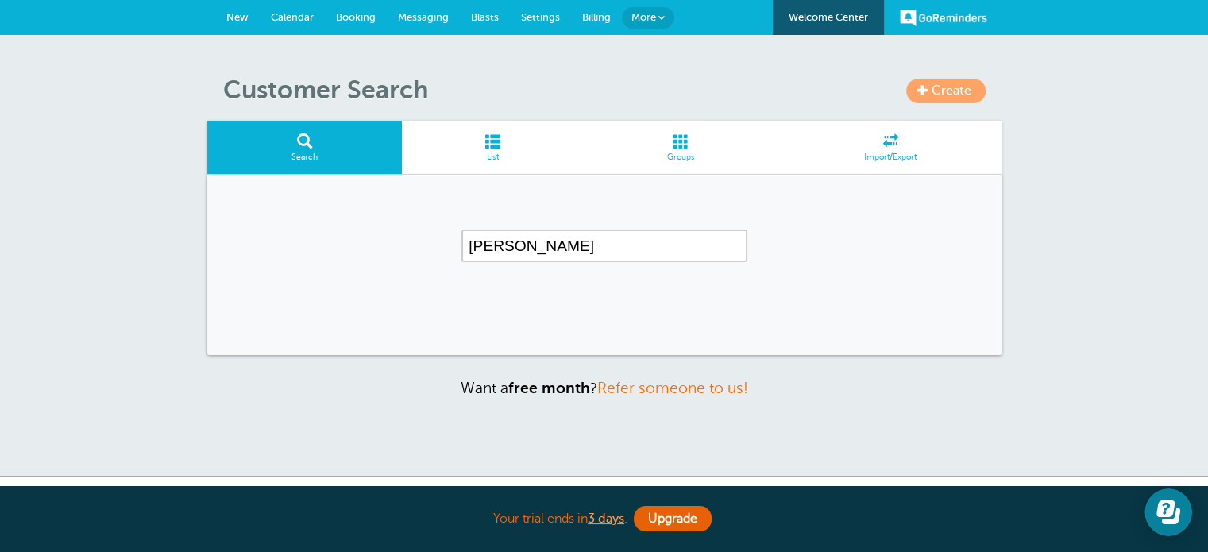
click at [458, 283] on div "Thomas Rhea 2 results are available, use up and down arrow keys to navigate." at bounding box center [604, 265] width 794 height 180
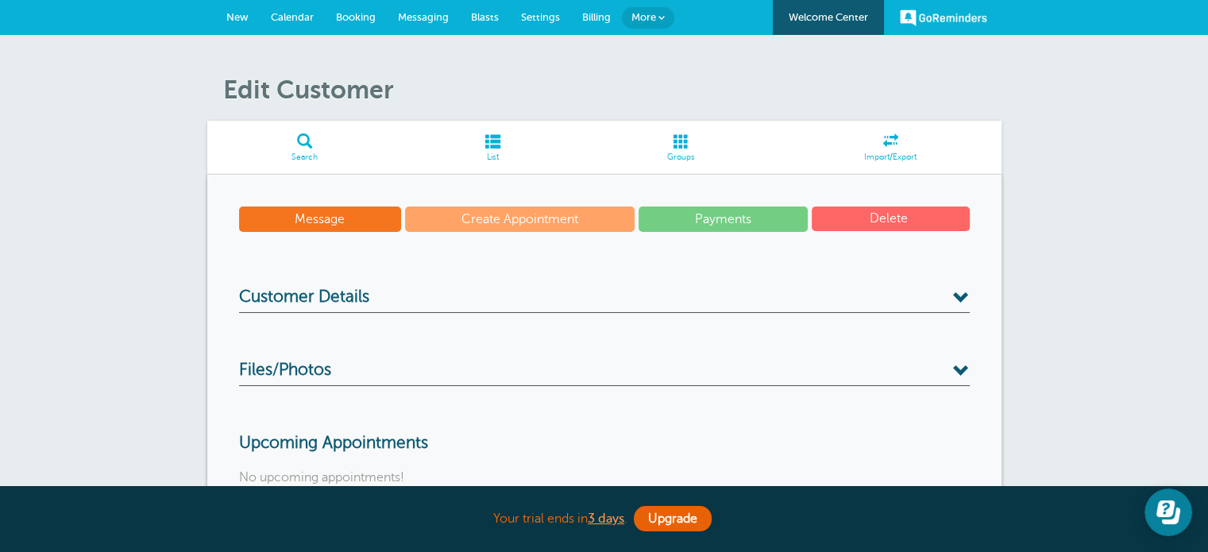
click at [364, 295] on span "Customer Details" at bounding box center [304, 298] width 130 height 20
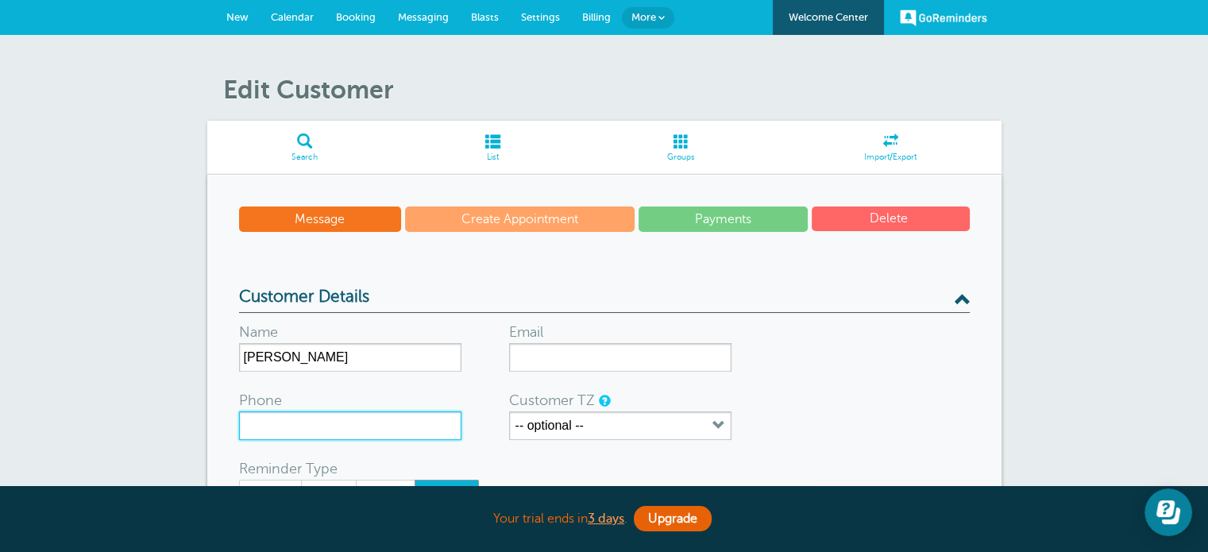
click at [338, 418] on input "Phone" at bounding box center [350, 426] width 222 height 29
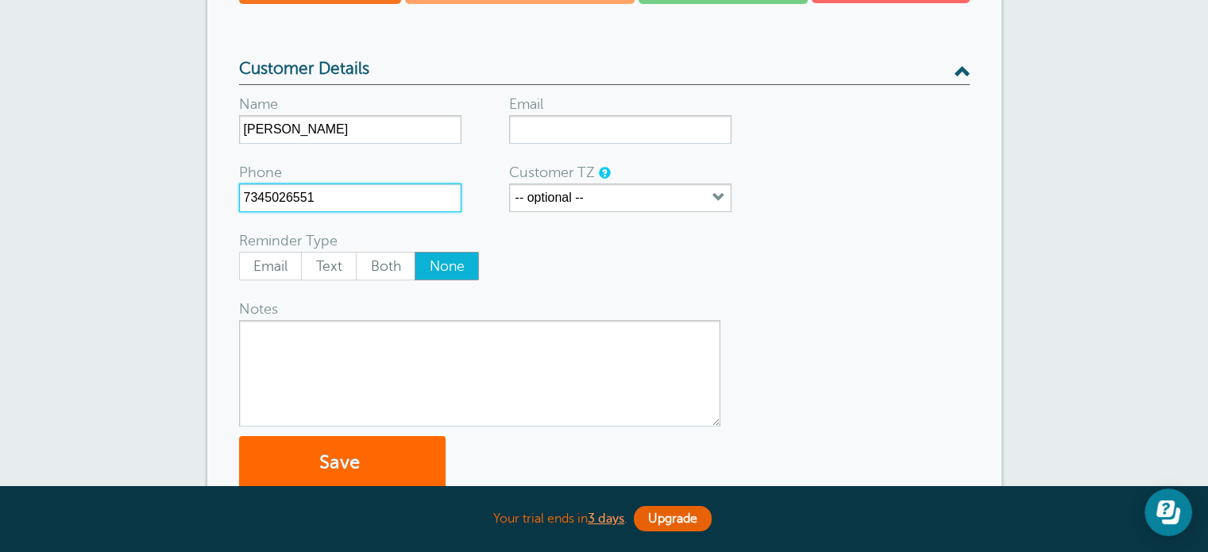
scroll to position [238, 0]
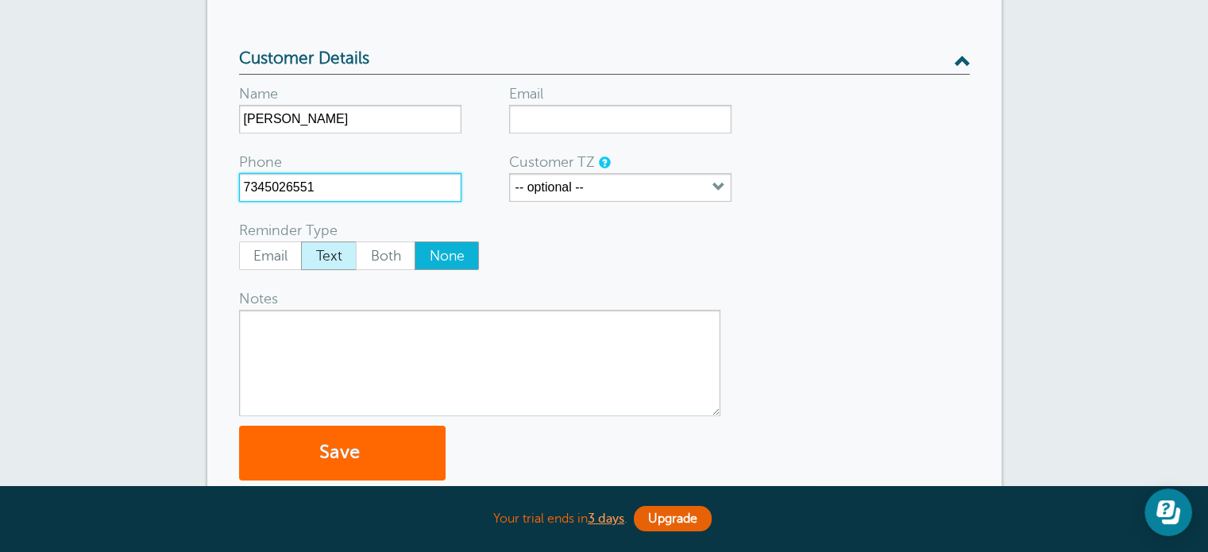
type input "7345026551"
click at [324, 249] on span "Text" at bounding box center [329, 255] width 54 height 27
click at [301, 242] on input "Text" at bounding box center [300, 241] width 1 height 1
radio input "true"
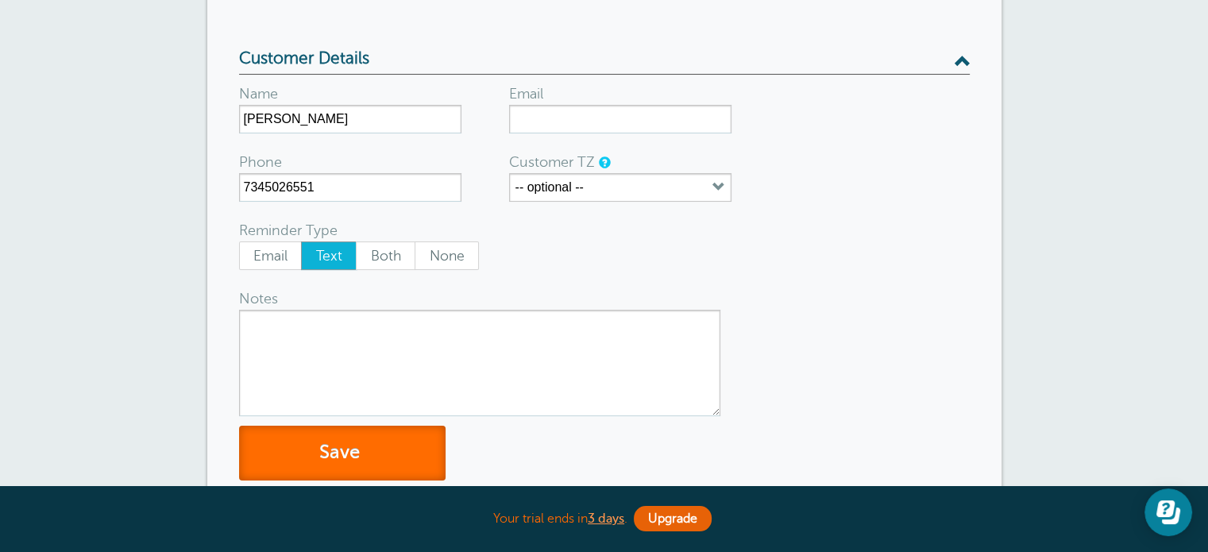
click at [308, 439] on button "Save" at bounding box center [342, 453] width 207 height 55
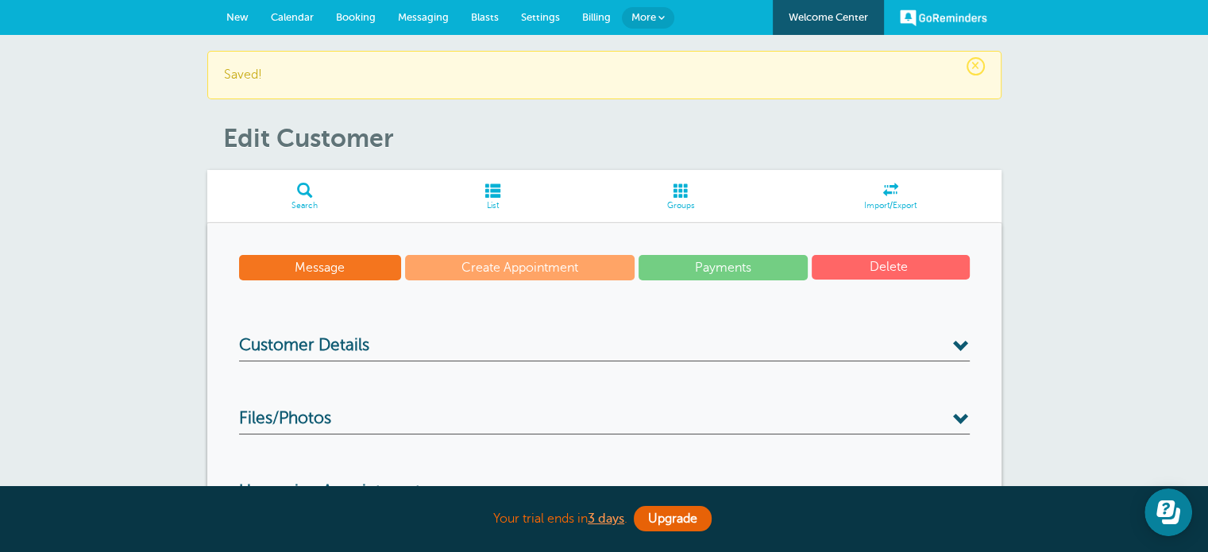
click at [316, 198] on link "Search" at bounding box center [304, 196] width 195 height 53
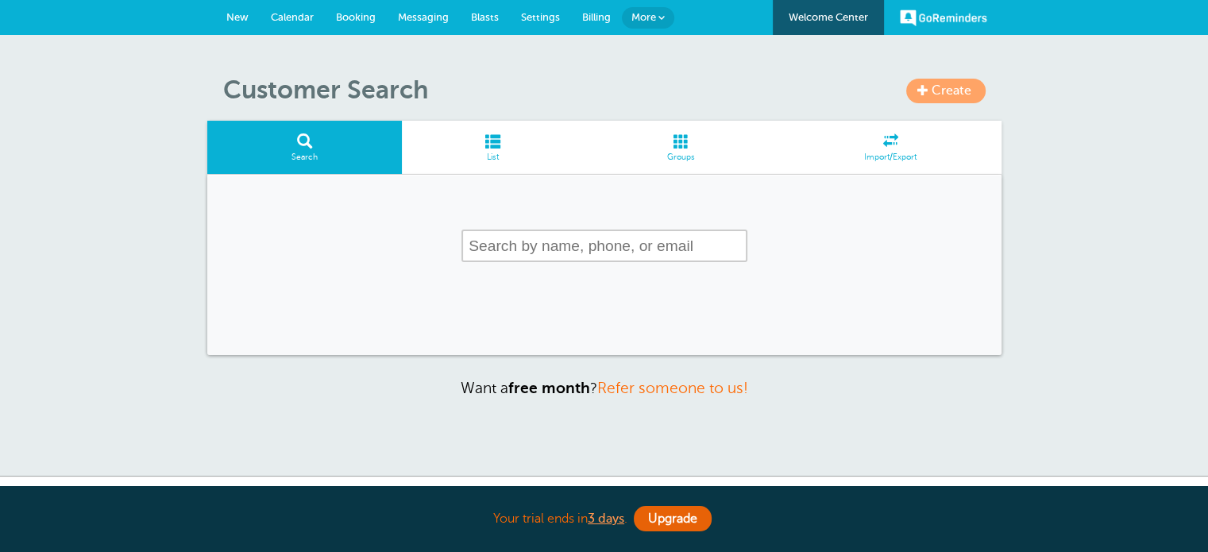
click at [520, 241] on input "text" at bounding box center [605, 246] width 286 height 33
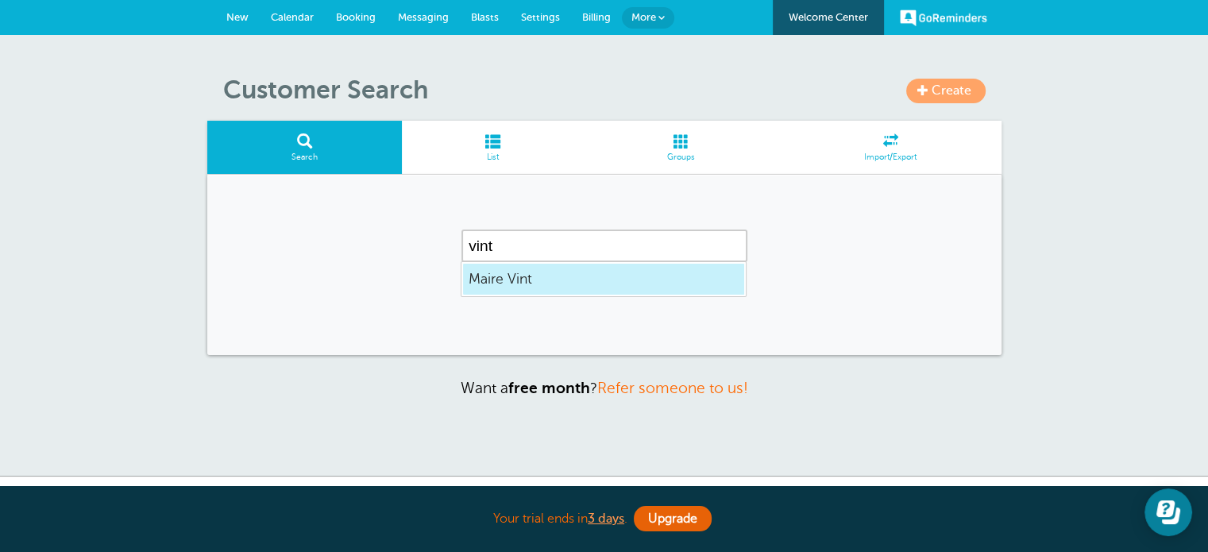
click at [484, 280] on span "Maire Vint" at bounding box center [604, 279] width 270 height 20
type input "Maire Vint"
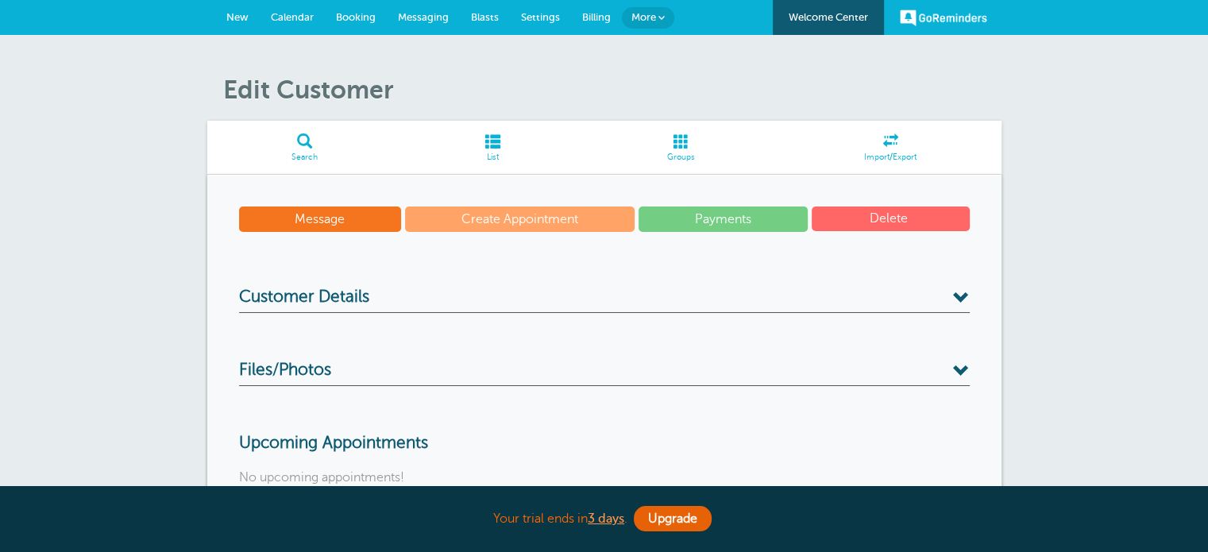
click at [375, 285] on div "Message Create Appointment Payments Delete Customer Details Name Maire Vint Ema…" at bounding box center [604, 381] width 794 height 412
click at [369, 303] on h3 "Customer Details" at bounding box center [604, 300] width 731 height 25
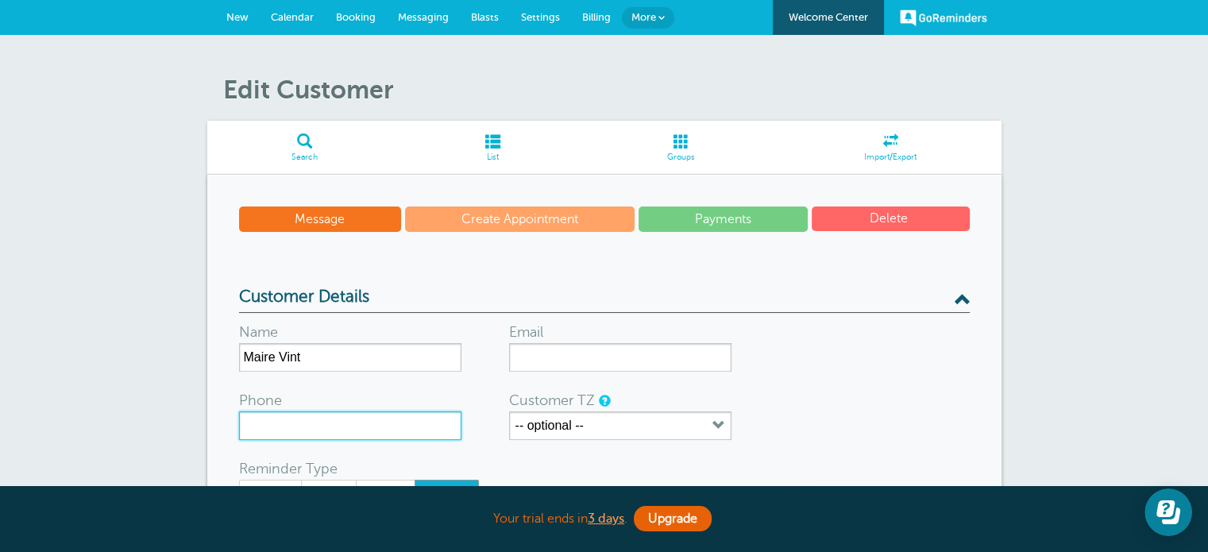
click at [341, 418] on input "Phone" at bounding box center [350, 426] width 222 height 29
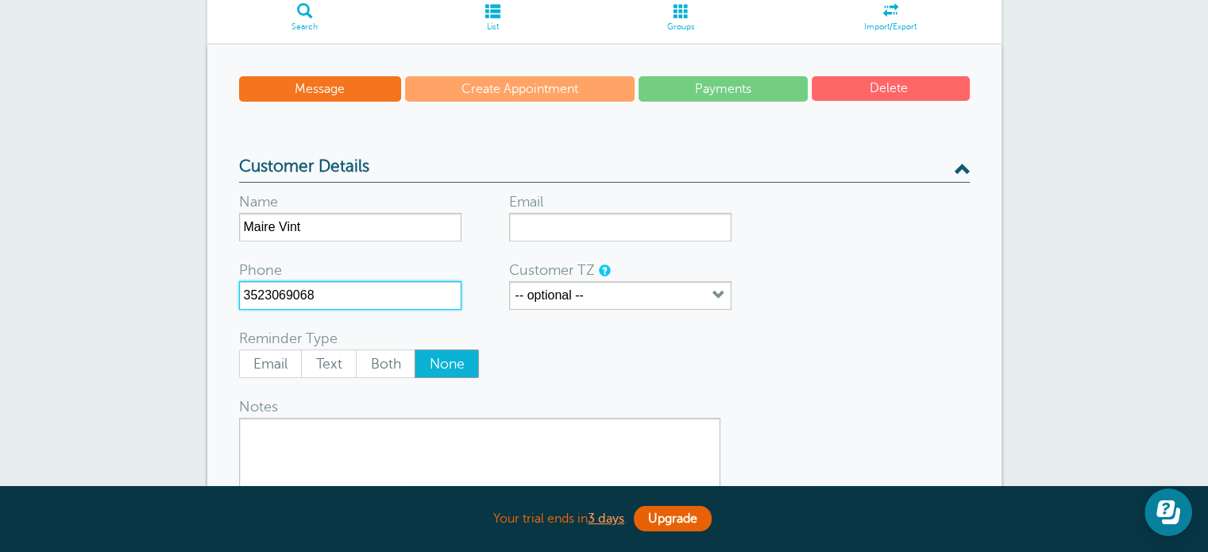
scroll to position [159, 0]
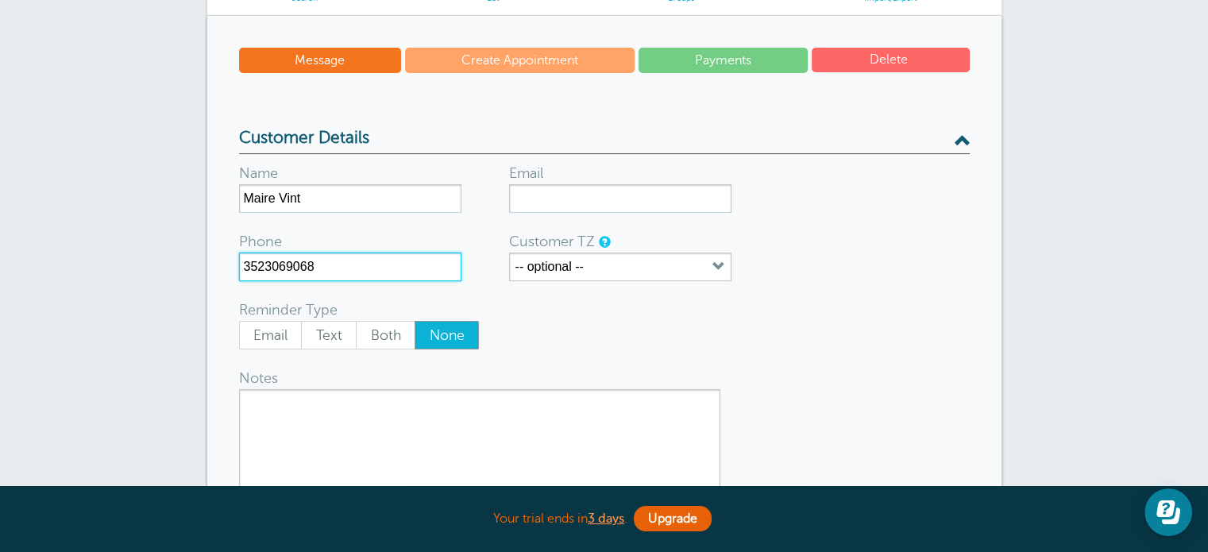
drag, startPoint x: 285, startPoint y: 263, endPoint x: 362, endPoint y: 271, distance: 77.5
click at [362, 271] on input "3523069068" at bounding box center [350, 267] width 222 height 29
click at [367, 270] on input "3523069068" at bounding box center [350, 267] width 222 height 29
type input "3523069068"
click at [337, 333] on span "Text" at bounding box center [329, 335] width 54 height 27
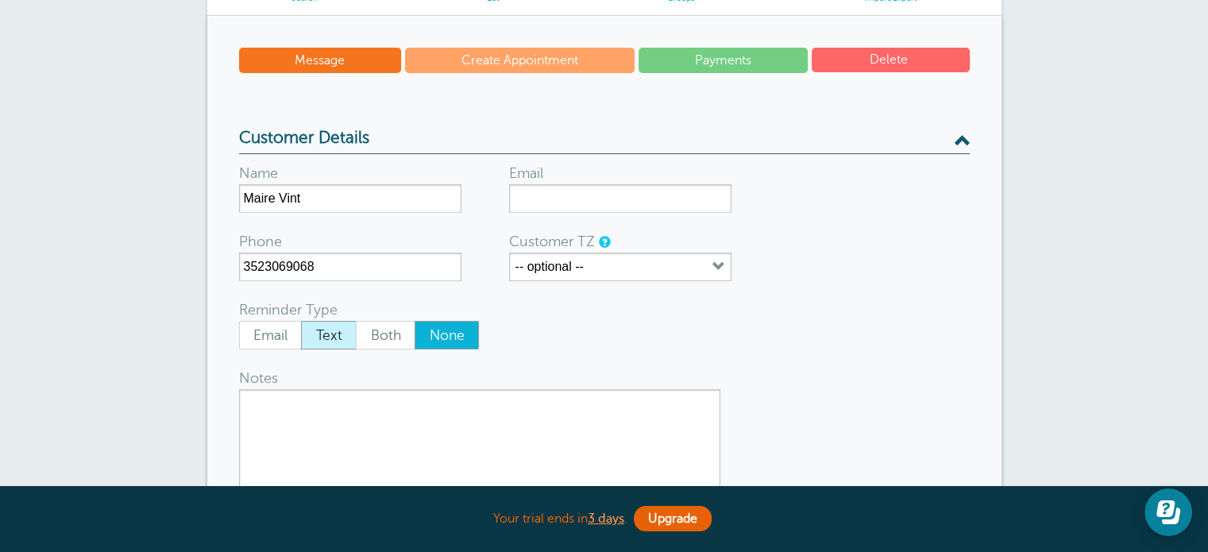
click at [301, 321] on input "Text" at bounding box center [300, 320] width 1 height 1
radio input "true"
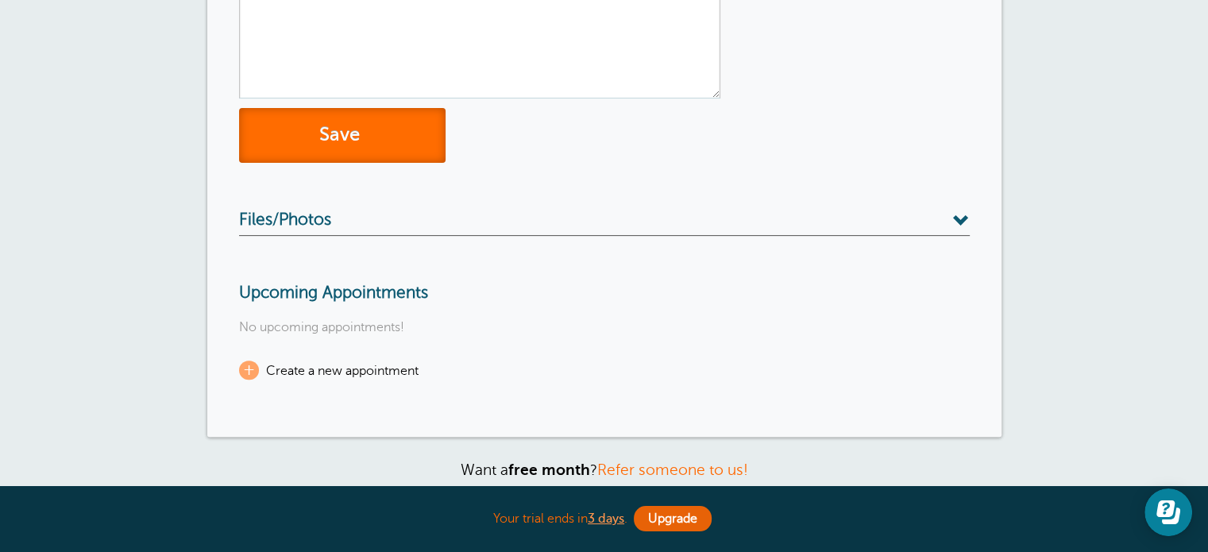
click at [357, 129] on button "Save" at bounding box center [342, 135] width 207 height 55
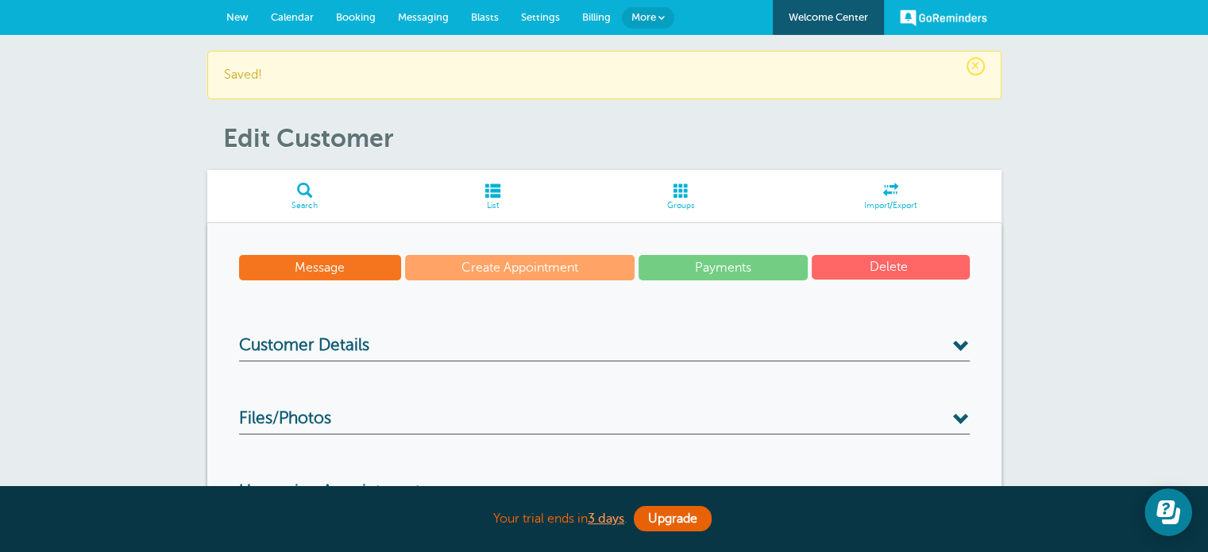
click at [410, 17] on span "Messaging" at bounding box center [423, 17] width 51 height 12
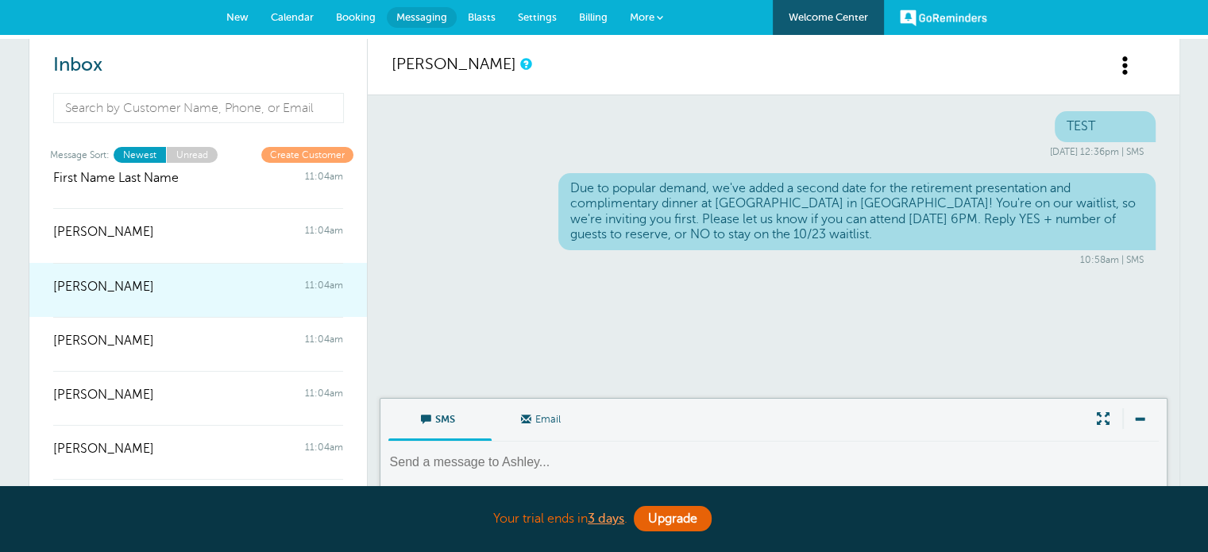
scroll to position [159, 0]
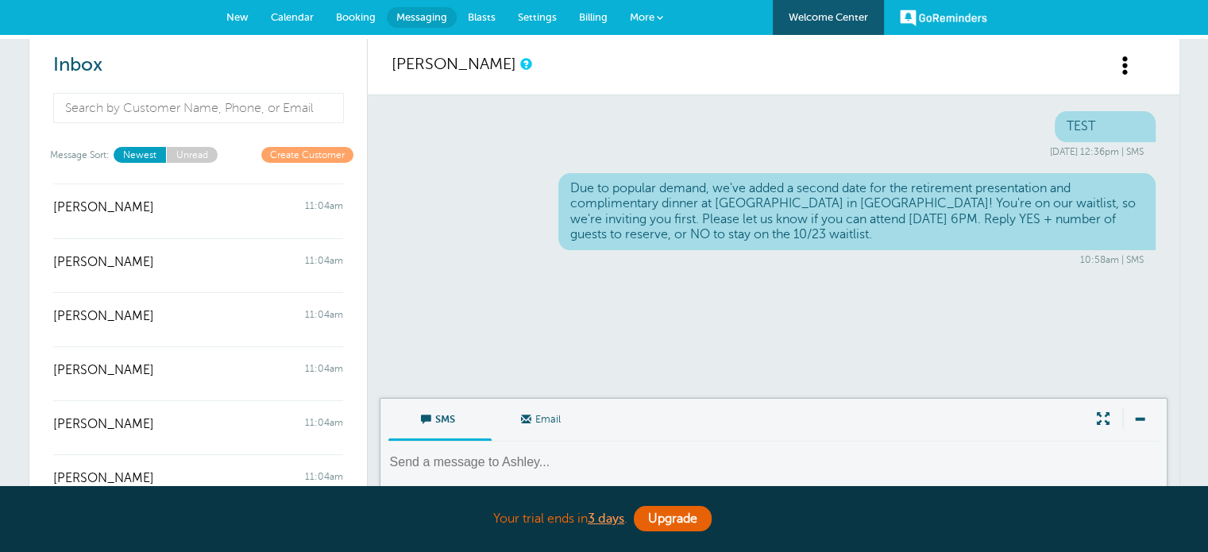
drag, startPoint x: 798, startPoint y: 236, endPoint x: 569, endPoint y: 186, distance: 234.2
click at [569, 186] on div "Due to popular demand, we've added a second date for the retirement presentatio…" at bounding box center [856, 211] width 597 height 77
copy div "Due to popular demand, we've added a second date for the retirement presentatio…"
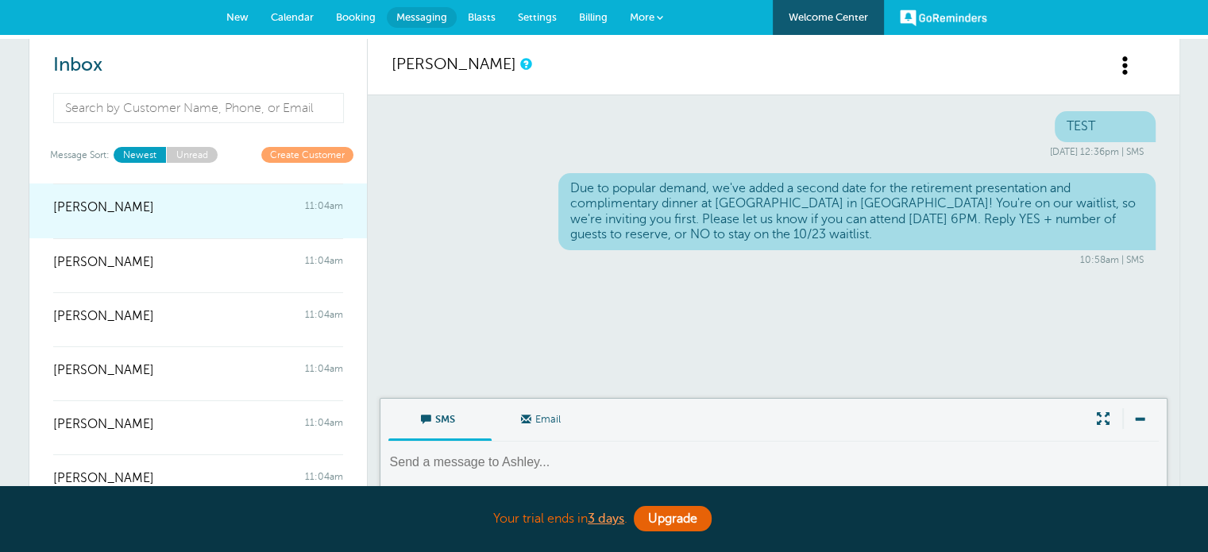
click at [172, 220] on div at bounding box center [198, 219] width 290 height 6
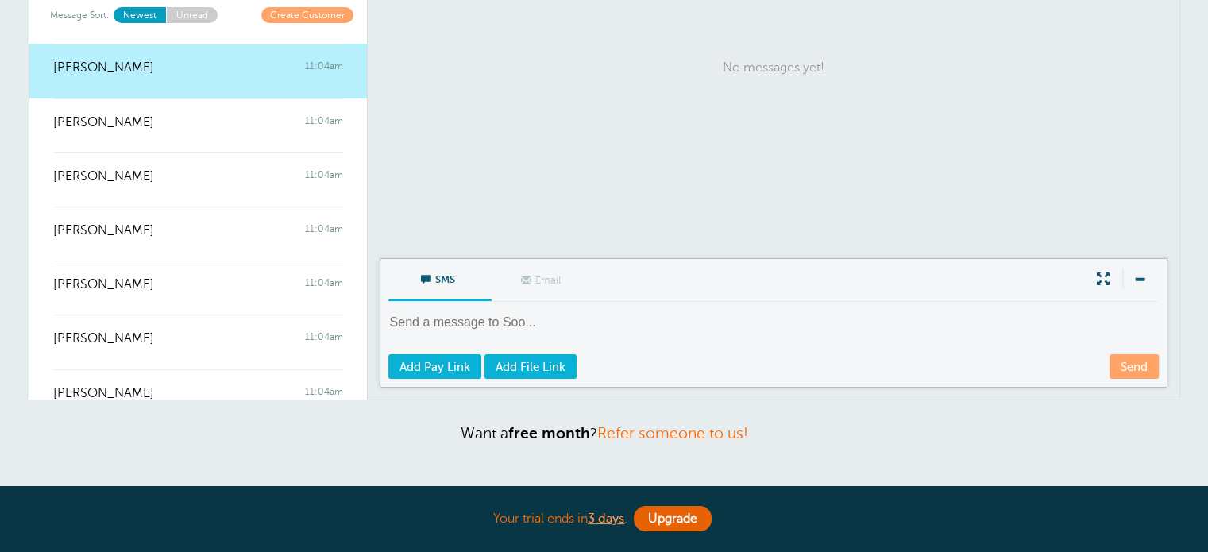
scroll to position [238, 0]
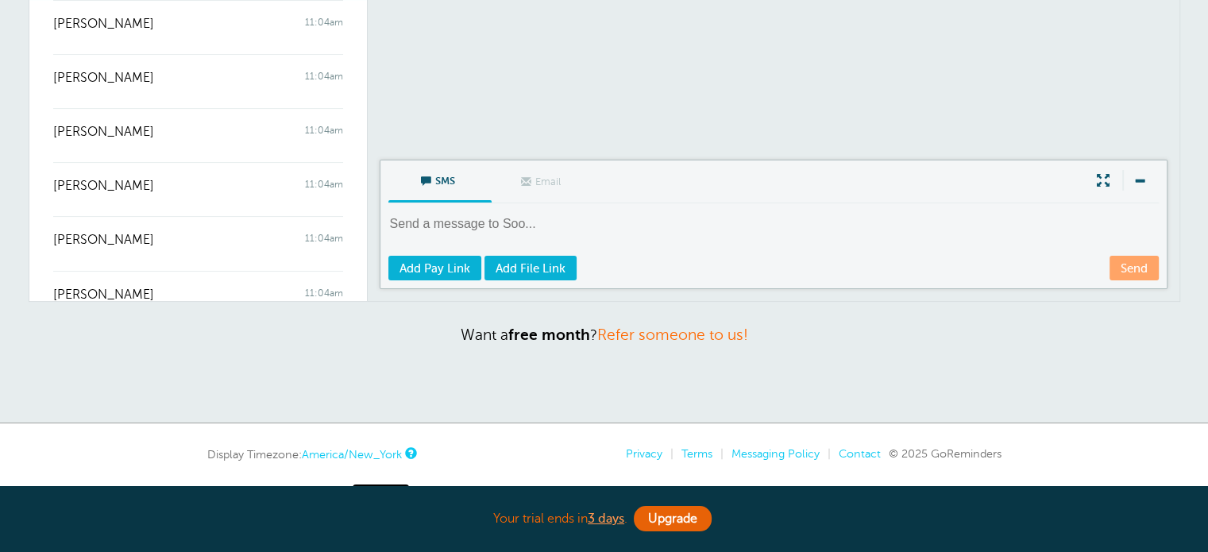
click at [460, 207] on div "SMS Email Write Message Send Add Pay Link Add File Link" at bounding box center [774, 224] width 788 height 129
click at [455, 219] on textarea at bounding box center [775, 234] width 774 height 39
type textarea "v"
paste textarea "Due to popular demand, we've added a second date for the retirement presentatio…"
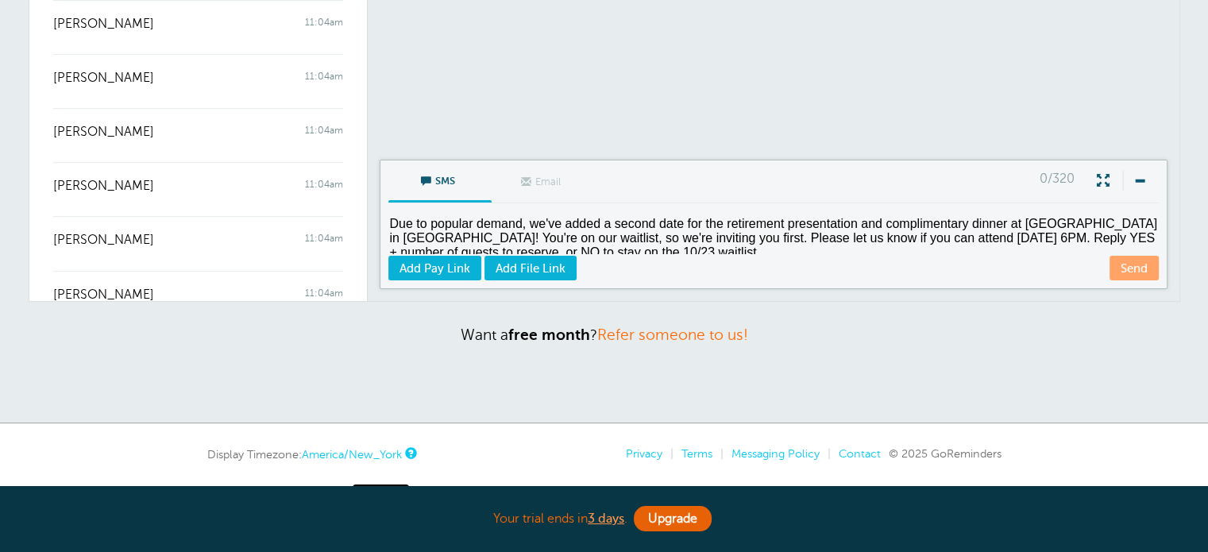
scroll to position [6, 0]
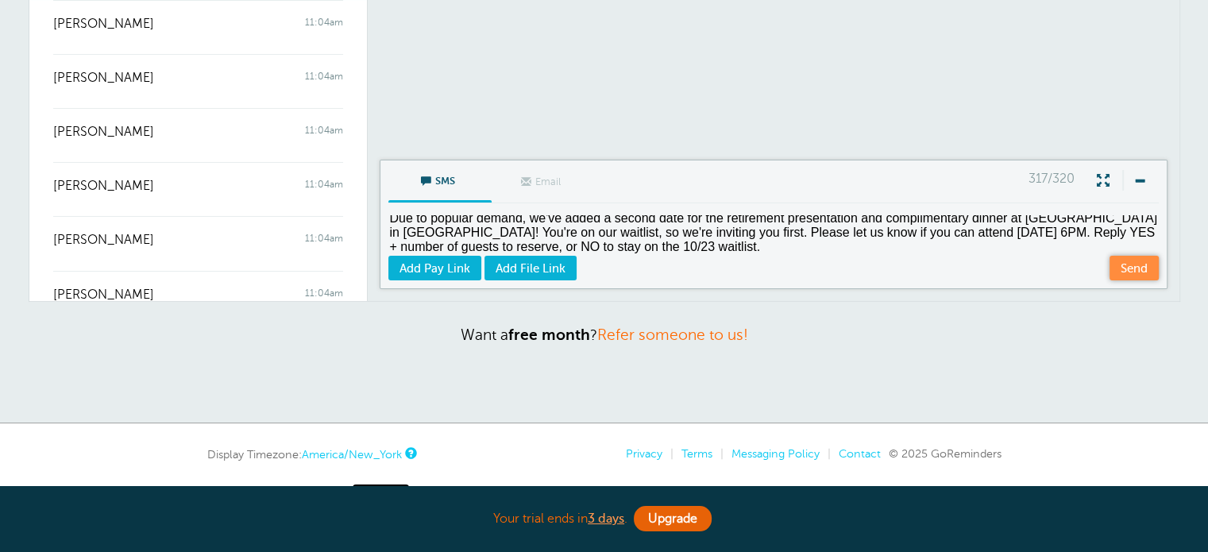
type textarea "Due to popular demand, we've added a second date for the retirement presentatio…"
click at [1138, 269] on link "Send" at bounding box center [1134, 268] width 49 height 25
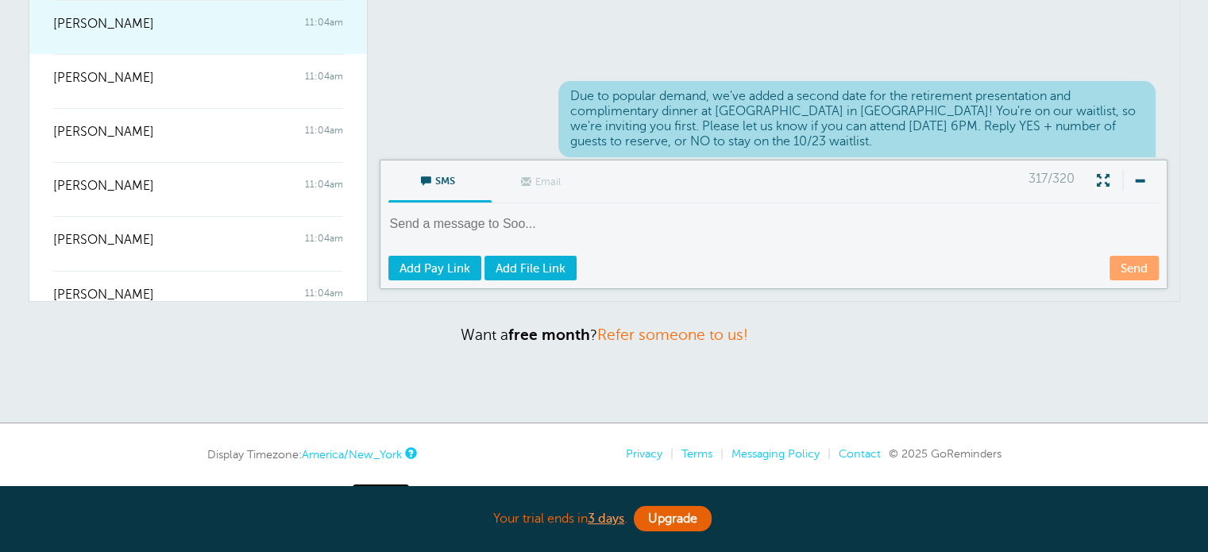
scroll to position [2, 0]
click at [187, 33] on div at bounding box center [198, 35] width 290 height 6
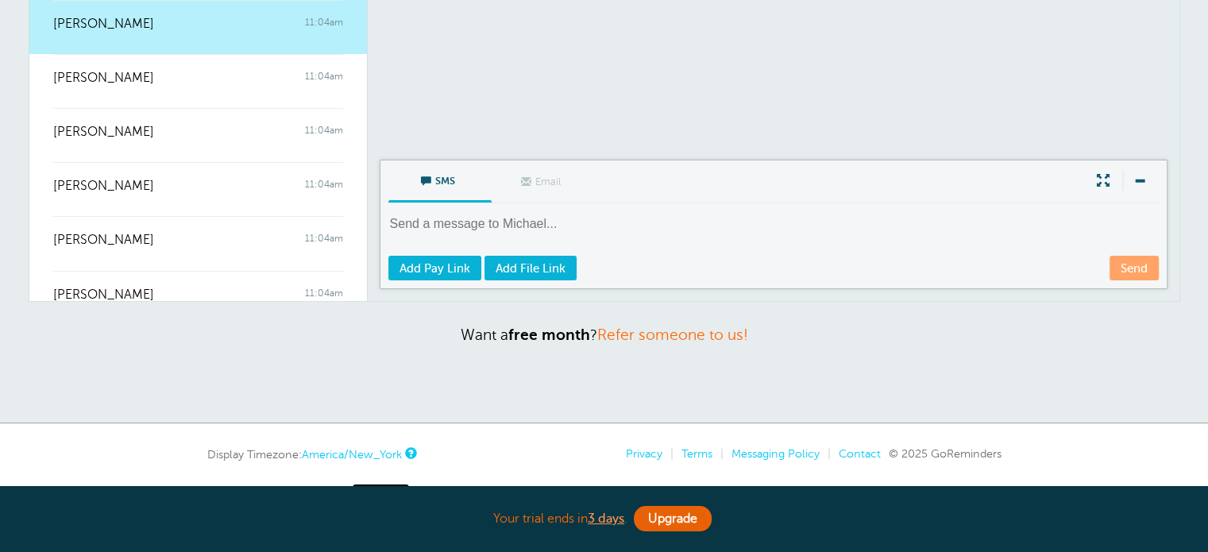
click at [449, 218] on textarea at bounding box center [775, 234] width 774 height 39
paste textarea "Due to popular demand, we've added a second date for the retirement presentatio…"
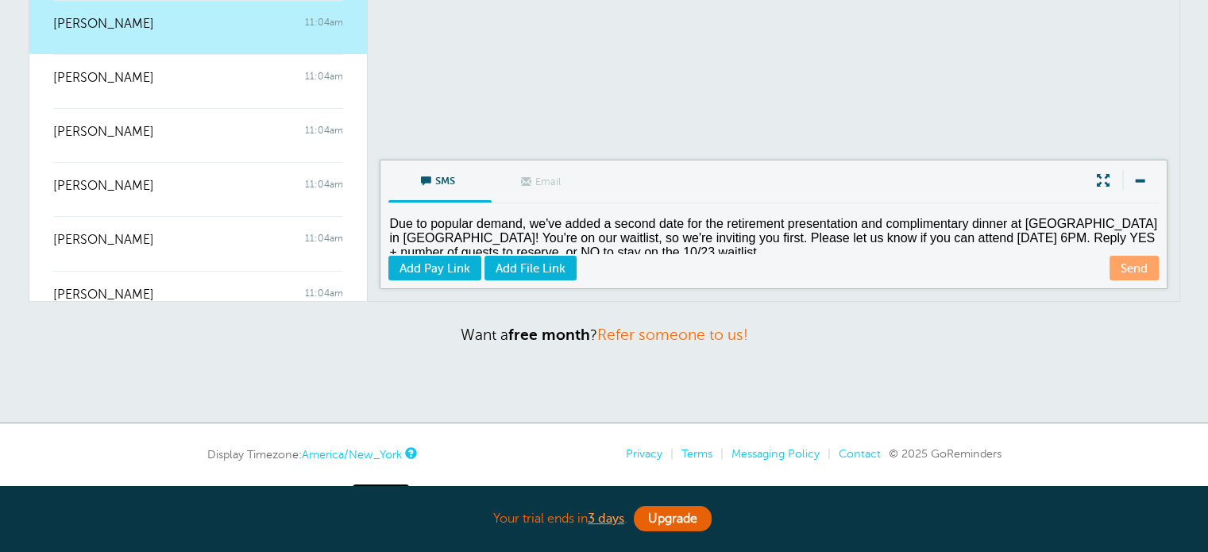
scroll to position [6, 0]
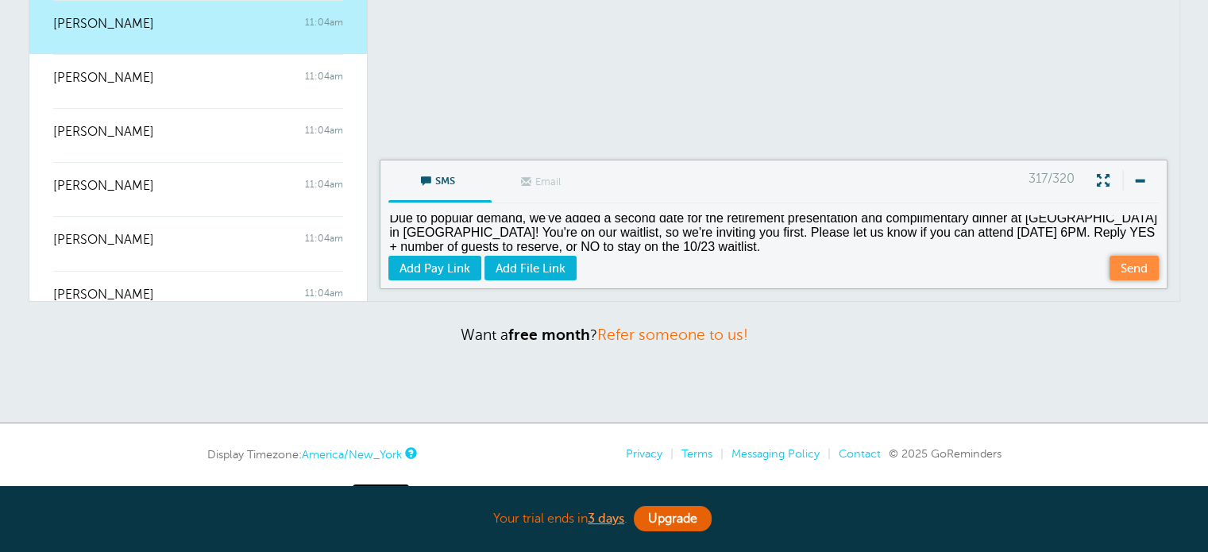
type textarea "Due to popular demand, we've added a second date for the retirement presentatio…"
click at [1119, 261] on link "Send" at bounding box center [1134, 268] width 49 height 25
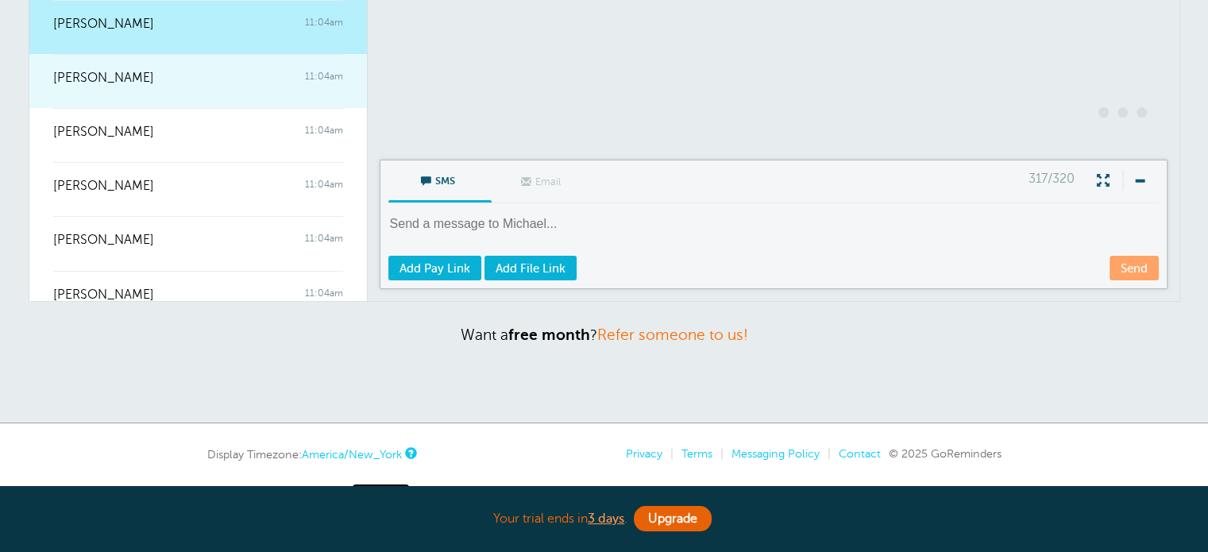
scroll to position [2, 0]
click at [166, 75] on div "Mary Wagner 11:04am" at bounding box center [198, 70] width 290 height 32
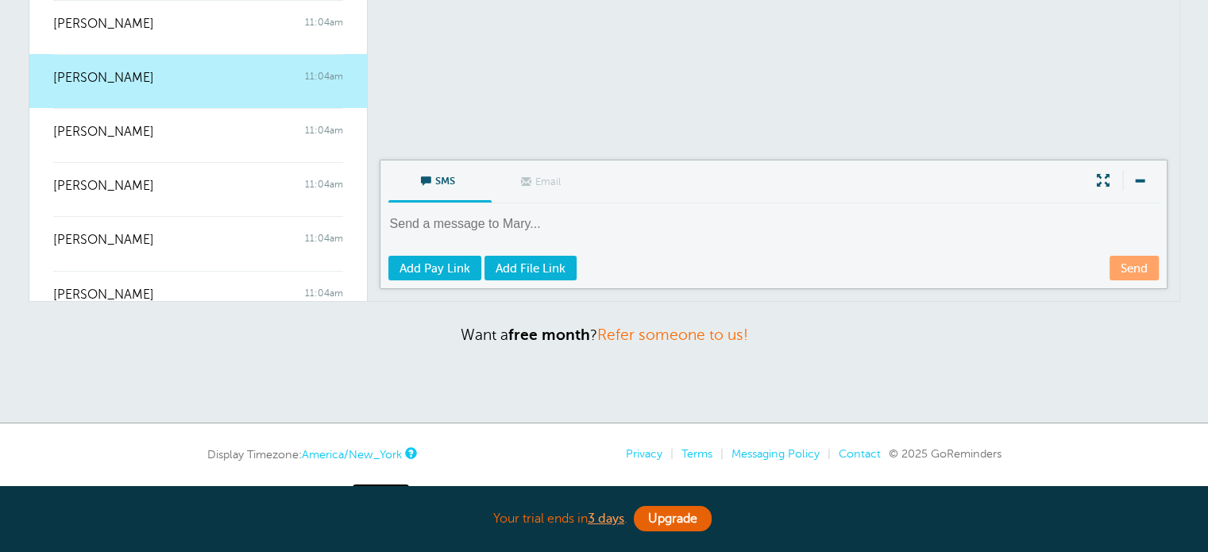
click at [471, 225] on textarea at bounding box center [775, 234] width 774 height 39
paste textarea "Due to popular demand, we've added a second date for the retirement presentatio…"
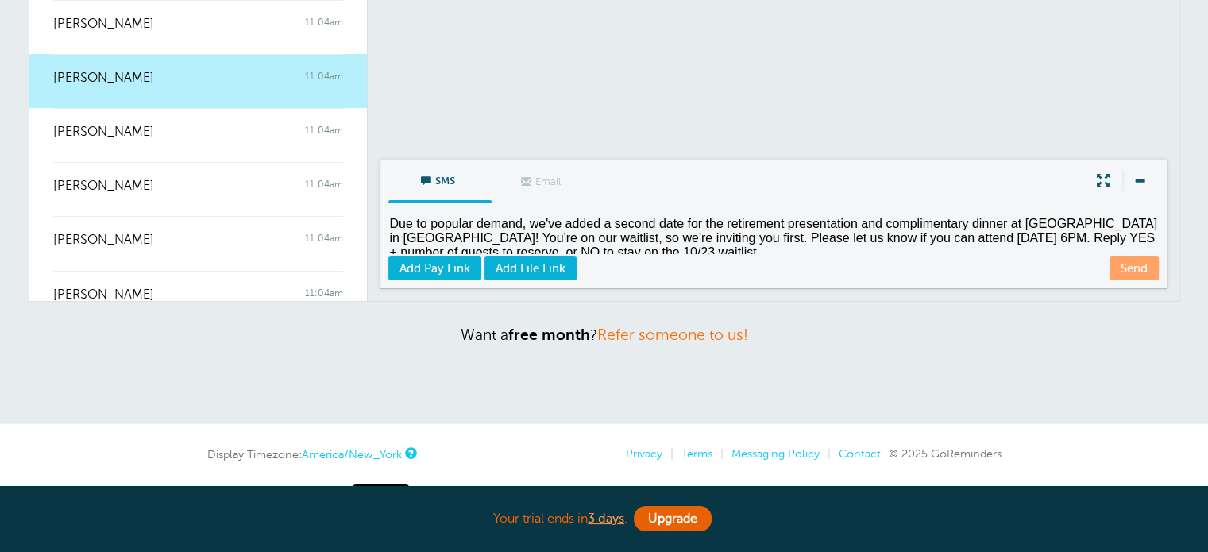
scroll to position [6, 0]
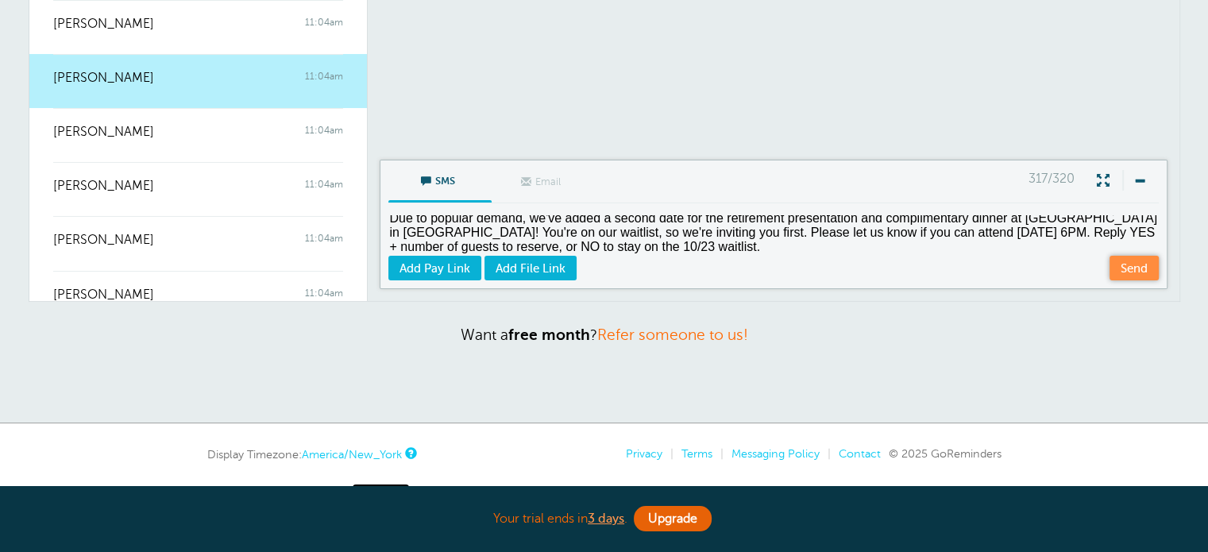
type textarea "Due to popular demand, we've added a second date for the retirement presentatio…"
click at [1131, 269] on link "Send" at bounding box center [1134, 268] width 49 height 25
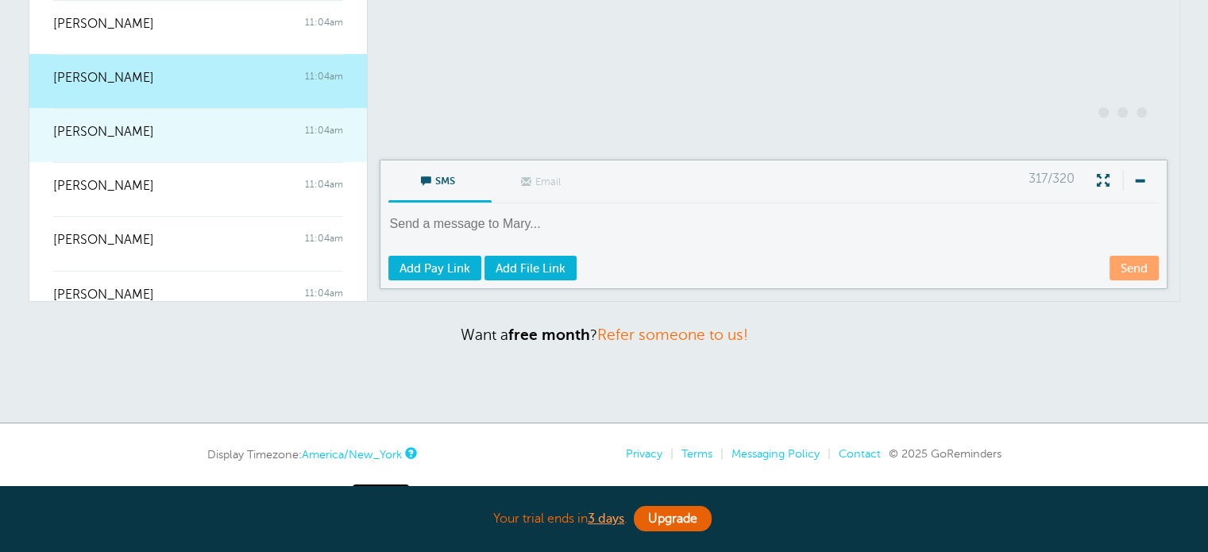
scroll to position [2, 0]
click at [178, 133] on div "Bernadette Brennan 11:04am" at bounding box center [198, 124] width 290 height 32
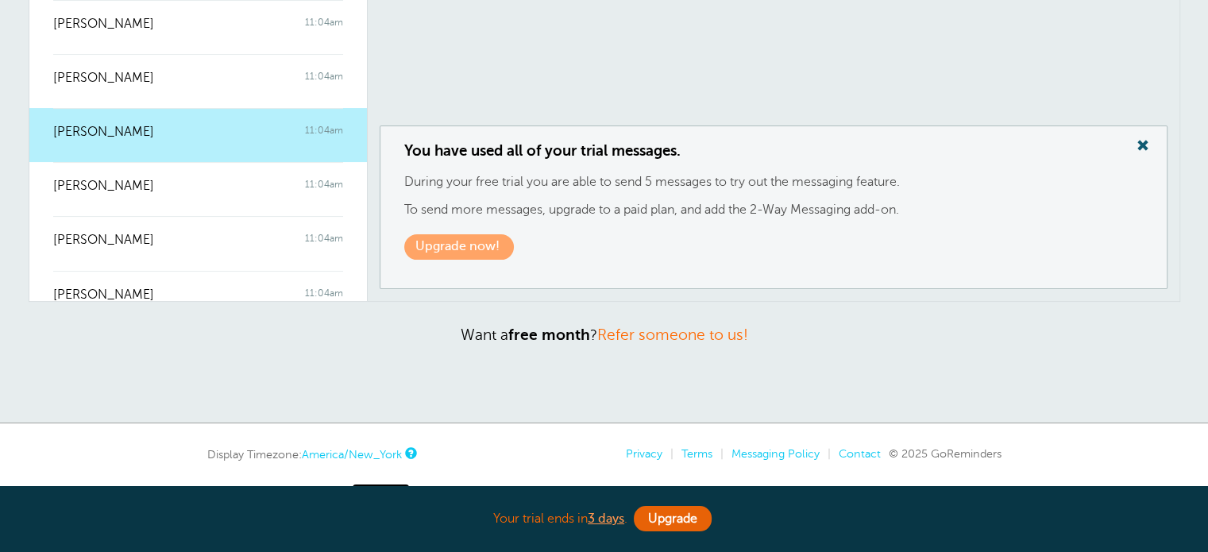
click at [456, 246] on link "Upgrade now!" at bounding box center [459, 246] width 110 height 25
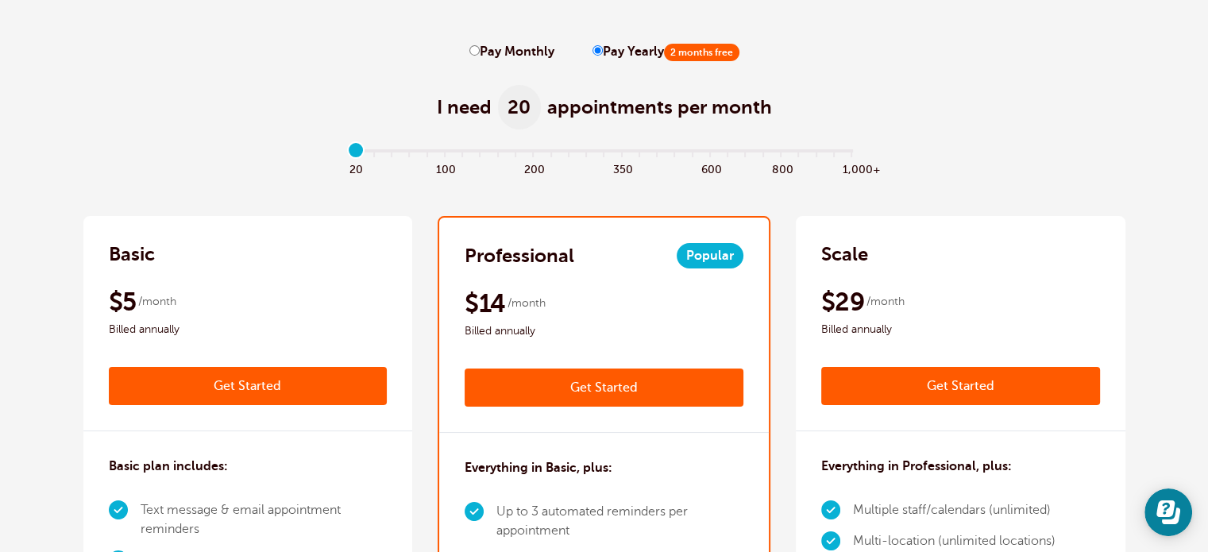
scroll to position [79, 0]
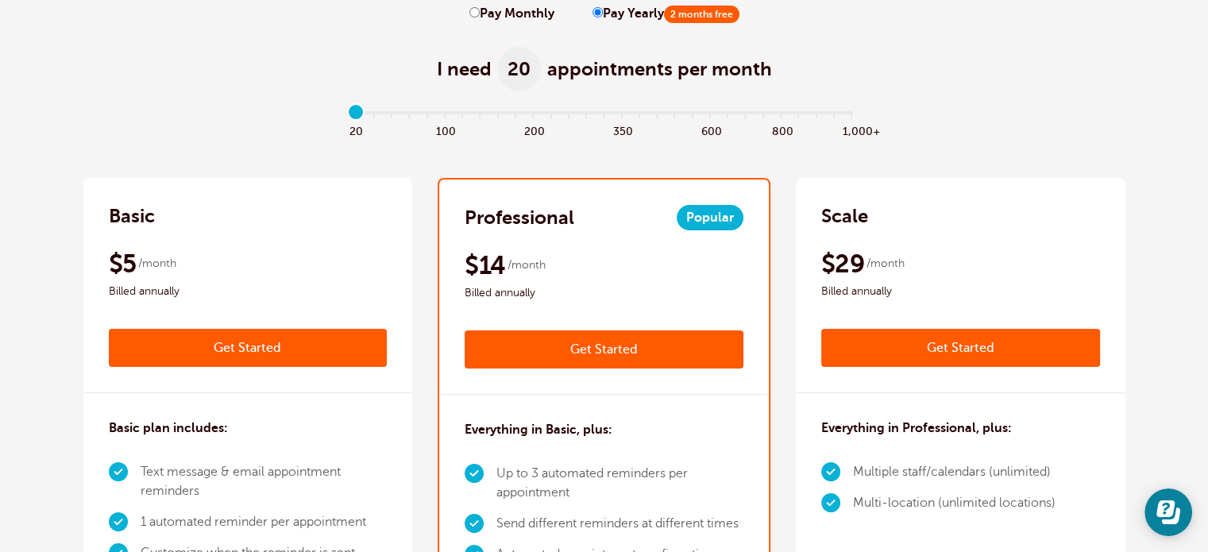
click at [222, 253] on div "$5 /month Billed annually" at bounding box center [248, 274] width 279 height 53
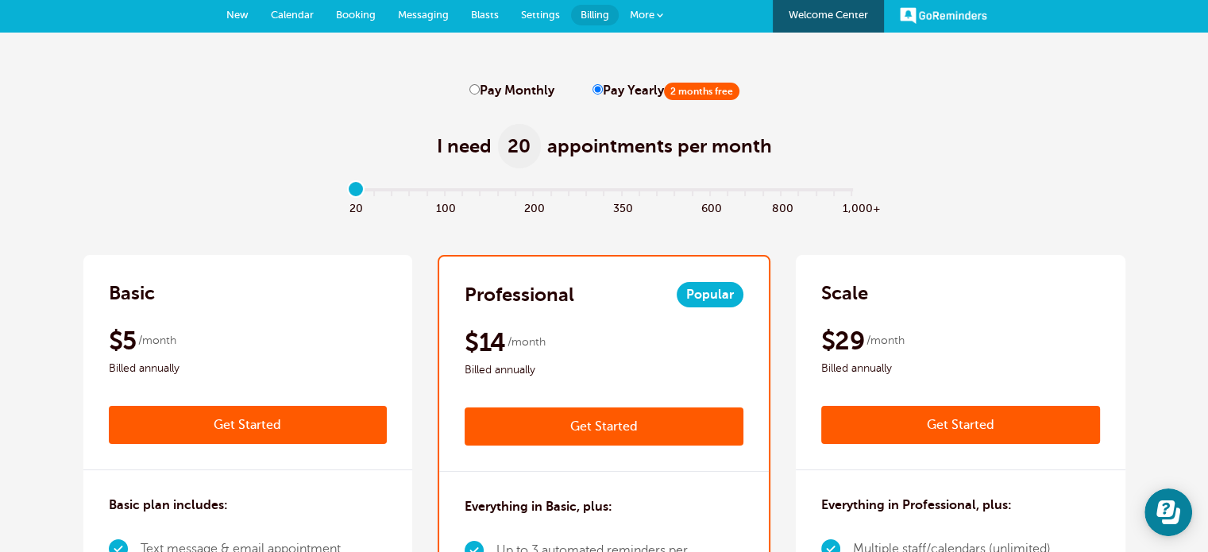
scroll to position [0, 0]
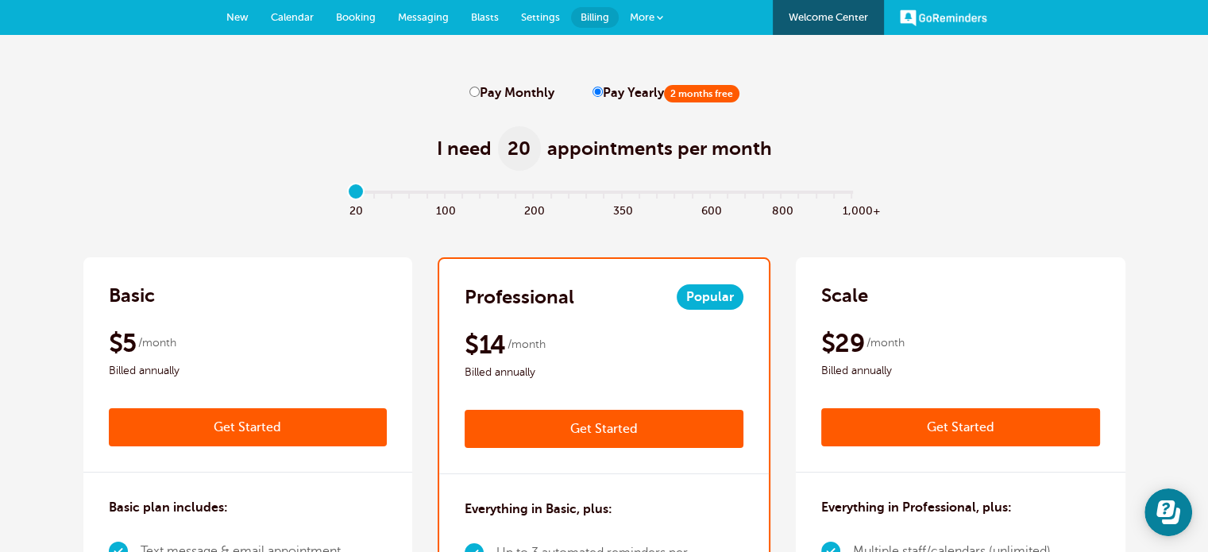
click at [515, 91] on label "Pay Monthly" at bounding box center [512, 93] width 85 height 15
click at [480, 91] on input "Pay Monthly" at bounding box center [475, 92] width 10 height 10
radio input "true"
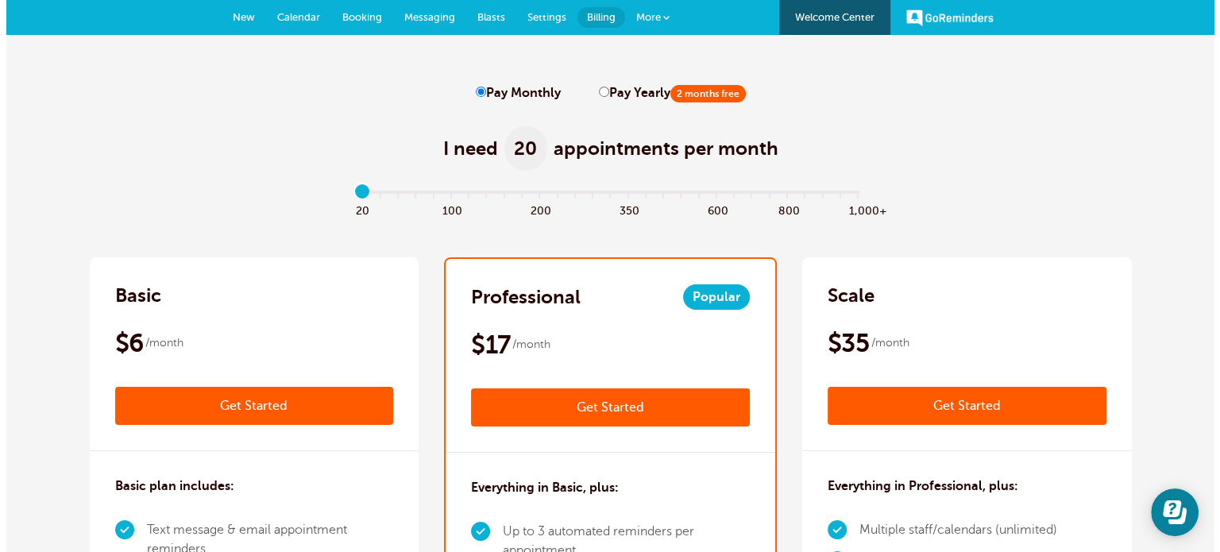
scroll to position [238, 0]
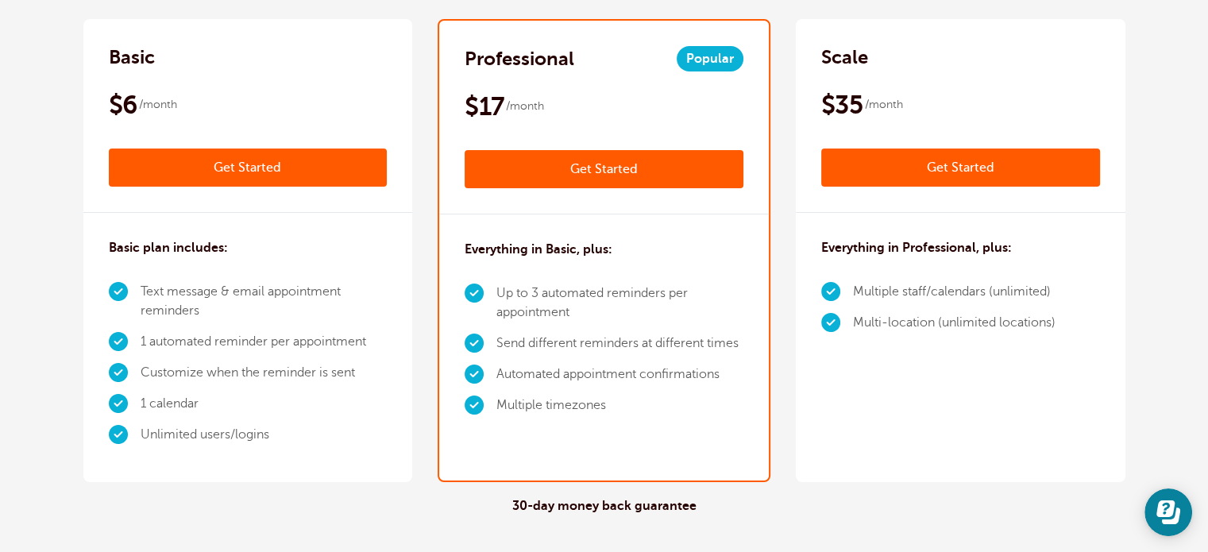
click at [195, 168] on link "Get Started" at bounding box center [248, 168] width 279 height 38
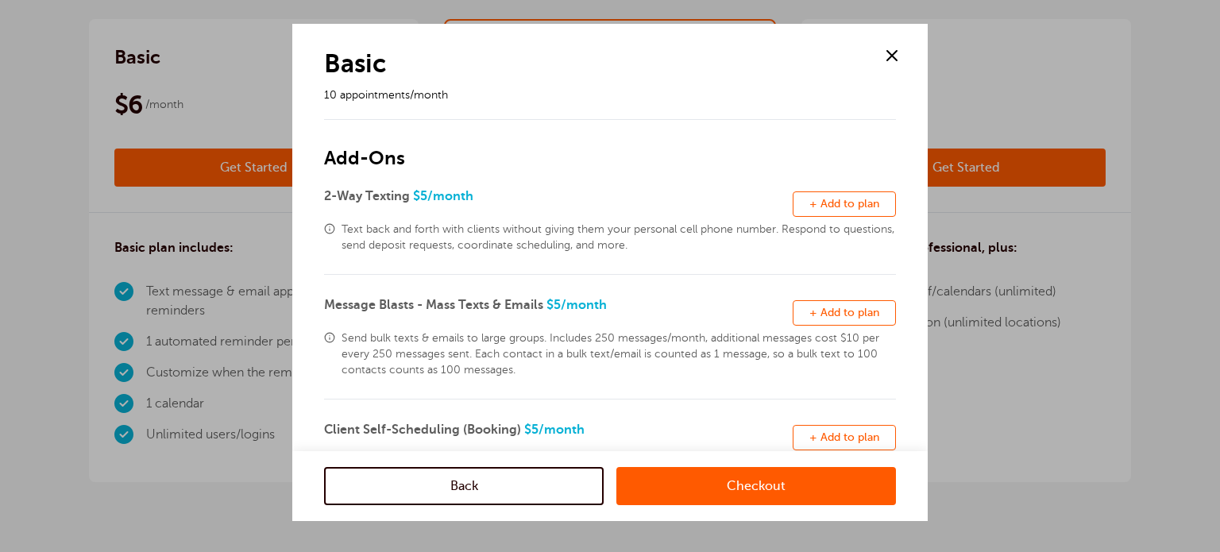
click at [810, 205] on span "+ Add to plan" at bounding box center [845, 204] width 70 height 12
click at [829, 315] on span "+ Add to plan" at bounding box center [845, 313] width 70 height 12
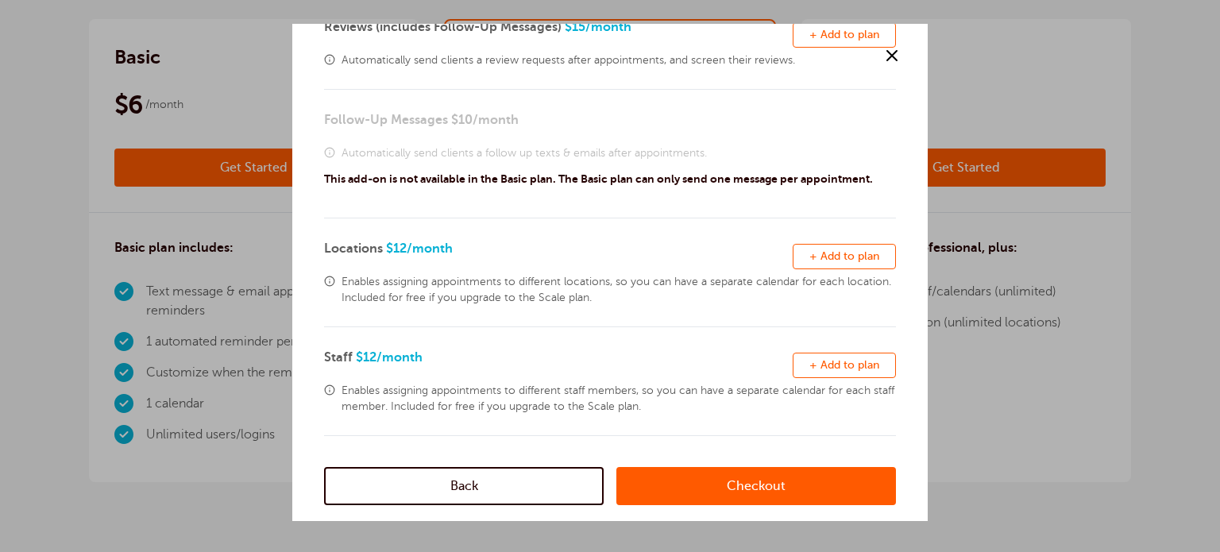
scroll to position [497, 0]
click at [691, 485] on link "Checkout" at bounding box center [756, 486] width 280 height 38
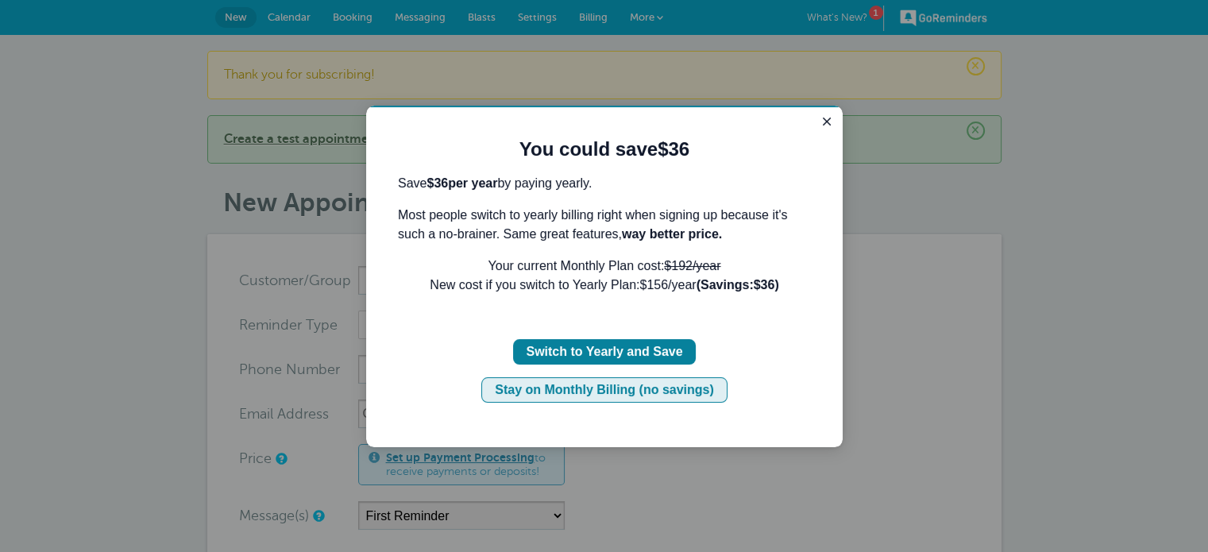
click at [624, 392] on div "Stay on Monthly Billing (no savings)" at bounding box center [604, 390] width 219 height 19
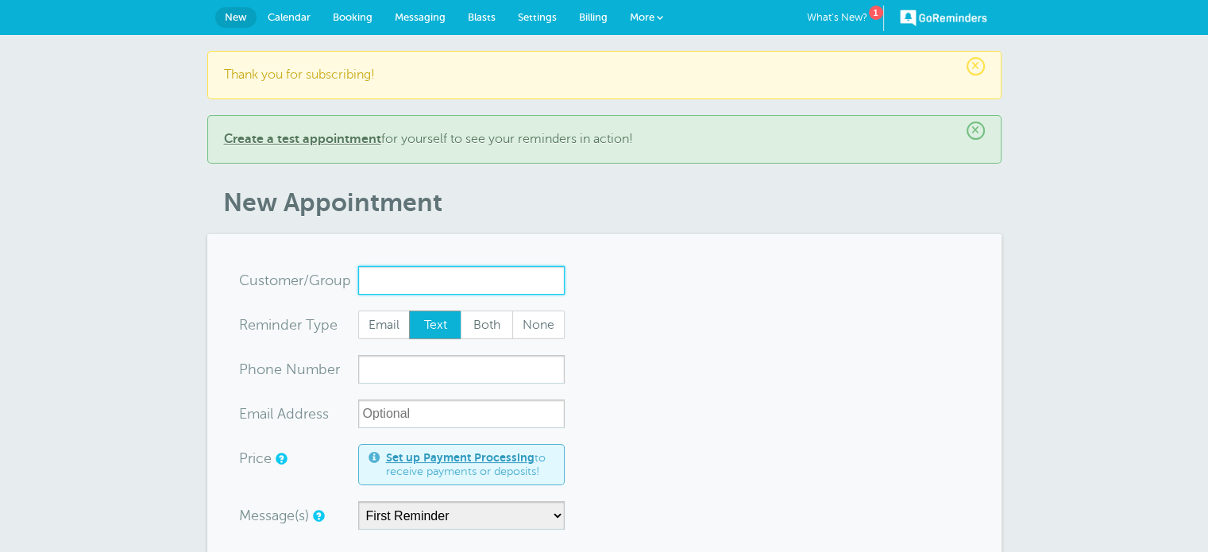
click at [445, 284] on input "x-no-autofill" at bounding box center [461, 280] width 207 height 29
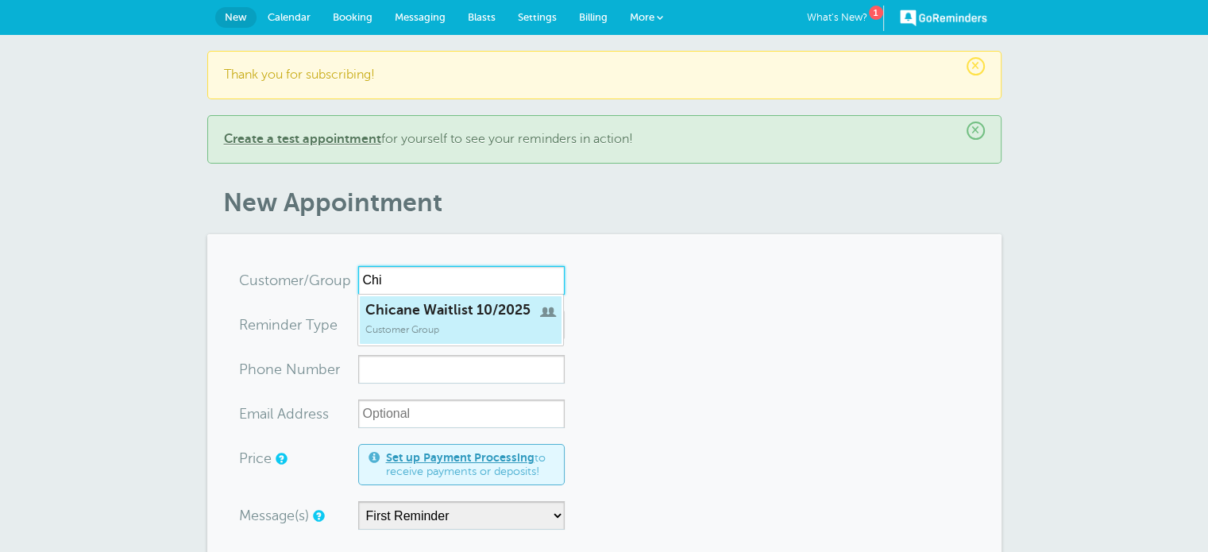
type input "Chi"
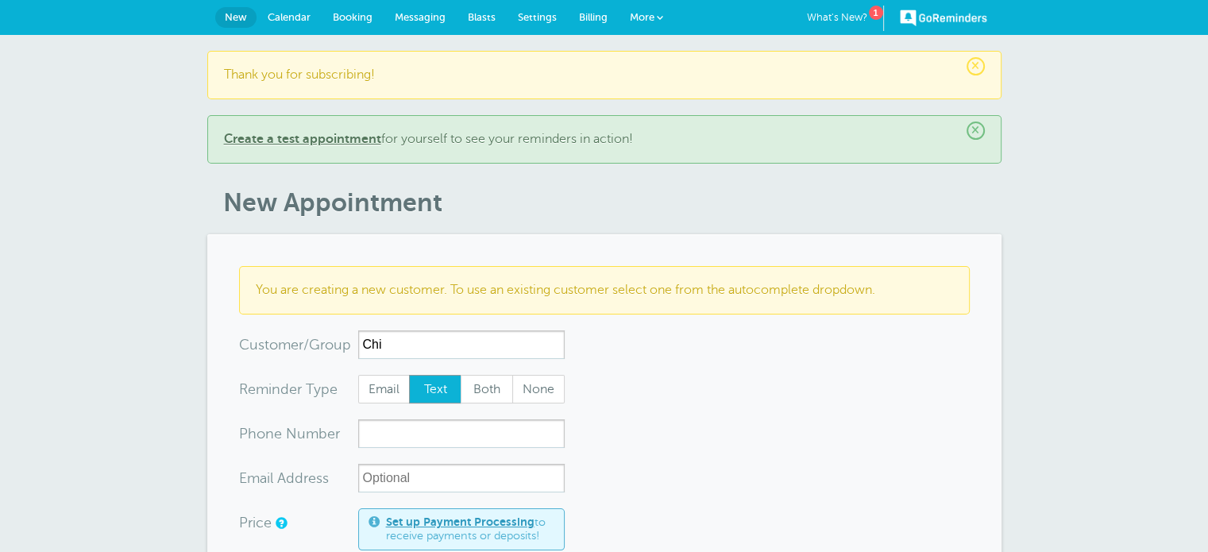
click at [427, 14] on span "Messaging" at bounding box center [420, 17] width 51 height 12
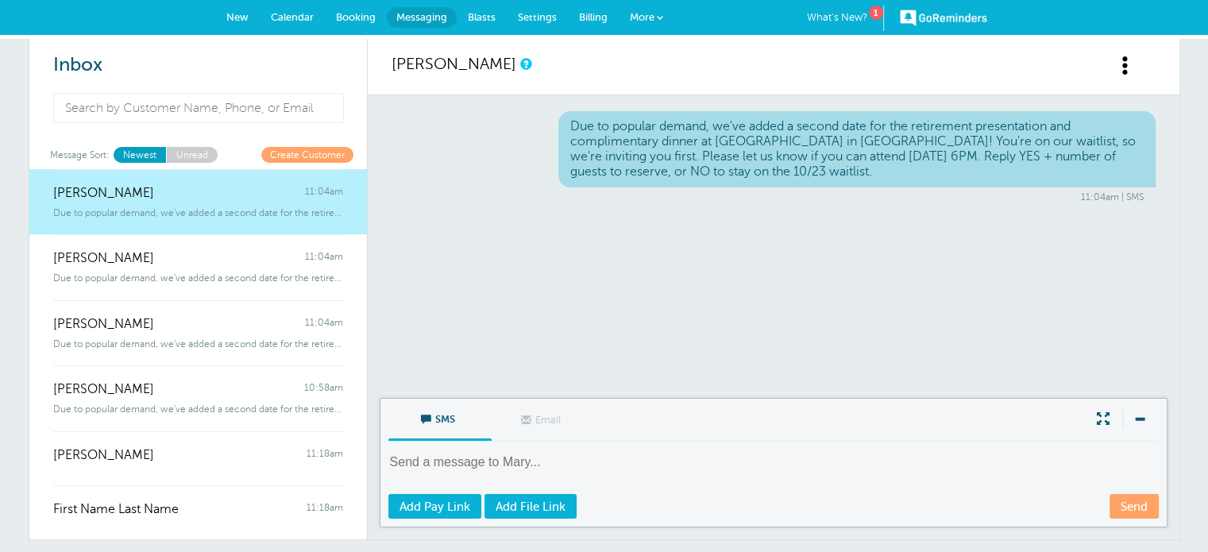
drag, startPoint x: 796, startPoint y: 174, endPoint x: 549, endPoint y: 120, distance: 252.9
click at [549, 120] on div "Due to popular demand, we've added a second date for the retirement presentatio…" at bounding box center [774, 157] width 764 height 92
copy div "Due to popular demand, we've added a second date for the retirement presentatio…"
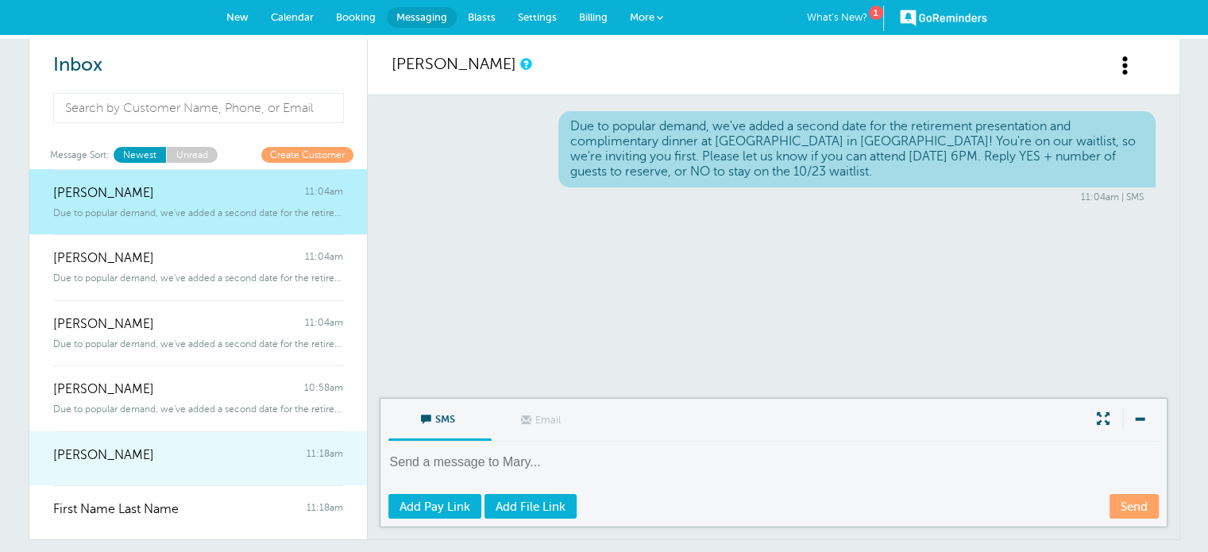
click at [83, 436] on div "[PERSON_NAME] 11:18am" at bounding box center [198, 447] width 290 height 32
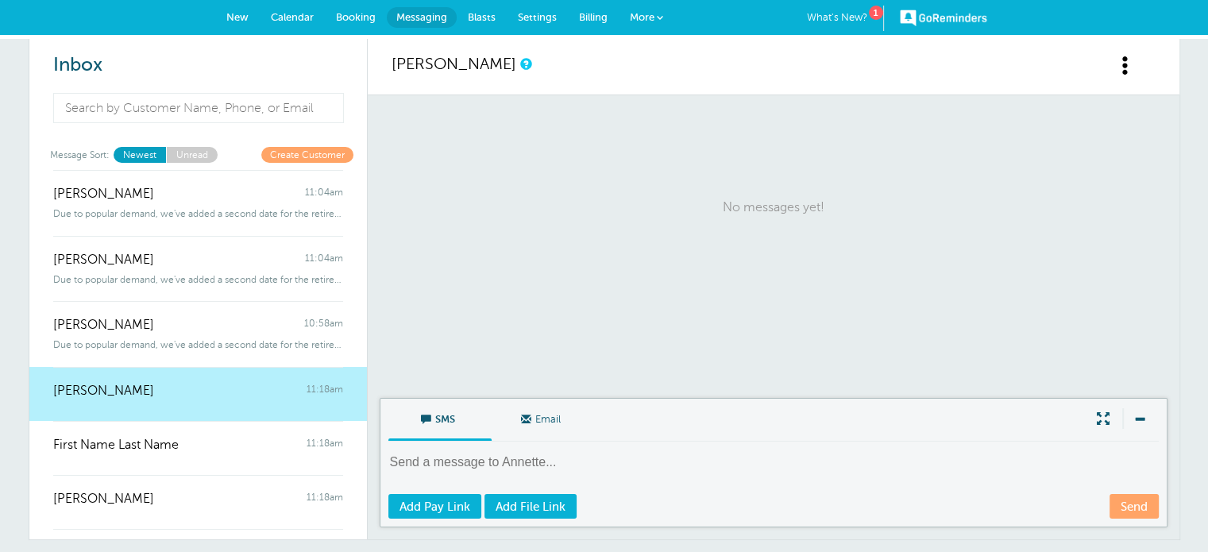
scroll to position [159, 0]
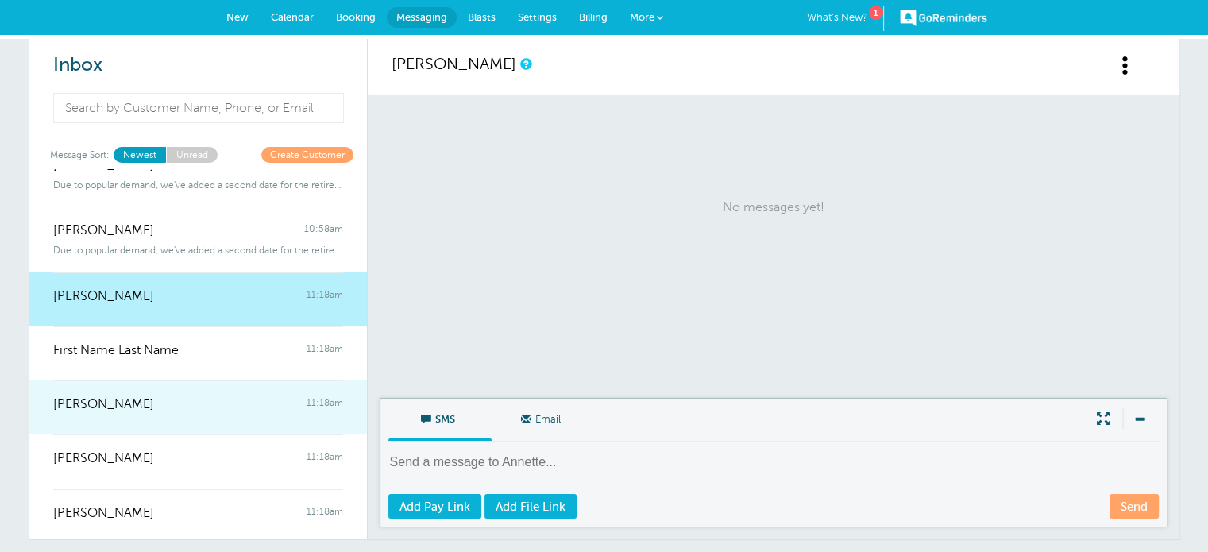
click at [86, 408] on span "[PERSON_NAME]" at bounding box center [103, 404] width 101 height 15
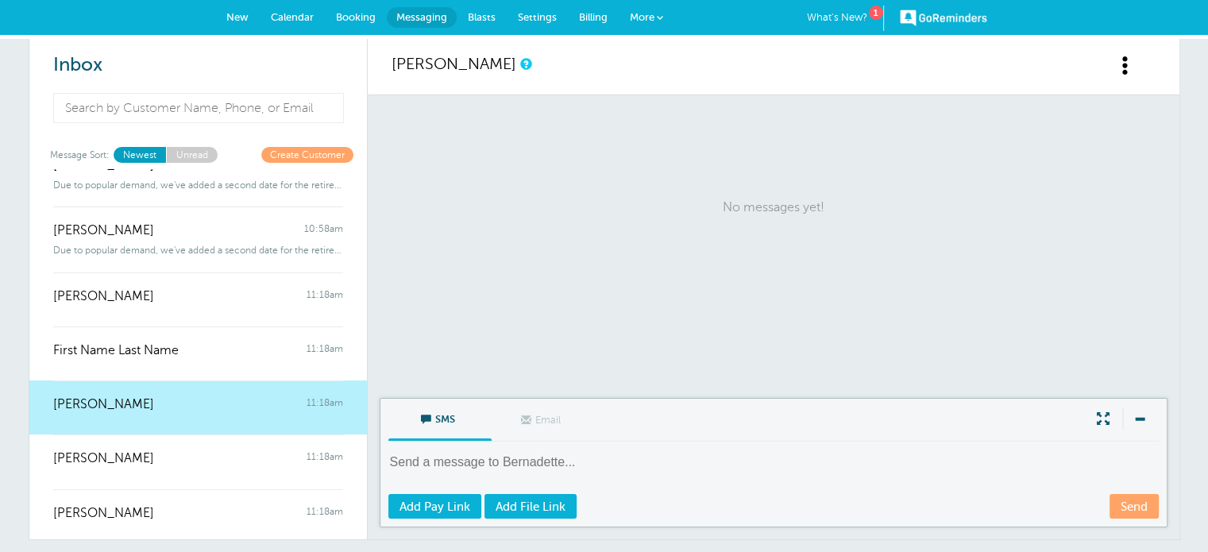
click at [437, 454] on textarea at bounding box center [775, 473] width 774 height 39
paste textarea "Due to popular demand, we've added a second date for the retirement presentatio…"
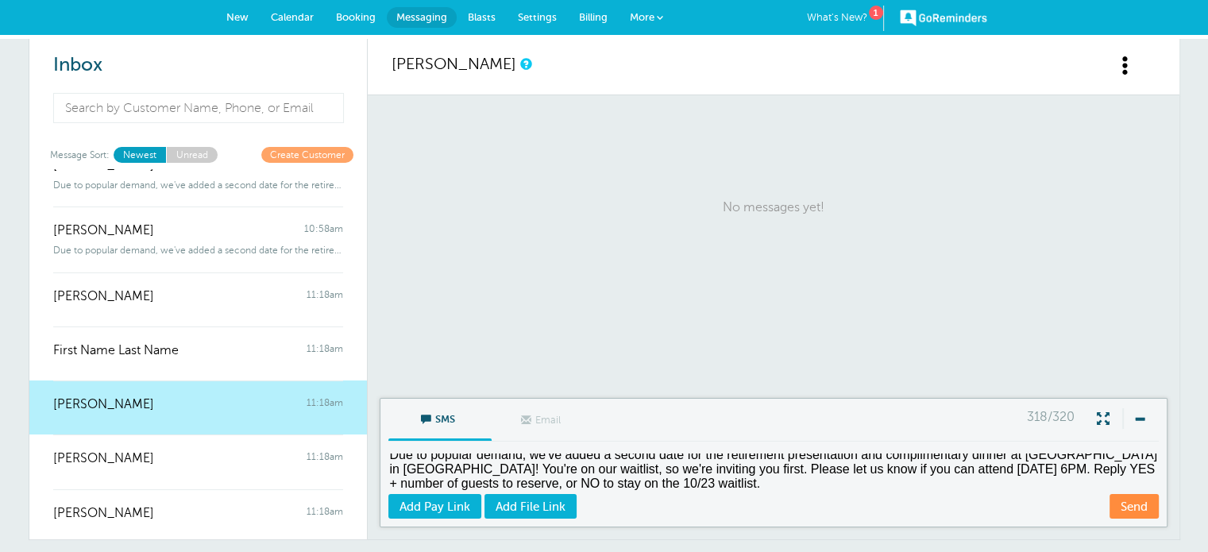
scroll to position [8, 0]
type textarea "Due to popular demand, we've added a second date for the retirement presentatio…"
click at [1147, 508] on link "Send" at bounding box center [1134, 506] width 49 height 25
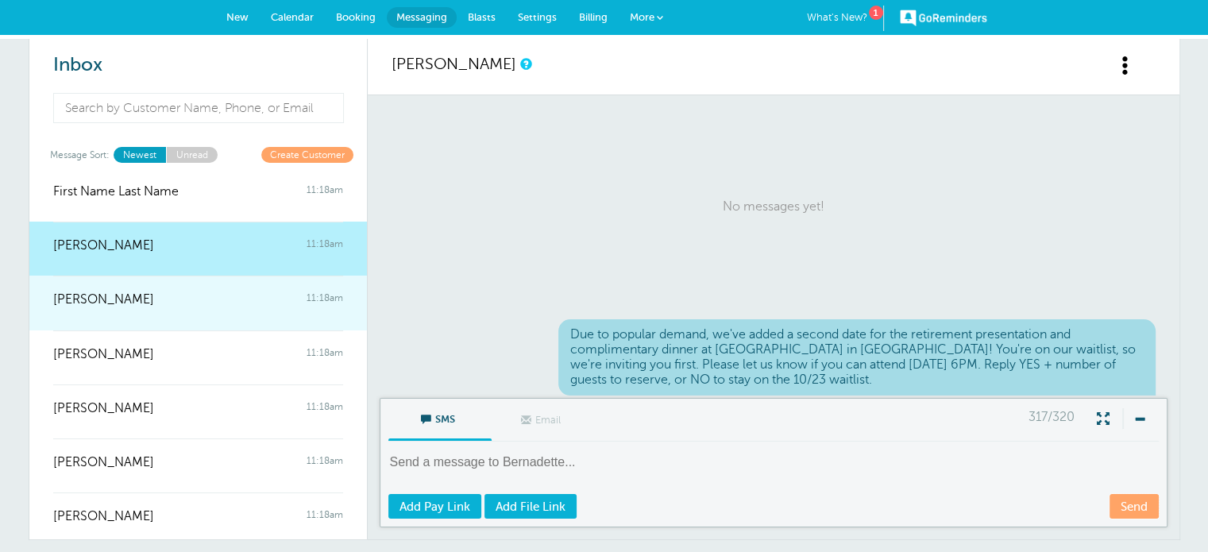
scroll to position [2, 0]
click at [129, 298] on span "[PERSON_NAME]" at bounding box center [103, 299] width 101 height 15
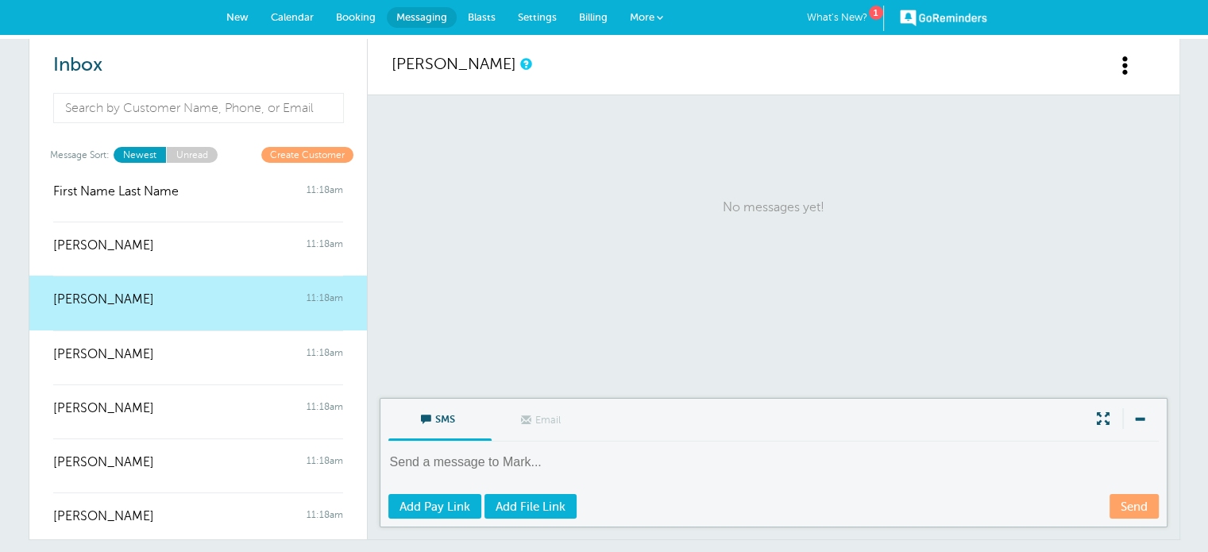
click at [528, 466] on textarea at bounding box center [775, 473] width 774 height 39
paste textarea "Due to popular demand, we've added a second date for the retirement presentatio…"
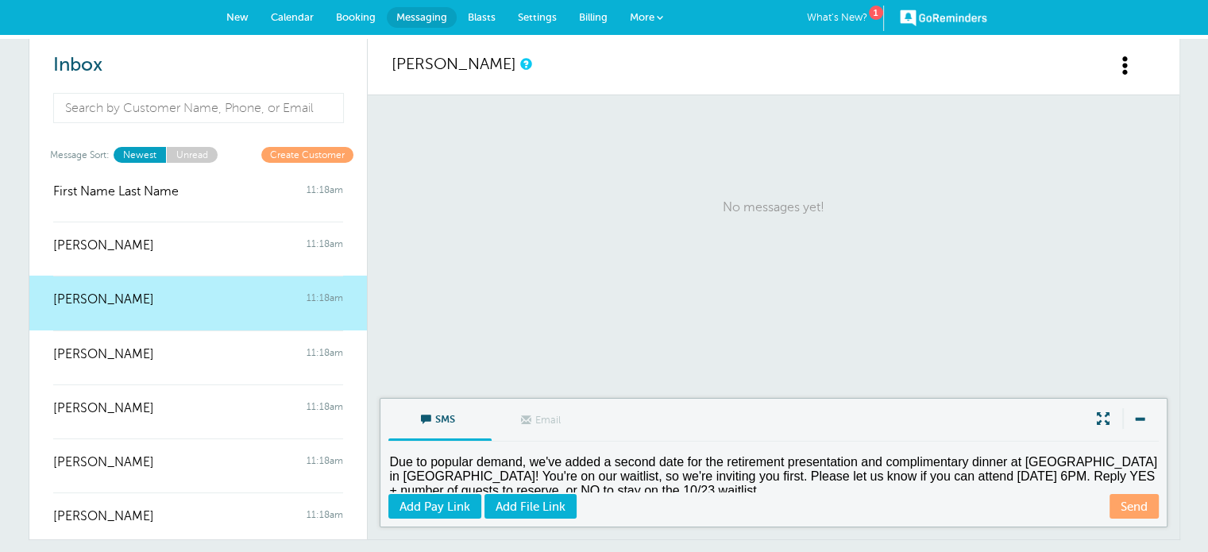
scroll to position [6, 0]
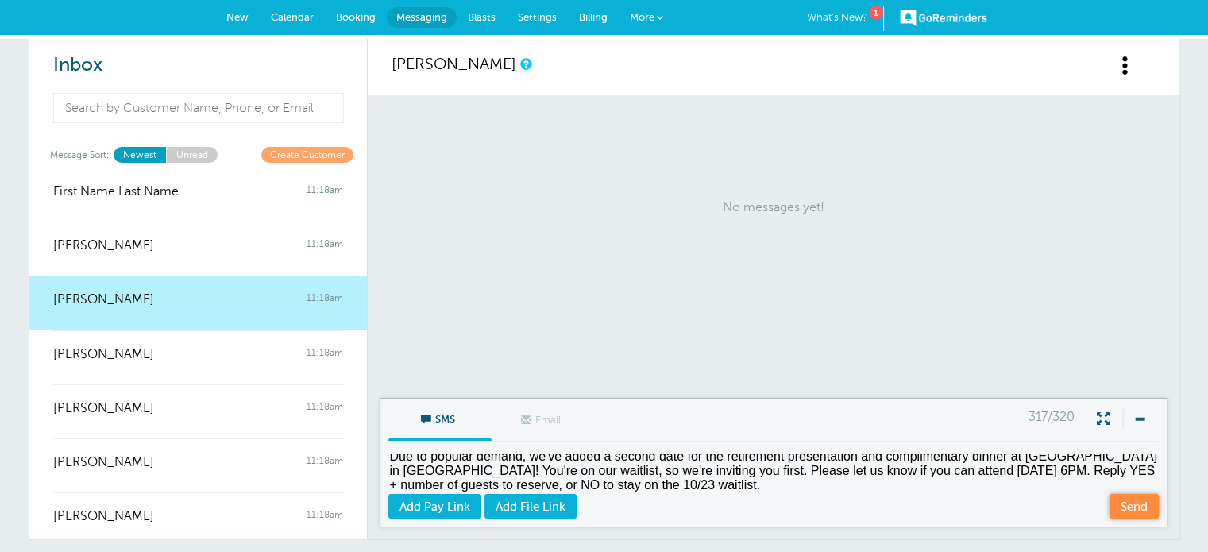
type textarea "Due to popular demand, we've added a second date for the retirement presentatio…"
click at [1141, 502] on link "Send" at bounding box center [1134, 506] width 49 height 25
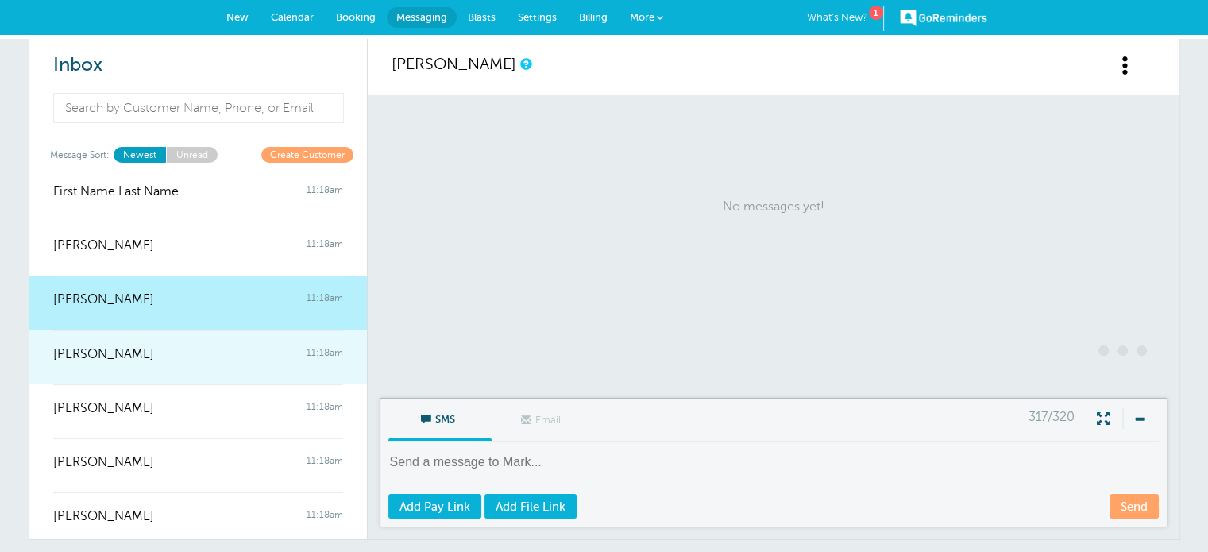
scroll to position [2, 0]
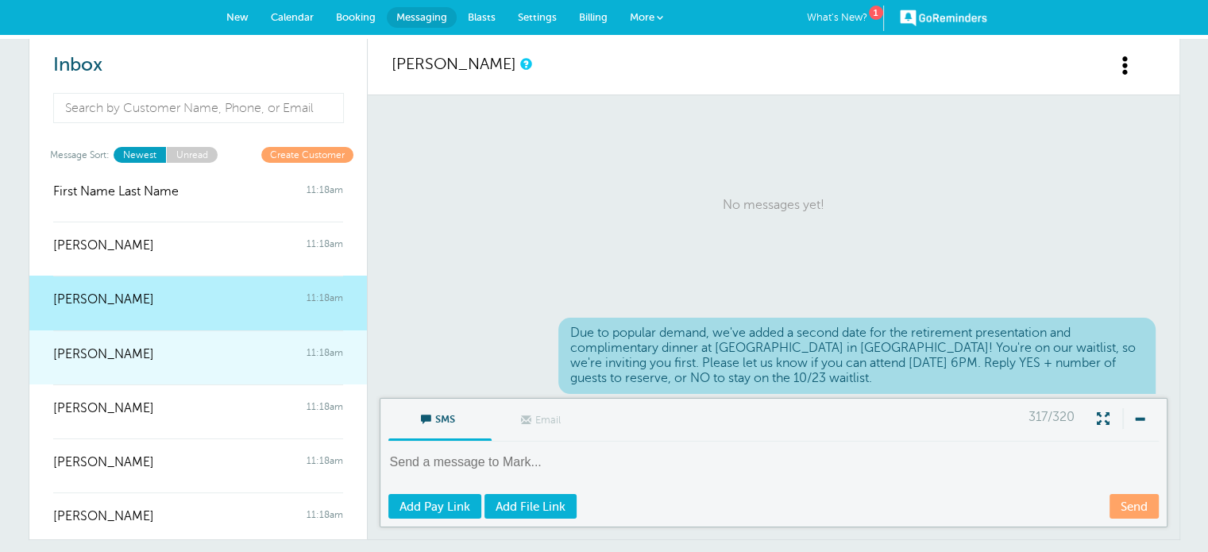
click at [140, 350] on div "[PERSON_NAME] 11:18am" at bounding box center [198, 346] width 290 height 32
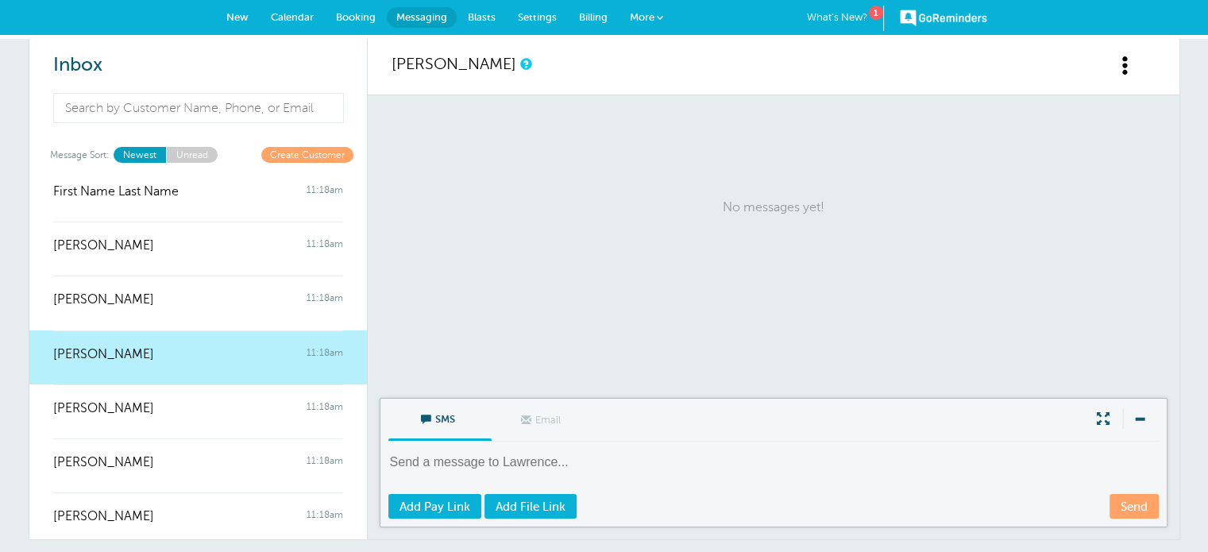
click at [423, 457] on textarea at bounding box center [775, 473] width 774 height 39
paste textarea "Due to popular demand, we've added a second date for the retirement presentatio…"
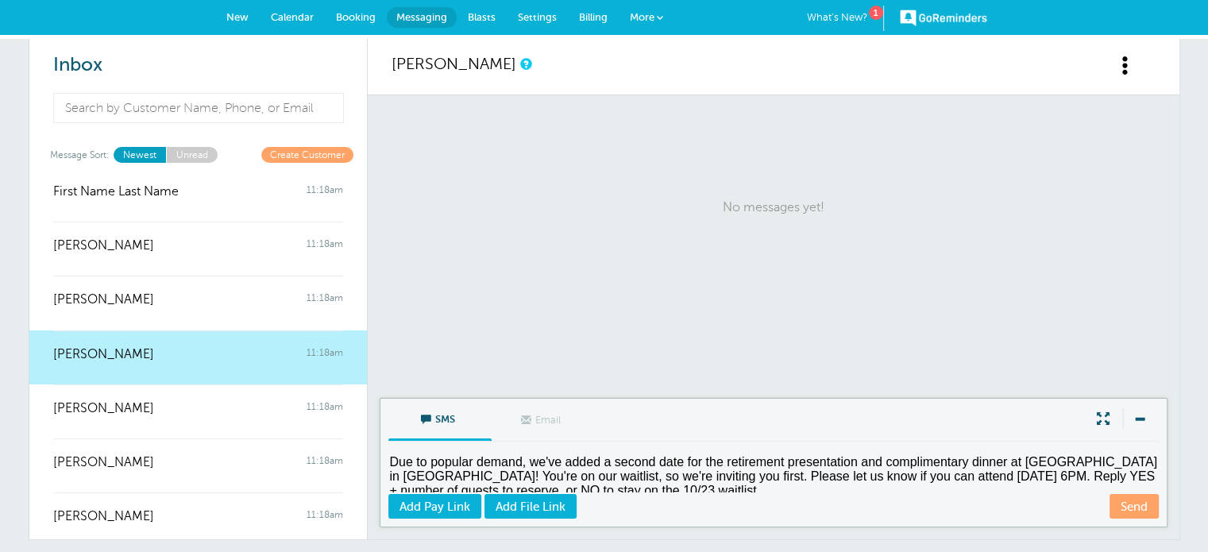
scroll to position [6, 0]
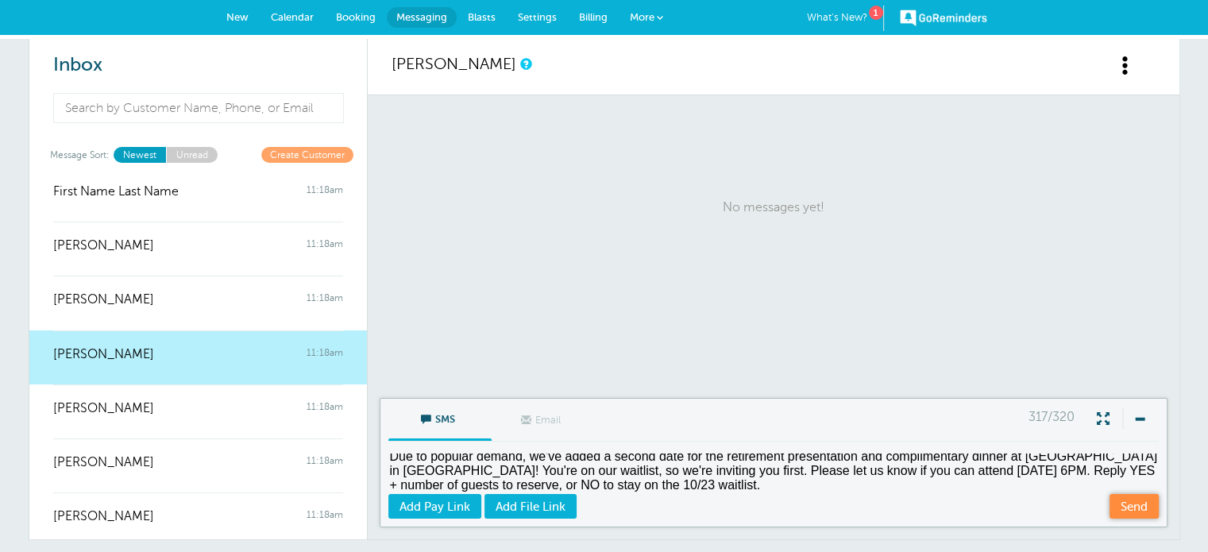
type textarea "Due to popular demand, we've added a second date for the retirement presentatio…"
click at [1135, 500] on link "Send" at bounding box center [1134, 506] width 49 height 25
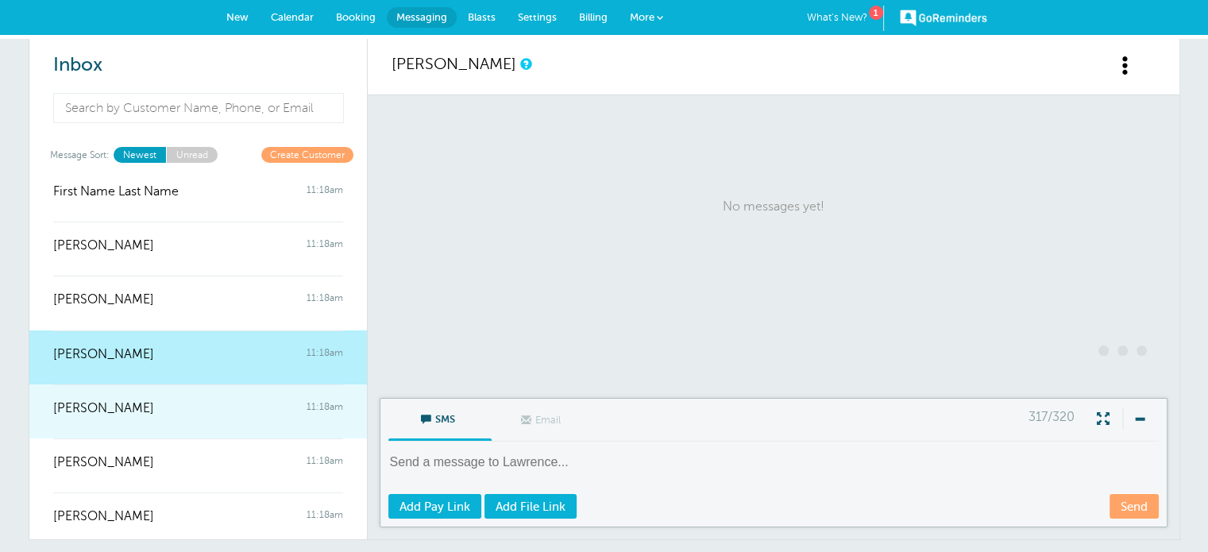
scroll to position [2, 0]
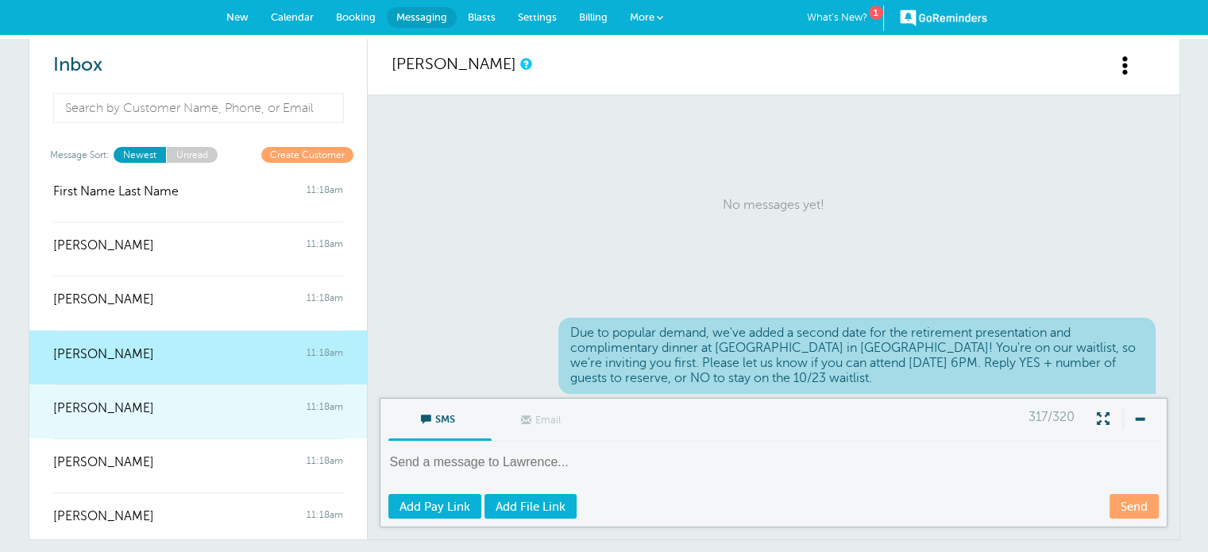
click at [145, 397] on div "[PERSON_NAME] 11:18am" at bounding box center [198, 401] width 290 height 32
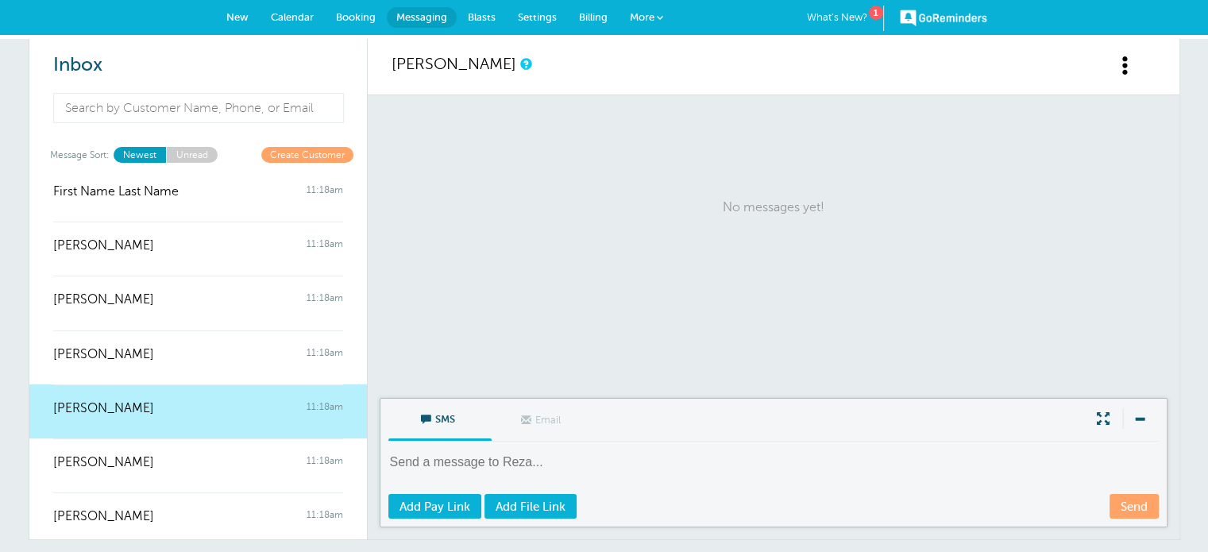
click at [477, 462] on textarea at bounding box center [775, 473] width 774 height 39
paste textarea "Due to popular demand, we've added a second date for the retirement presentatio…"
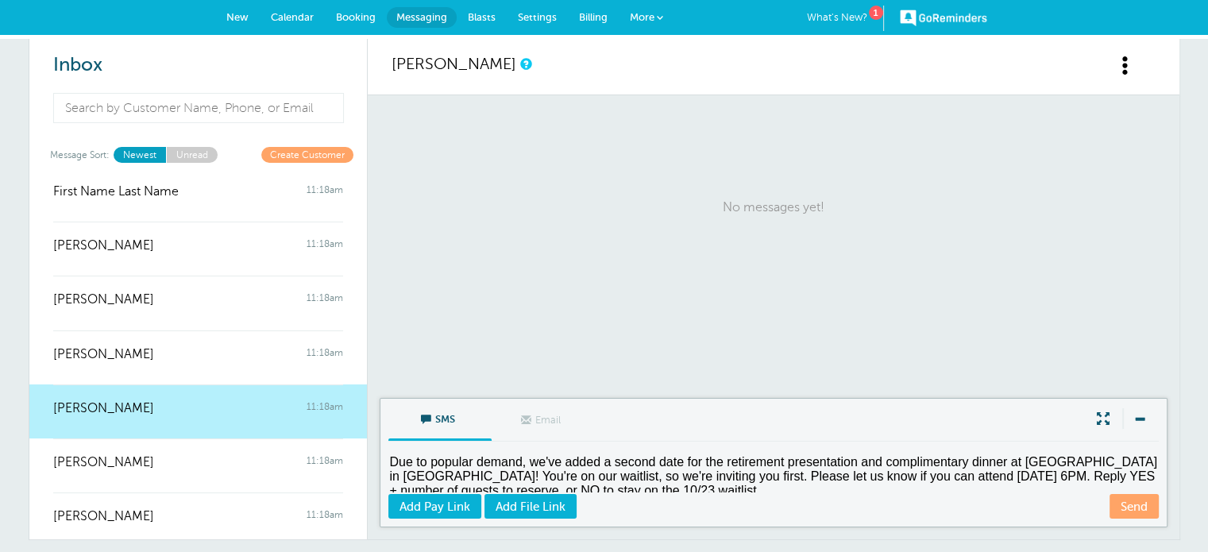
scroll to position [6, 0]
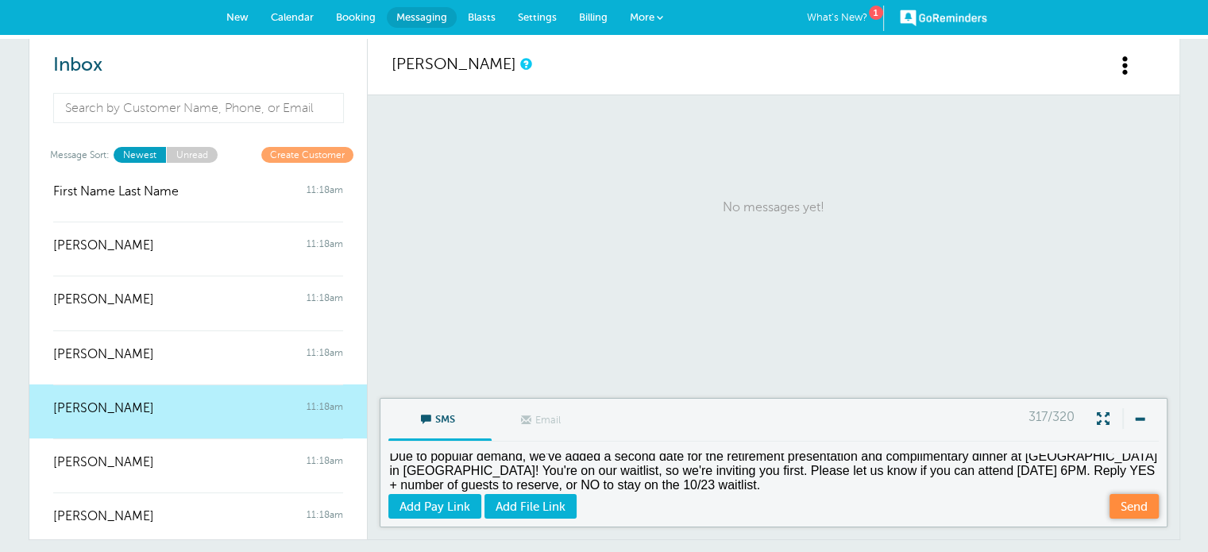
type textarea "Due to popular demand, we've added a second date for the retirement presentatio…"
click at [1121, 508] on link "Send" at bounding box center [1134, 506] width 49 height 25
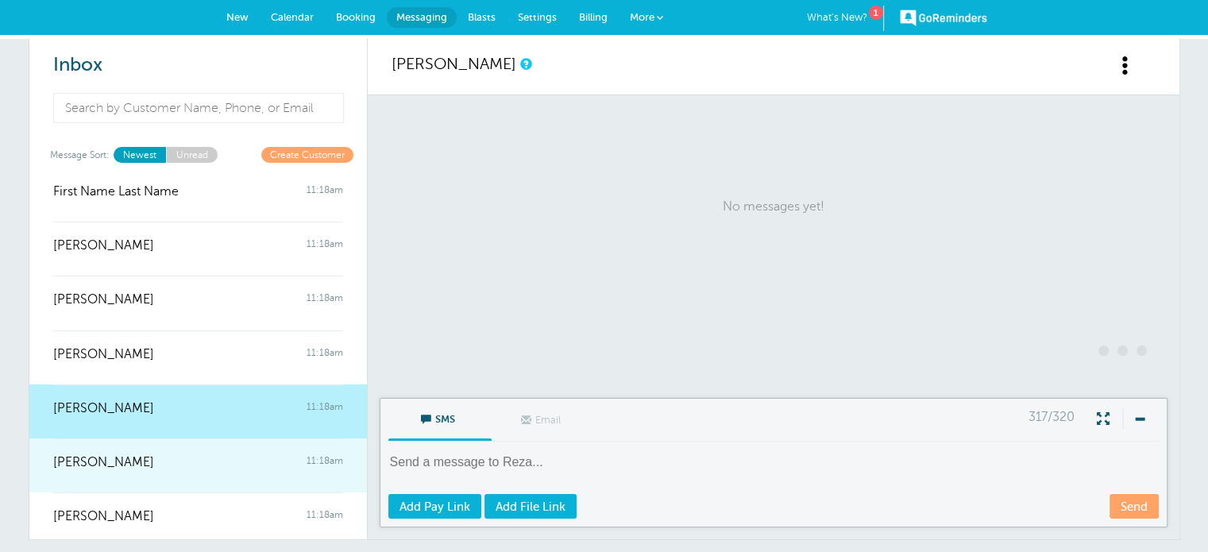
scroll to position [2, 0]
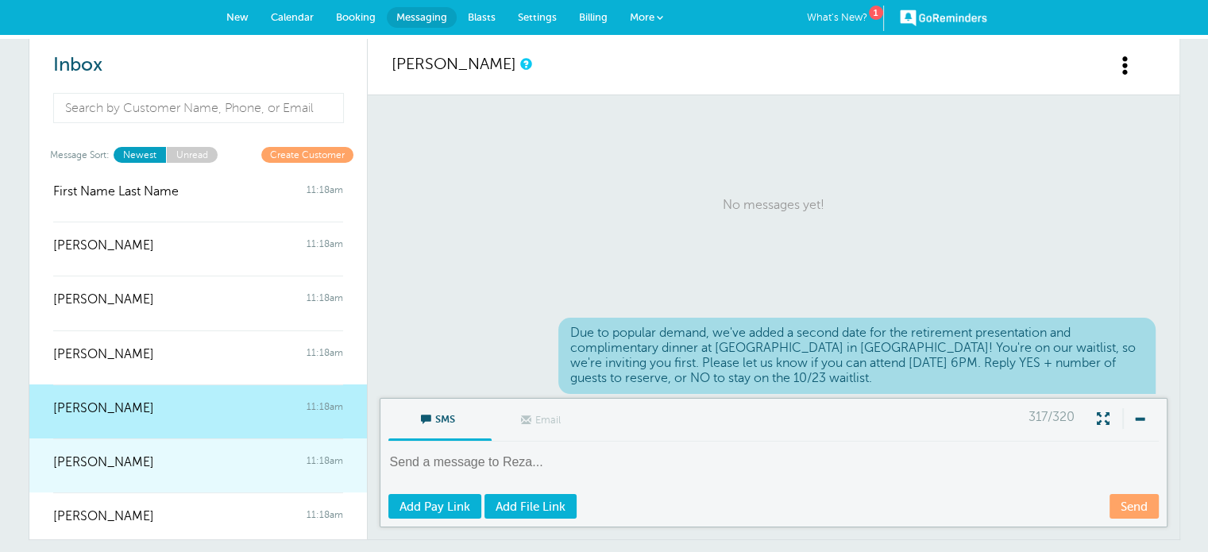
click at [217, 450] on div "[PERSON_NAME] 11:18am" at bounding box center [198, 455] width 290 height 32
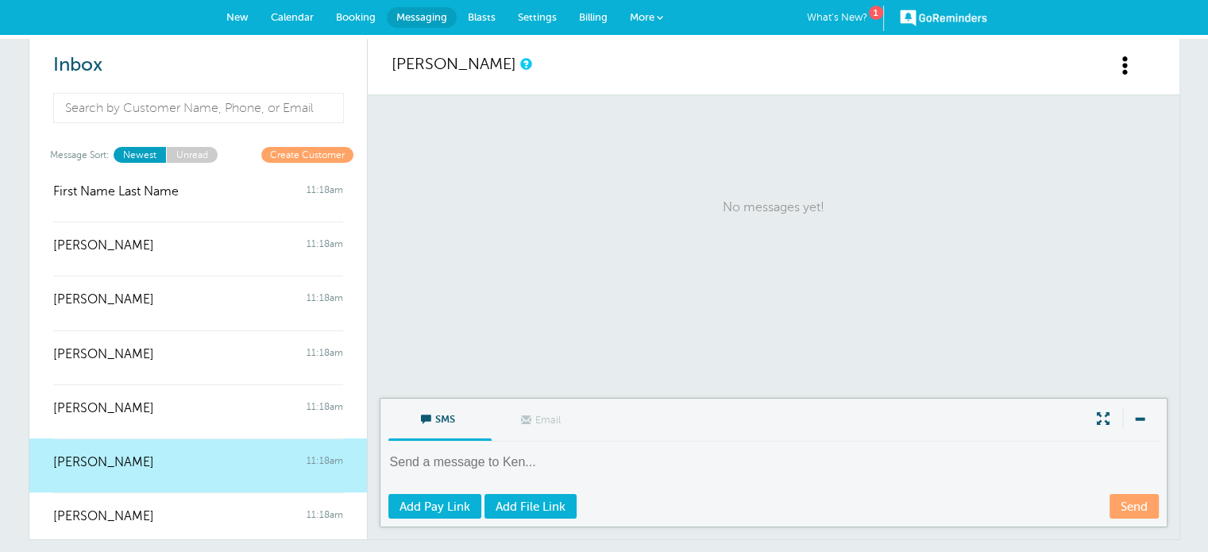
click at [435, 454] on textarea at bounding box center [775, 473] width 774 height 39
paste textarea "Due to popular demand, we've added a second date for the retirement presentatio…"
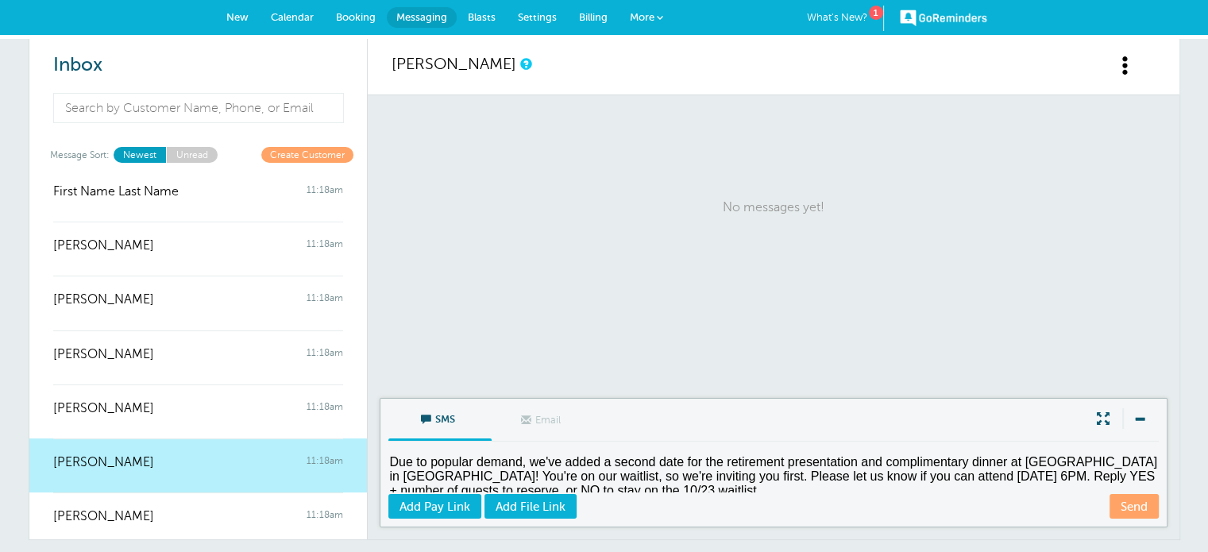
scroll to position [6, 0]
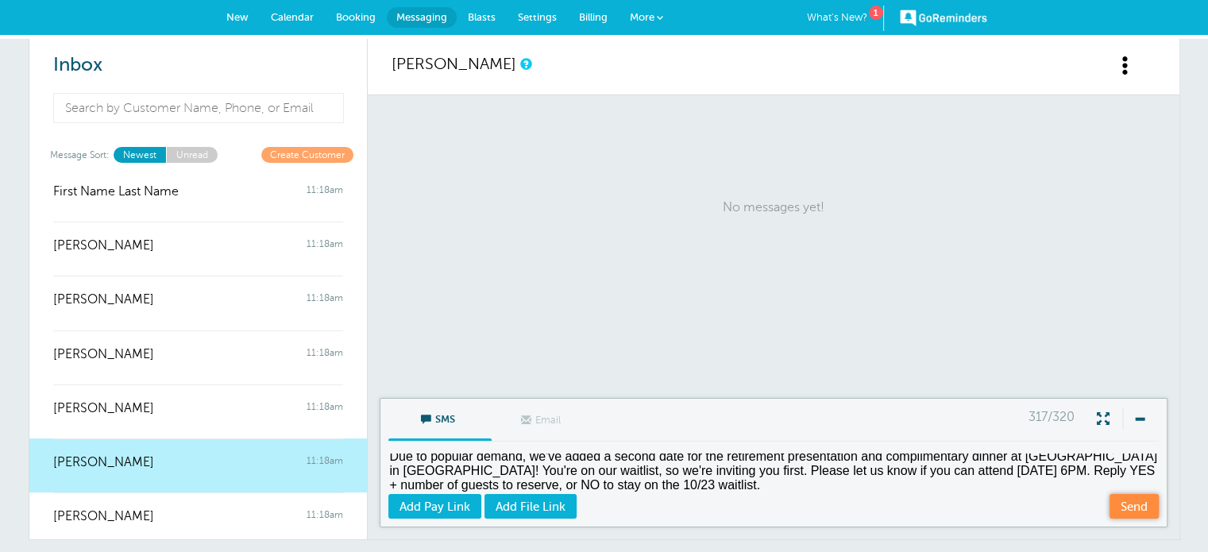
type textarea "Due to popular demand, we've added a second date for the retirement presentatio…"
click at [1119, 500] on link "Send" at bounding box center [1134, 506] width 49 height 25
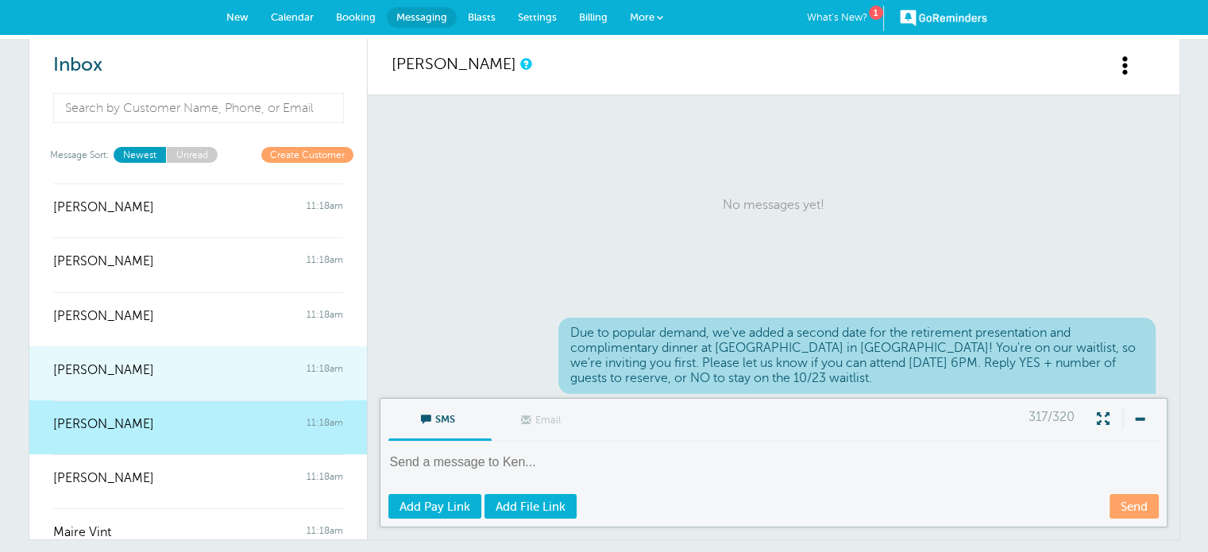
scroll to position [377, 0]
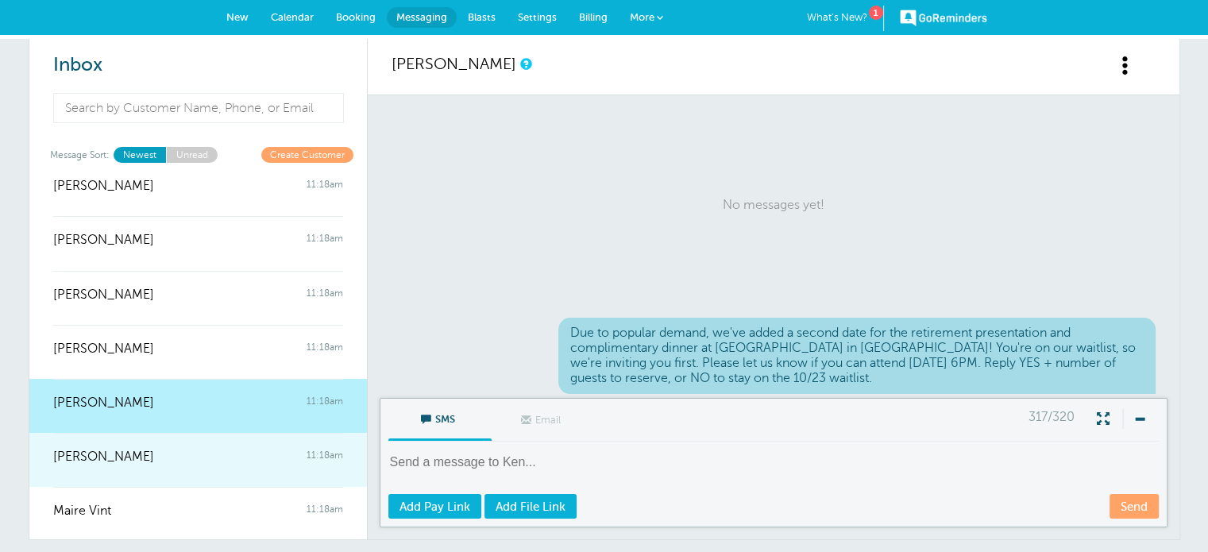
click at [127, 442] on div "[PERSON_NAME] 11:18am" at bounding box center [198, 449] width 290 height 32
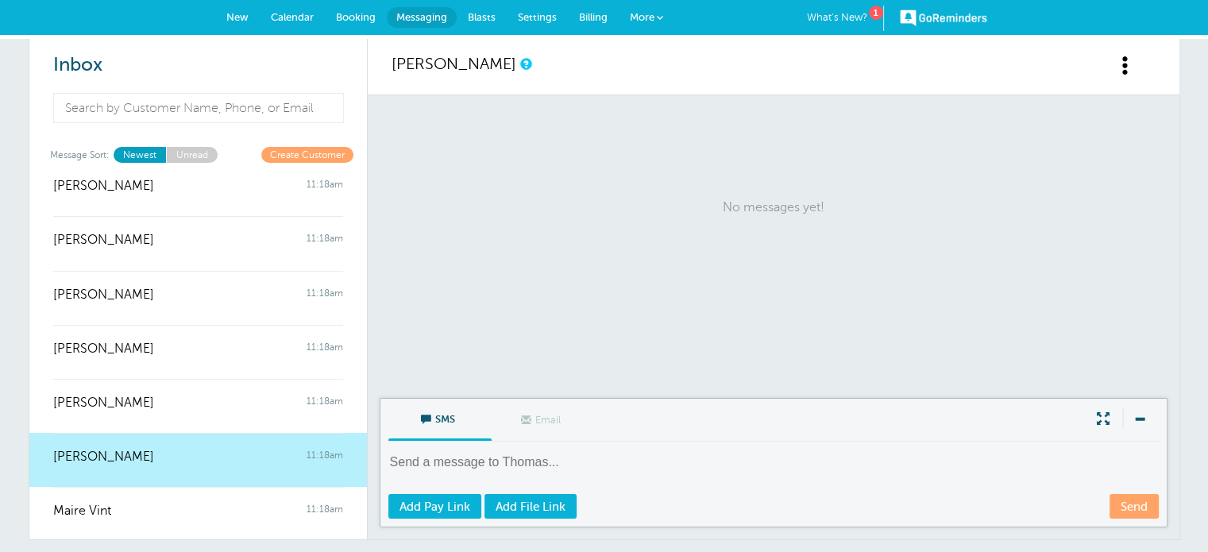
click at [430, 454] on textarea at bounding box center [775, 473] width 774 height 39
paste textarea "Due to popular demand, we've added a second date for the retirement presentatio…"
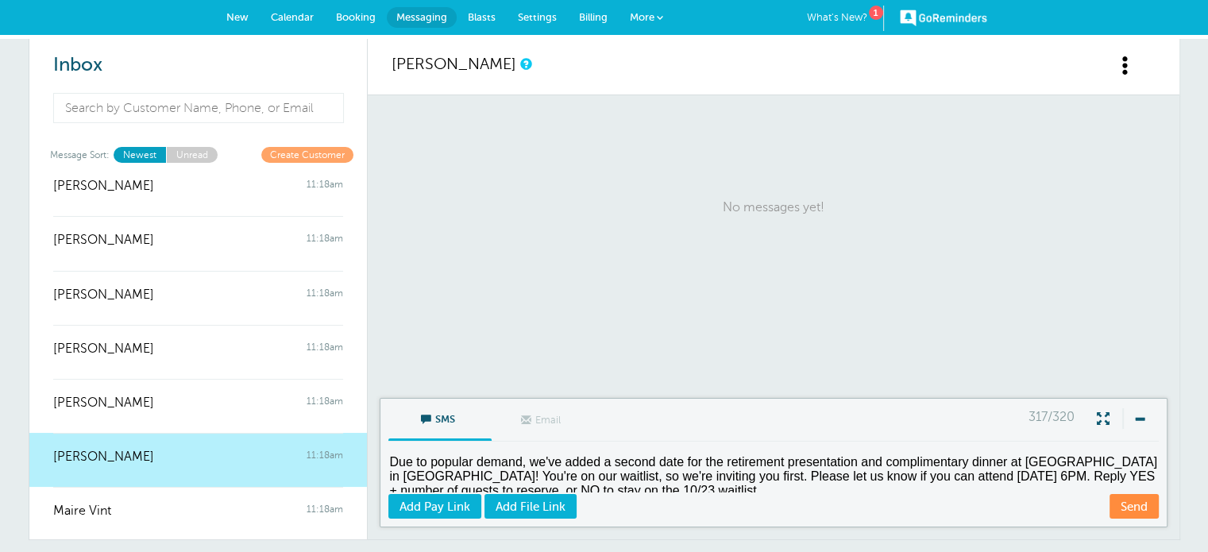
scroll to position [6, 0]
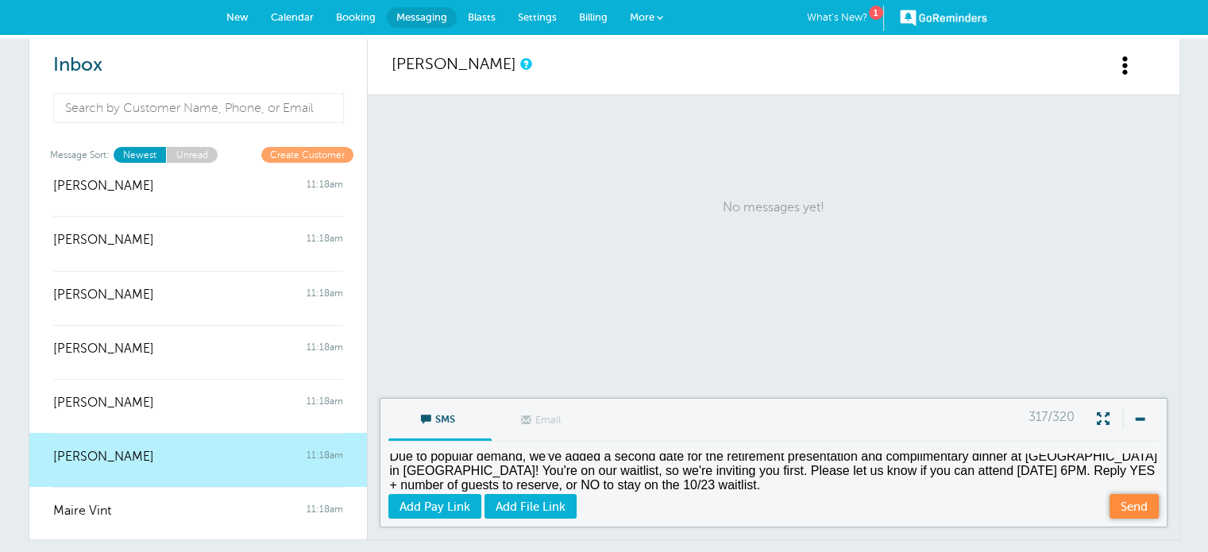
type textarea "Due to popular demand, we've added a second date for the retirement presentatio…"
click at [1122, 503] on link "Send" at bounding box center [1134, 506] width 49 height 25
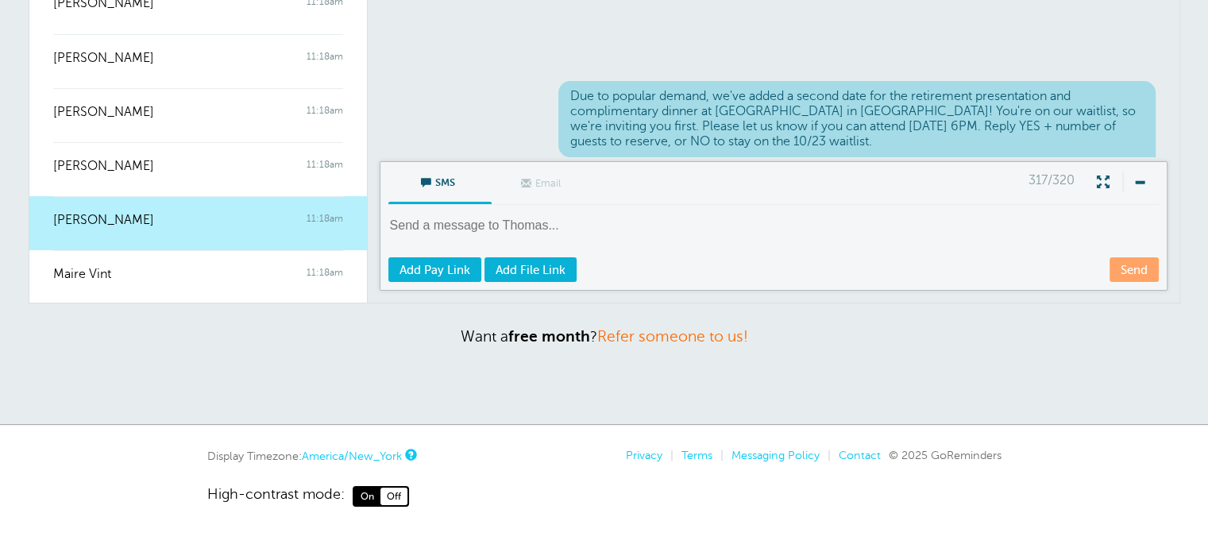
scroll to position [239, 0]
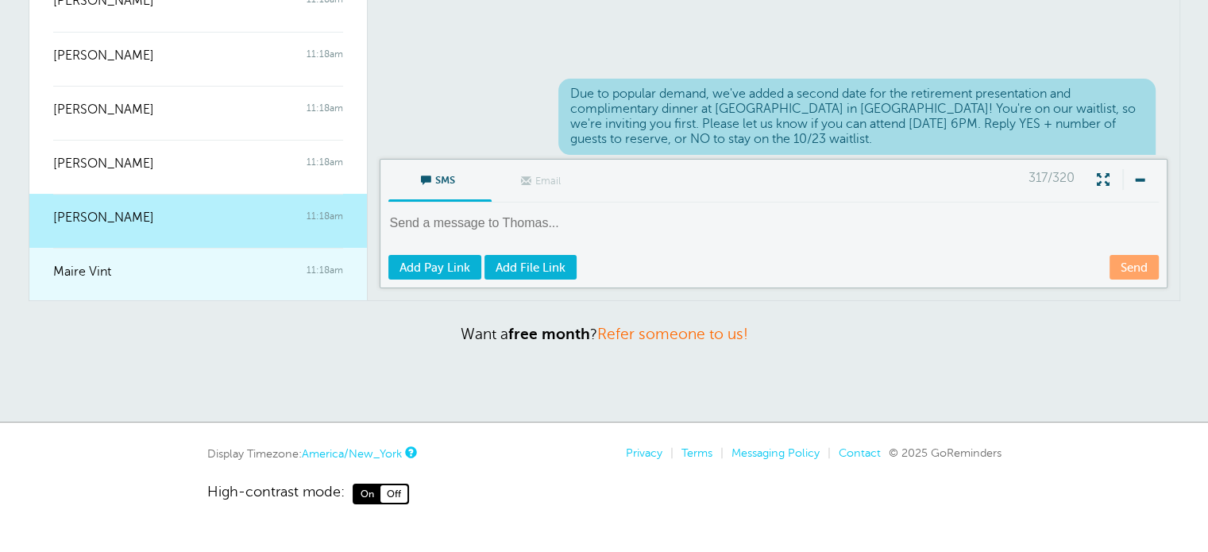
click at [123, 280] on div at bounding box center [198, 283] width 290 height 6
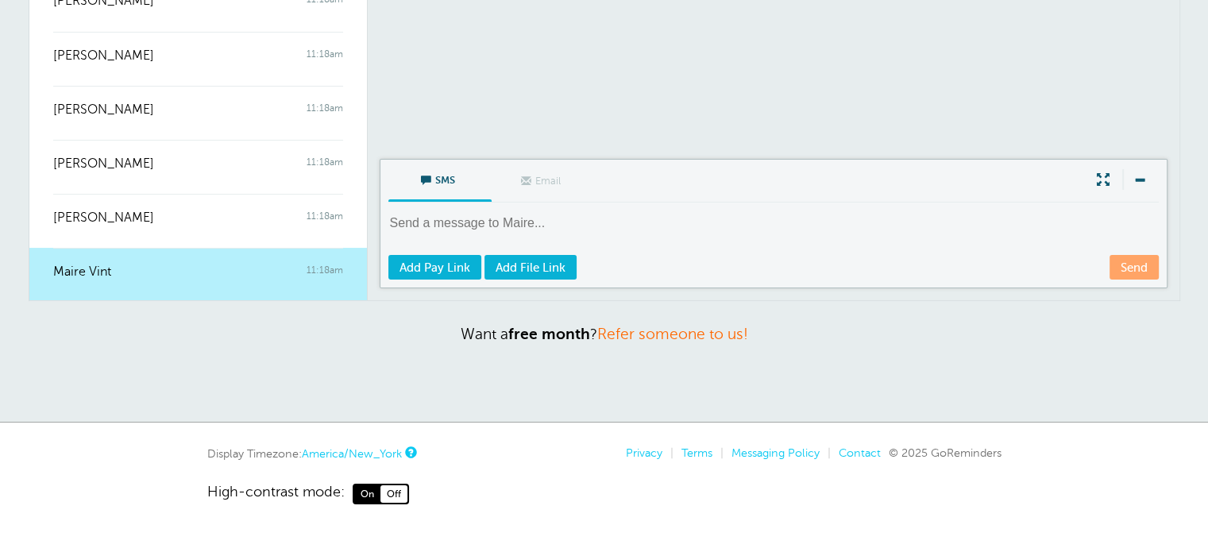
click at [1065, 217] on textarea at bounding box center [775, 233] width 774 height 39
paste textarea "Due to popular demand, we've added a second date for the retirement presentatio…"
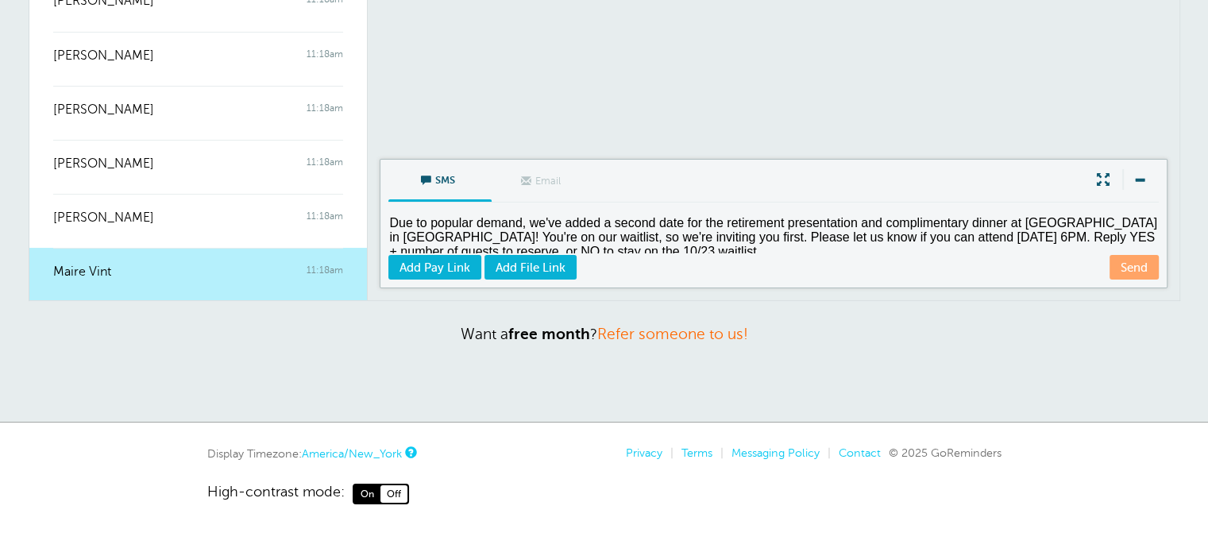
scroll to position [6, 0]
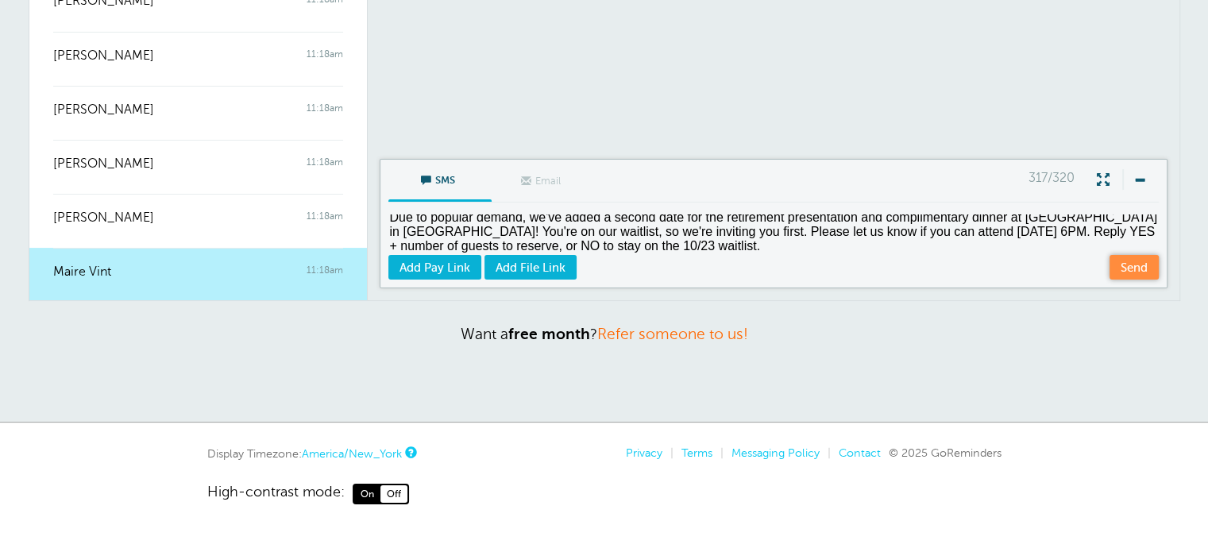
type textarea "Due to popular demand, we've added a second date for the retirement presentatio…"
click at [1128, 264] on link "Send" at bounding box center [1134, 267] width 49 height 25
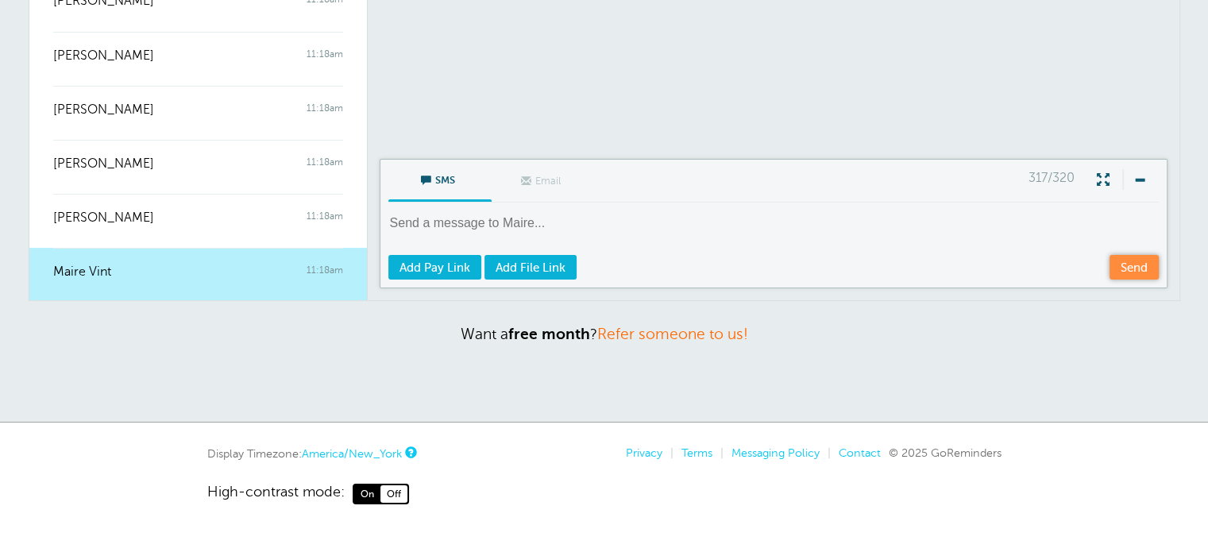
scroll to position [0, 0]
